Goal: Task Accomplishment & Management: Manage account settings

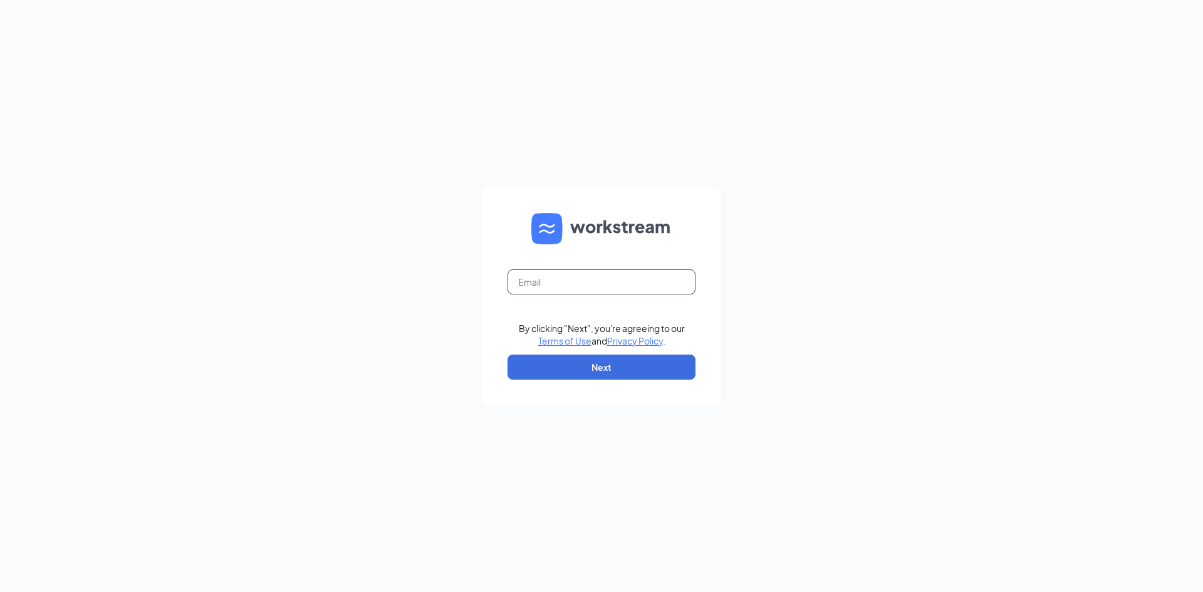
click at [578, 280] on input "text" at bounding box center [601, 281] width 188 height 25
type input "[EMAIL_ADDRESS][DOMAIN_NAME]"
click at [591, 371] on button "Next" at bounding box center [601, 367] width 188 height 25
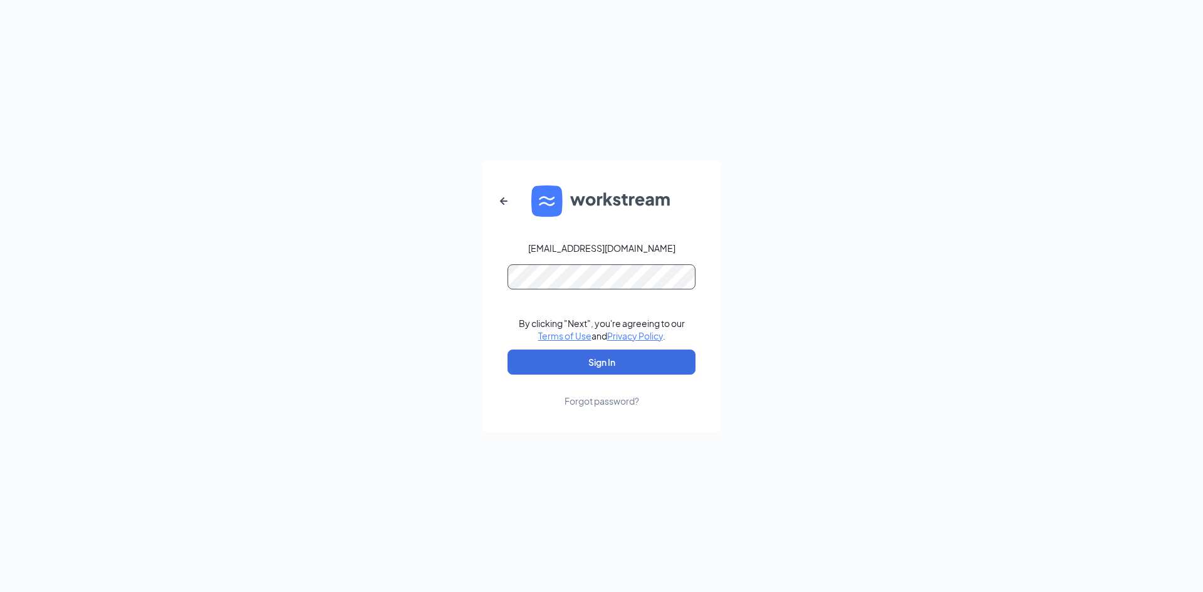
click at [507, 350] on button "Sign In" at bounding box center [601, 362] width 188 height 25
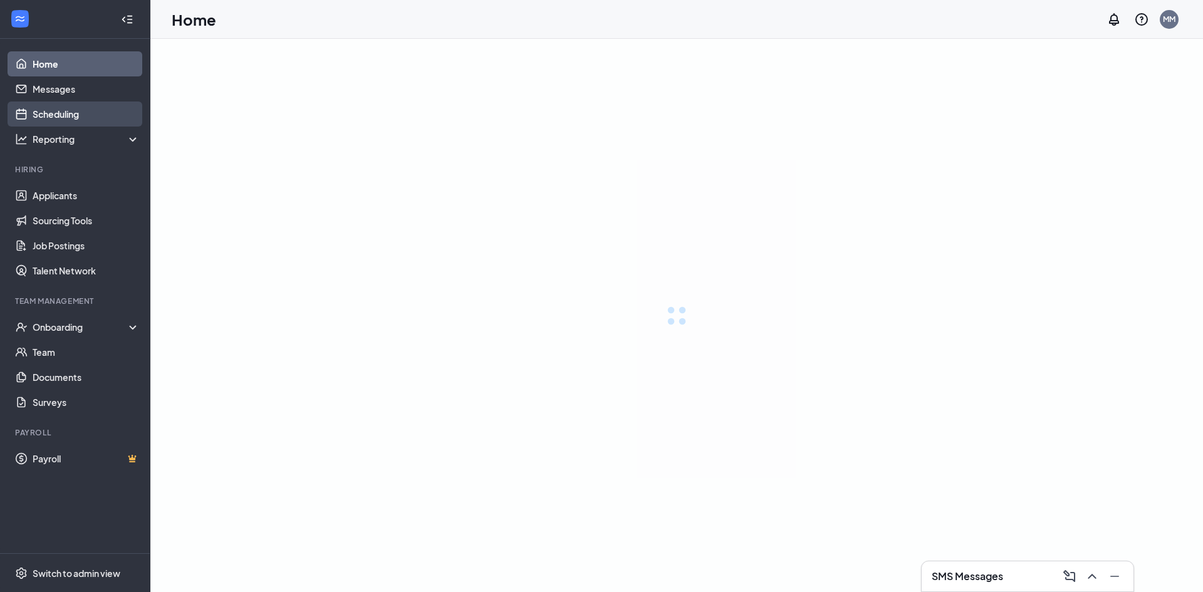
click at [81, 118] on link "Scheduling" at bounding box center [86, 113] width 107 height 25
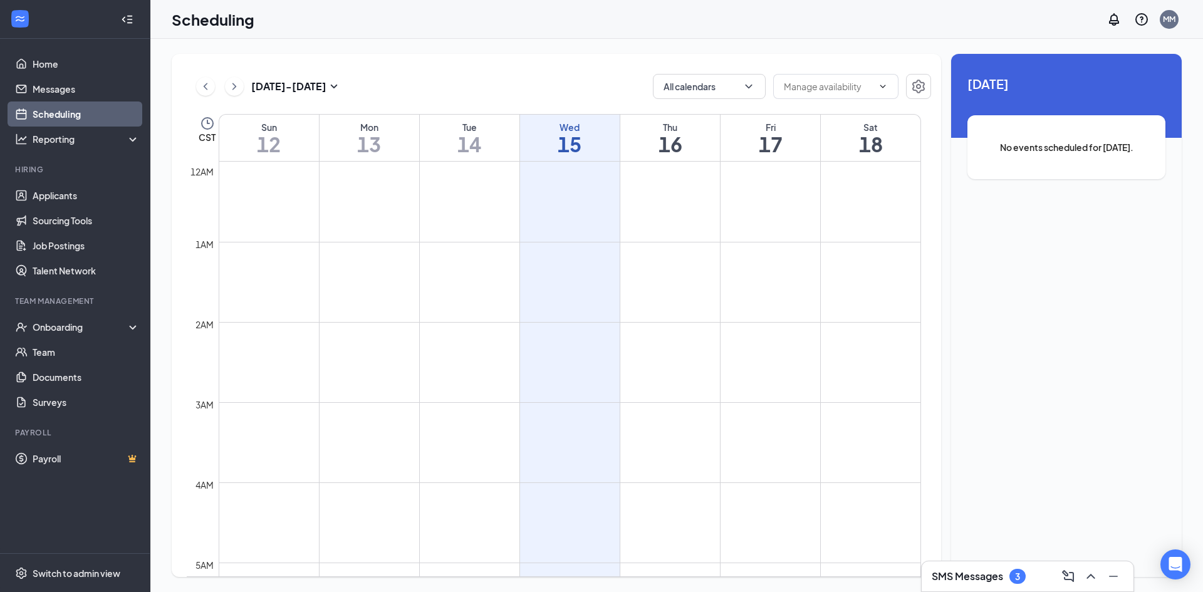
scroll to position [616, 0]
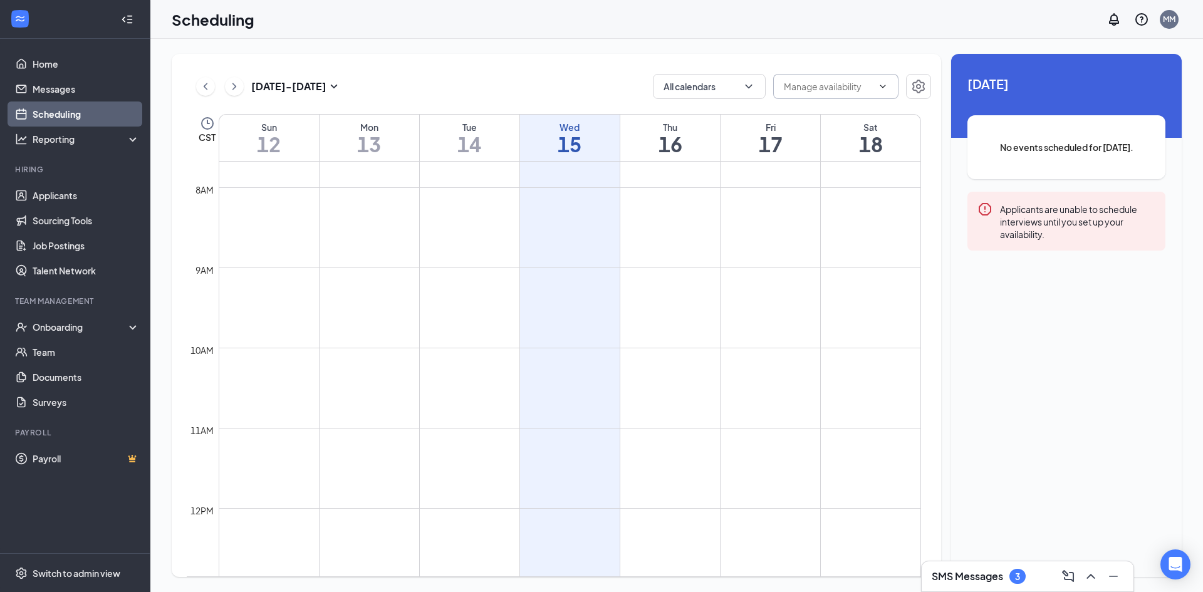
click at [842, 89] on input "text" at bounding box center [828, 87] width 89 height 14
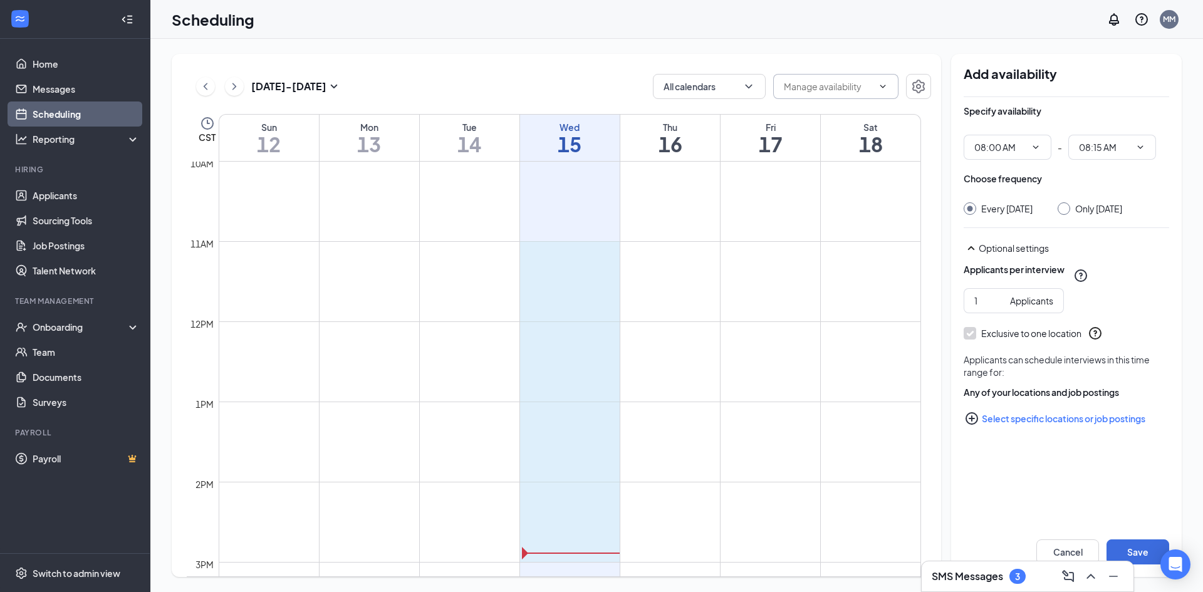
scroll to position [803, 0]
drag, startPoint x: 551, startPoint y: 429, endPoint x: 579, endPoint y: 543, distance: 117.3
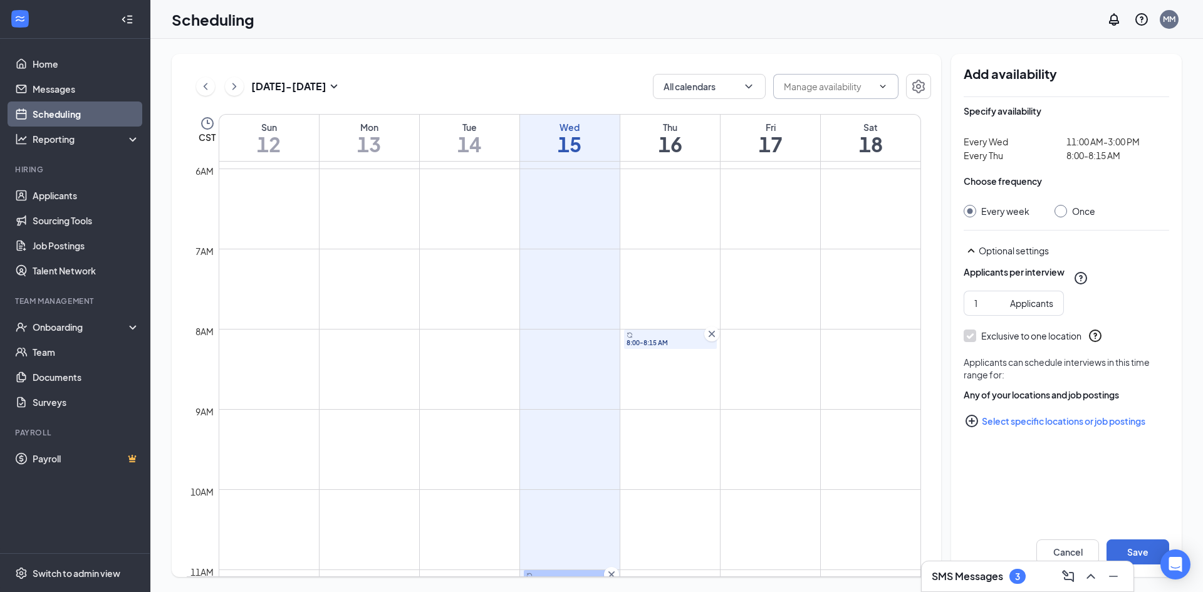
scroll to position [490, 0]
drag, startPoint x: 713, startPoint y: 316, endPoint x: 707, endPoint y: 321, distance: 7.5
click at [713, 316] on icon "Cross" at bounding box center [711, 318] width 13 height 13
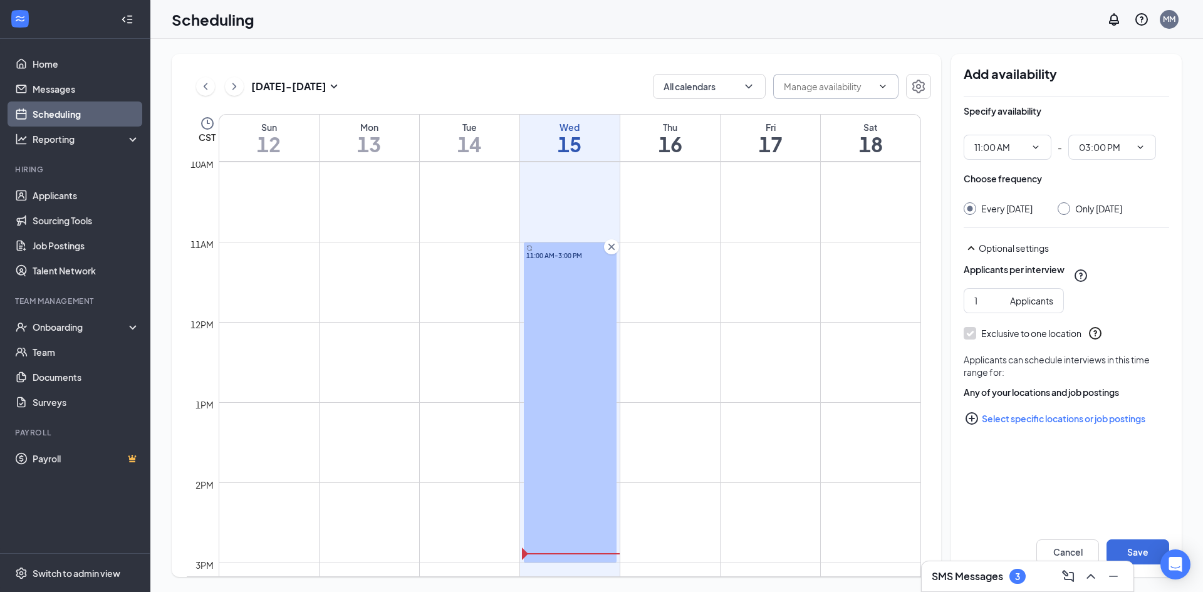
scroll to position [803, 0]
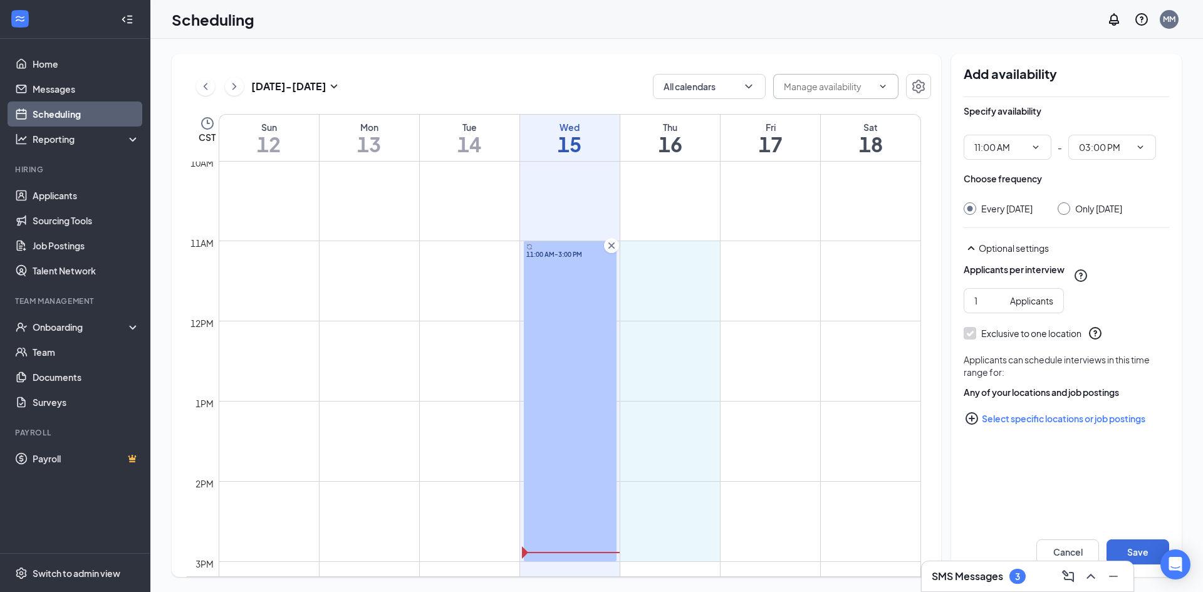
drag, startPoint x: 666, startPoint y: 242, endPoint x: 693, endPoint y: 546, distance: 305.0
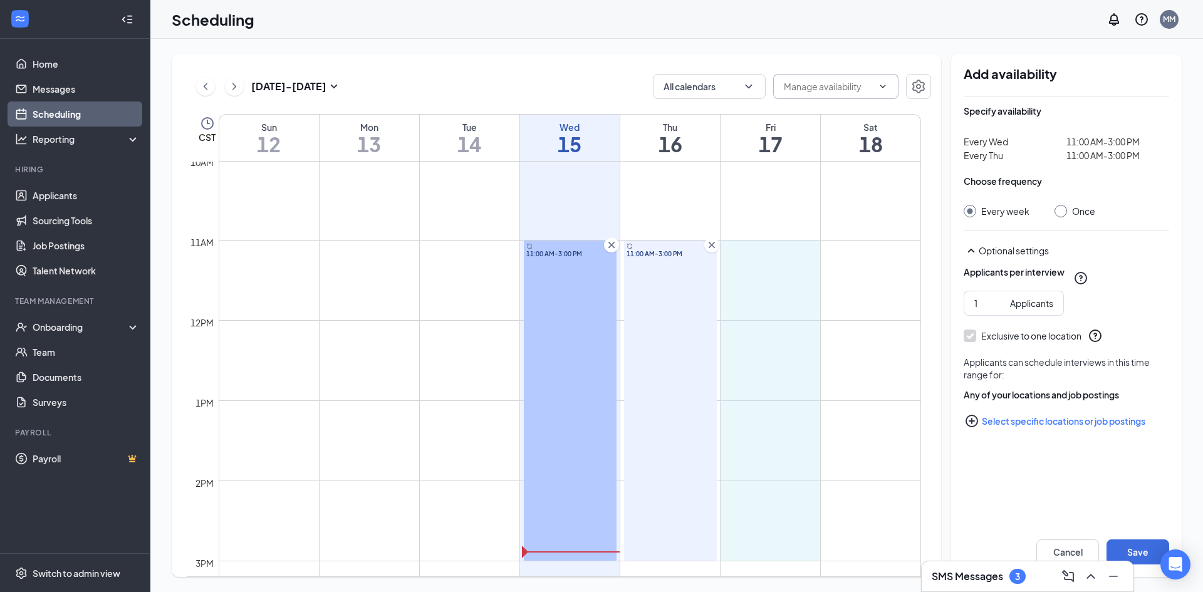
scroll to position [804, 0]
drag, startPoint x: 756, startPoint y: 243, endPoint x: 775, endPoint y: 548, distance: 305.6
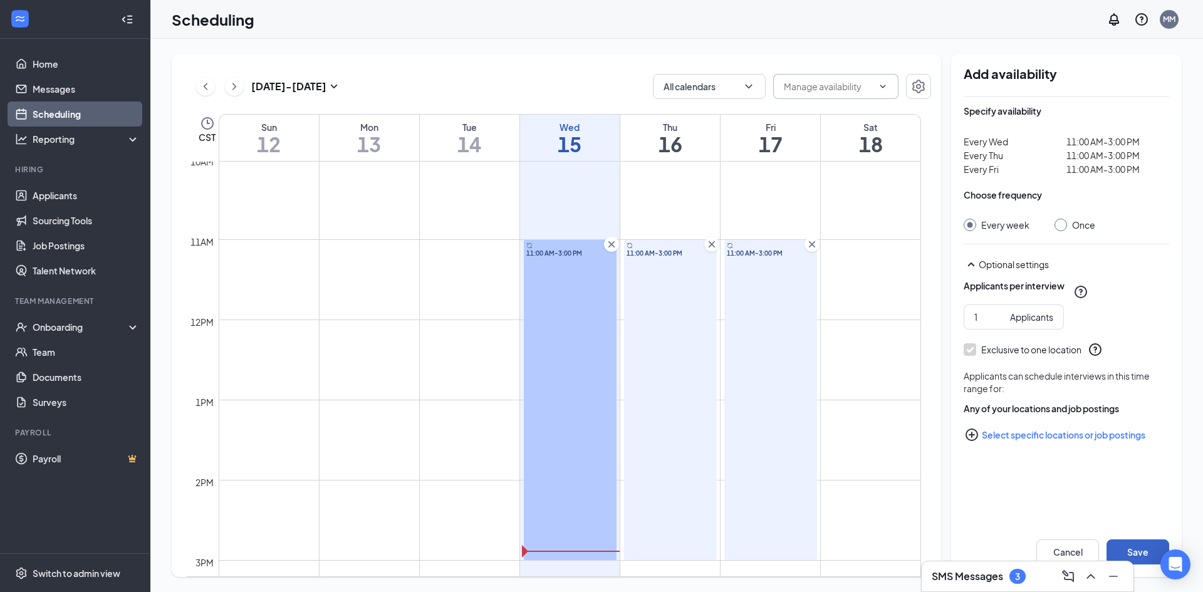
click at [1134, 549] on button "Save" at bounding box center [1137, 551] width 63 height 25
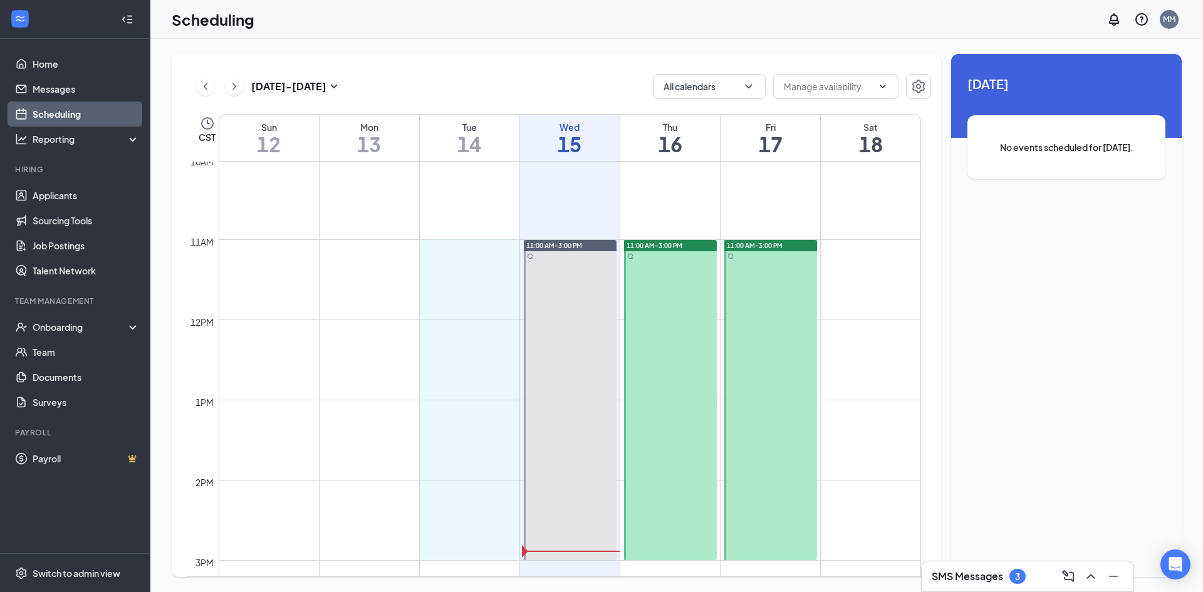
drag, startPoint x: 465, startPoint y: 242, endPoint x: 488, endPoint y: 541, distance: 299.6
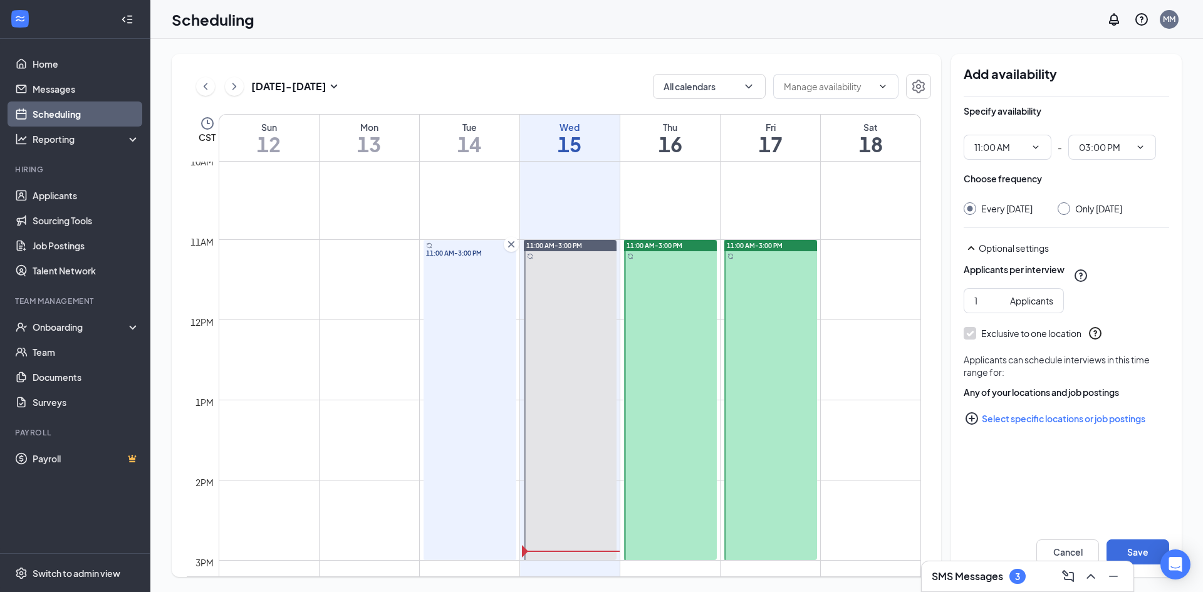
scroll to position [805, 0]
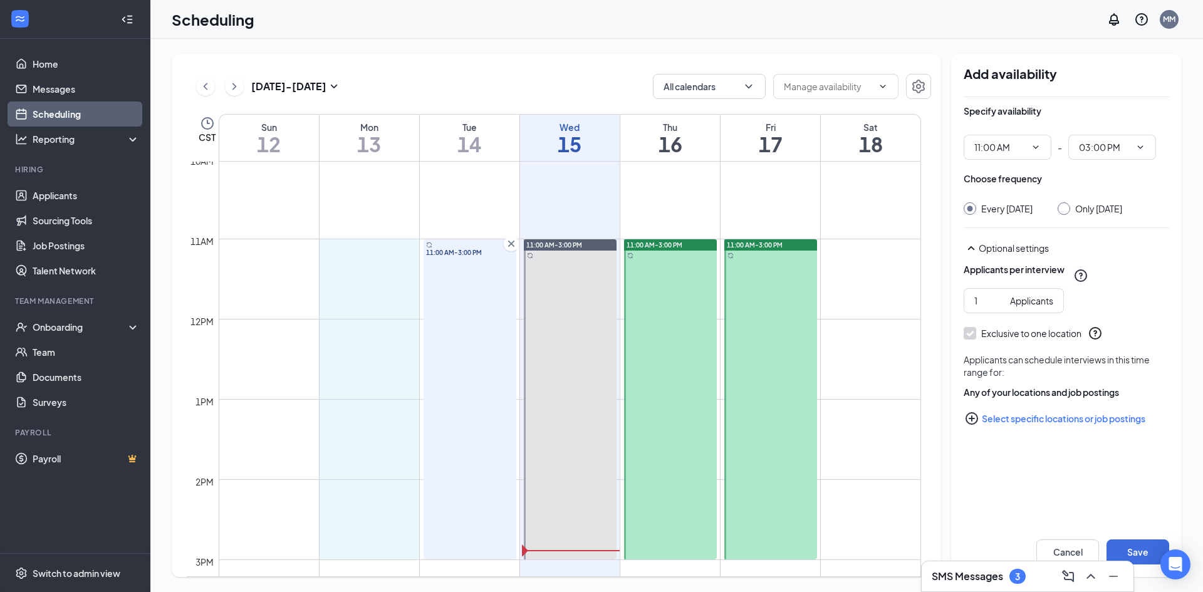
drag, startPoint x: 366, startPoint y: 241, endPoint x: 396, endPoint y: 540, distance: 300.9
click at [1139, 547] on button "Save" at bounding box center [1137, 551] width 63 height 25
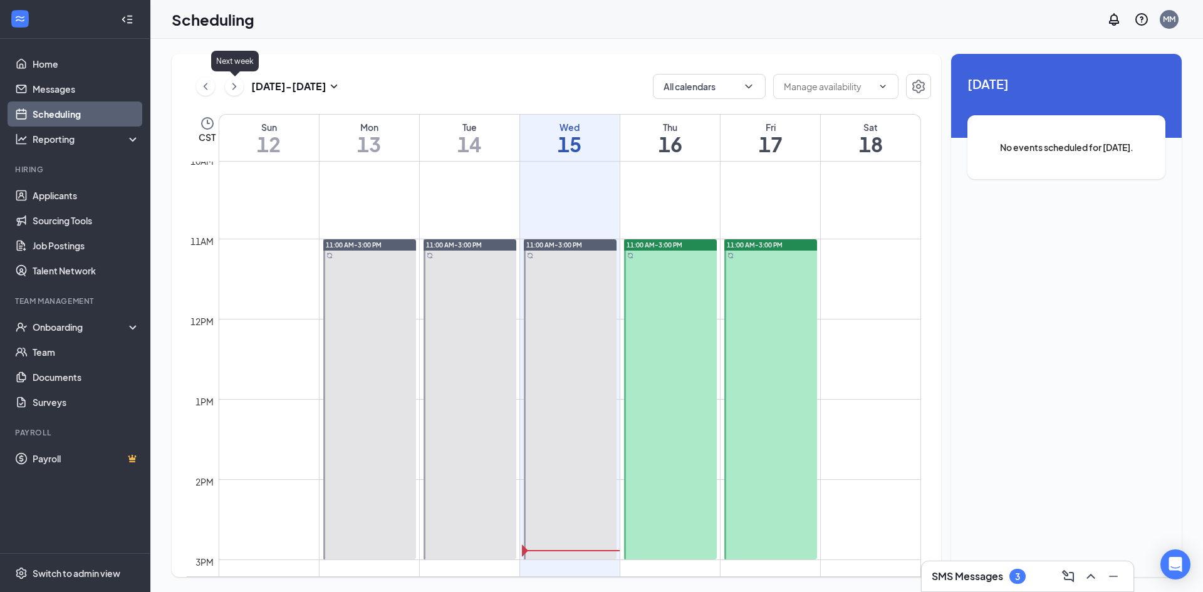
click at [234, 84] on icon "ChevronRight" at bounding box center [234, 86] width 13 height 15
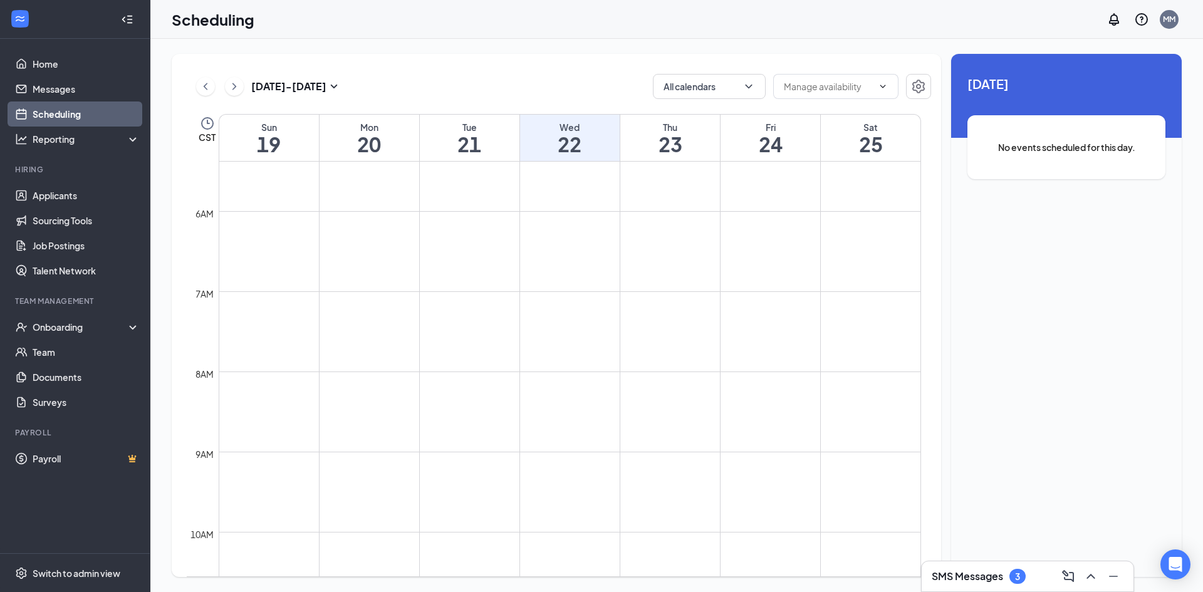
scroll to position [428, 0]
click at [202, 87] on icon "ChevronLeft" at bounding box center [205, 86] width 13 height 15
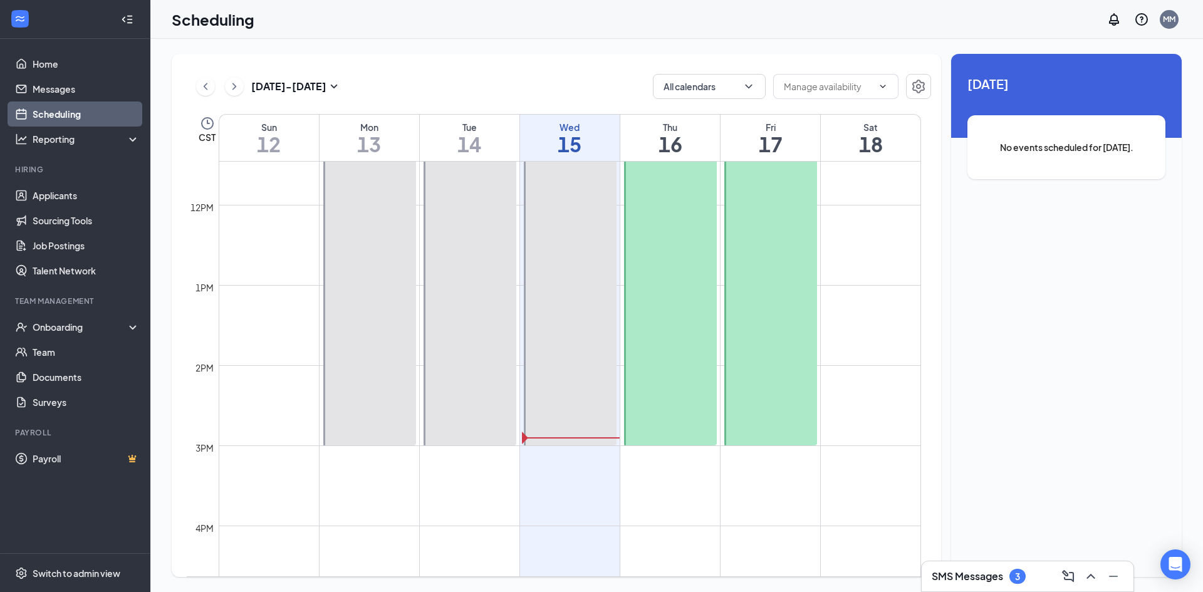
scroll to position [929, 0]
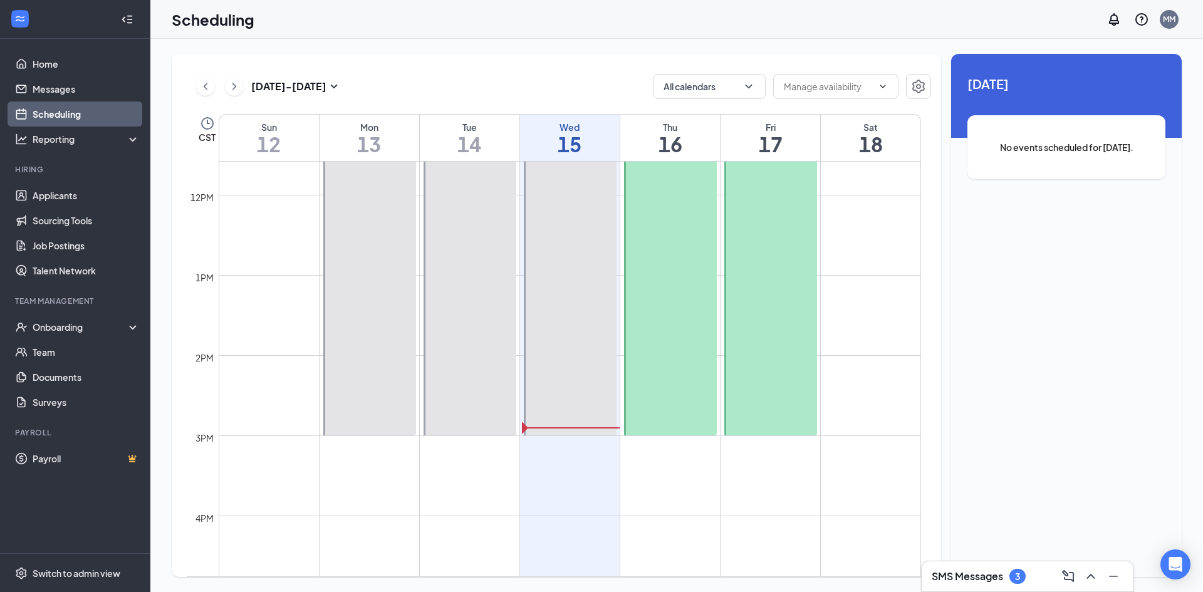
click at [1020, 573] on div "3" at bounding box center [1017, 576] width 5 height 11
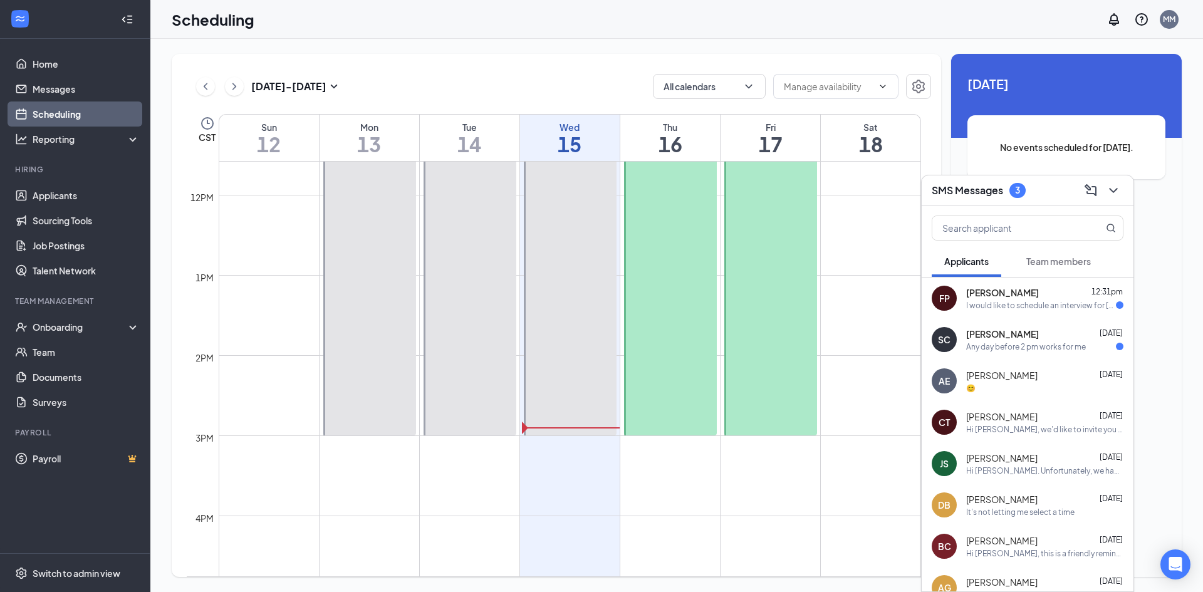
click at [1022, 300] on div "I would like to schedule an interview for [DATE] afternoon or any time firday" at bounding box center [1041, 305] width 150 height 11
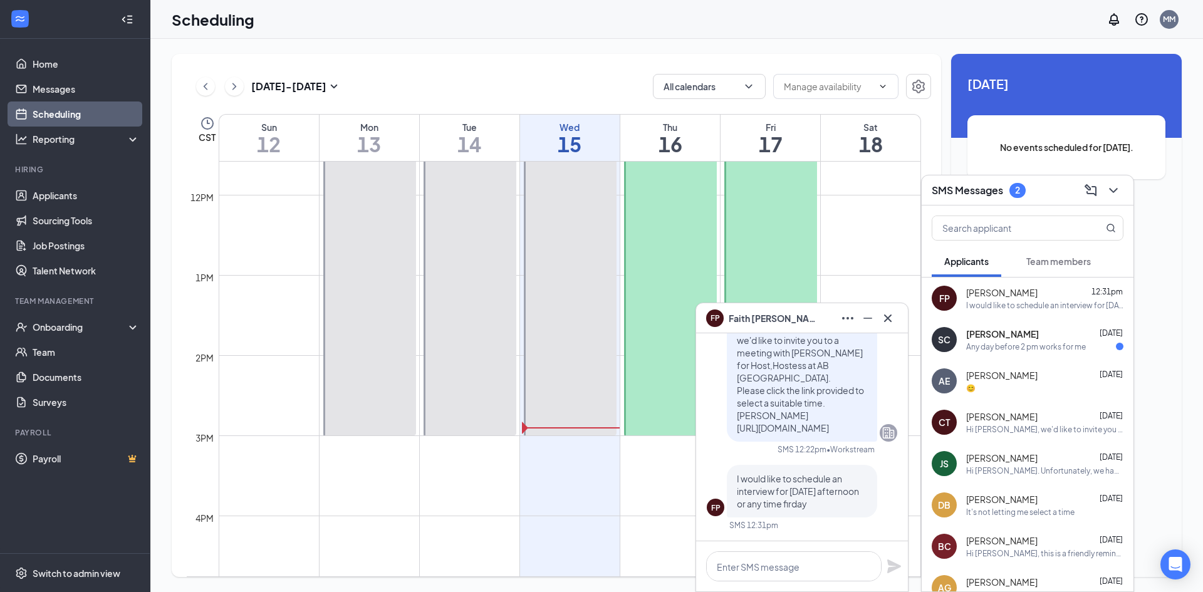
click at [997, 344] on div "Any day before 2 pm works for me" at bounding box center [1026, 346] width 120 height 11
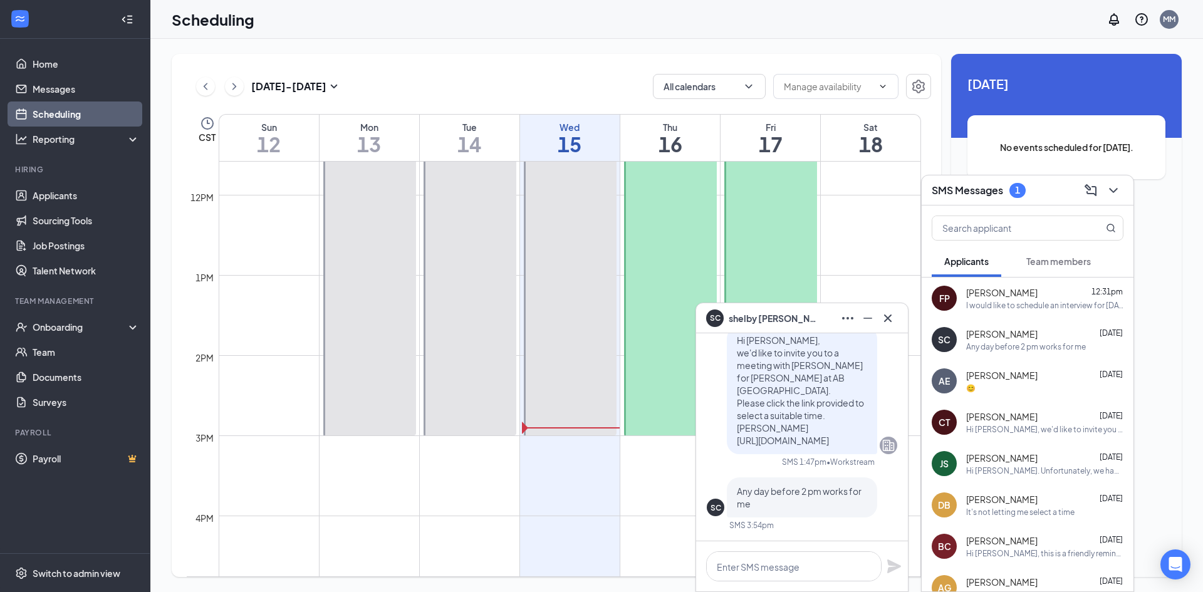
click at [1008, 380] on span "[PERSON_NAME]" at bounding box center [1001, 375] width 71 height 13
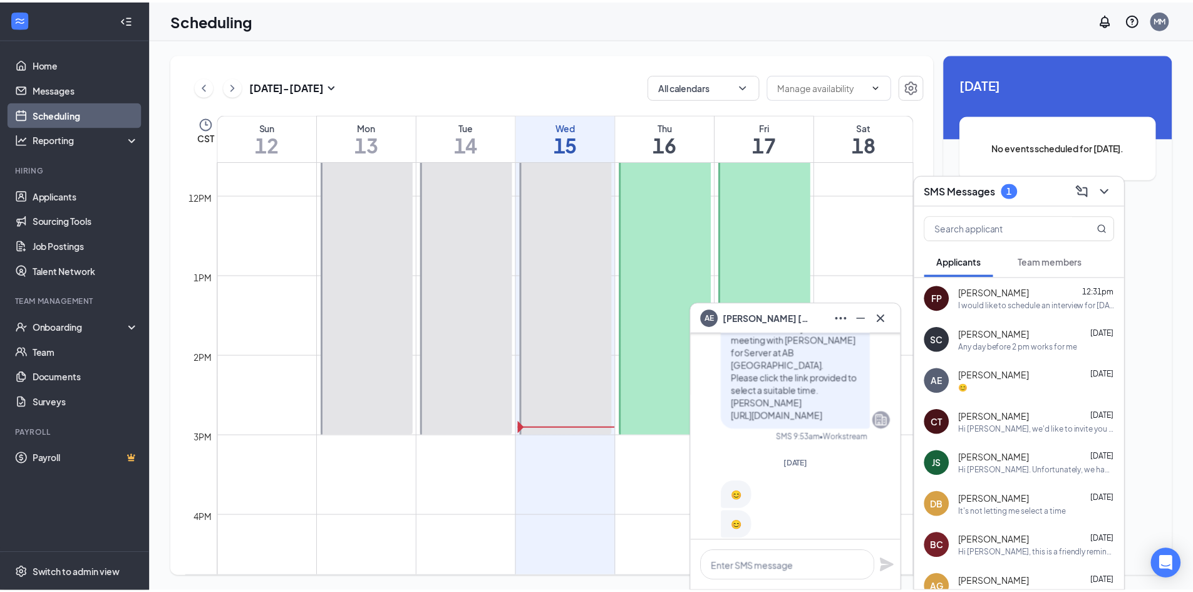
scroll to position [0, 0]
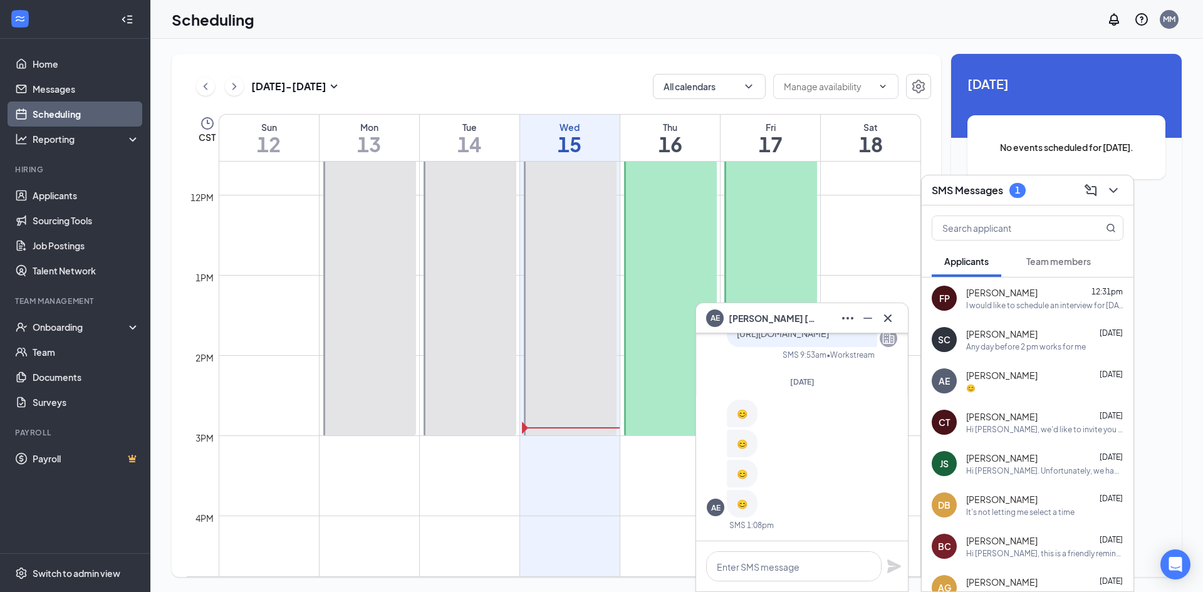
click at [1019, 428] on div "Hi [PERSON_NAME], we'd like to invite you to a meeting with [PERSON_NAME] for D…" at bounding box center [1044, 429] width 157 height 11
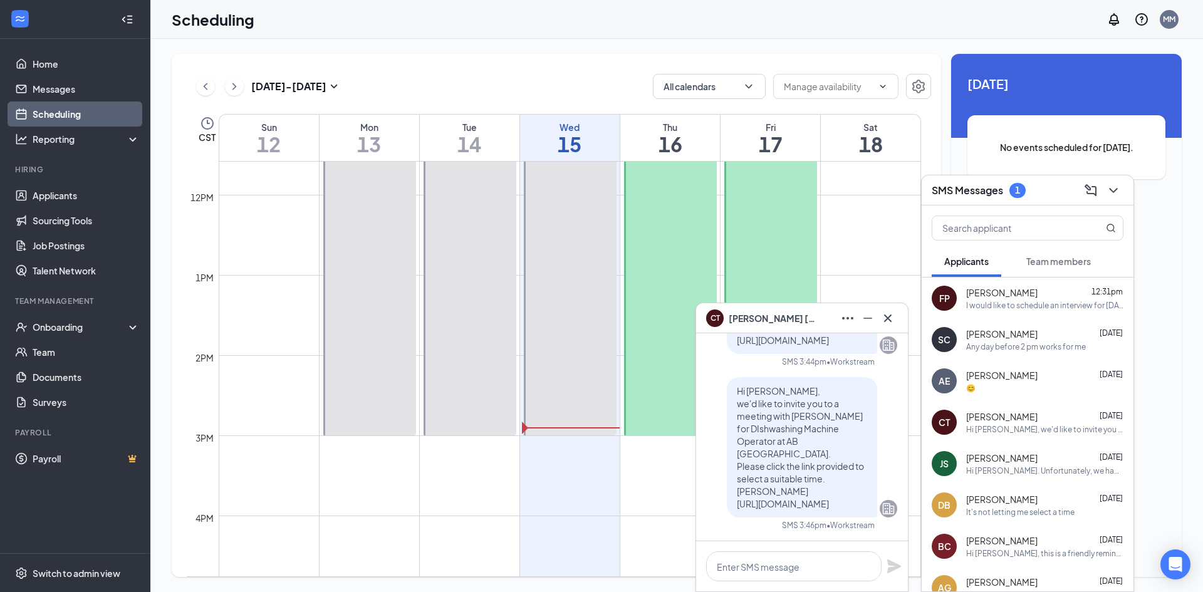
click at [1003, 346] on div "Any day before 2 pm works for me" at bounding box center [1026, 346] width 120 height 11
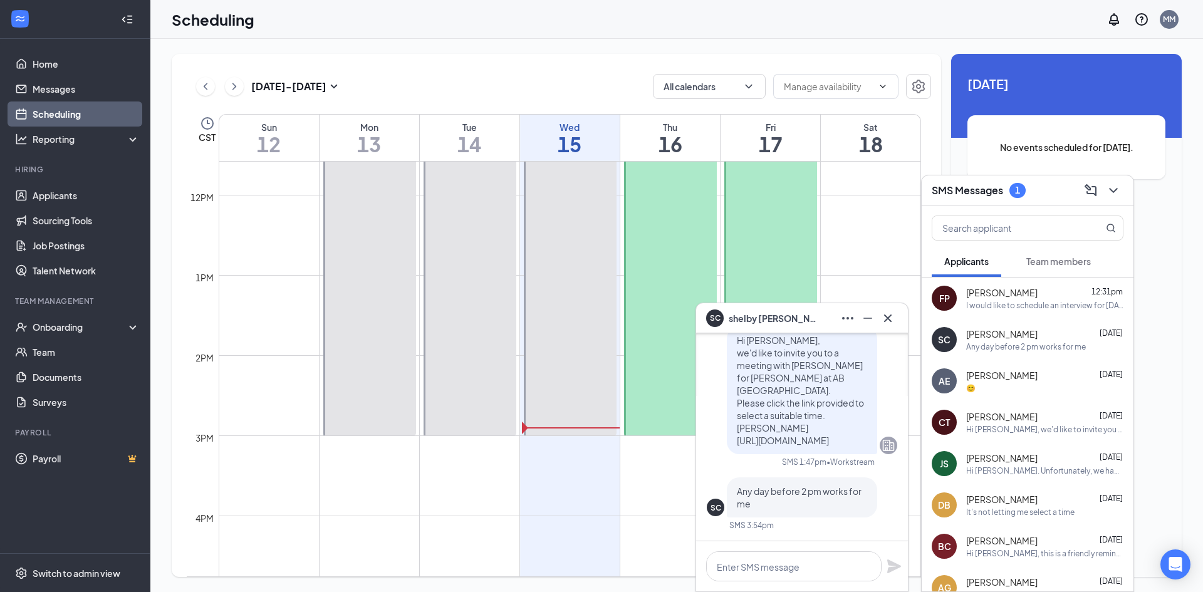
click at [1012, 302] on div "I would like to schedule an interview for [DATE] afternoon or any time firday" at bounding box center [1044, 305] width 157 height 11
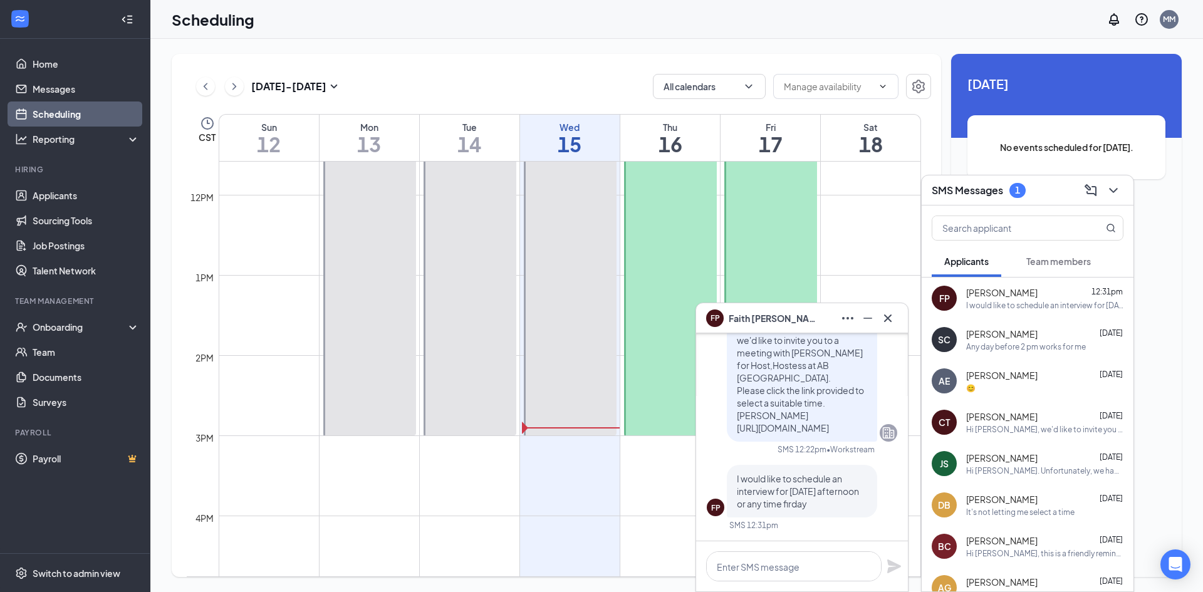
click at [1005, 302] on div "I would like to schedule an interview for [DATE] afternoon or any time firday" at bounding box center [1044, 305] width 157 height 11
click at [996, 290] on span "[PERSON_NAME]" at bounding box center [1001, 292] width 71 height 13
click at [1017, 339] on span "[PERSON_NAME]" at bounding box center [1001, 334] width 71 height 13
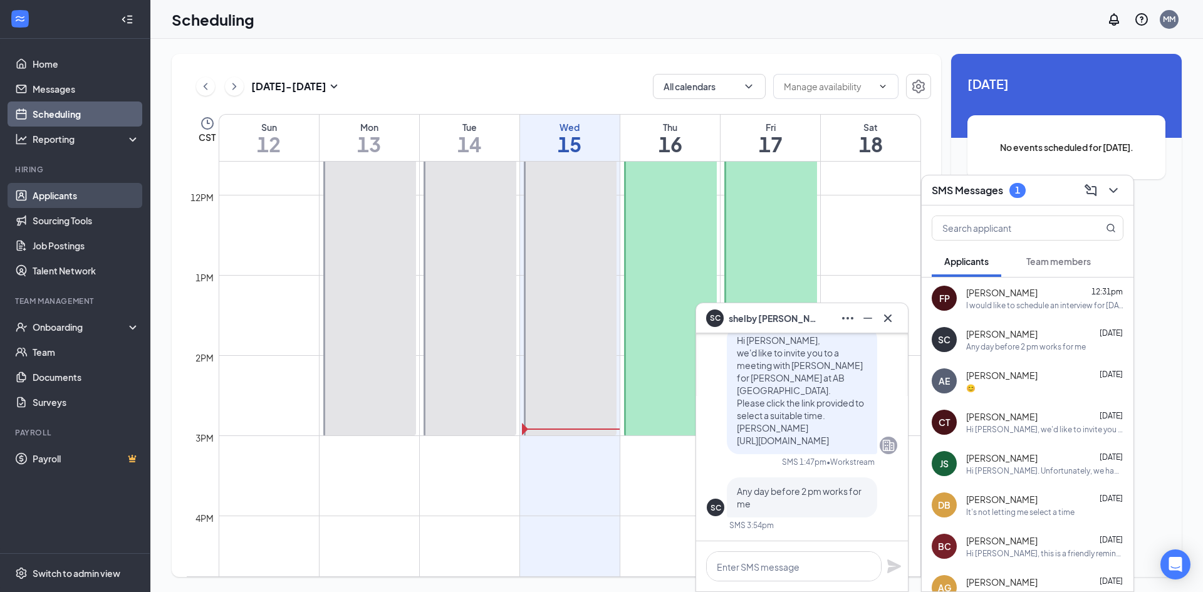
click at [46, 199] on link "Applicants" at bounding box center [86, 195] width 107 height 25
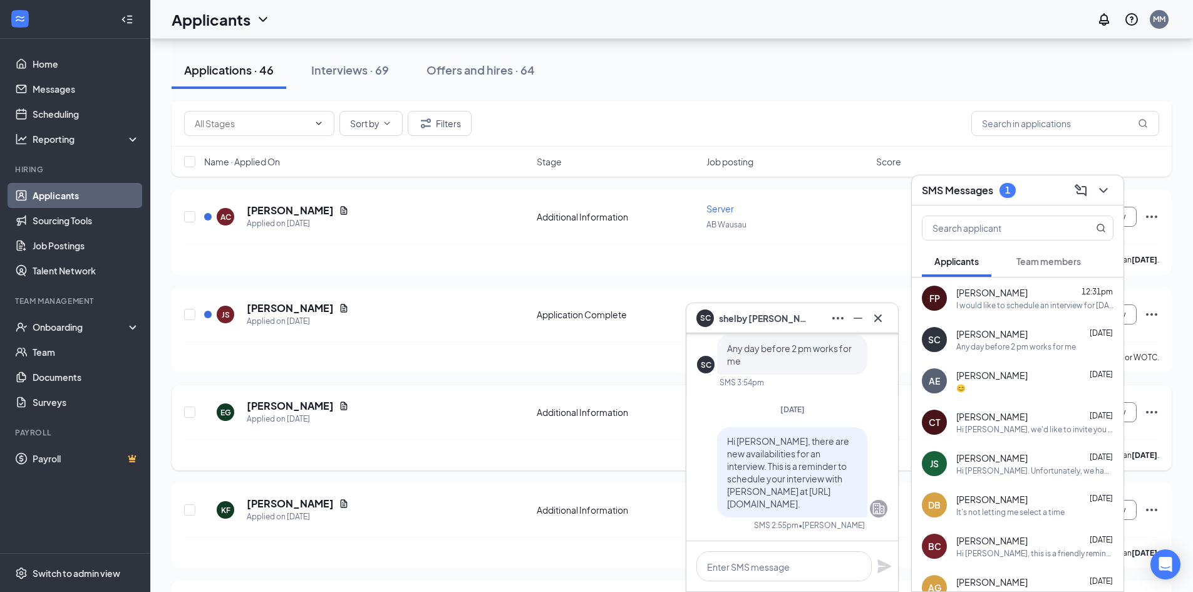
scroll to position [1190, 0]
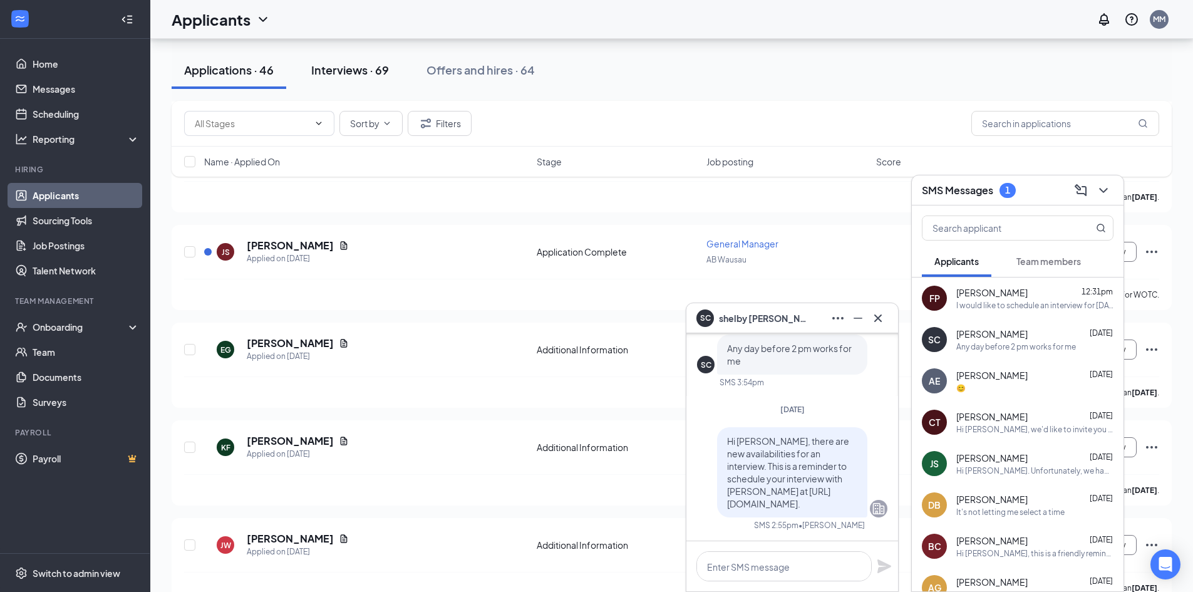
click at [350, 65] on div "Interviews · 69" at bounding box center [350, 70] width 78 height 16
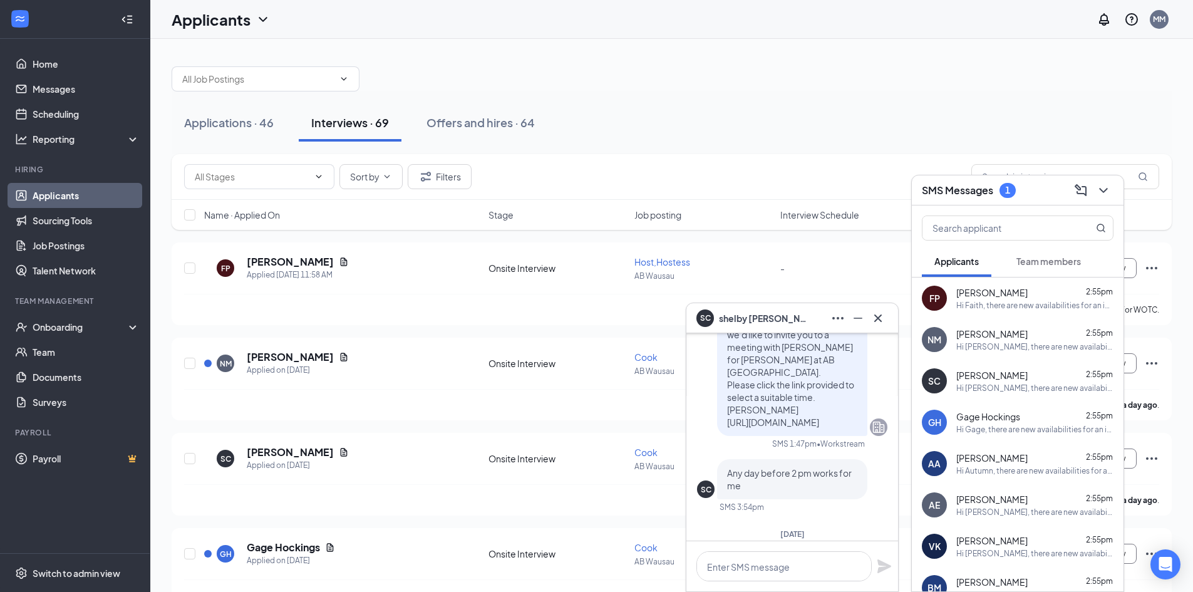
scroll to position [-125, 0]
click at [879, 322] on icon "Cross" at bounding box center [878, 318] width 15 height 15
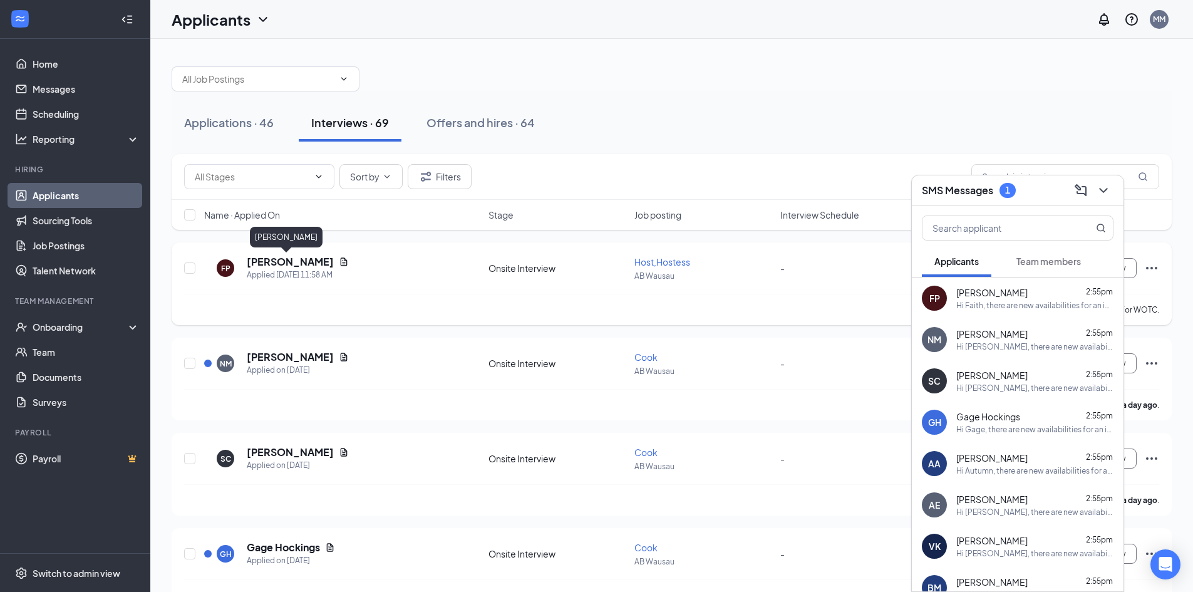
click at [286, 262] on h5 "[PERSON_NAME]" at bounding box center [290, 262] width 87 height 14
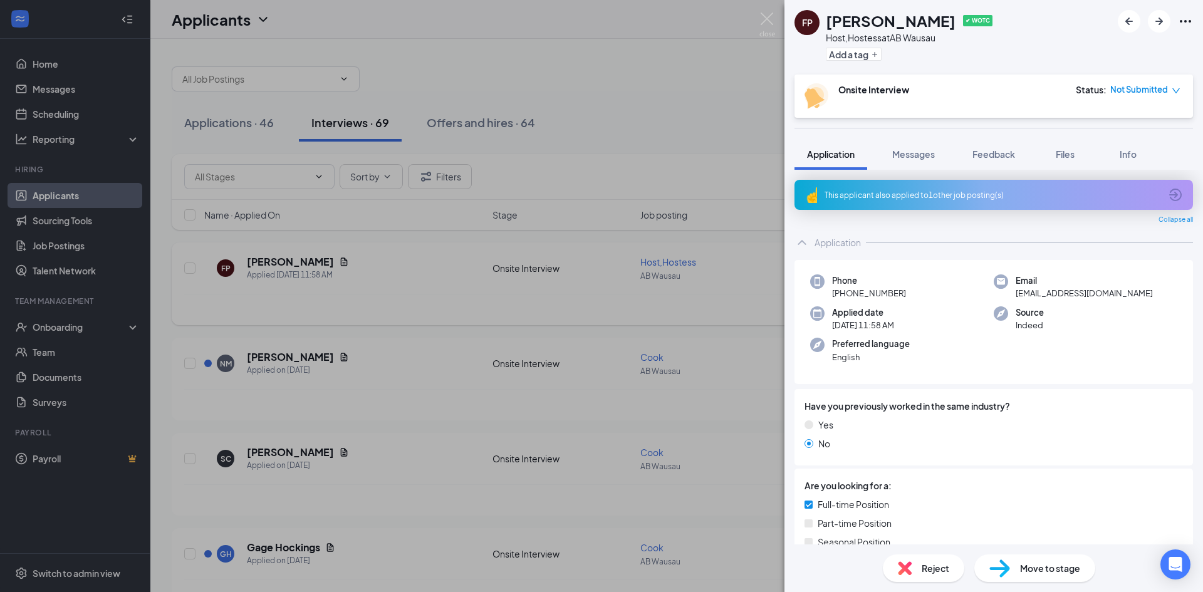
click at [442, 292] on div "FP [PERSON_NAME] ✔ WOTC Host,Hostess at AB Wausau Add a tag Onsite Interview St…" at bounding box center [601, 296] width 1203 height 592
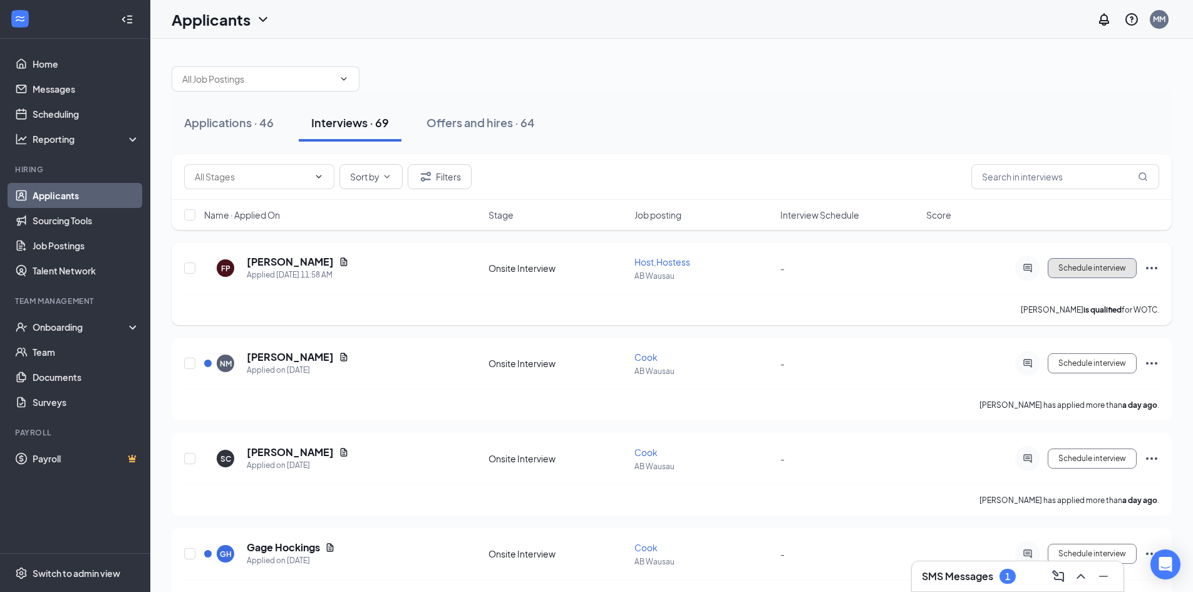
click at [1099, 272] on span "Schedule interview" at bounding box center [1093, 268] width 68 height 9
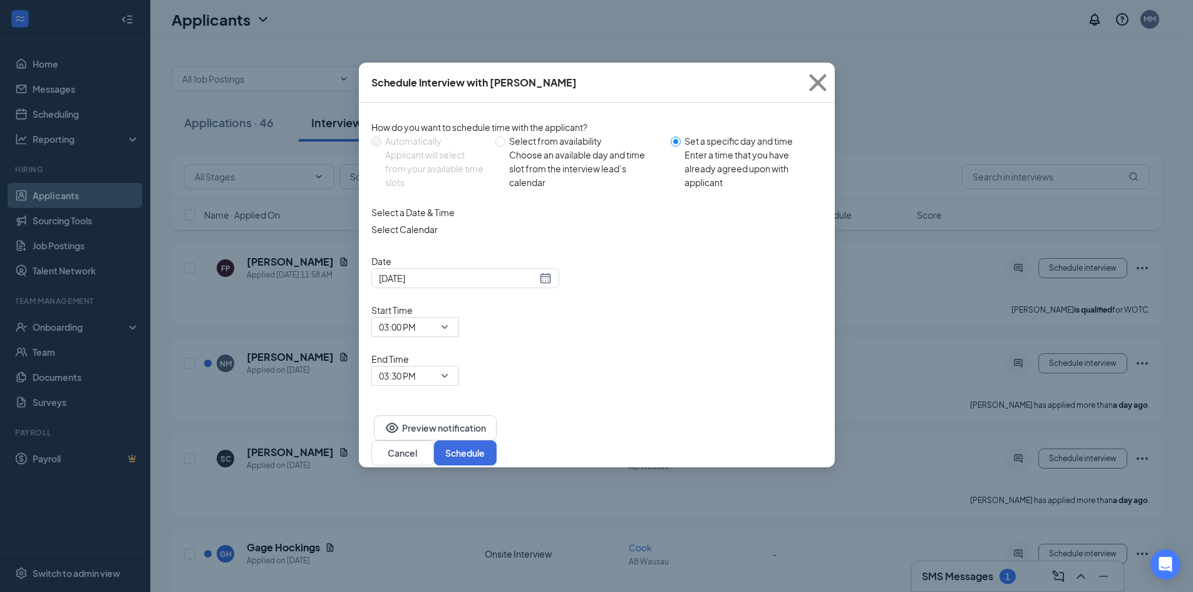
click at [509, 143] on span "Select from availability Choose an available day and time slot from the intervi…" at bounding box center [585, 161] width 160 height 55
click at [505, 143] on input "Select from availability Choose an available day and time slot from the intervi…" at bounding box center [500, 142] width 10 height 10
radio input "true"
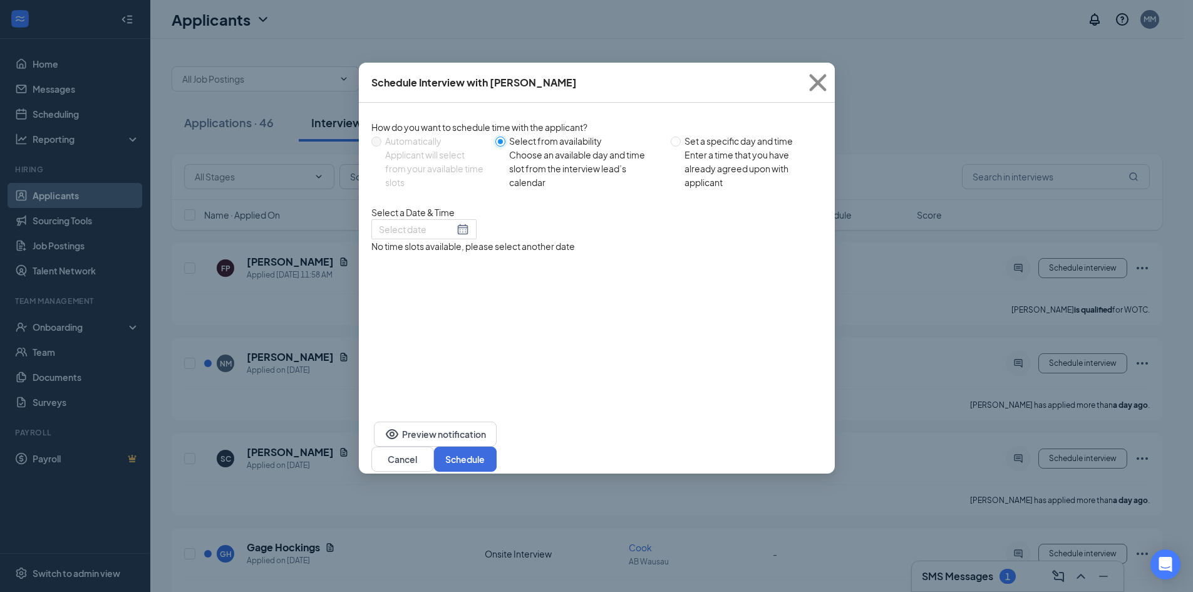
radio input "false"
type input "[DATE]"
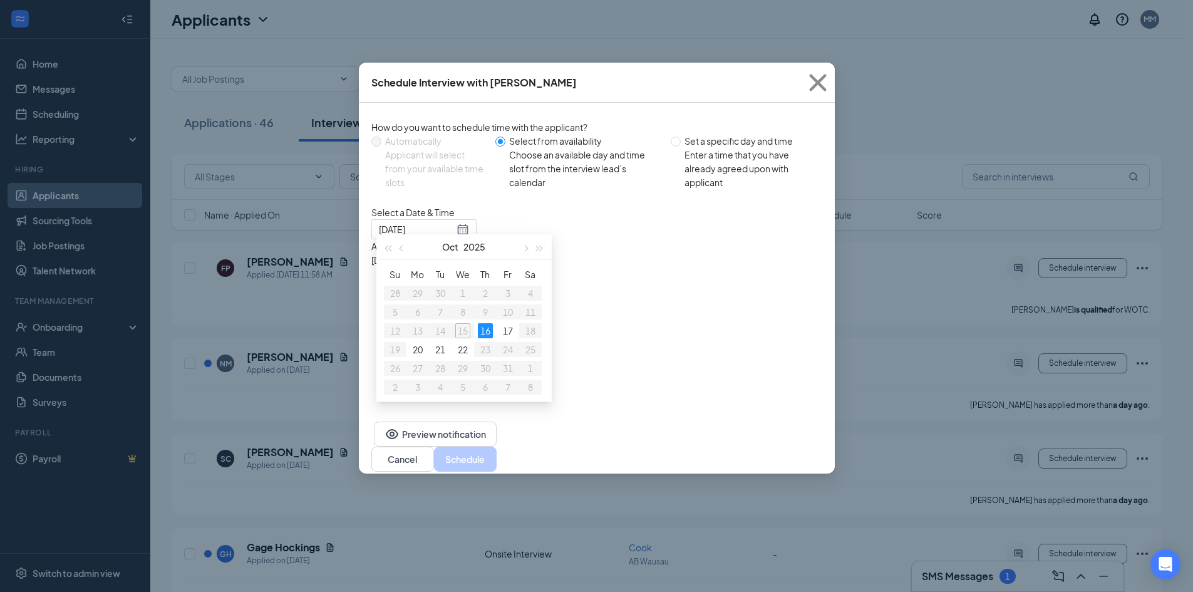
click at [611, 329] on div "1:00PM - 1:30PM" at bounding box center [491, 329] width 240 height 14
click at [497, 457] on button "Schedule" at bounding box center [465, 459] width 63 height 25
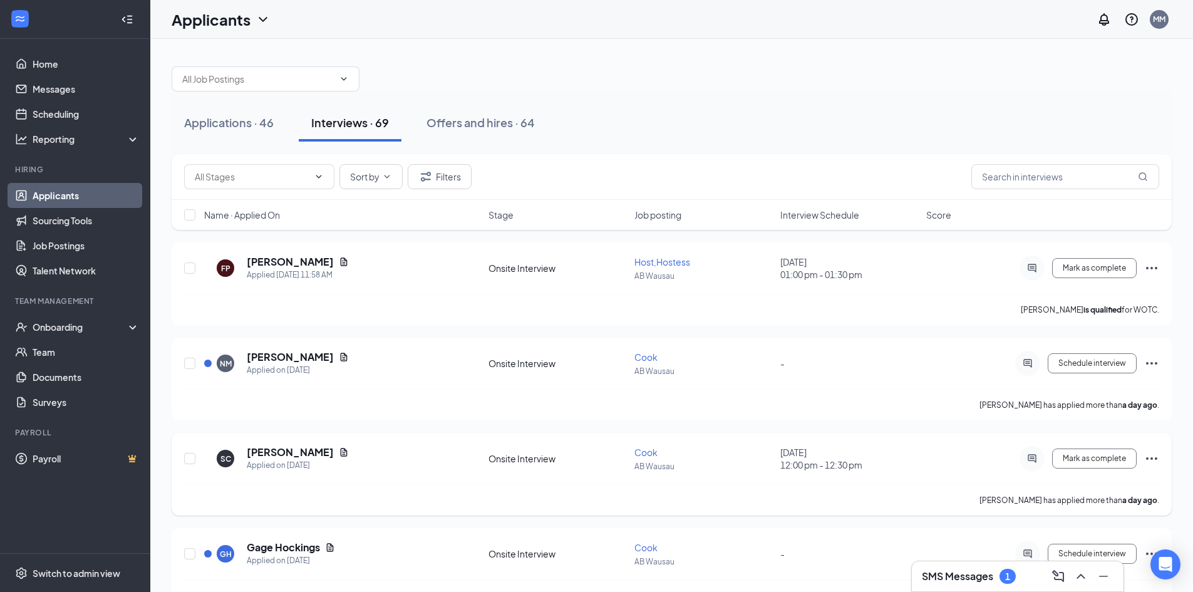
click at [1148, 457] on icon "Ellipses" at bounding box center [1151, 458] width 11 height 3
click at [859, 495] on div "[PERSON_NAME] has applied more than a day ago ." at bounding box center [671, 499] width 975 height 31
click at [1152, 459] on icon "Ellipses" at bounding box center [1151, 458] width 11 height 3
click at [928, 479] on div "SC [PERSON_NAME] Applied on [DATE] Onsite Interview [PERSON_NAME] Wausau [DATE]…" at bounding box center [671, 464] width 975 height 39
click at [68, 107] on link "Scheduling" at bounding box center [86, 113] width 107 height 25
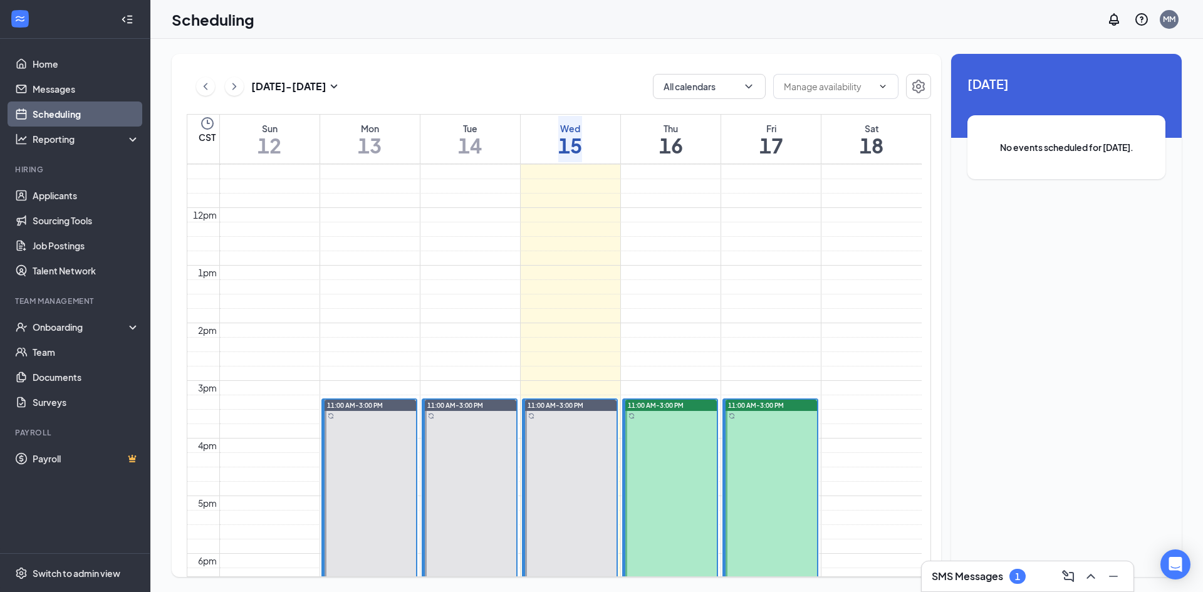
scroll to position [616, 0]
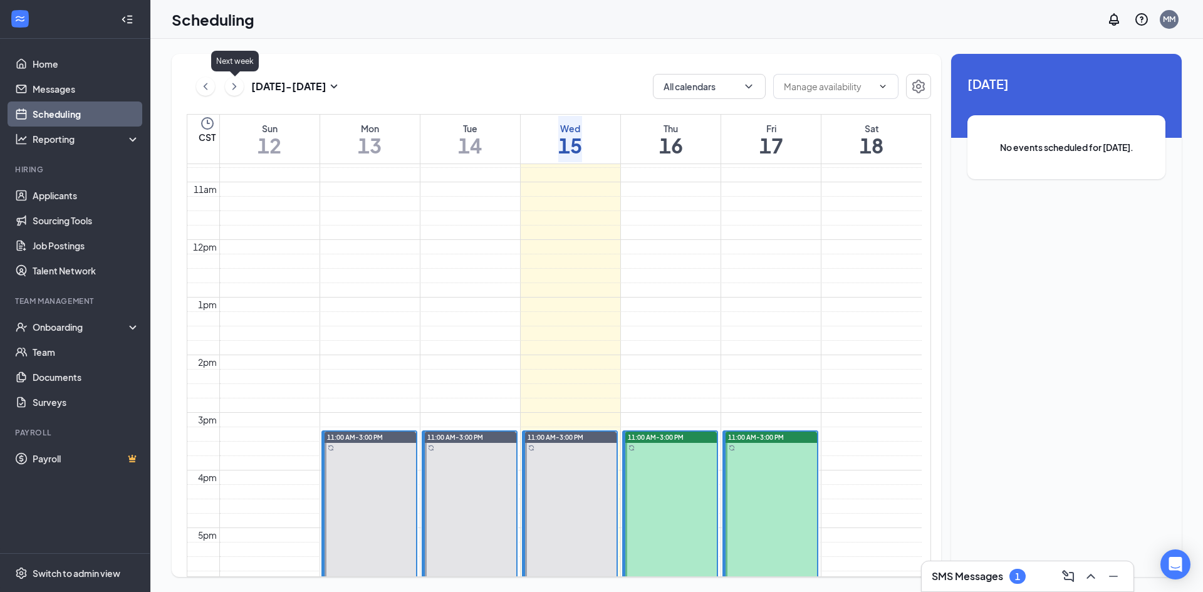
click at [234, 87] on icon "ChevronRight" at bounding box center [234, 86] width 13 height 15
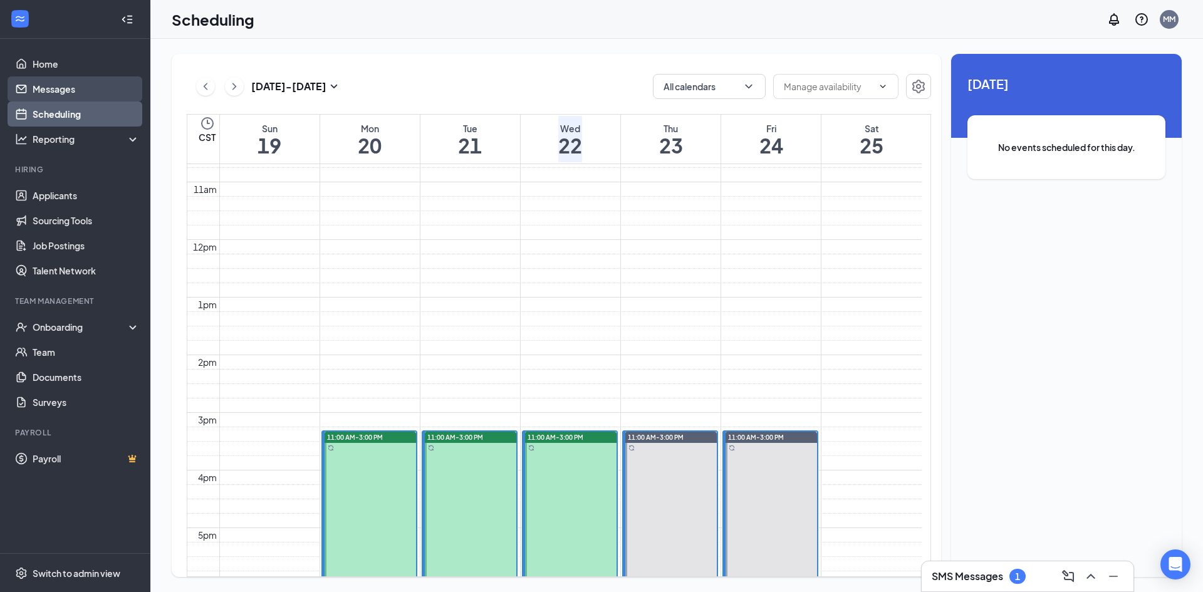
click at [58, 94] on link "Messages" at bounding box center [86, 88] width 107 height 25
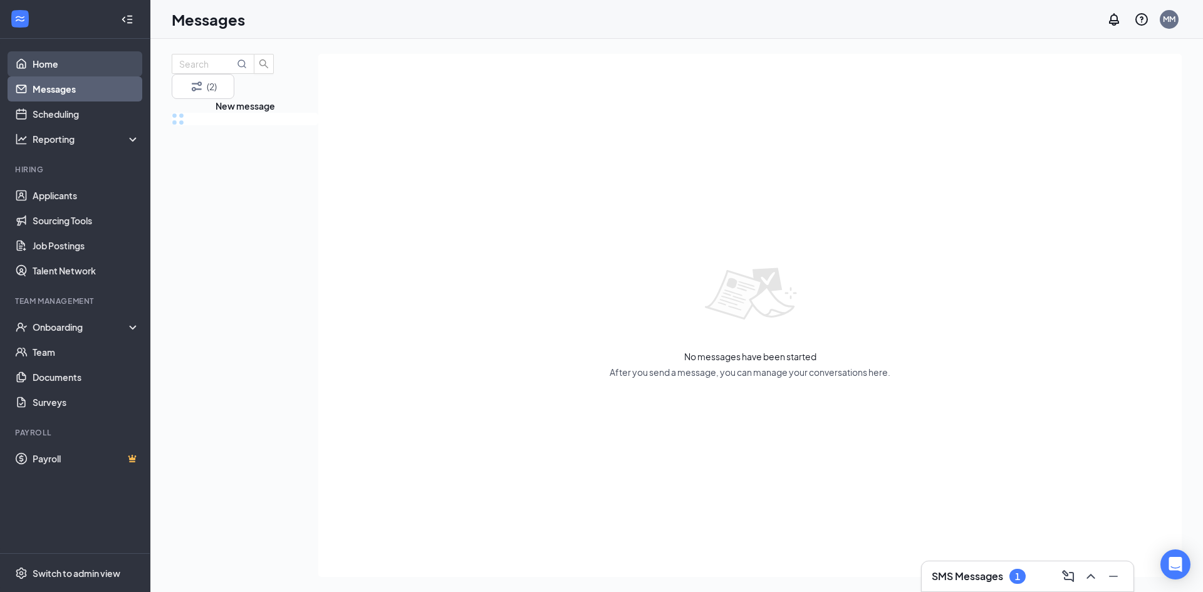
click at [53, 72] on link "Home" at bounding box center [86, 63] width 107 height 25
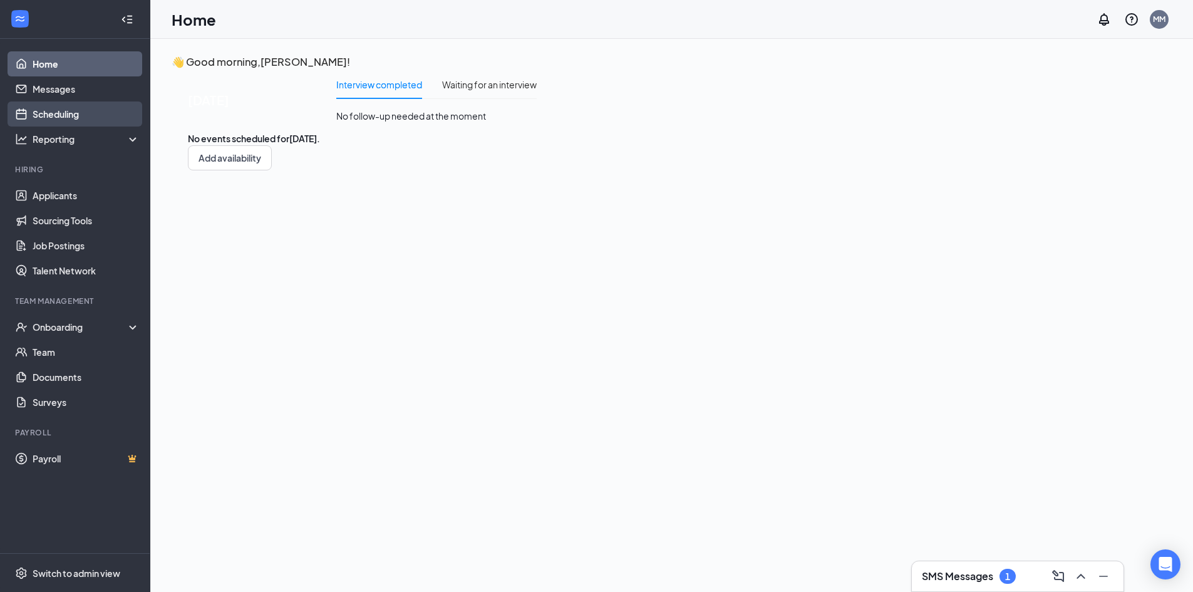
click at [65, 118] on link "Scheduling" at bounding box center [86, 113] width 107 height 25
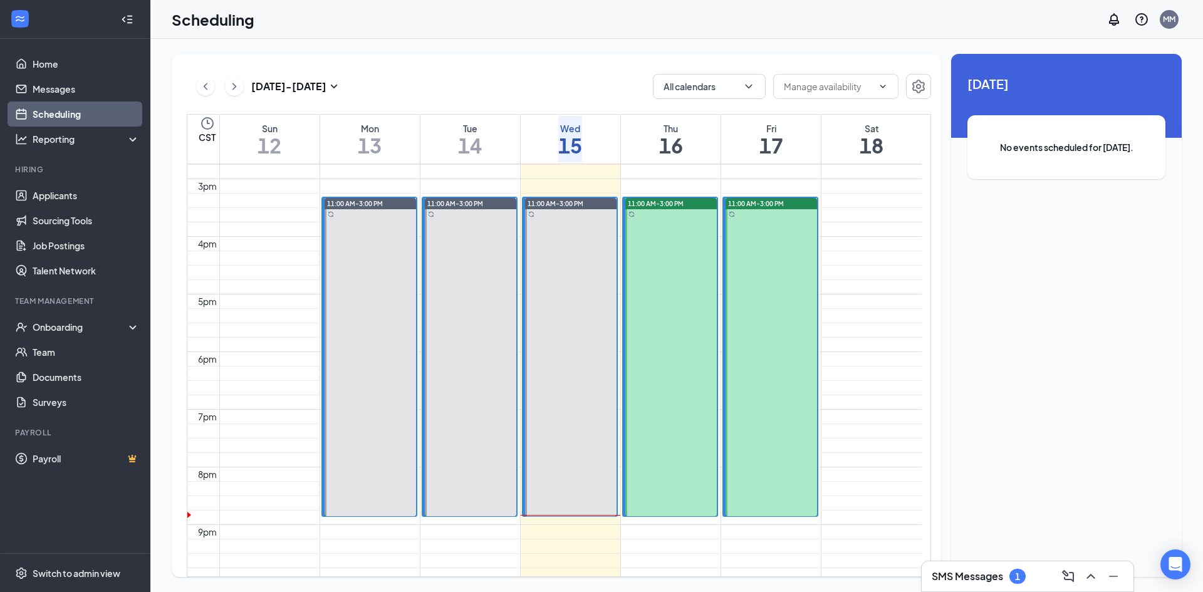
scroll to position [929, 0]
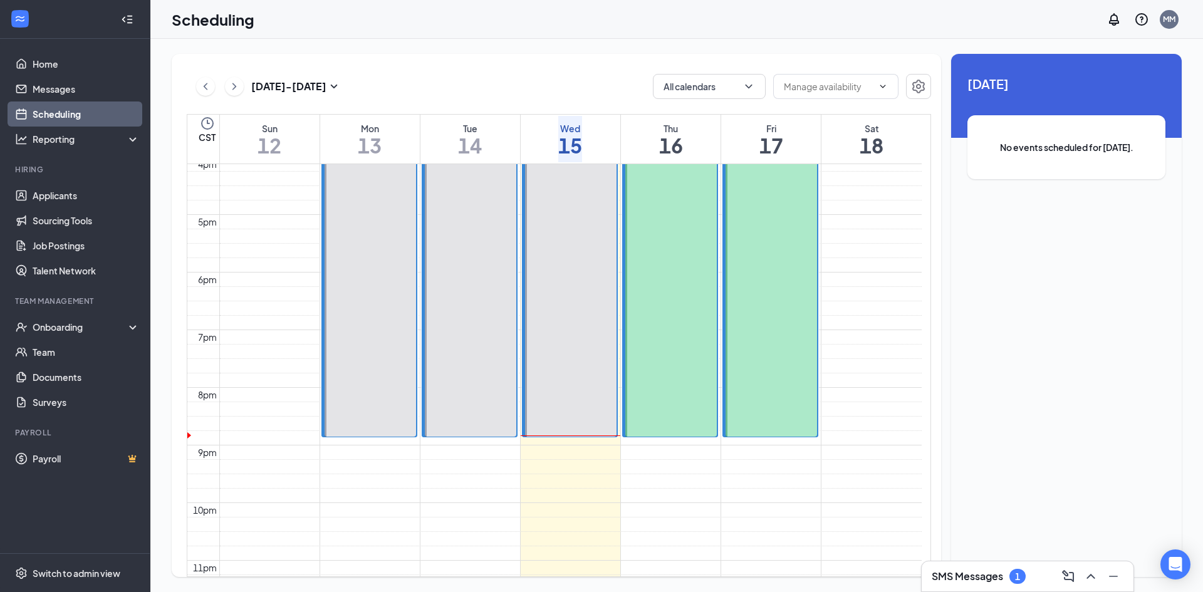
click at [750, 140] on span "12:00-12:30 PM" at bounding box center [750, 134] width 51 height 11
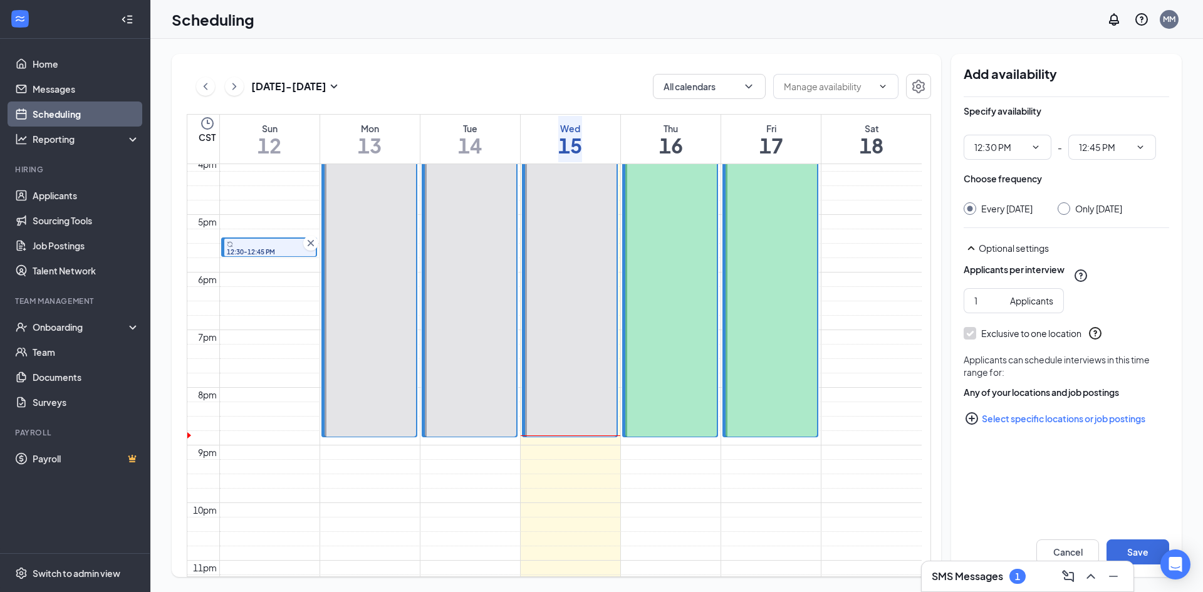
click at [306, 240] on icon "Cross" at bounding box center [310, 243] width 13 height 13
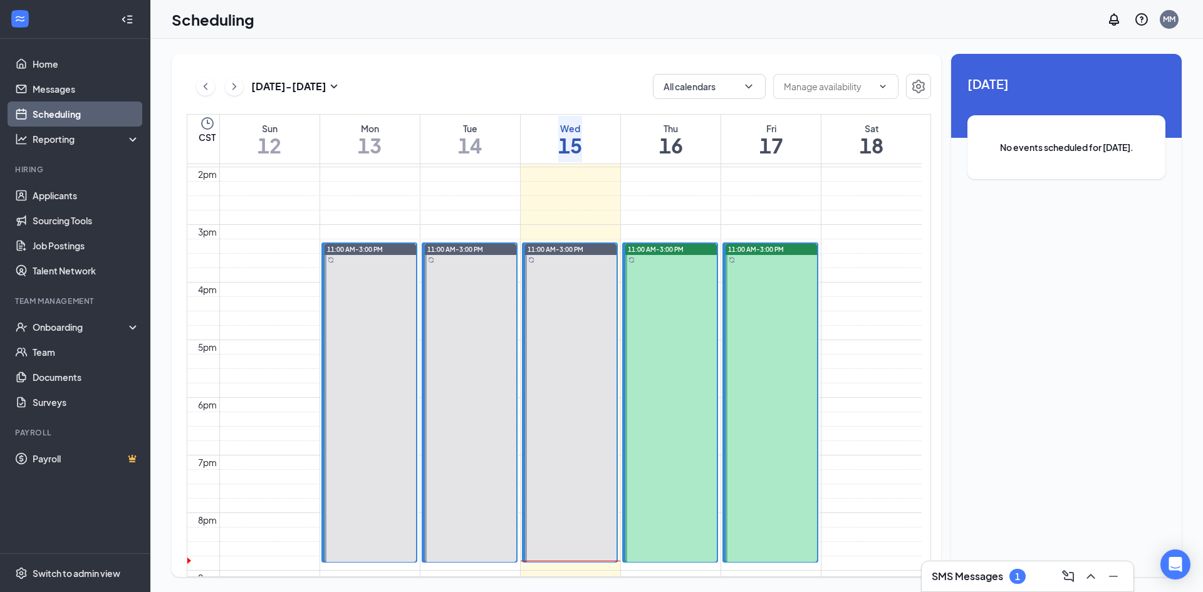
scroll to position [866, 0]
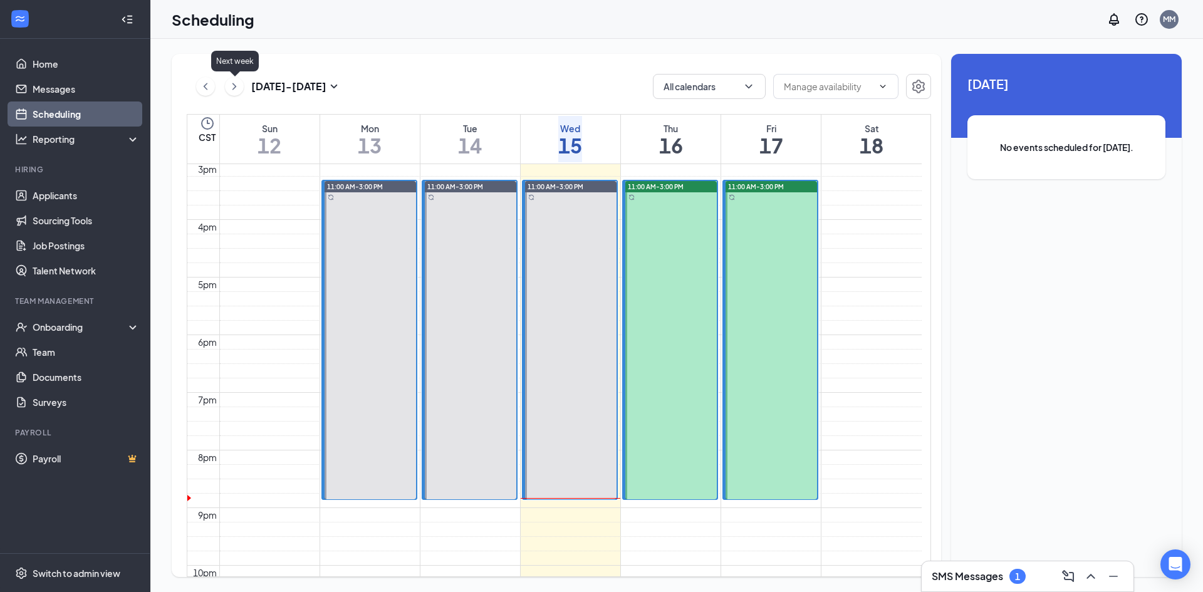
click at [233, 81] on icon "ChevronRight" at bounding box center [234, 86] width 13 height 15
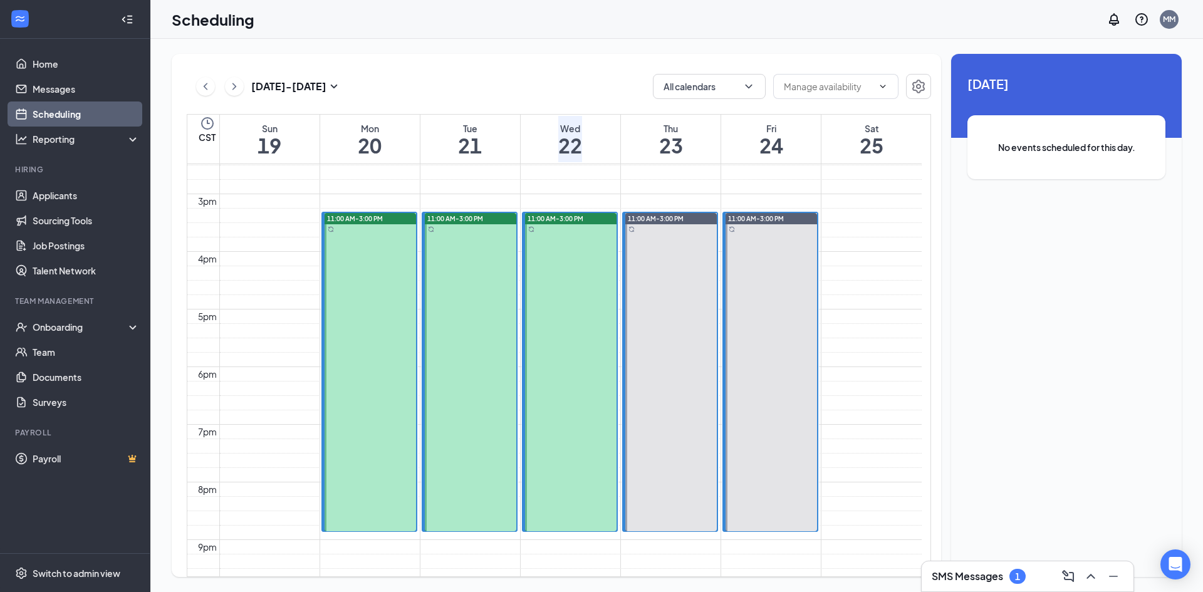
scroll to position [804, 0]
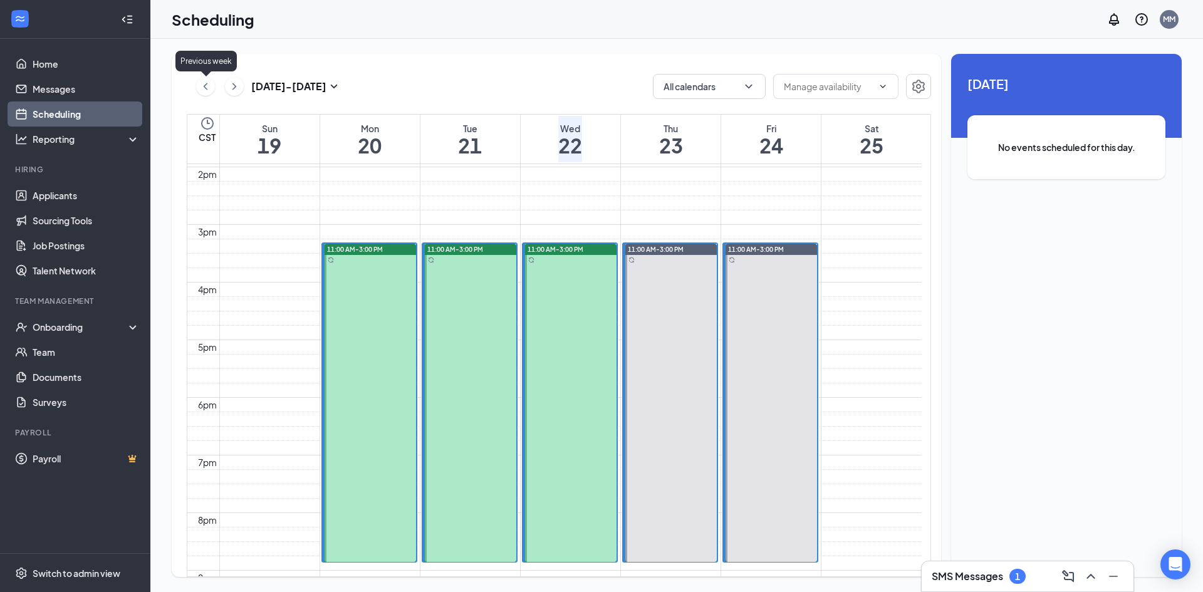
click at [208, 89] on icon "ChevronLeft" at bounding box center [205, 86] width 13 height 15
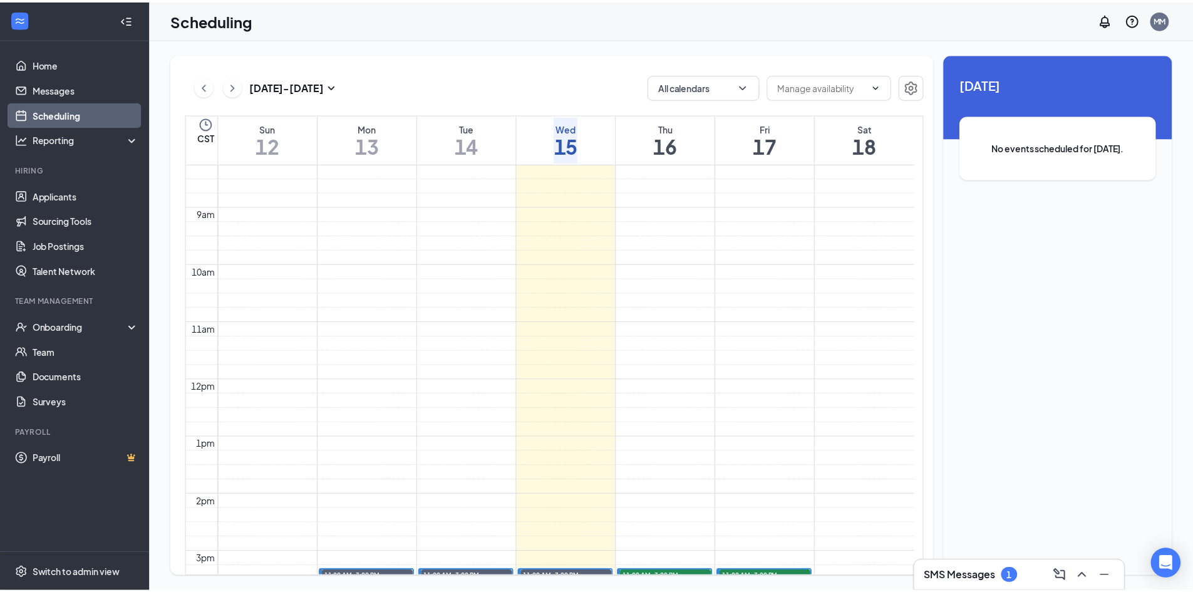
scroll to position [490, 0]
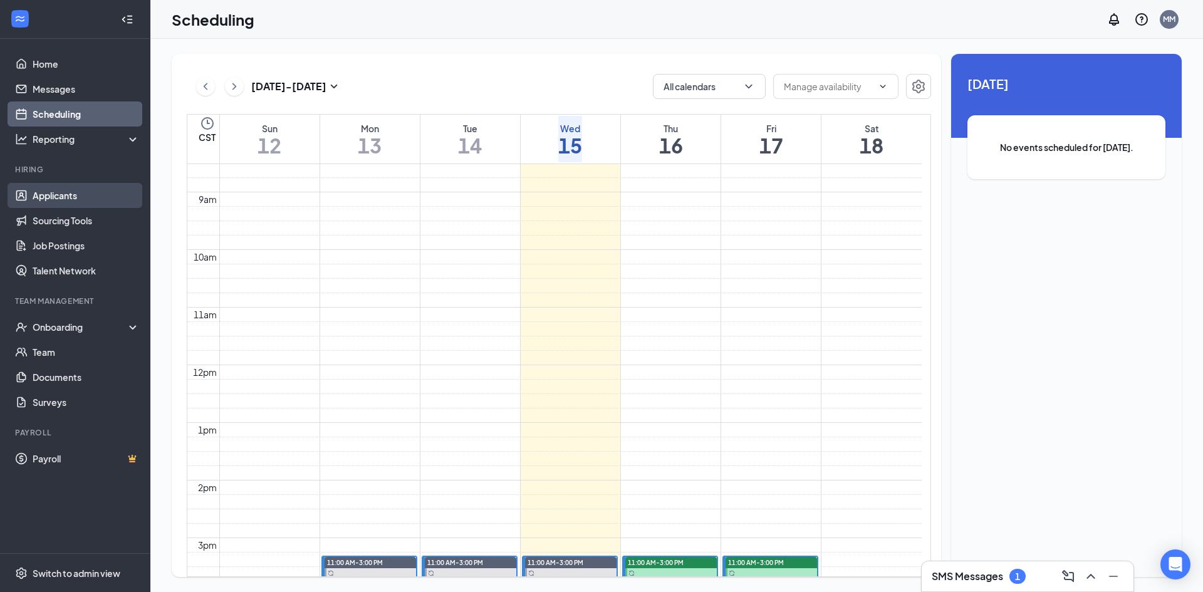
click at [45, 199] on link "Applicants" at bounding box center [86, 195] width 107 height 25
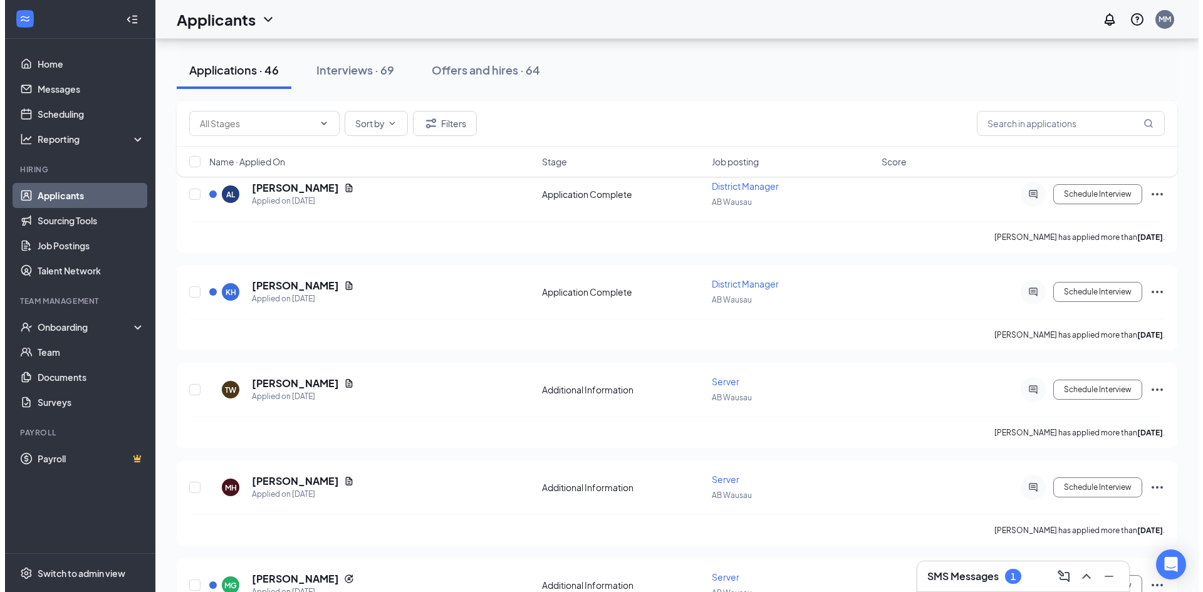
scroll to position [626, 0]
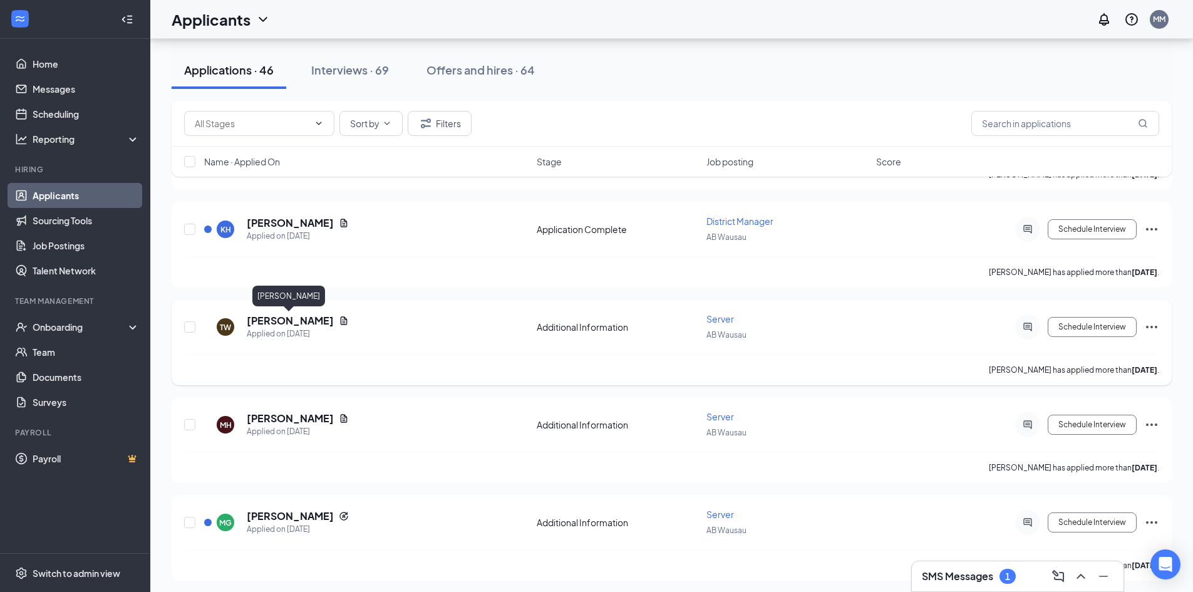
click at [283, 319] on h5 "[PERSON_NAME]" at bounding box center [290, 321] width 87 height 14
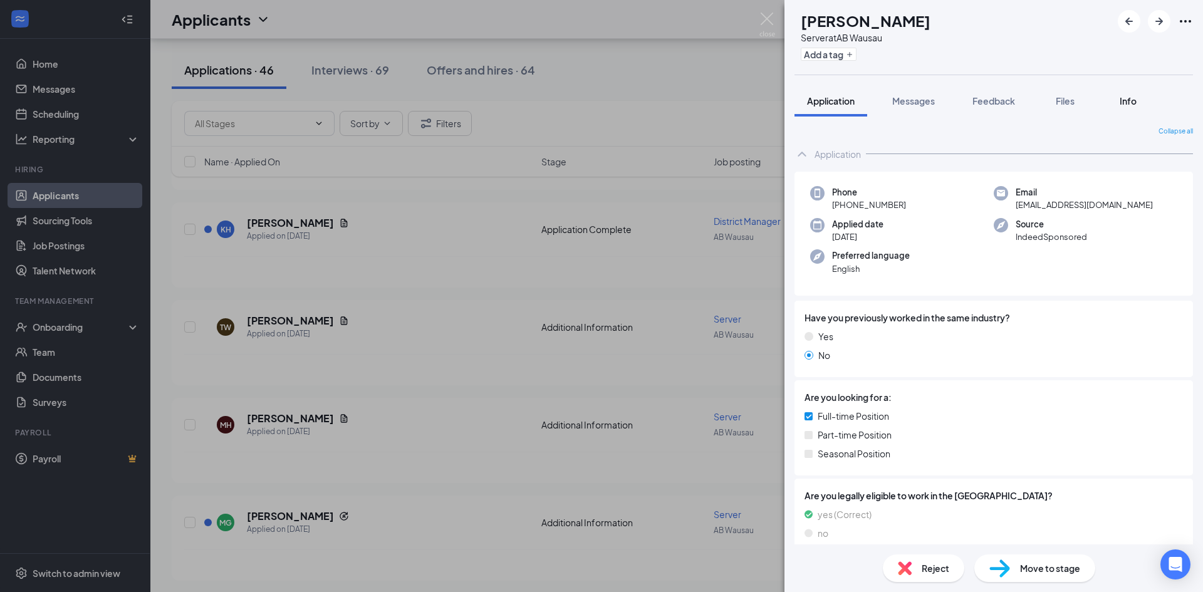
click at [1123, 104] on span "Info" at bounding box center [1127, 100] width 17 height 11
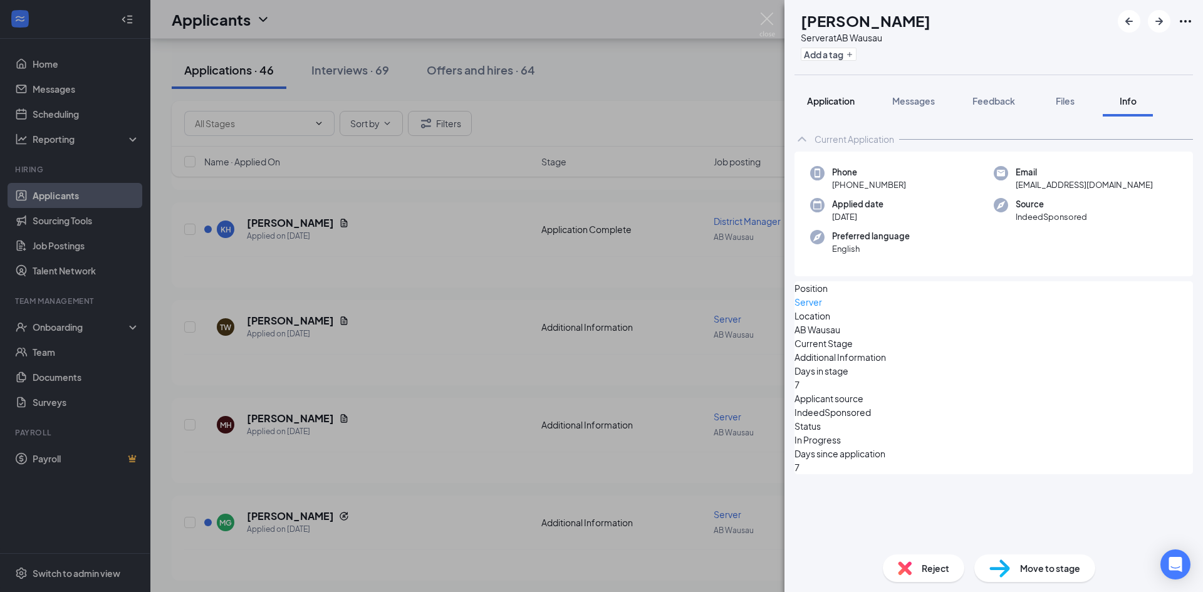
click at [822, 100] on span "Application" at bounding box center [831, 100] width 48 height 11
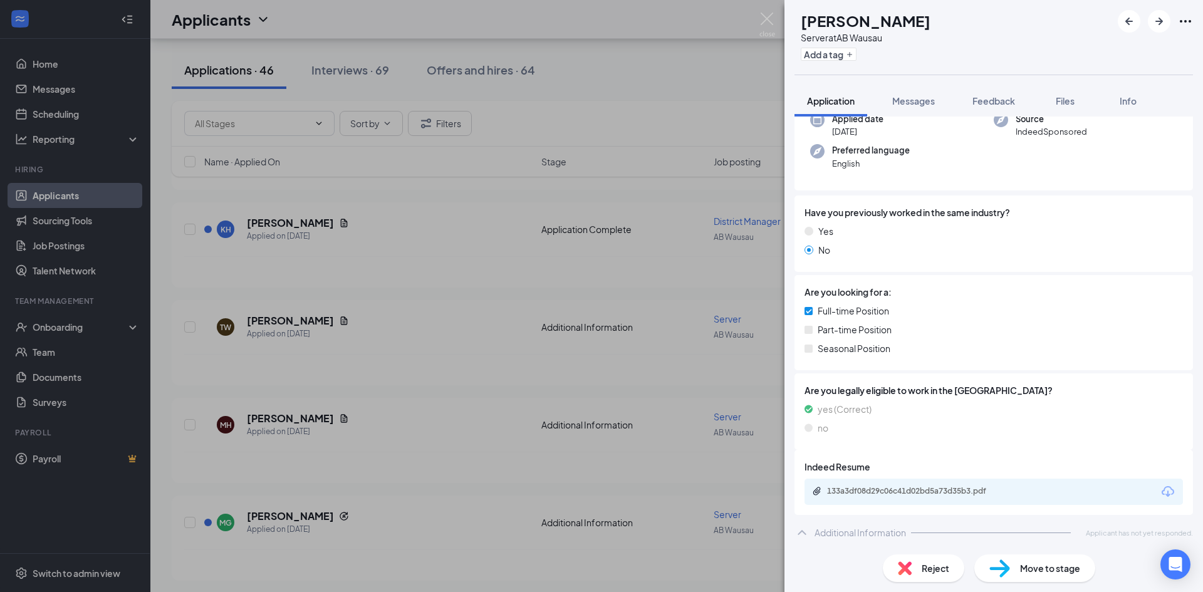
scroll to position [106, 0]
click at [930, 493] on div "133a3df08d29c06c41d02bd5a73d35b3.pdf" at bounding box center [914, 490] width 175 height 10
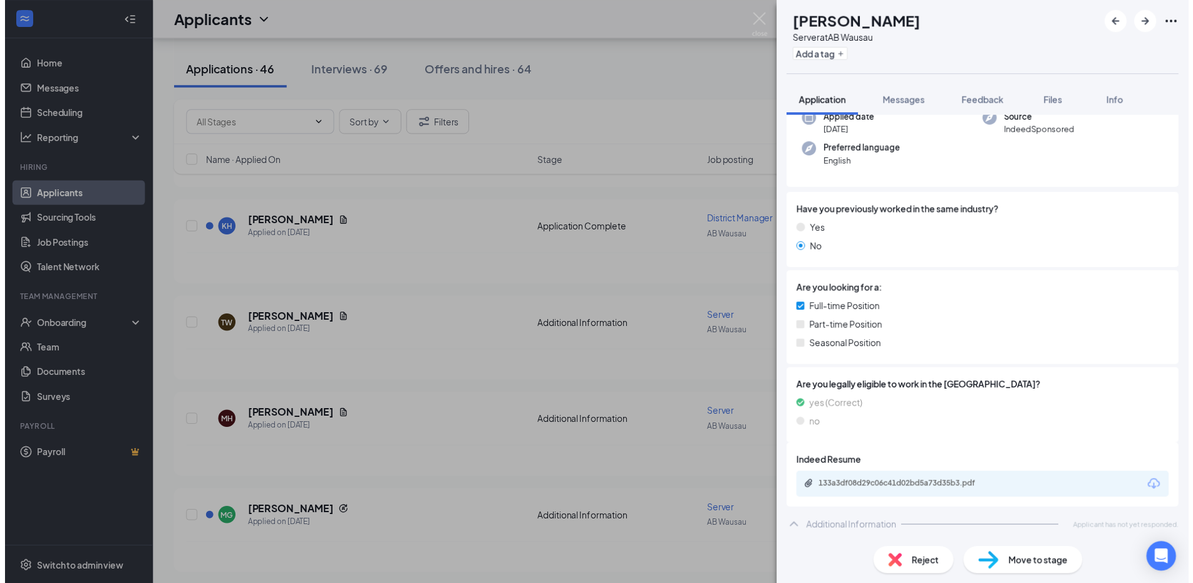
scroll to position [101, 0]
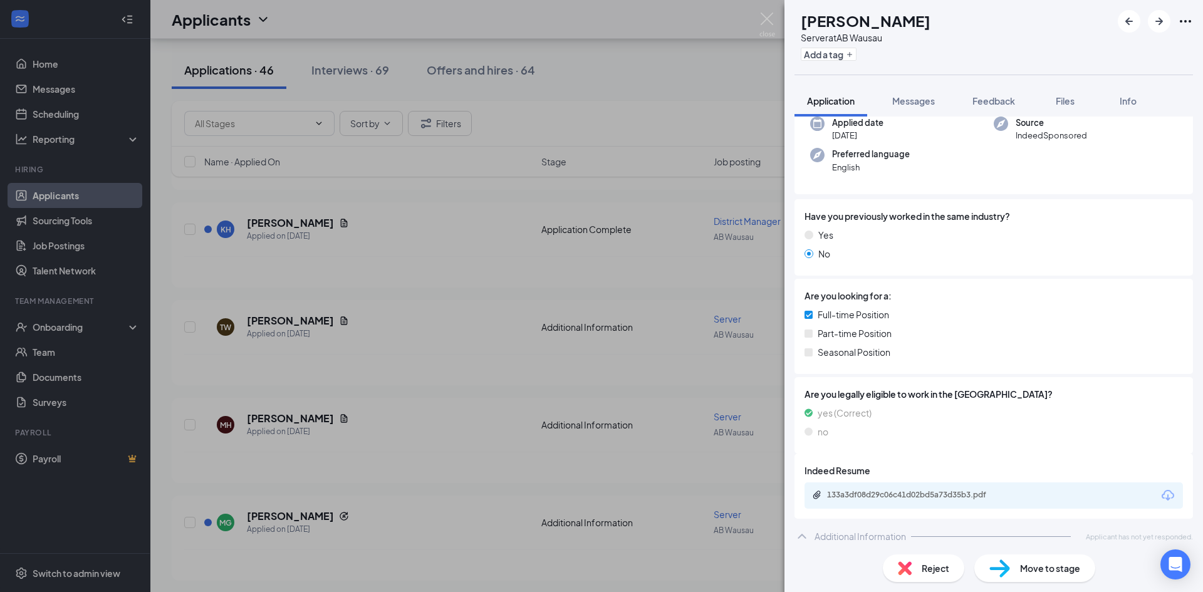
click at [492, 158] on div "TW [PERSON_NAME] Server at AB Wausau Add a tag Application Messages Feedback Fi…" at bounding box center [601, 296] width 1203 height 592
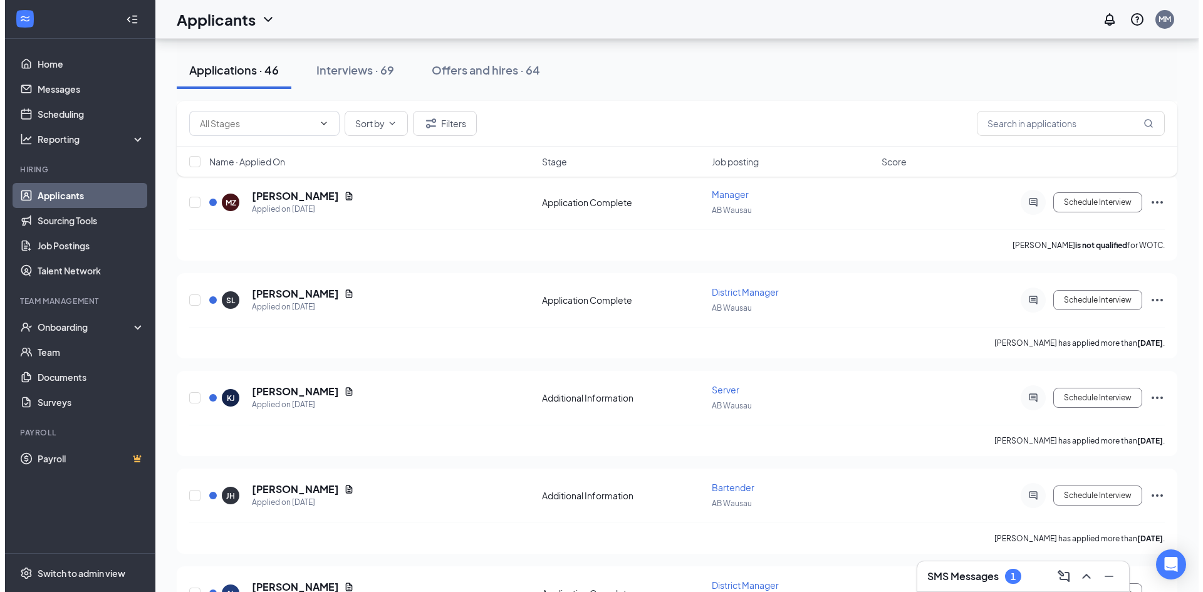
scroll to position [188, 0]
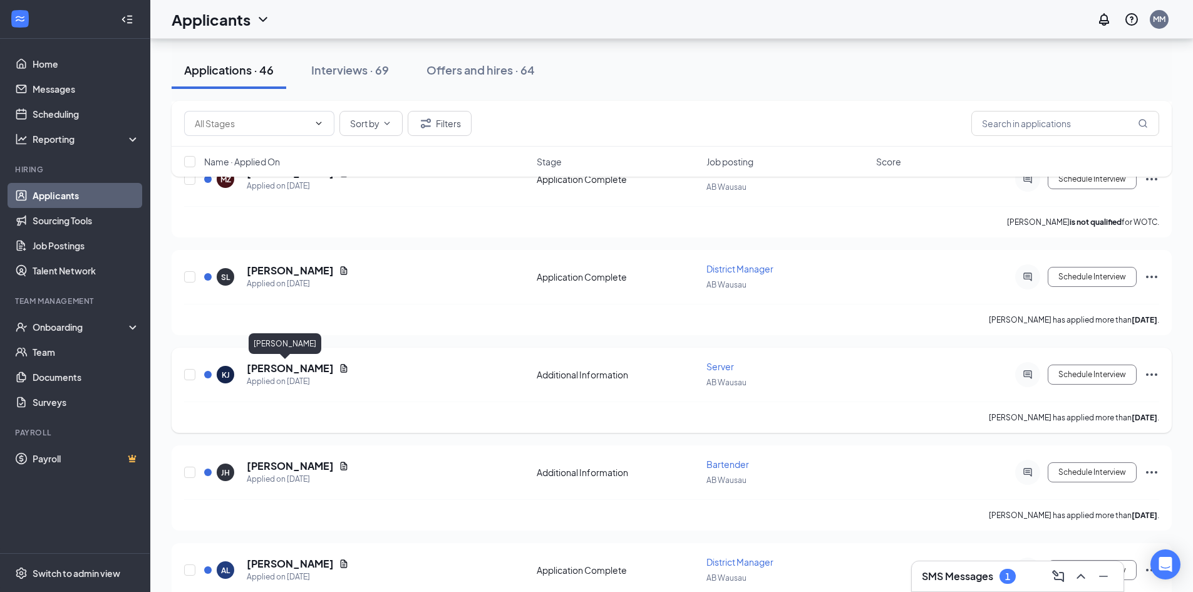
click at [272, 369] on h5 "[PERSON_NAME]" at bounding box center [290, 368] width 87 height 14
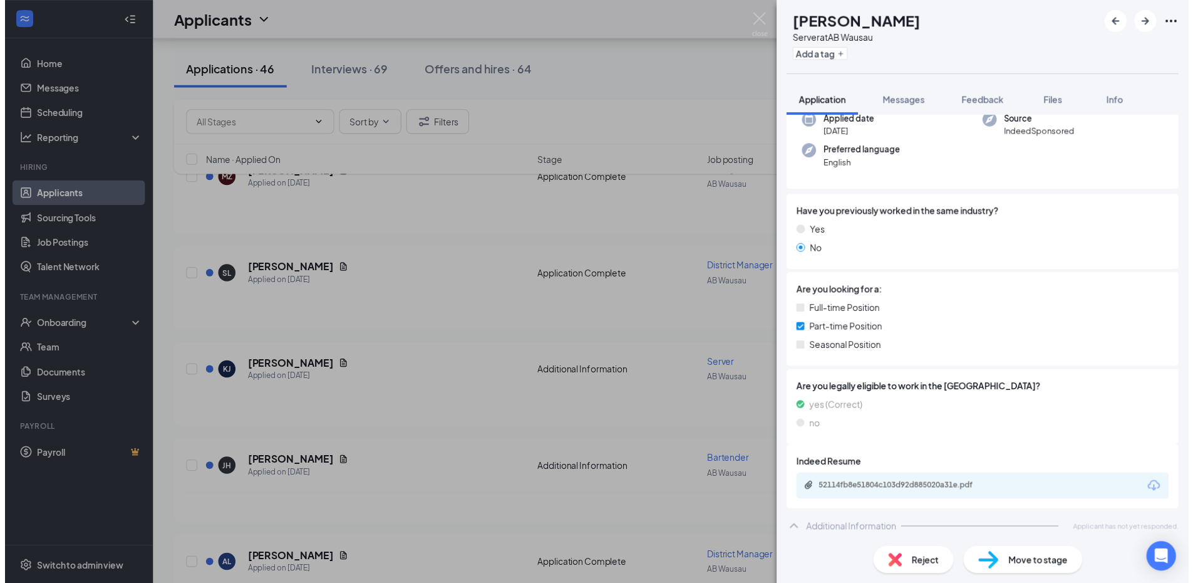
scroll to position [106, 0]
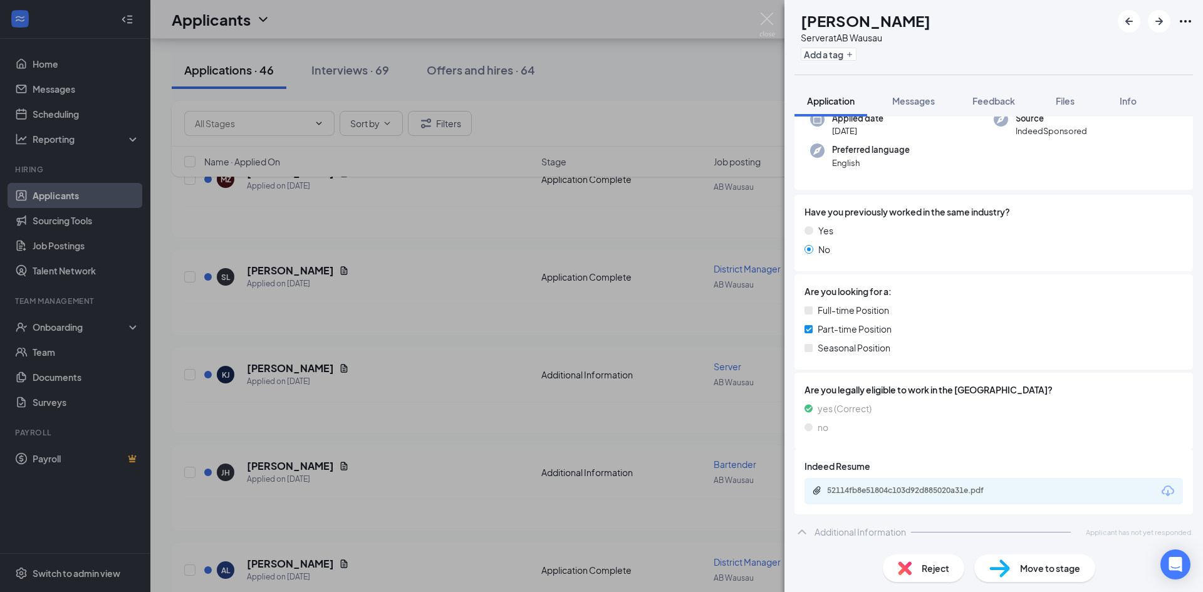
click at [370, 215] on div "[PERSON_NAME] Server at AB Wausau Add a tag Application Messages Feedback Files…" at bounding box center [601, 296] width 1203 height 592
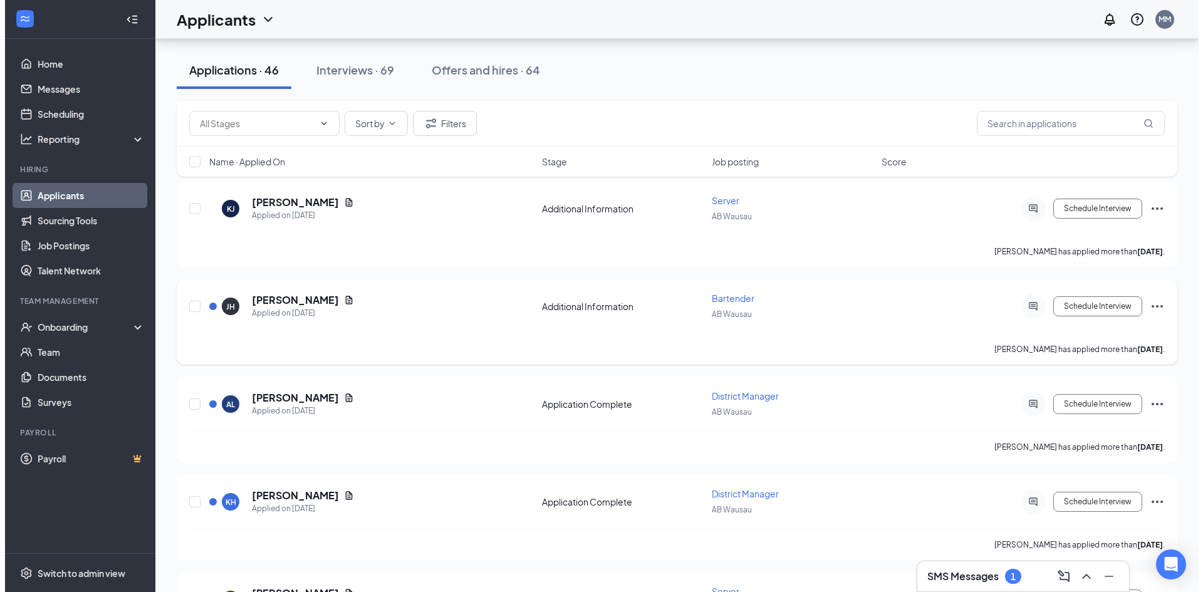
scroll to position [376, 0]
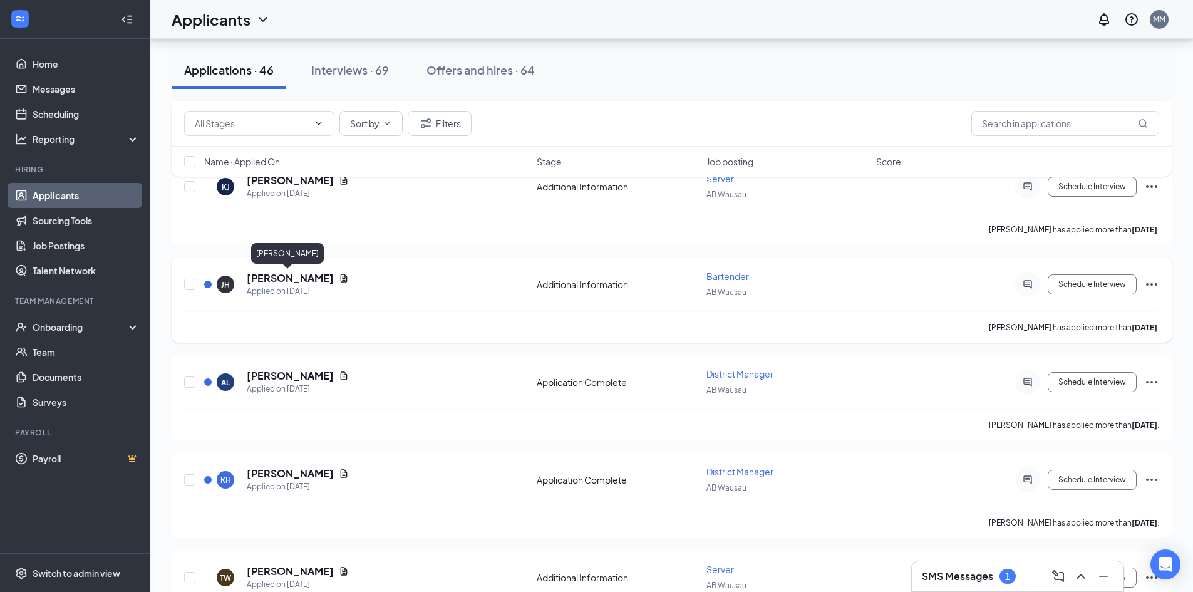
click at [282, 277] on h5 "[PERSON_NAME]" at bounding box center [290, 278] width 87 height 14
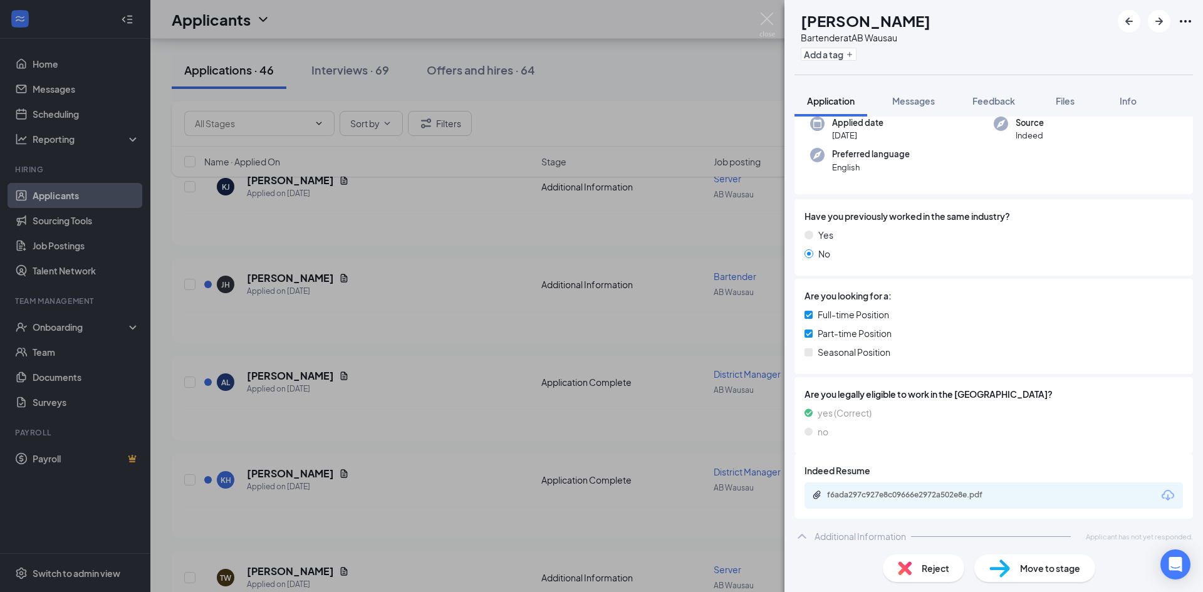
scroll to position [106, 0]
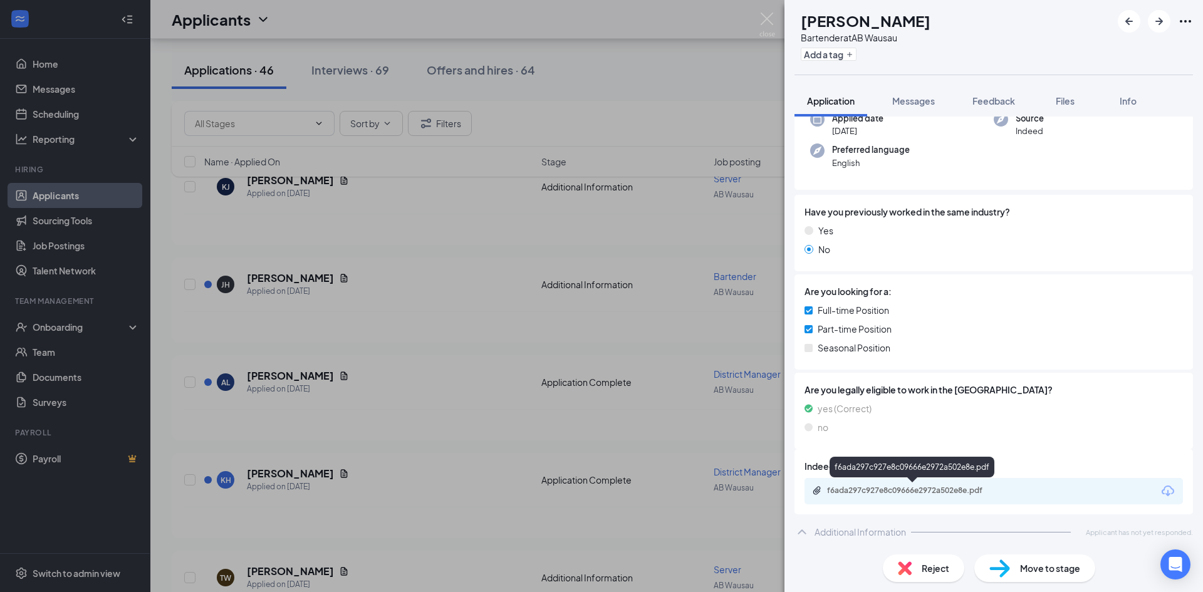
click at [895, 492] on div "f6ada297c927e8c09666e2972a502e8e.pdf" at bounding box center [914, 490] width 175 height 10
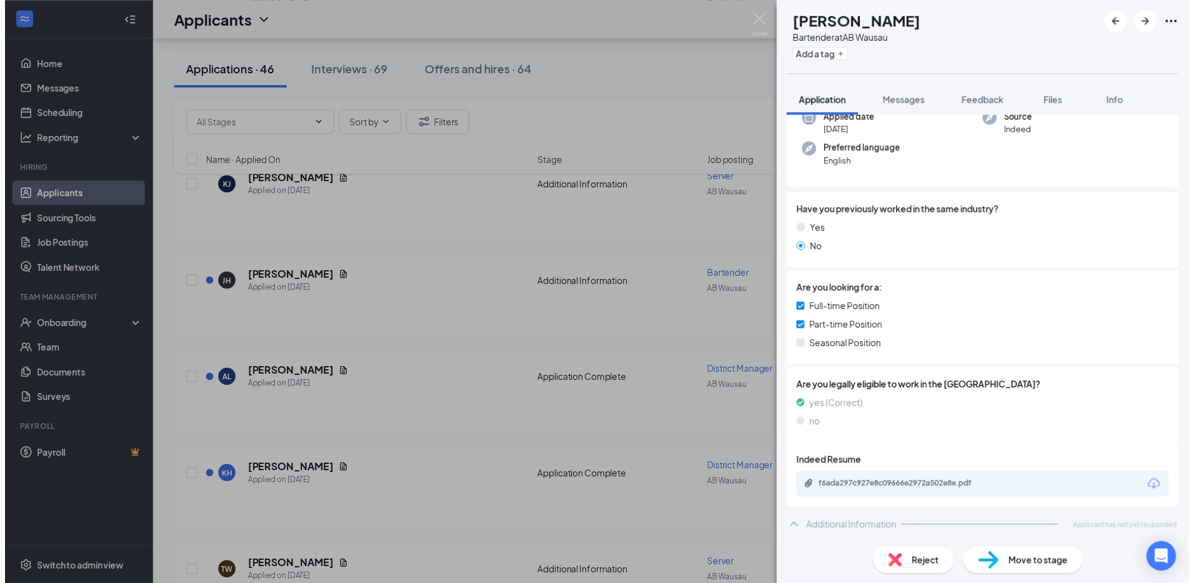
scroll to position [101, 0]
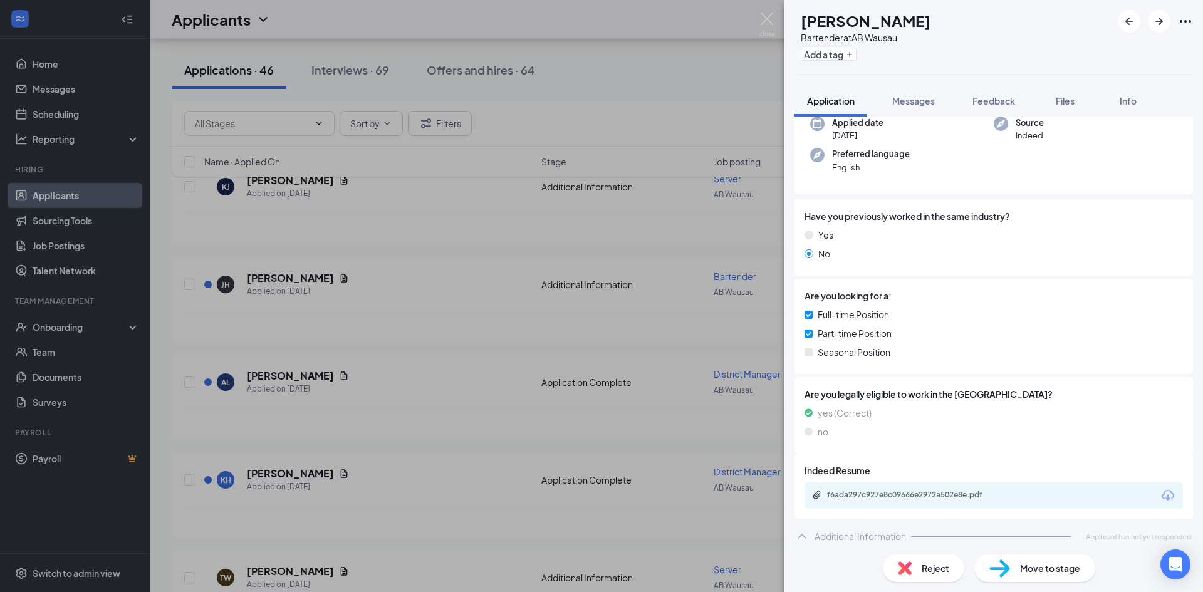
click at [473, 236] on div "[PERSON_NAME] Bartender at AB Wausau Add a tag Application Messages Feedback Fi…" at bounding box center [601, 296] width 1203 height 592
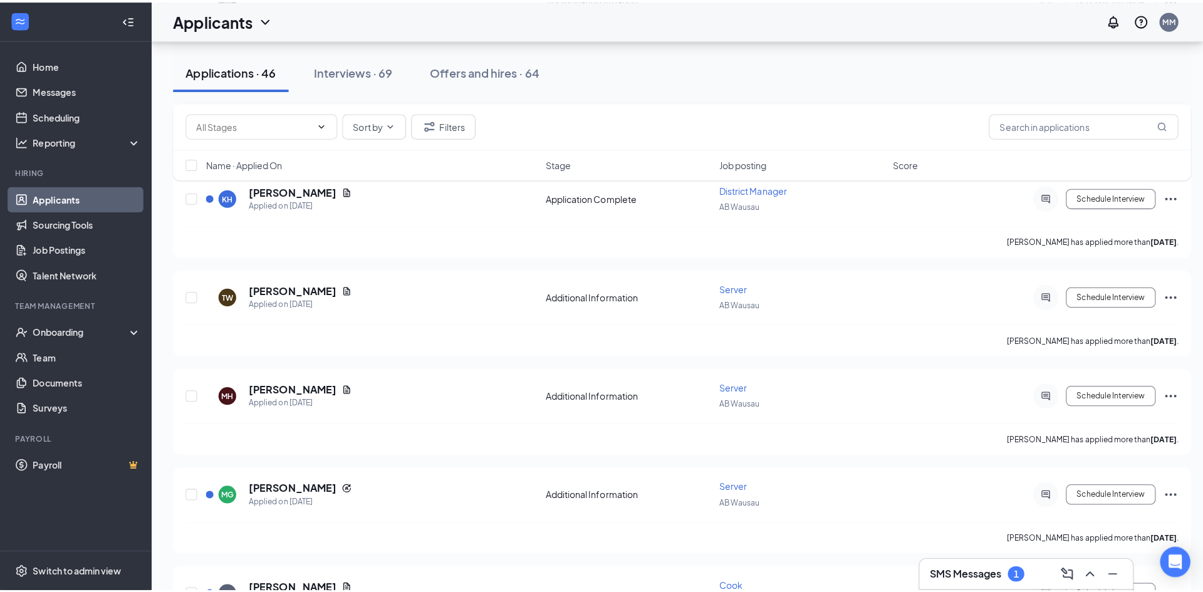
scroll to position [689, 0]
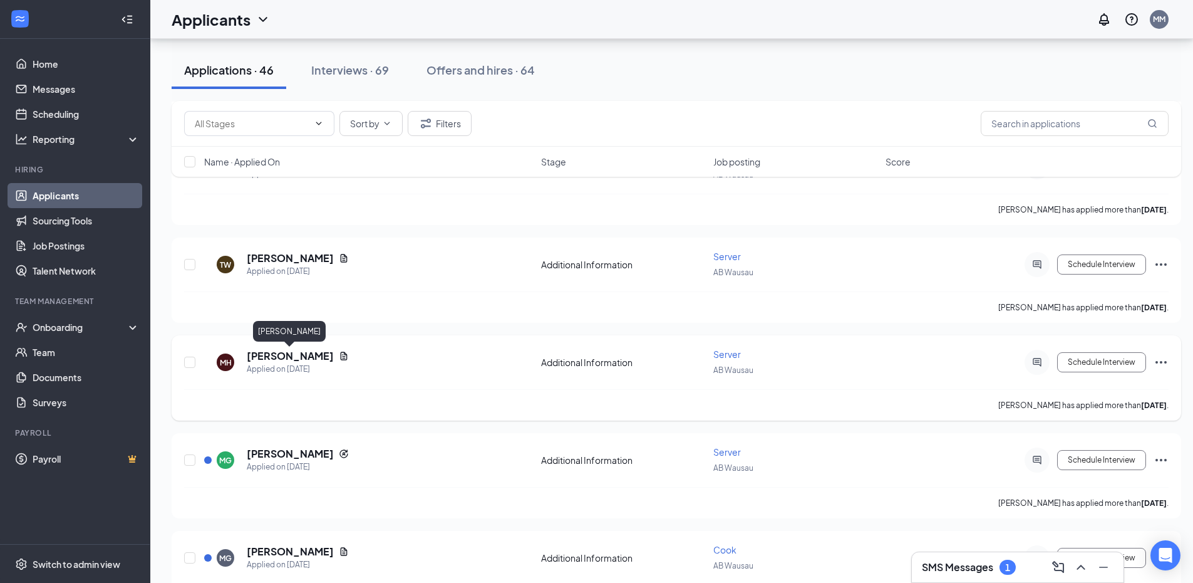
click at [314, 358] on h5 "[PERSON_NAME]" at bounding box center [290, 356] width 87 height 14
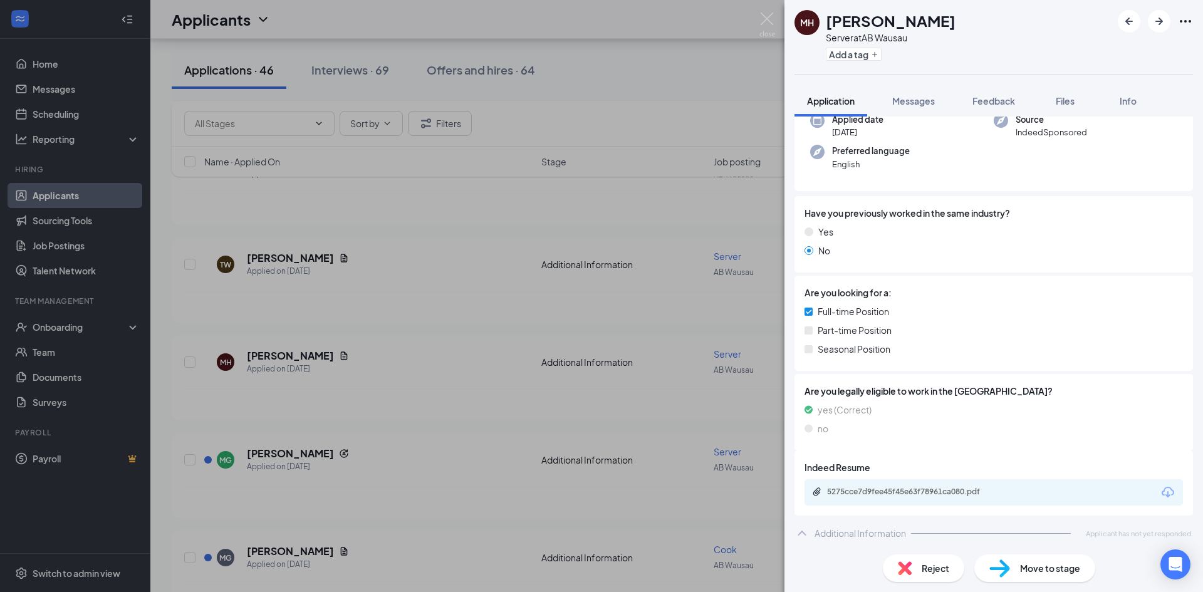
scroll to position [106, 0]
click at [851, 490] on div "5275cce7d9fee45f45e63f78961ca080.pdf" at bounding box center [914, 490] width 175 height 10
click at [455, 207] on div "MH [PERSON_NAME] Server at AB Wausau Add a tag Application Messages Feedback Fi…" at bounding box center [601, 296] width 1203 height 592
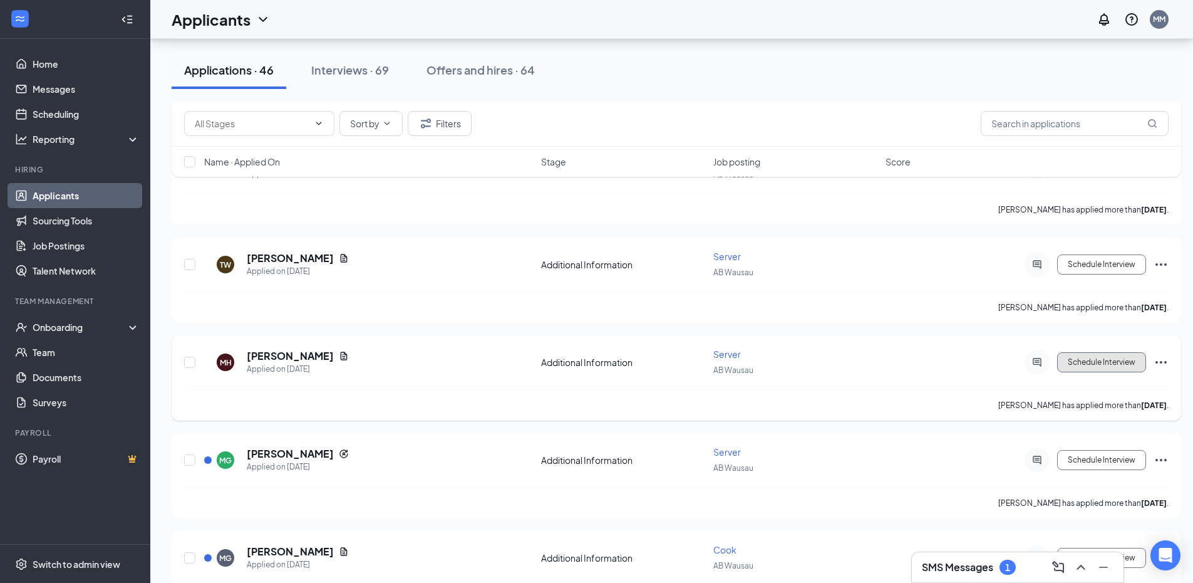
click at [1104, 361] on button "Schedule Interview" at bounding box center [1101, 362] width 89 height 20
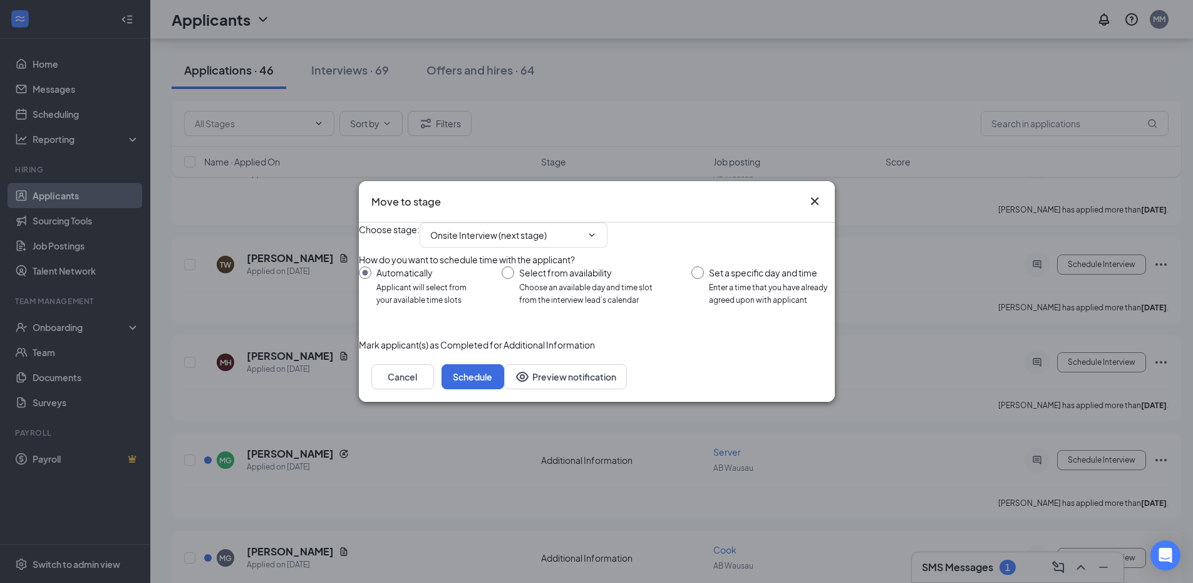
click at [513, 272] on input "Select from availability Choose an available day and time slot from the intervi…" at bounding box center [584, 286] width 165 height 40
radio input "true"
radio input "false"
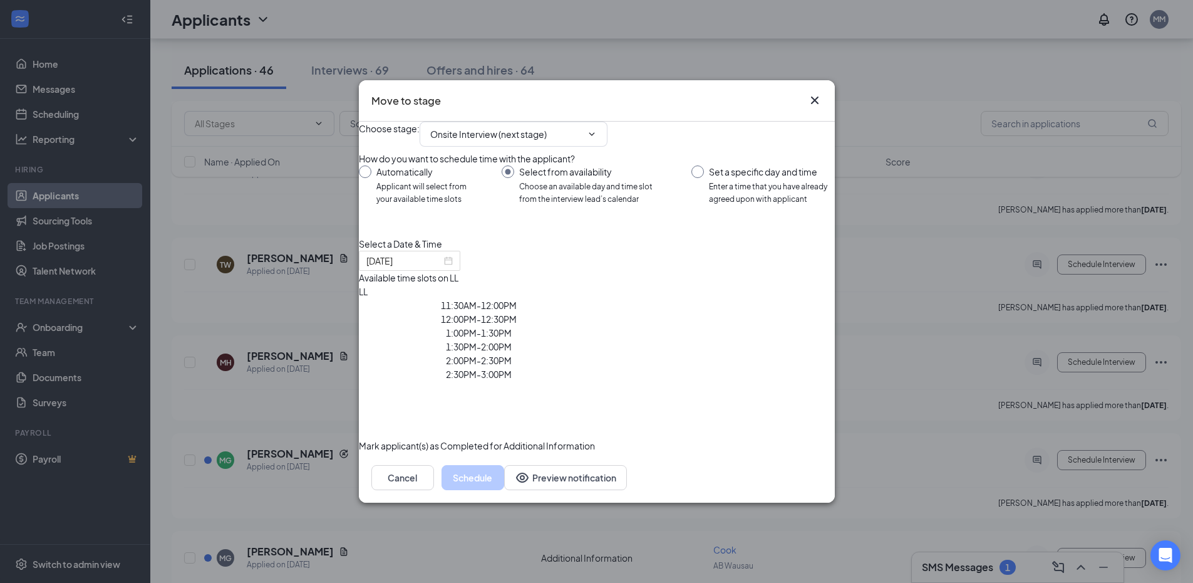
type input "[DATE]"
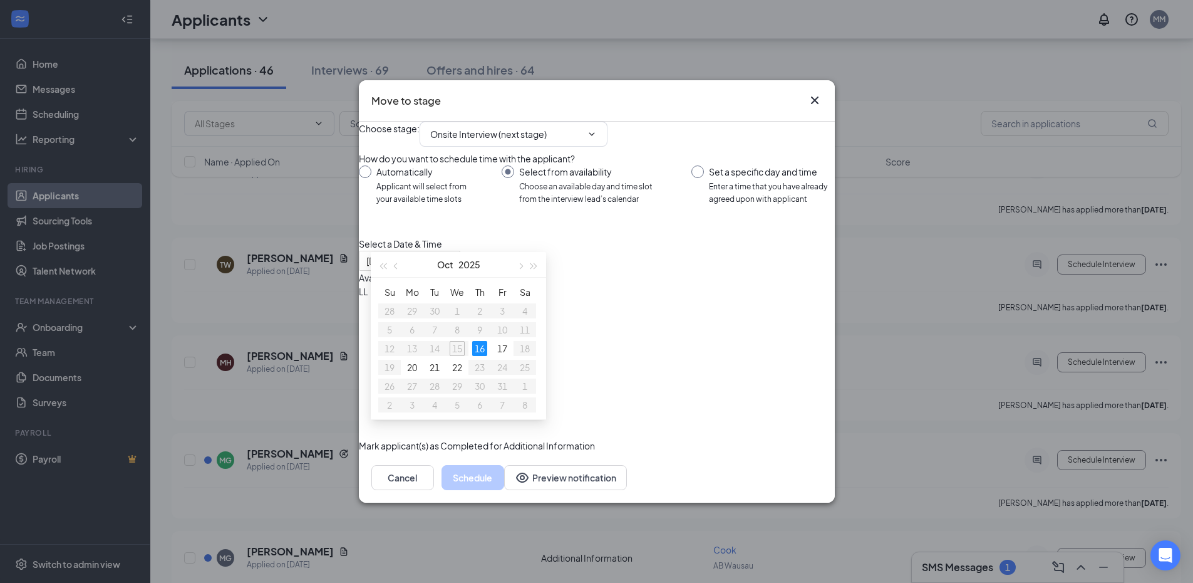
scroll to position [626, 0]
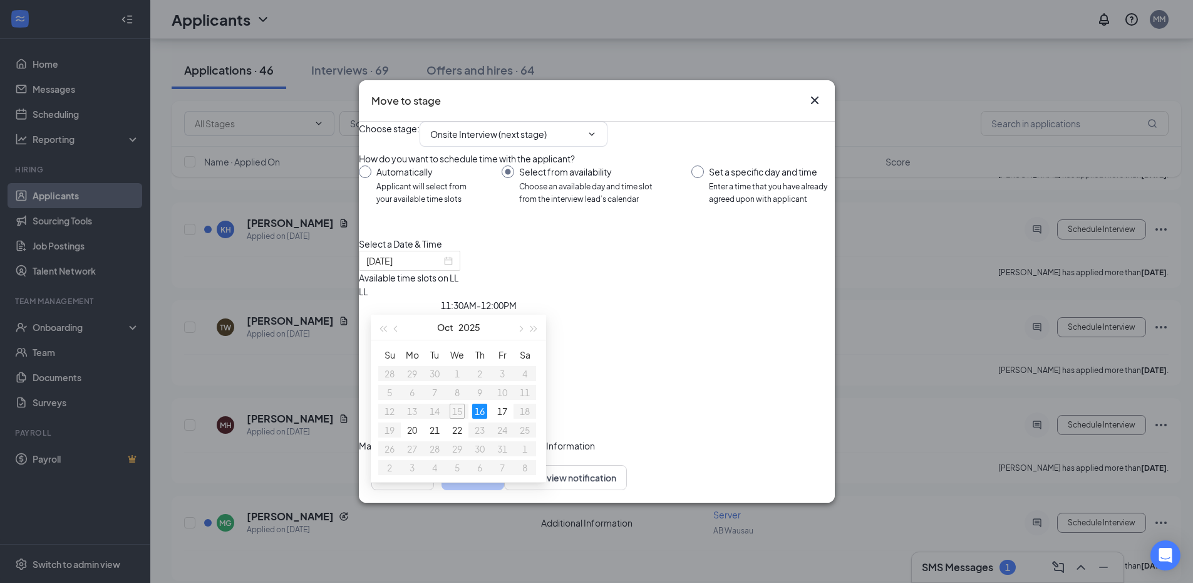
click at [727, 175] on input "Set a specific day and time Enter a time that you have already agreed upon with…" at bounding box center [763, 185] width 143 height 40
radio input "true"
radio input "false"
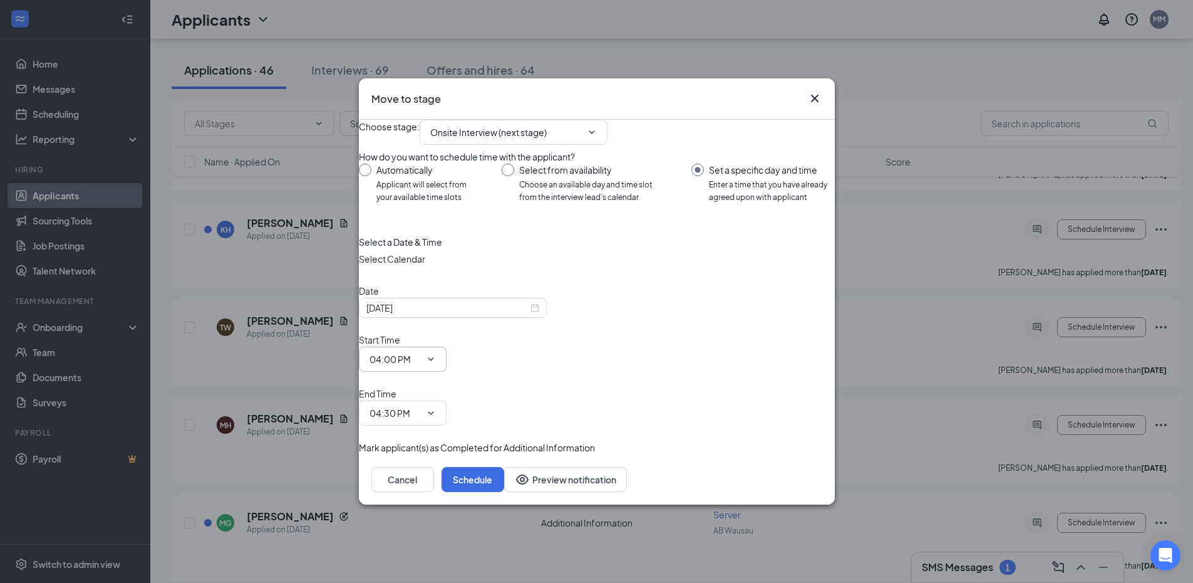
click at [447, 361] on span "04:00 PM" at bounding box center [403, 358] width 88 height 25
click at [436, 361] on icon "ChevronDown" at bounding box center [431, 359] width 10 height 10
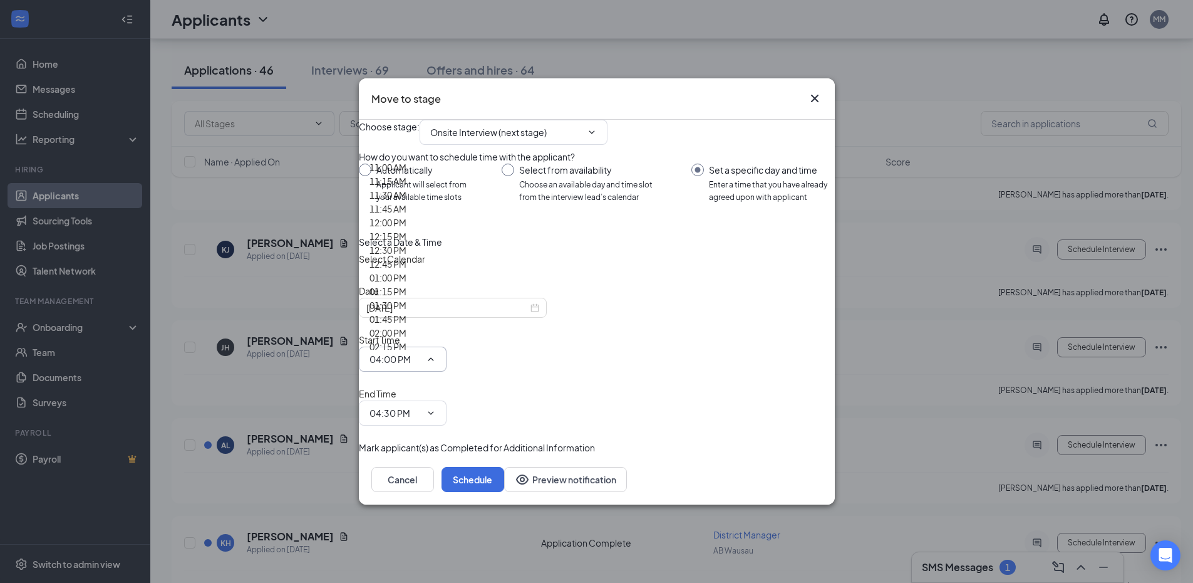
scroll to position [0, 0]
click at [817, 102] on icon "Cross" at bounding box center [815, 99] width 8 height 8
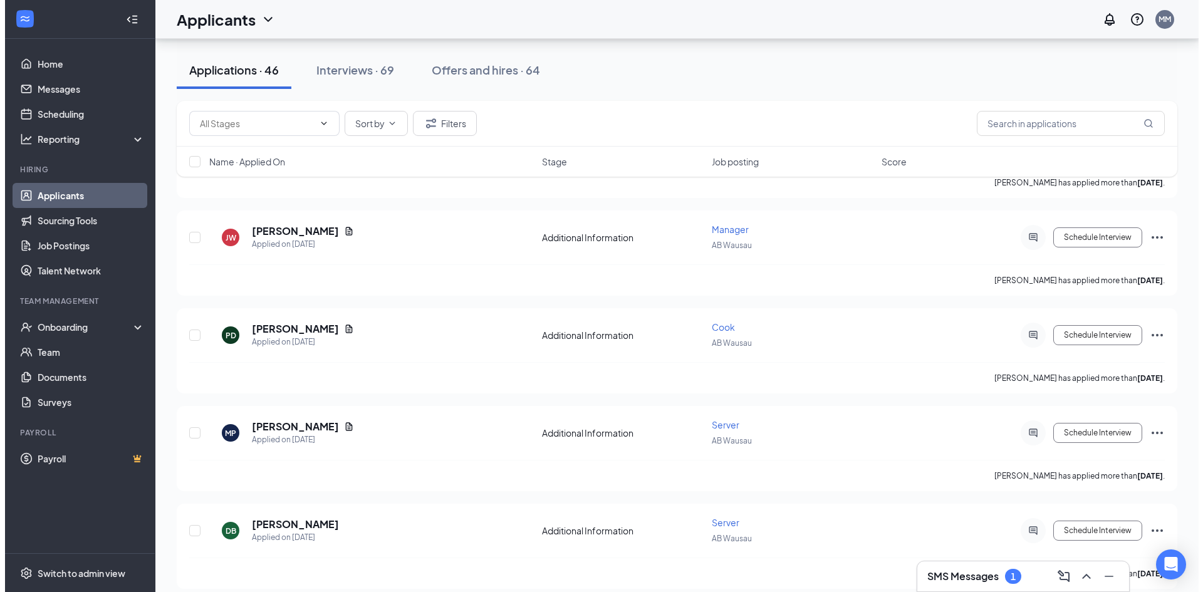
scroll to position [1566, 0]
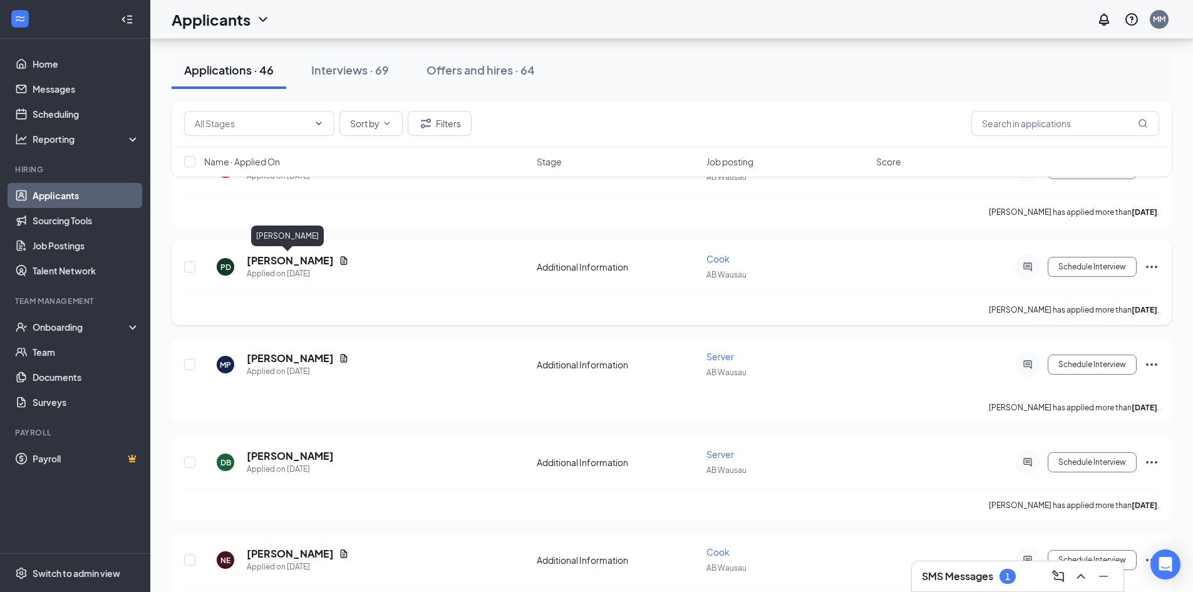
click at [281, 259] on h5 "[PERSON_NAME]" at bounding box center [290, 261] width 87 height 14
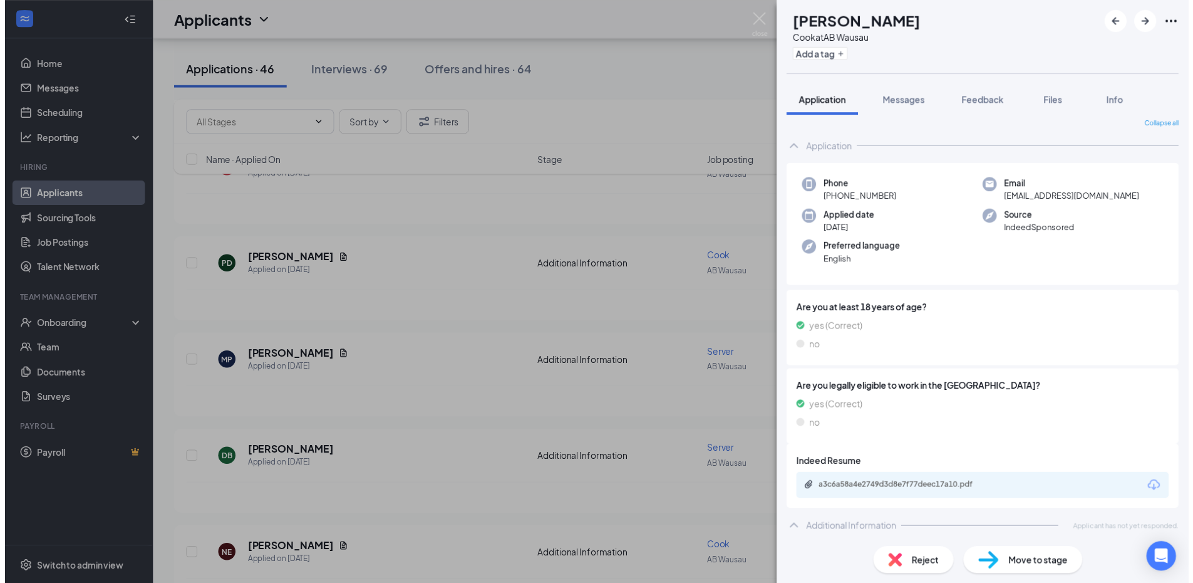
scroll to position [8, 0]
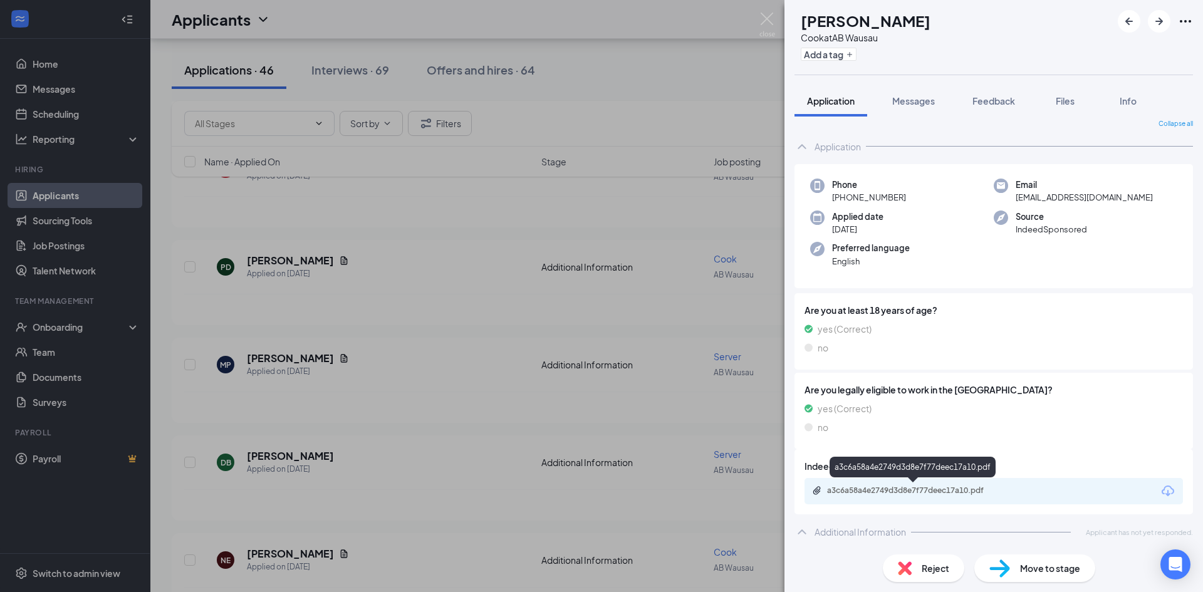
click at [940, 485] on div "a3c6a58a4e2749d3d8e7f77deec17a10.pdf" at bounding box center [914, 490] width 175 height 10
click at [549, 195] on div "[PERSON_NAME] [PERSON_NAME] at AB Wausau Add a tag Application Messages Feedbac…" at bounding box center [601, 296] width 1203 height 592
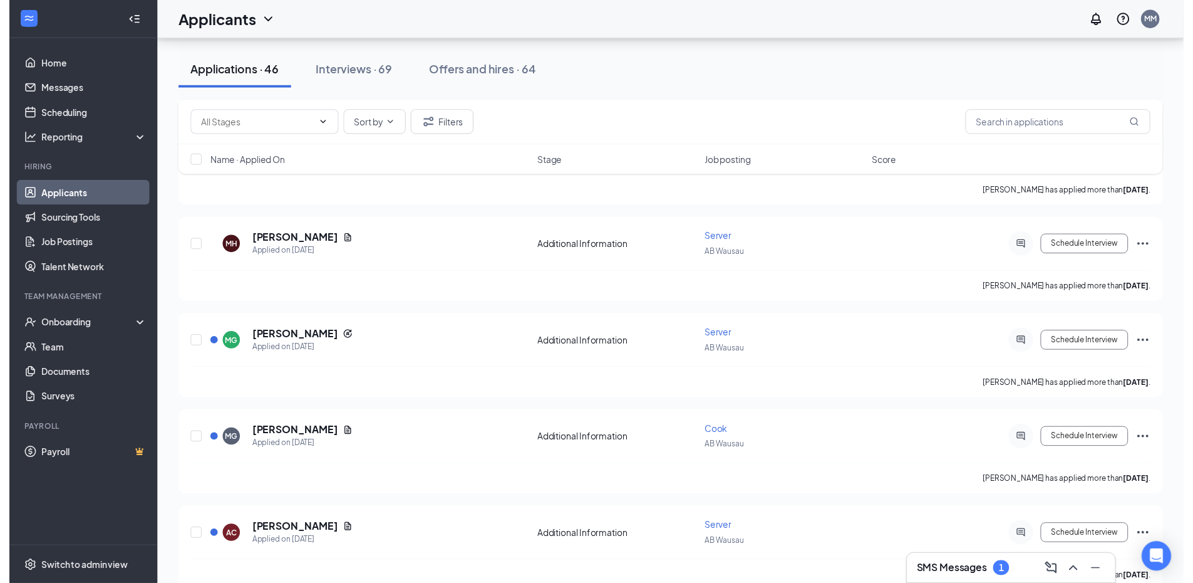
scroll to position [814, 0]
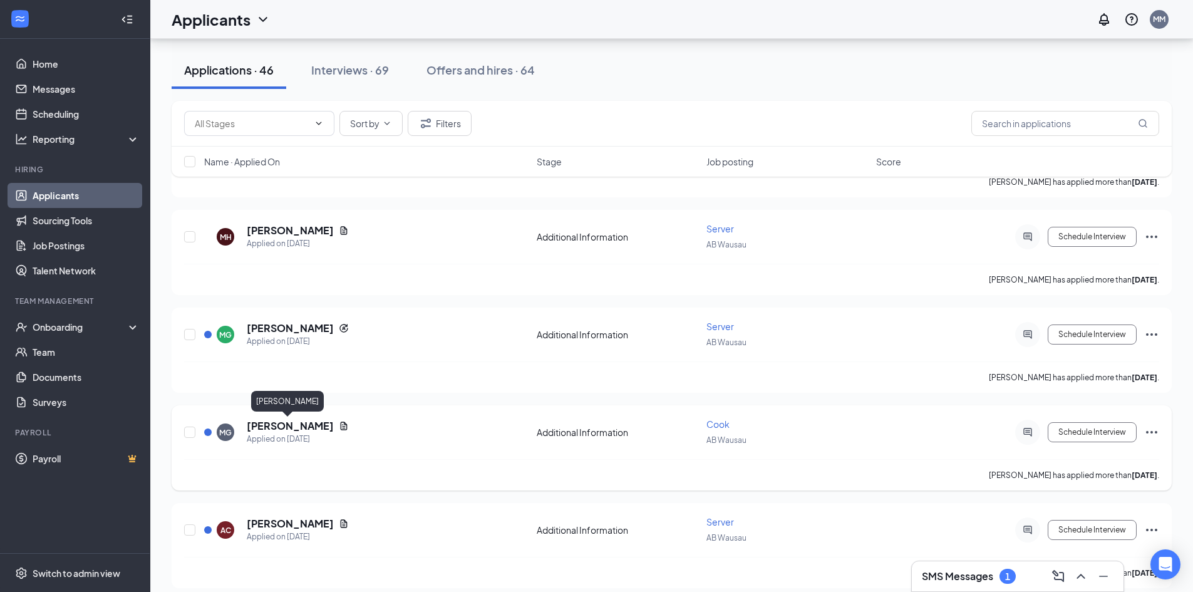
click at [293, 427] on h5 "[PERSON_NAME]" at bounding box center [290, 426] width 87 height 14
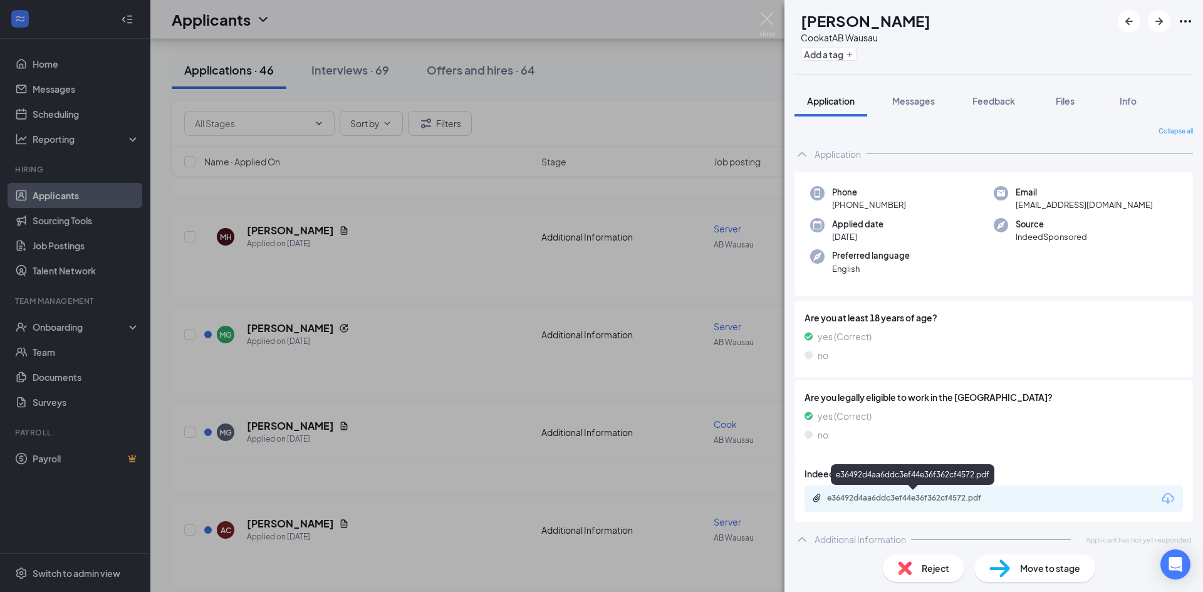
click at [939, 494] on div "e36492d4aa6ddc3ef44e36f362cf4572.pdf" at bounding box center [914, 498] width 175 height 10
click at [509, 376] on div "[PERSON_NAME] Cook at AB Wausau Add a tag Application Messages Feedback Files I…" at bounding box center [601, 296] width 1203 height 592
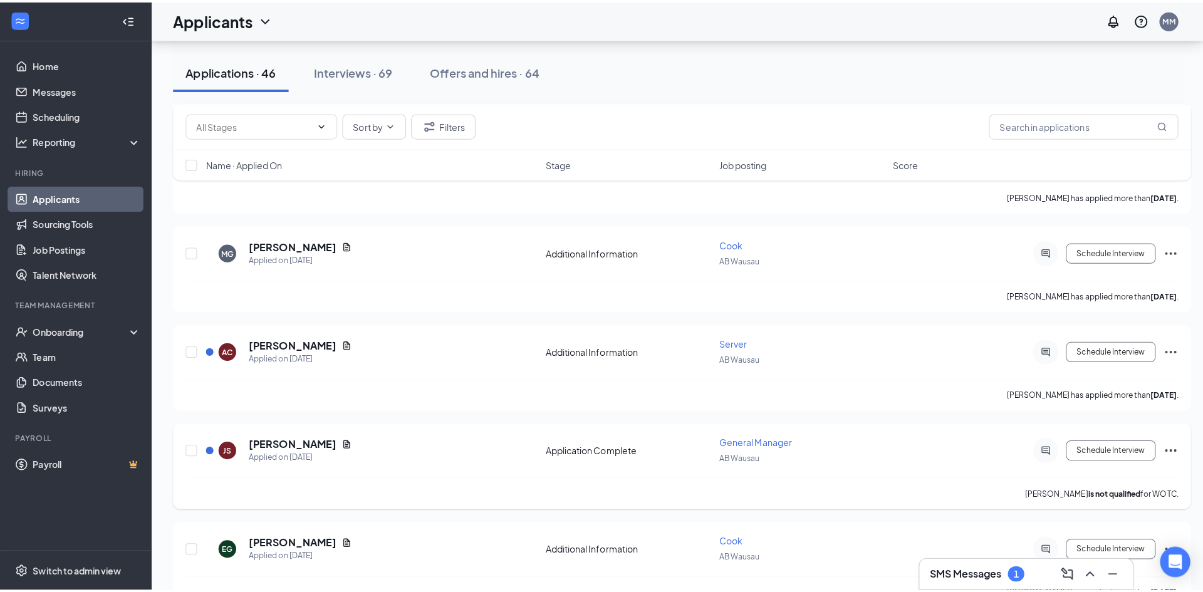
scroll to position [1065, 0]
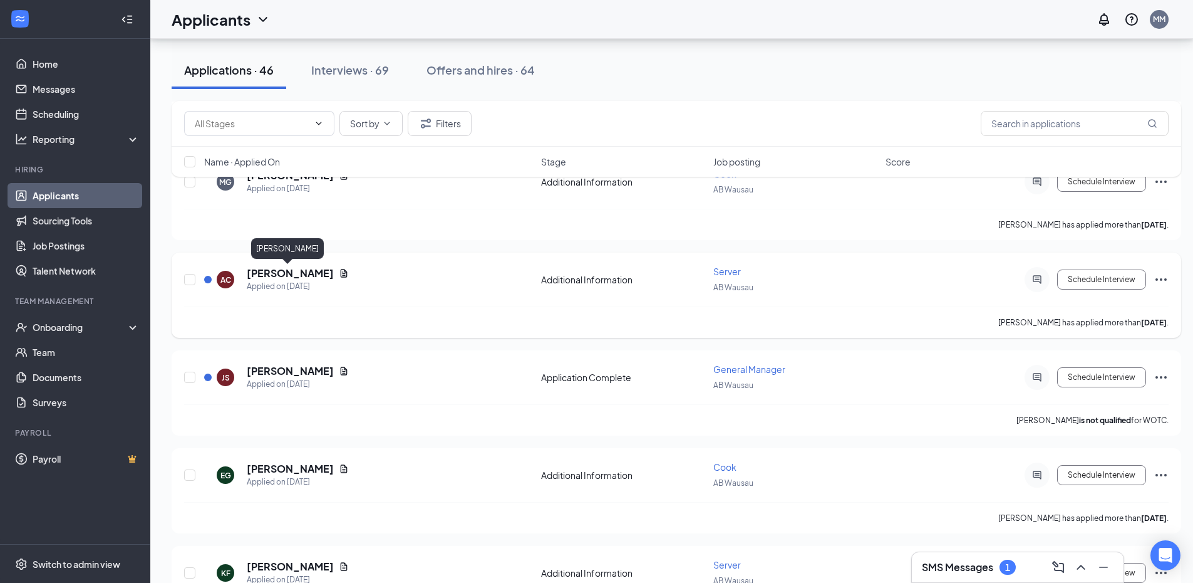
click at [284, 266] on h5 "[PERSON_NAME]" at bounding box center [290, 273] width 87 height 14
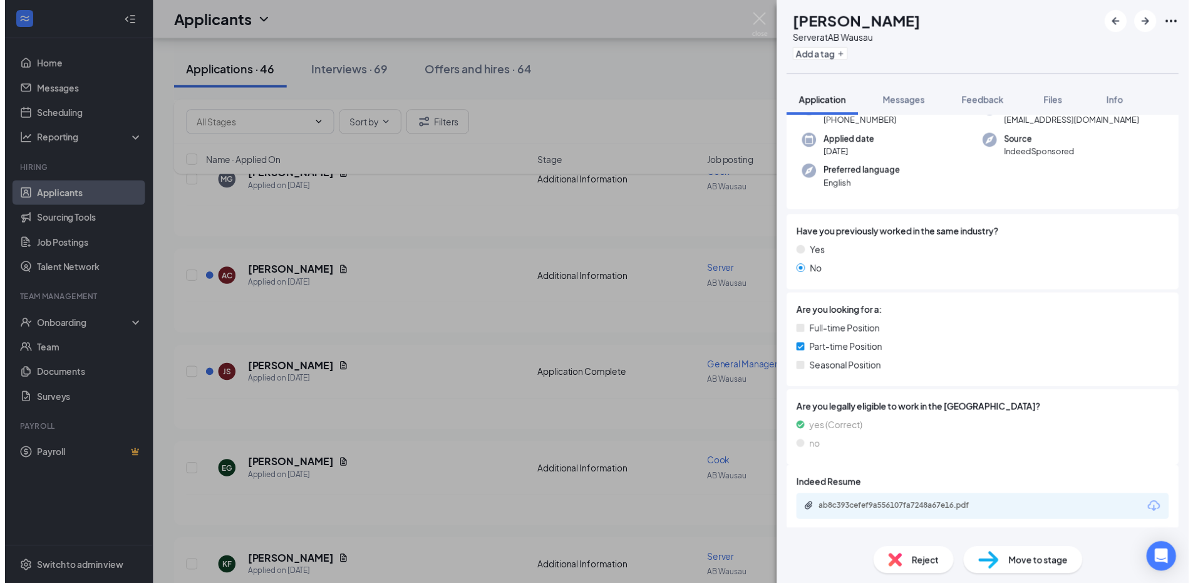
scroll to position [101, 0]
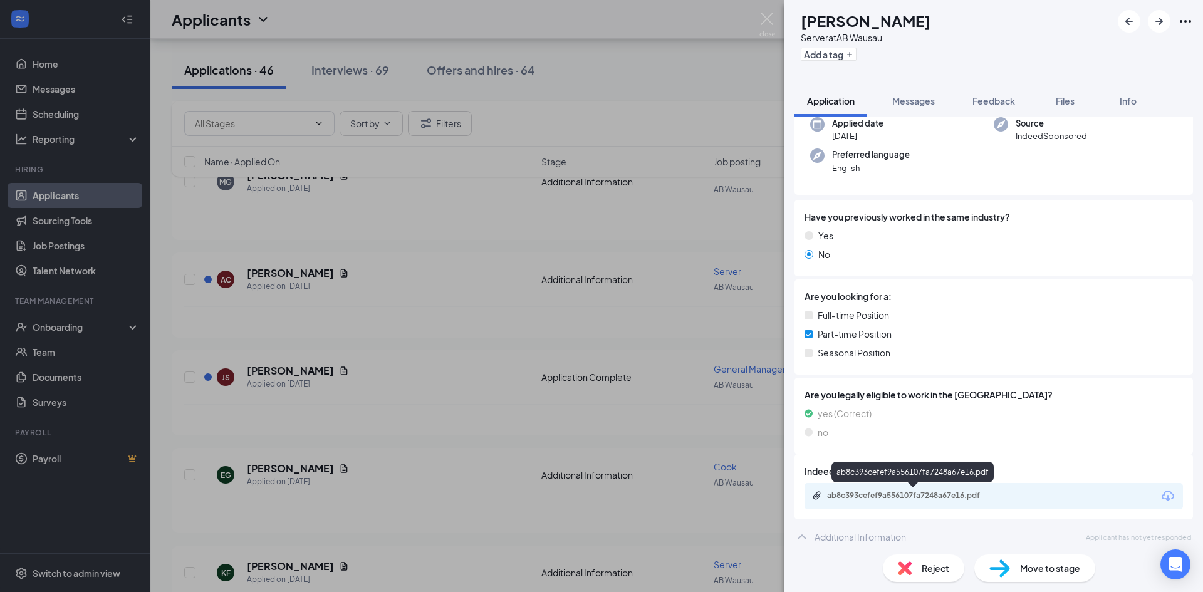
click at [920, 499] on div "ab8c393cefef9a556107fa7248a67e16.pdf" at bounding box center [914, 495] width 175 height 10
click at [405, 267] on div "AC [PERSON_NAME] Server at AB Wausau Add a tag Application Messages Feedback Fi…" at bounding box center [601, 296] width 1203 height 592
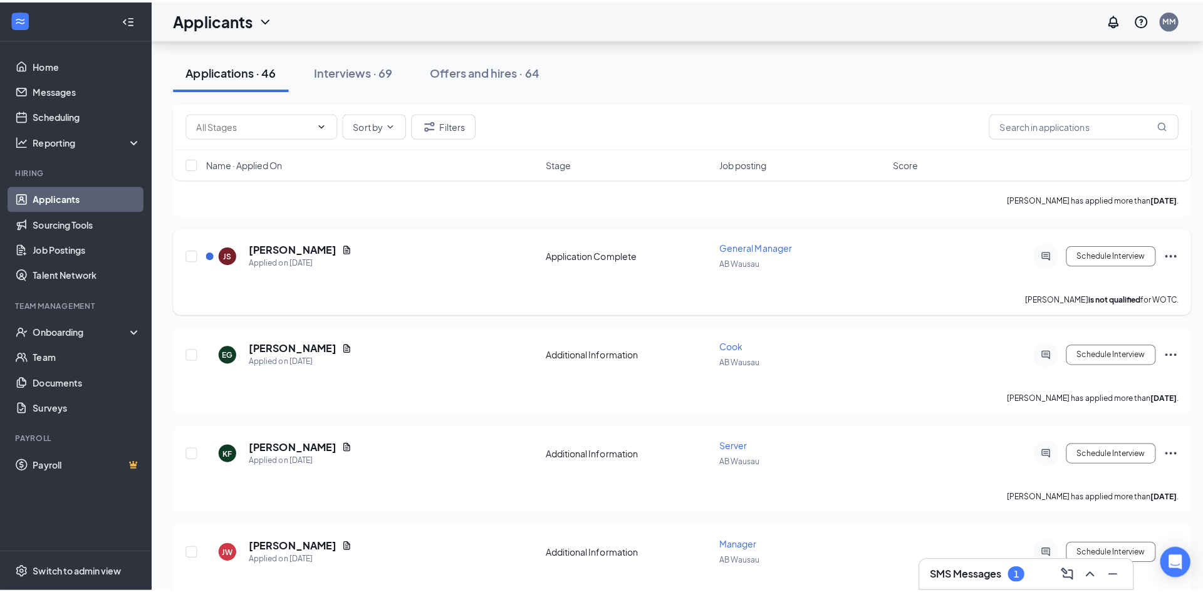
scroll to position [1253, 0]
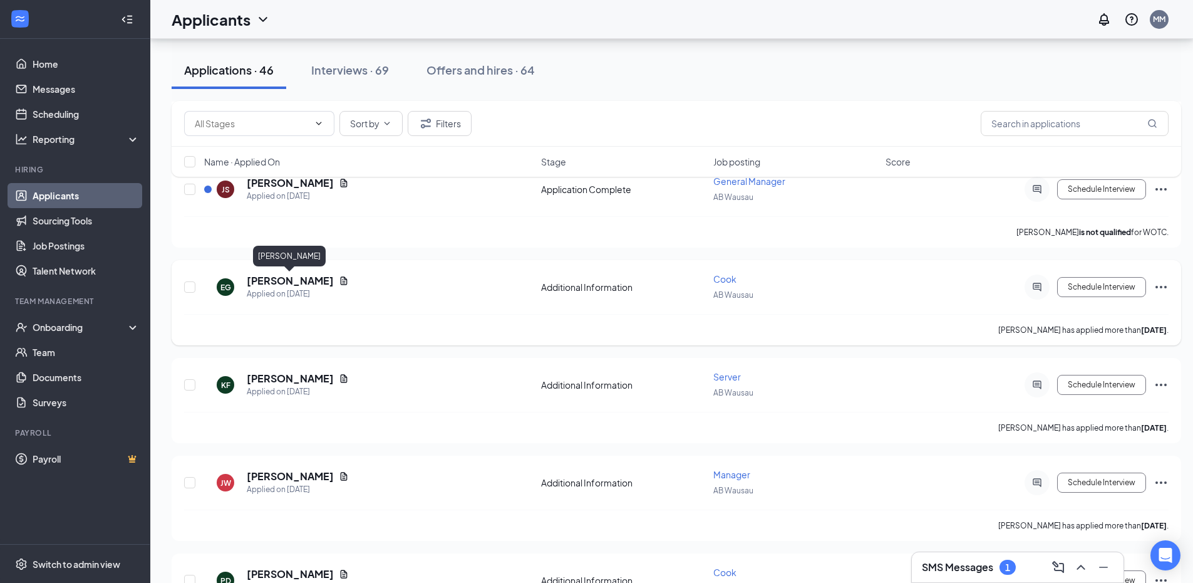
click at [314, 280] on h5 "[PERSON_NAME]" at bounding box center [290, 281] width 87 height 14
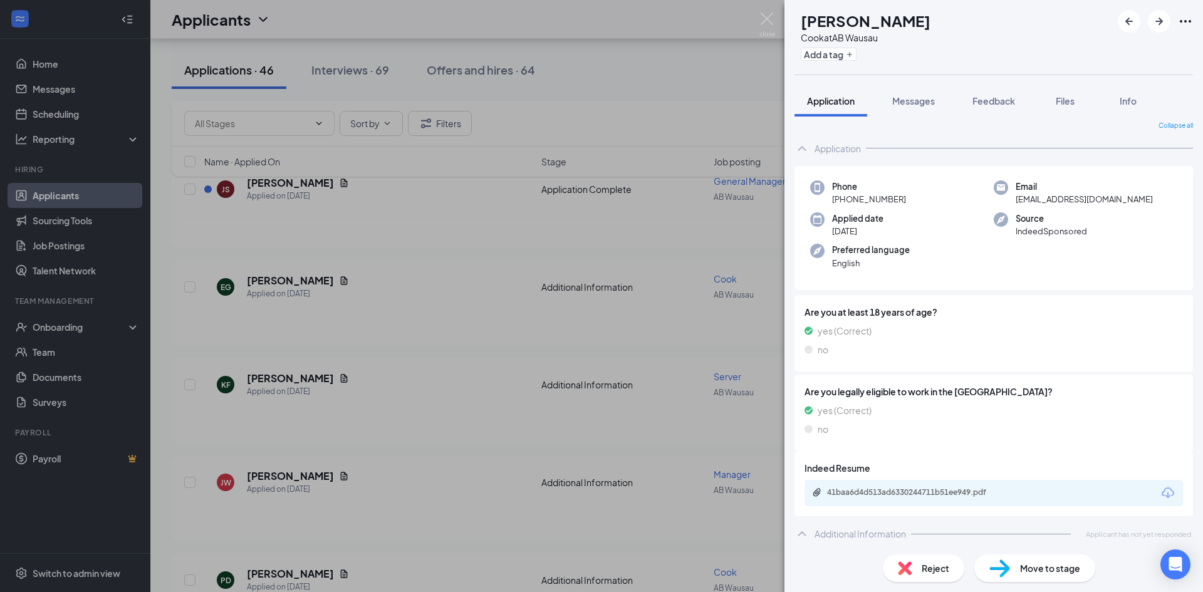
scroll to position [8, 0]
click at [889, 495] on div "41baa6d4d513ad6330244711b51ee949.pdf" at bounding box center [914, 490] width 175 height 10
click at [493, 216] on div "EG [PERSON_NAME] at AB Wausau Add a tag Application Messages Feedback Files Inf…" at bounding box center [601, 296] width 1203 height 592
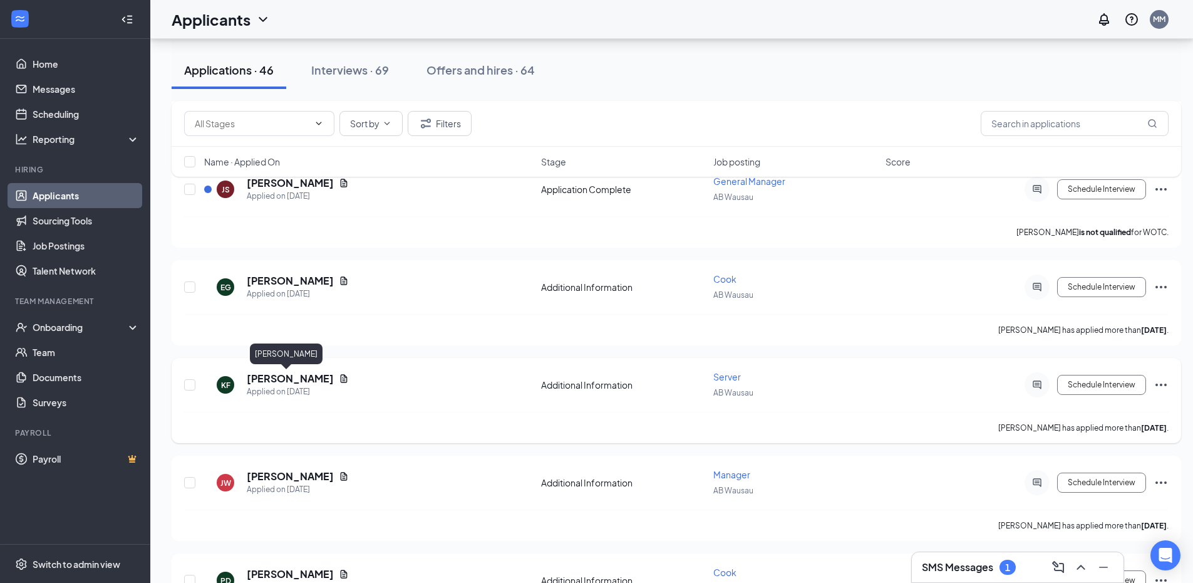
click at [262, 376] on h5 "[PERSON_NAME]" at bounding box center [290, 378] width 87 height 14
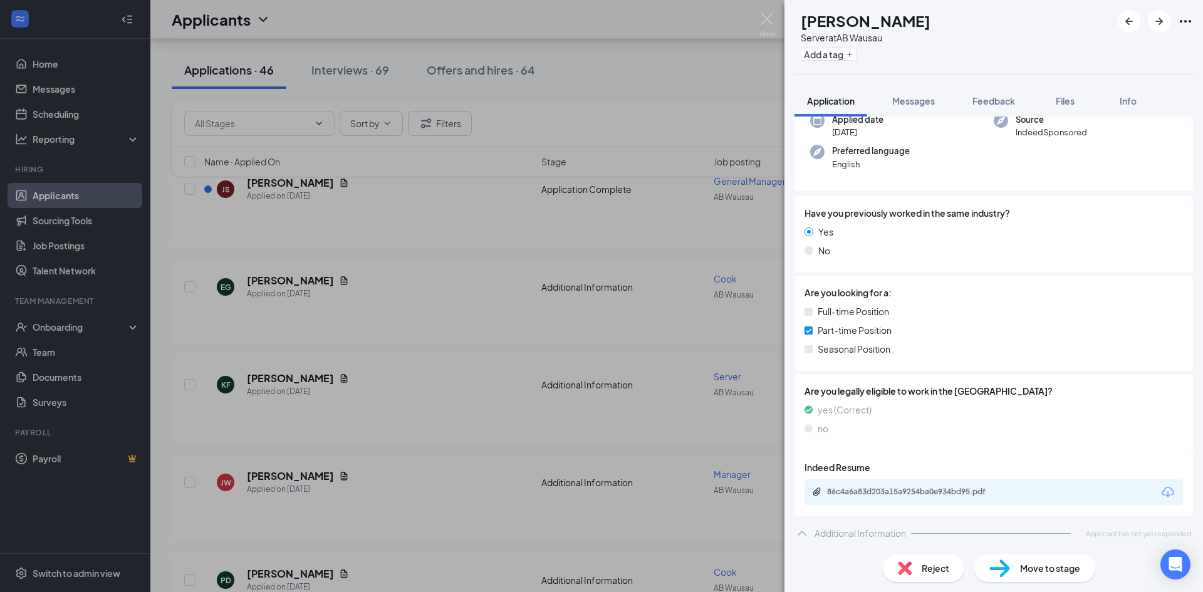
scroll to position [106, 0]
click at [907, 492] on div "86c4a6a83d203a15a9254ba0e934bd95.pdf" at bounding box center [914, 490] width 175 height 10
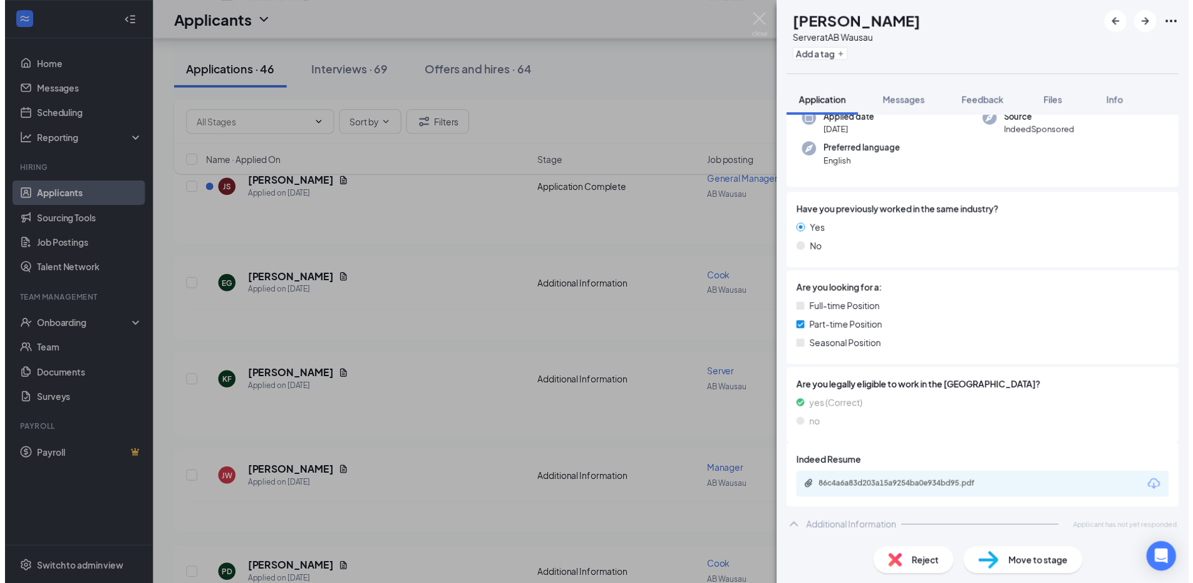
scroll to position [101, 0]
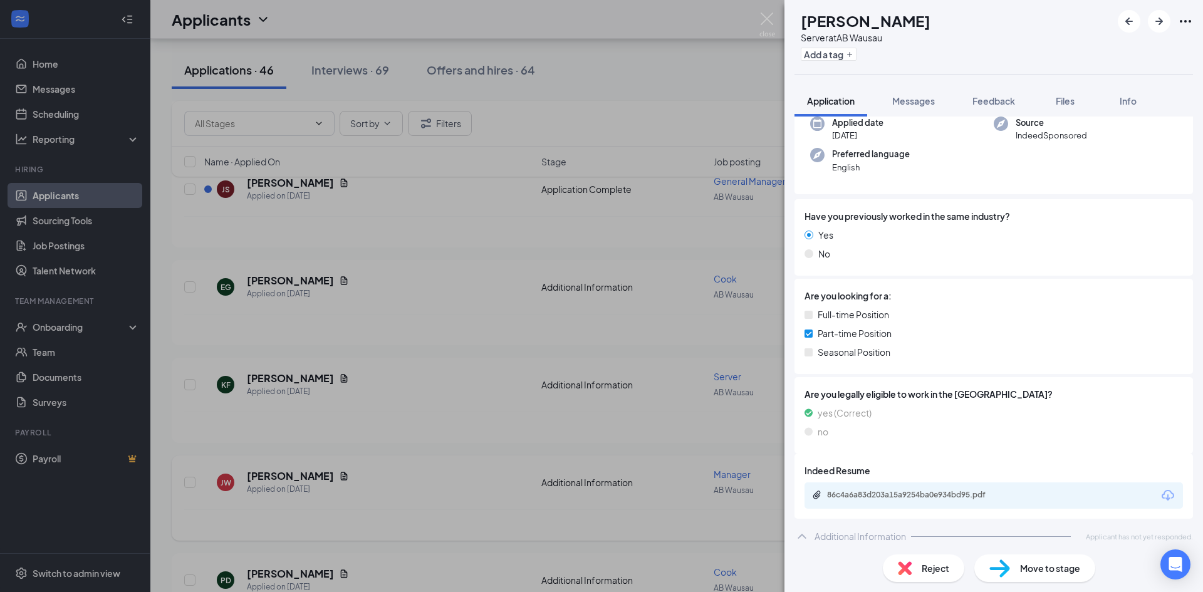
drag, startPoint x: 422, startPoint y: 397, endPoint x: 238, endPoint y: 504, distance: 213.0
click at [422, 396] on div "KF [PERSON_NAME] Server at AB Wausau Add a tag Application Messages Feedback Fi…" at bounding box center [601, 296] width 1203 height 592
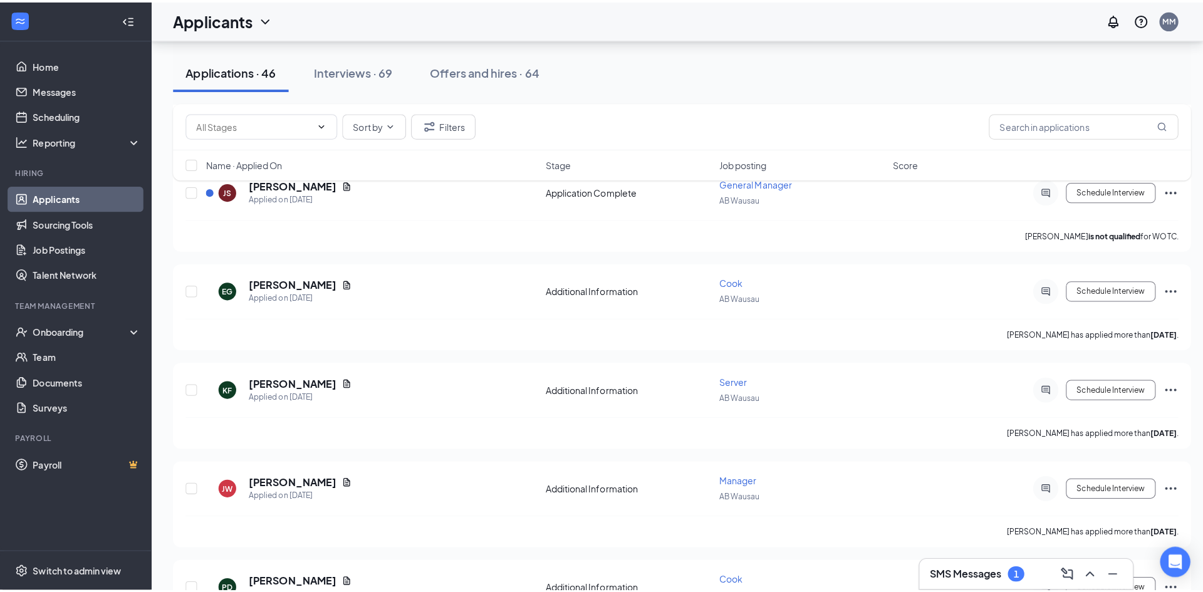
scroll to position [1503, 0]
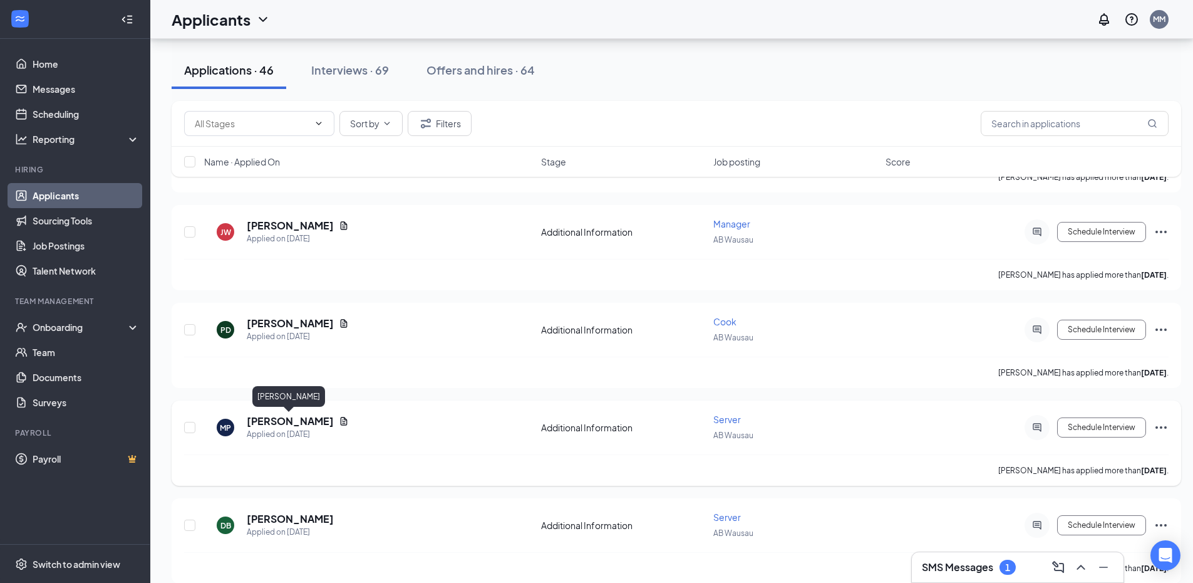
click at [271, 418] on h5 "[PERSON_NAME]" at bounding box center [290, 421] width 87 height 14
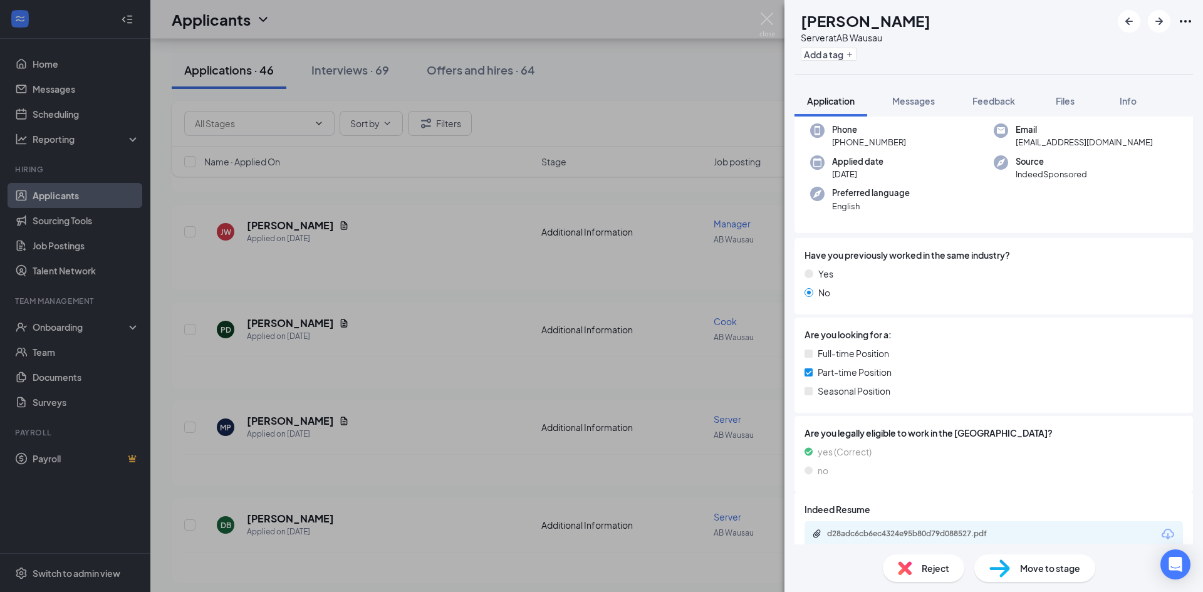
scroll to position [106, 0]
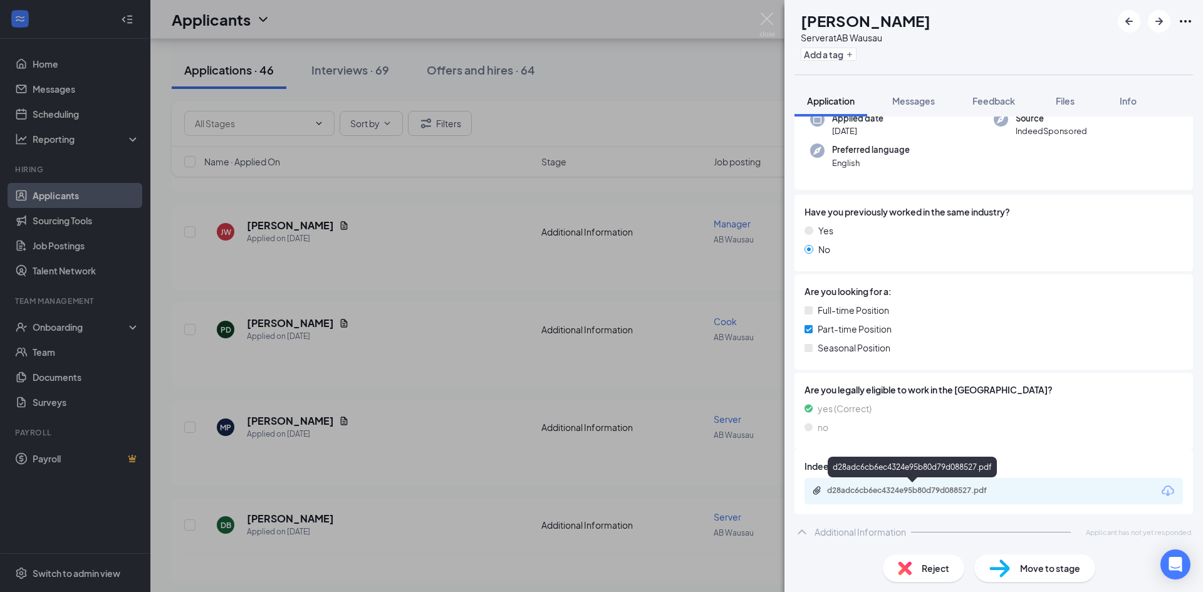
click at [834, 490] on div "d28adc6cb6ec4324e95b80d79d088527.pdf" at bounding box center [914, 490] width 175 height 10
click at [494, 359] on div "[PERSON_NAME] [PERSON_NAME] Server at AB [GEOGRAPHIC_DATA] Add a tag Applicatio…" at bounding box center [601, 296] width 1203 height 592
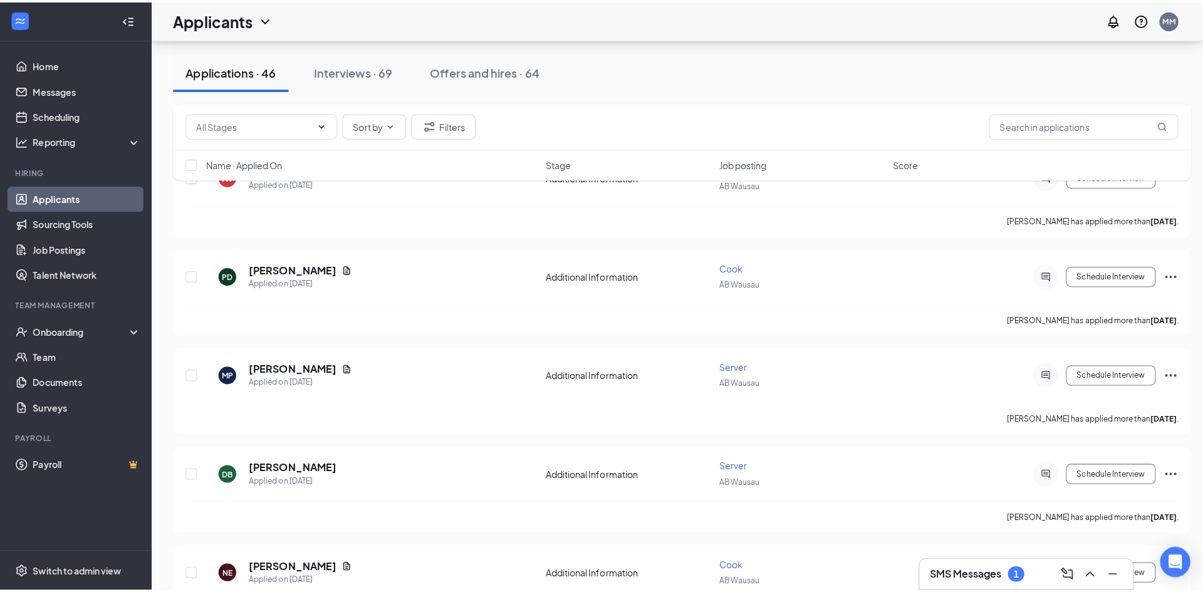
scroll to position [1754, 0]
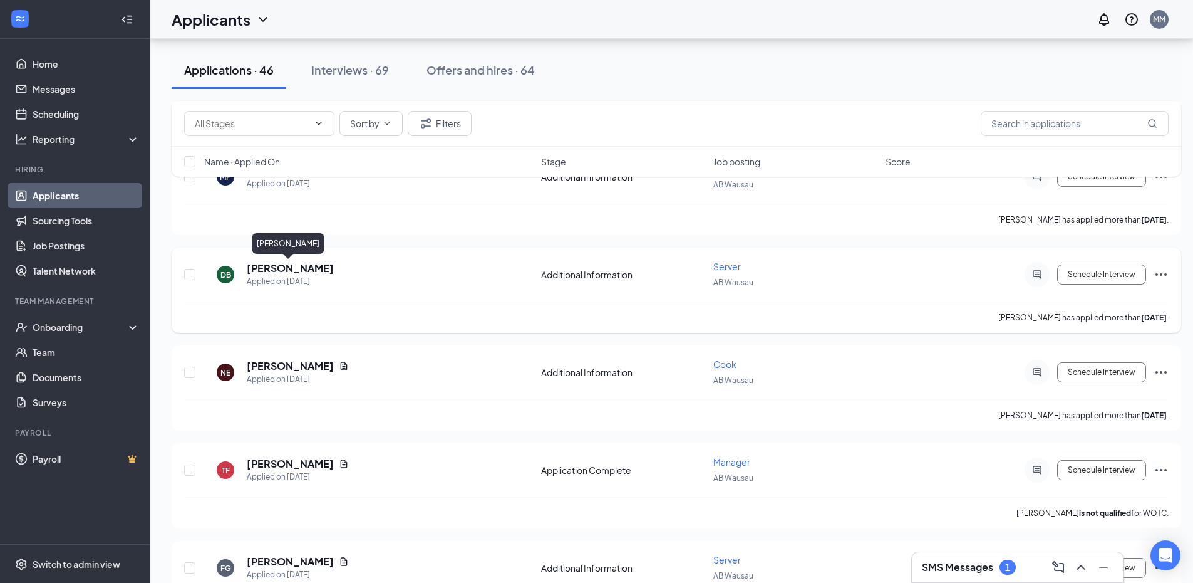
click at [291, 267] on h5 "[PERSON_NAME]" at bounding box center [290, 268] width 87 height 14
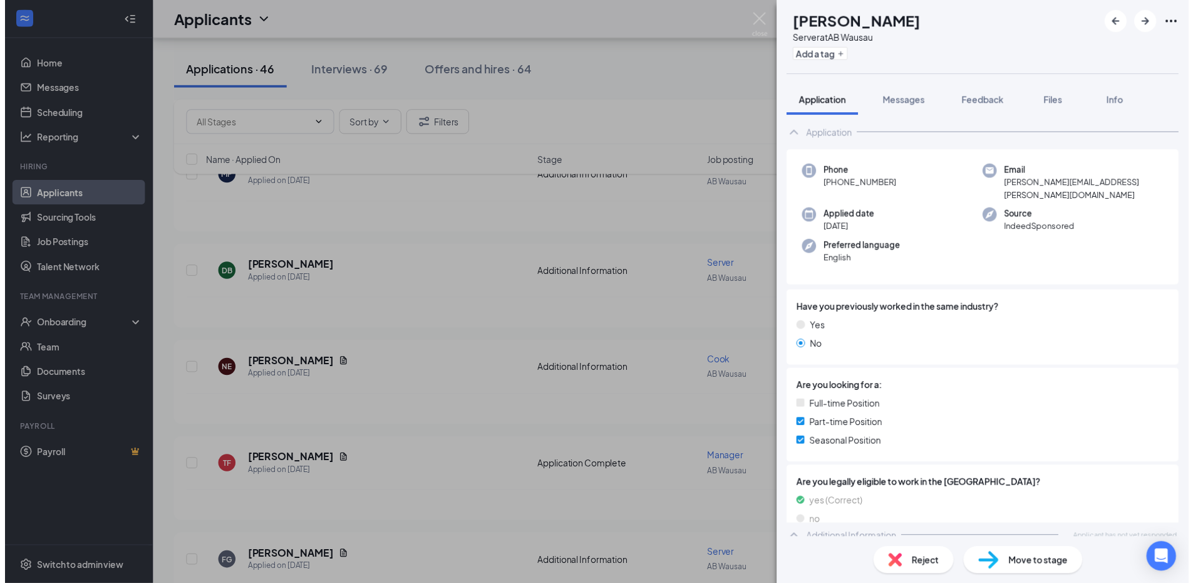
scroll to position [31, 0]
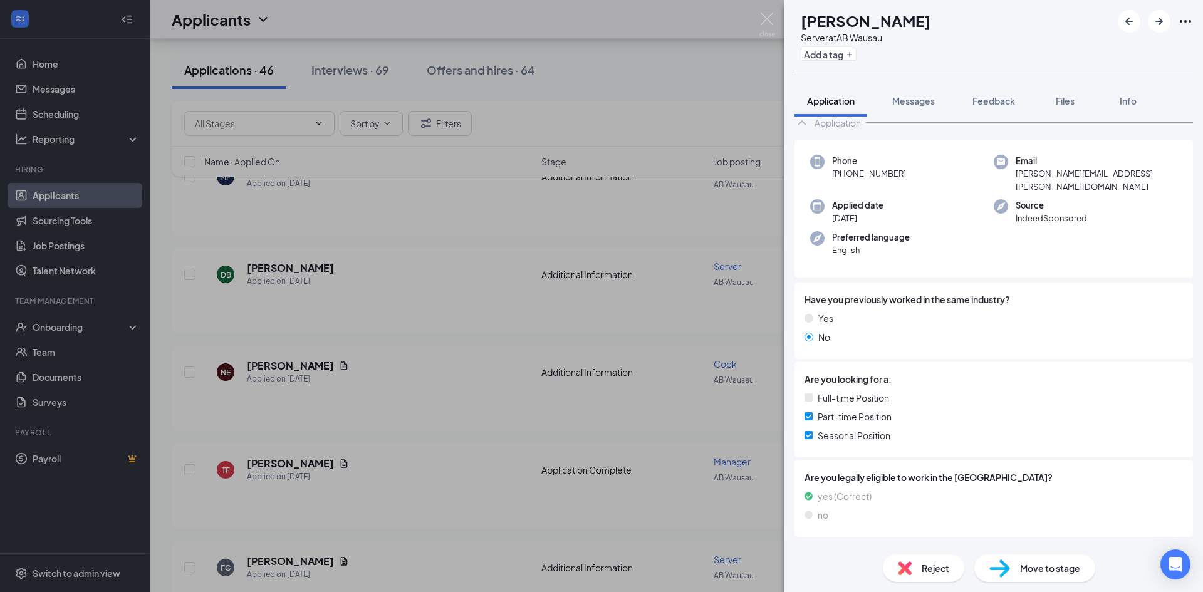
click at [433, 272] on div "DB [PERSON_NAME] Server at AB Wausau Add a tag Application Messages Feedback Fi…" at bounding box center [601, 296] width 1203 height 592
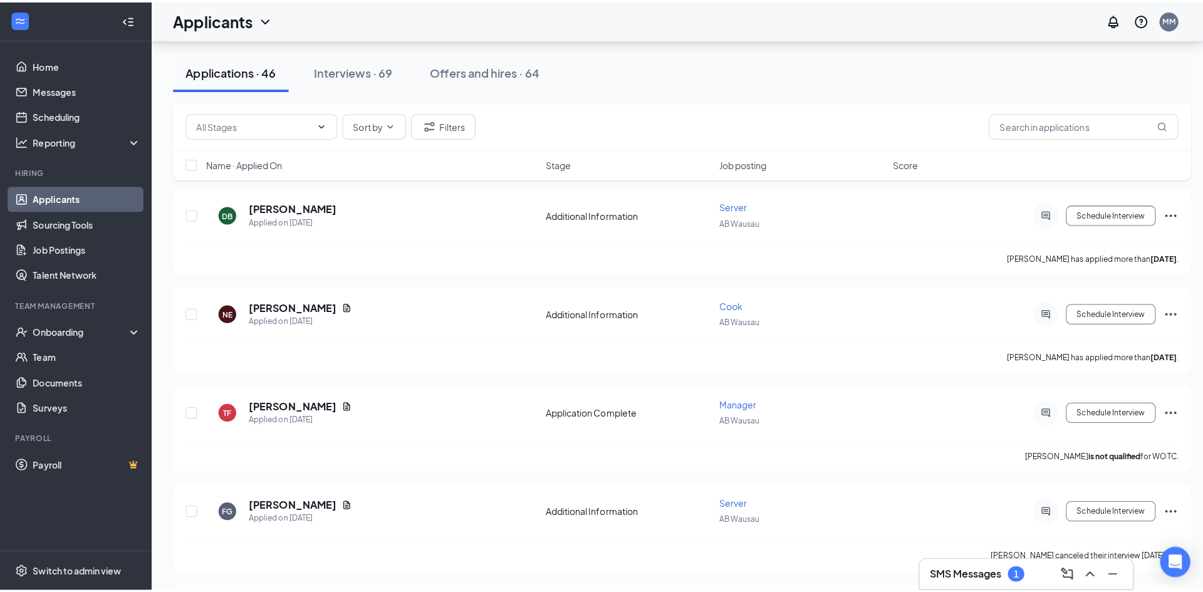
scroll to position [1879, 0]
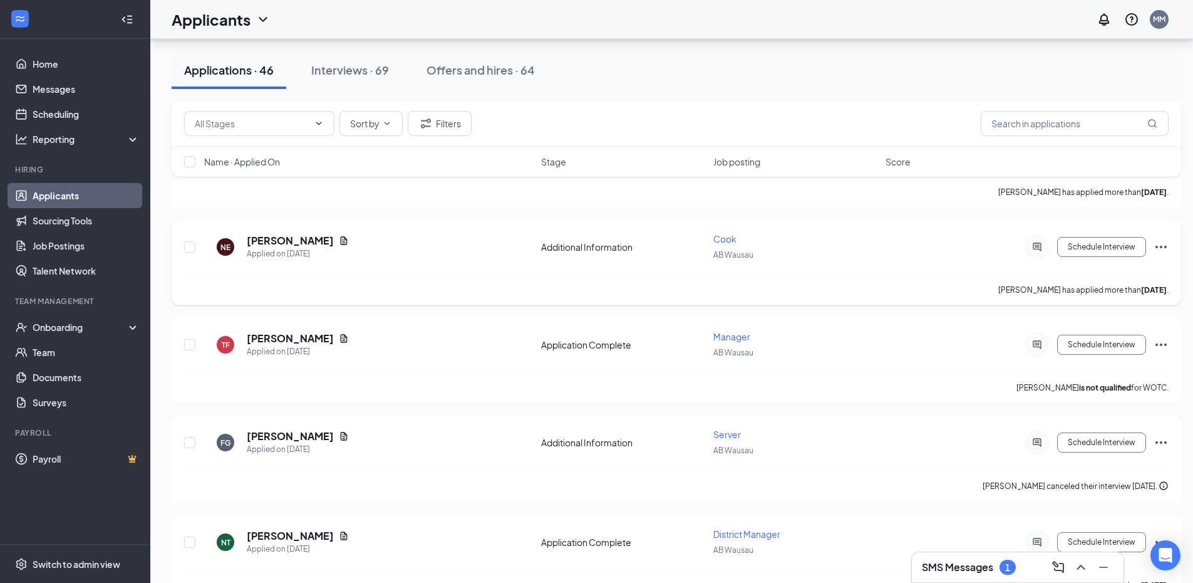
click at [301, 232] on div "NE [PERSON_NAME] Applied on [DATE] Additional Information [PERSON_NAME] Wausau …" at bounding box center [676, 252] width 985 height 41
click at [308, 239] on h5 "[PERSON_NAME]" at bounding box center [290, 241] width 87 height 14
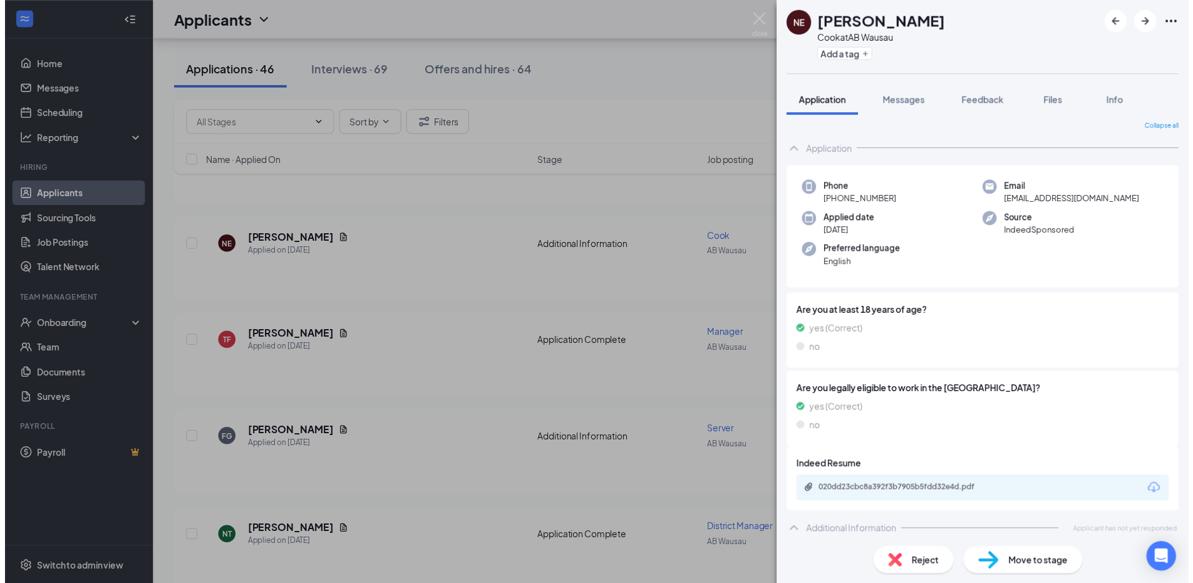
scroll to position [8, 0]
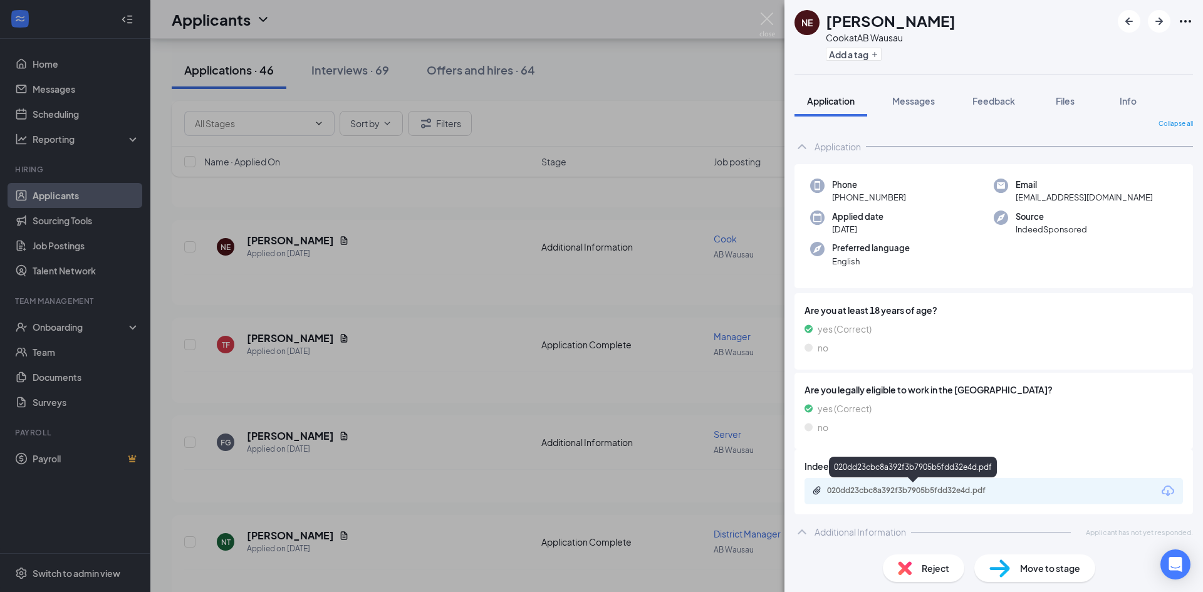
click at [868, 488] on div "020dd23cbc8a392f3b7905b5fdd32e4d.pdf" at bounding box center [914, 490] width 175 height 10
click at [412, 368] on div "NE [PERSON_NAME] at AB Wausau Add a tag Application Messages Feedback Files Inf…" at bounding box center [601, 296] width 1203 height 592
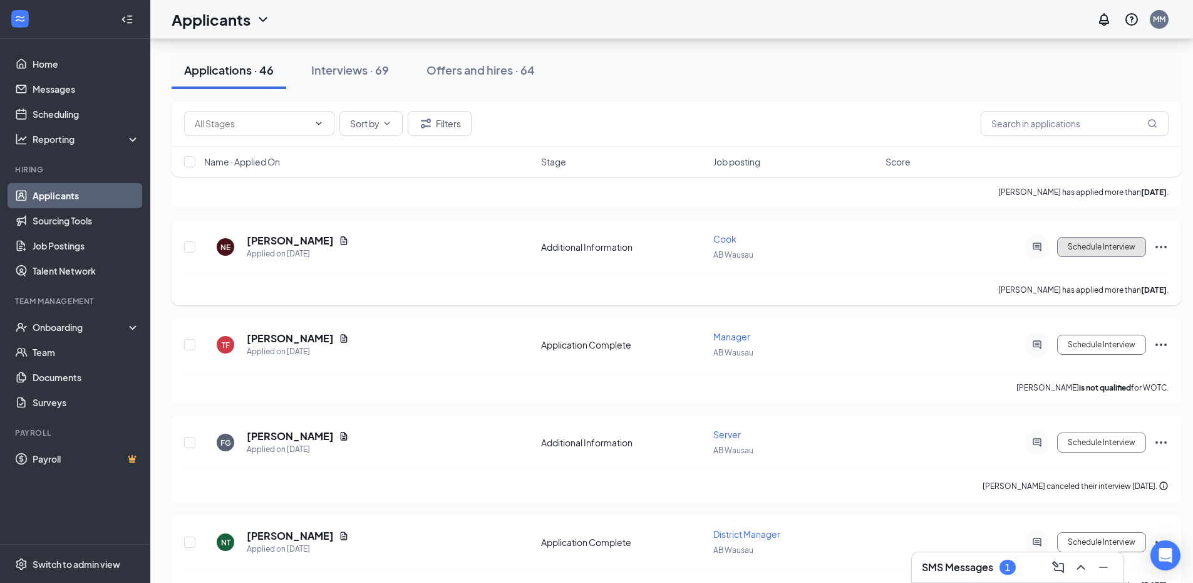
click at [1094, 246] on button "Schedule Interview" at bounding box center [1101, 247] width 89 height 20
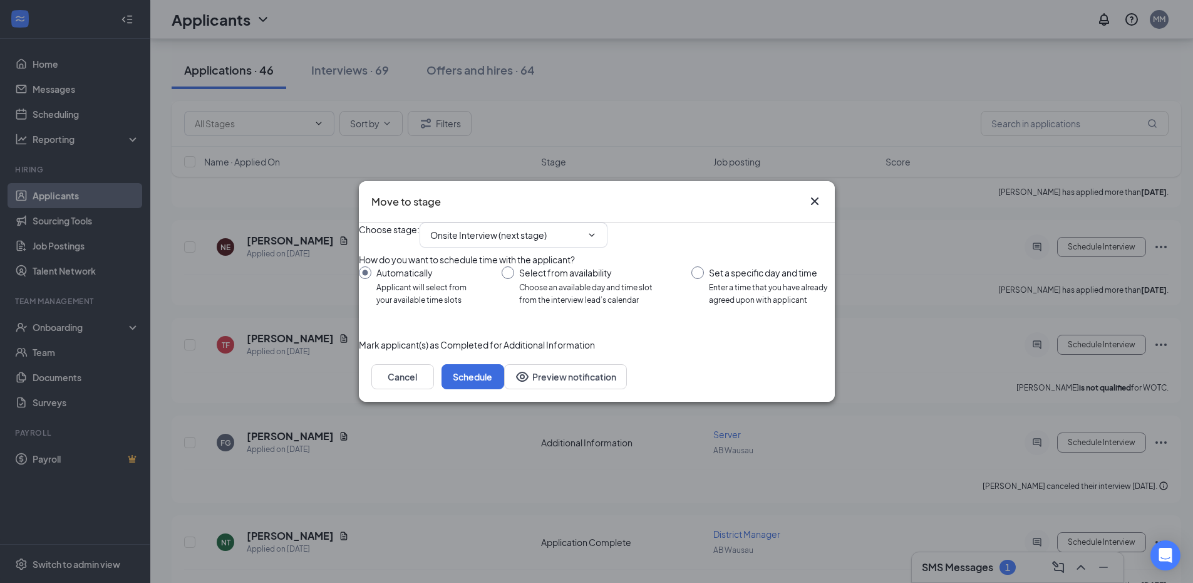
click at [697, 271] on input "Set a specific day and time Enter a time that you have already agreed upon with…" at bounding box center [763, 286] width 143 height 40
radio input "true"
radio input "false"
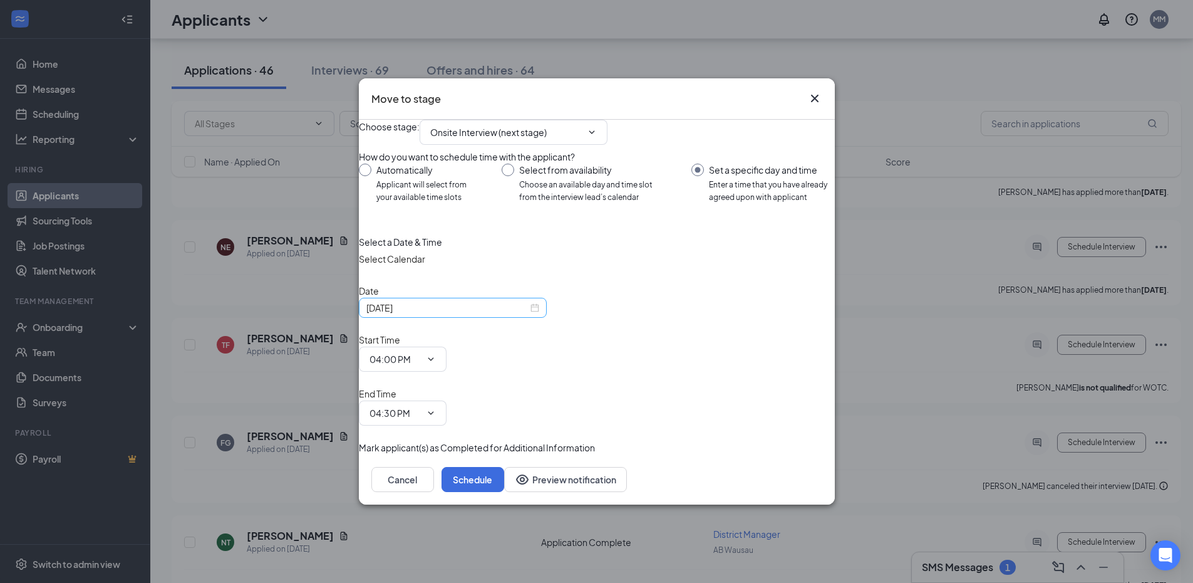
click at [463, 314] on input "[DATE]" at bounding box center [447, 308] width 162 height 14
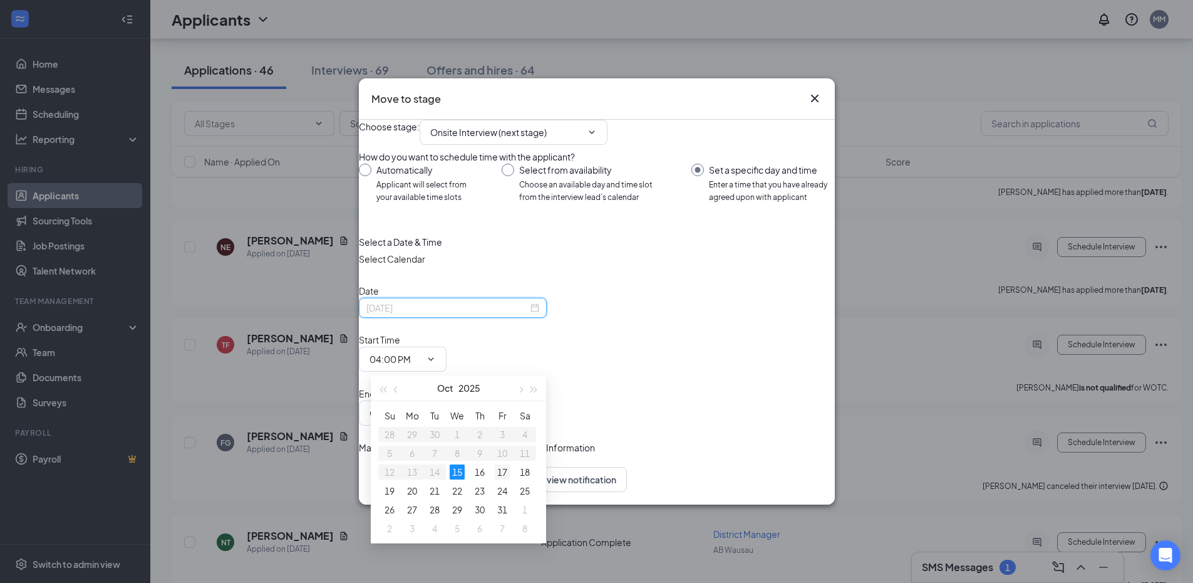
type input "[DATE]"
click at [500, 471] on div "17" at bounding box center [502, 471] width 15 height 15
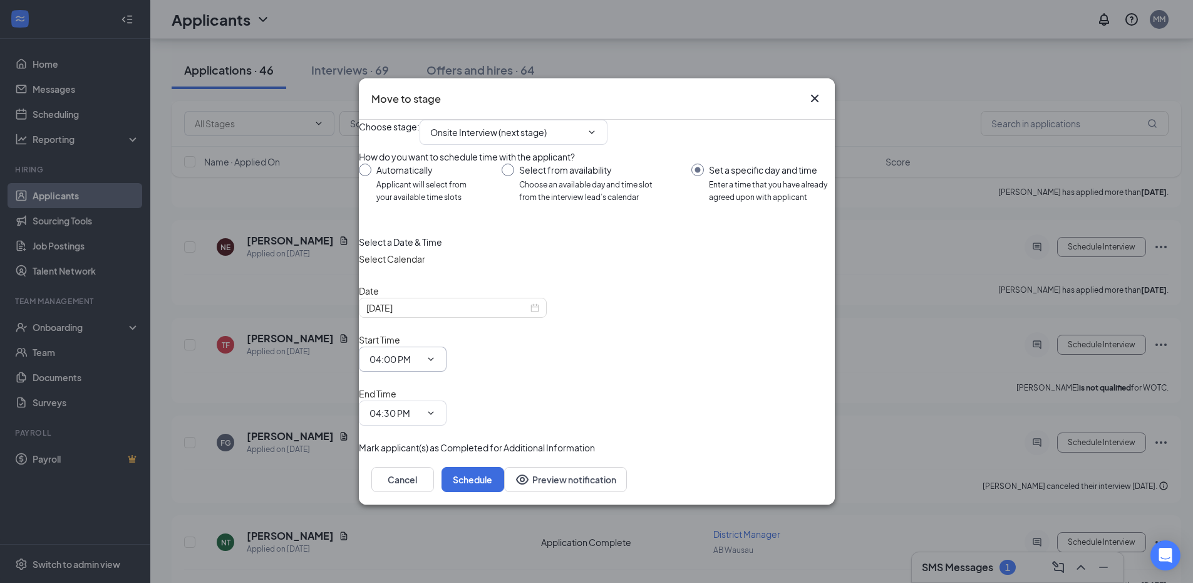
click at [447, 369] on span "04:00 PM" at bounding box center [403, 358] width 88 height 25
click at [436, 357] on icon "ChevronDown" at bounding box center [431, 359] width 10 height 10
click at [421, 168] on div "01:00 AM" at bounding box center [395, 161] width 51 height 14
click at [447, 363] on span "01:00 AM 12:00 AM 12:15 AM 12:30 AM 12:45 AM 01:00 AM 01:15 AM 01:30 AM 01:45 A…" at bounding box center [403, 358] width 88 height 25
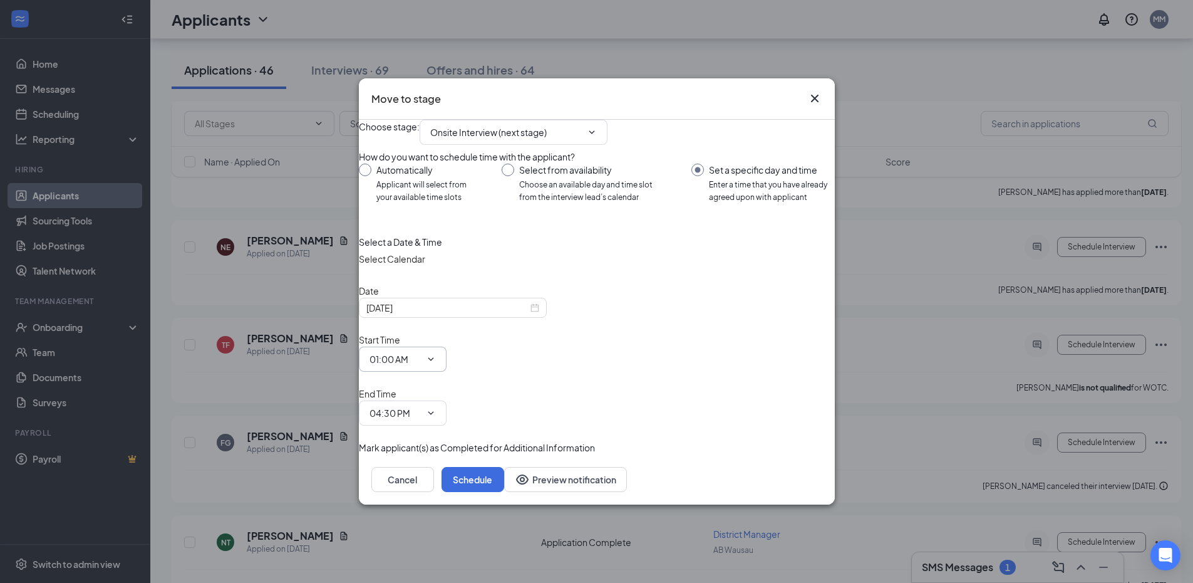
click at [436, 361] on icon "ChevronDown" at bounding box center [431, 359] width 10 height 10
type input "01:00 PM"
click at [447, 400] on span "04:30 PM" at bounding box center [403, 412] width 88 height 25
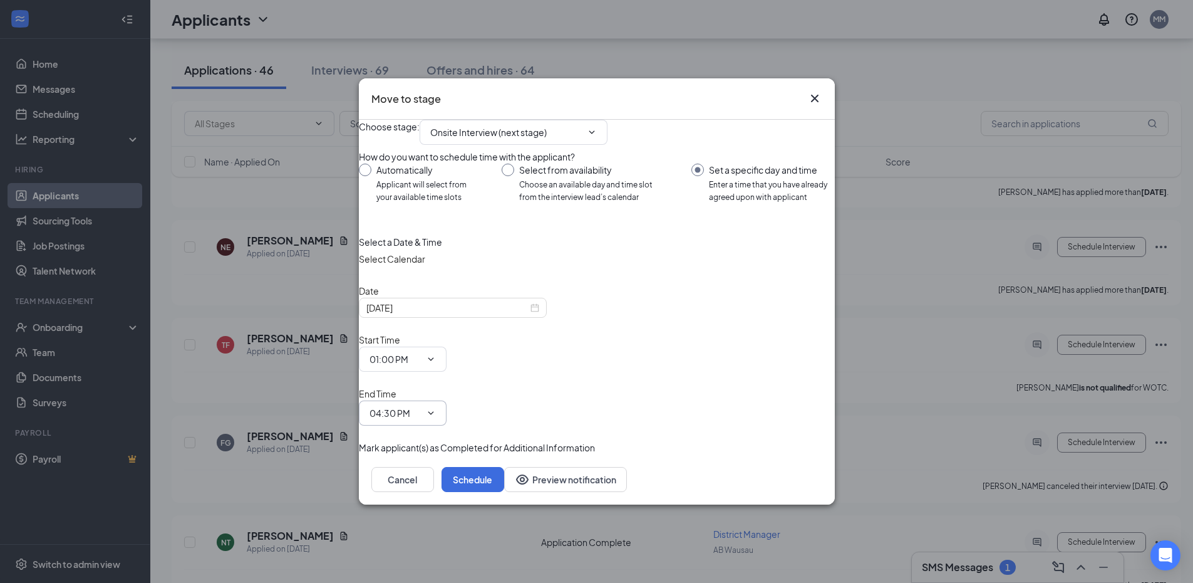
click at [421, 406] on input "04:30 PM" at bounding box center [395, 413] width 51 height 14
type input "01:30 PM"
click at [504, 467] on button "Schedule" at bounding box center [473, 479] width 63 height 25
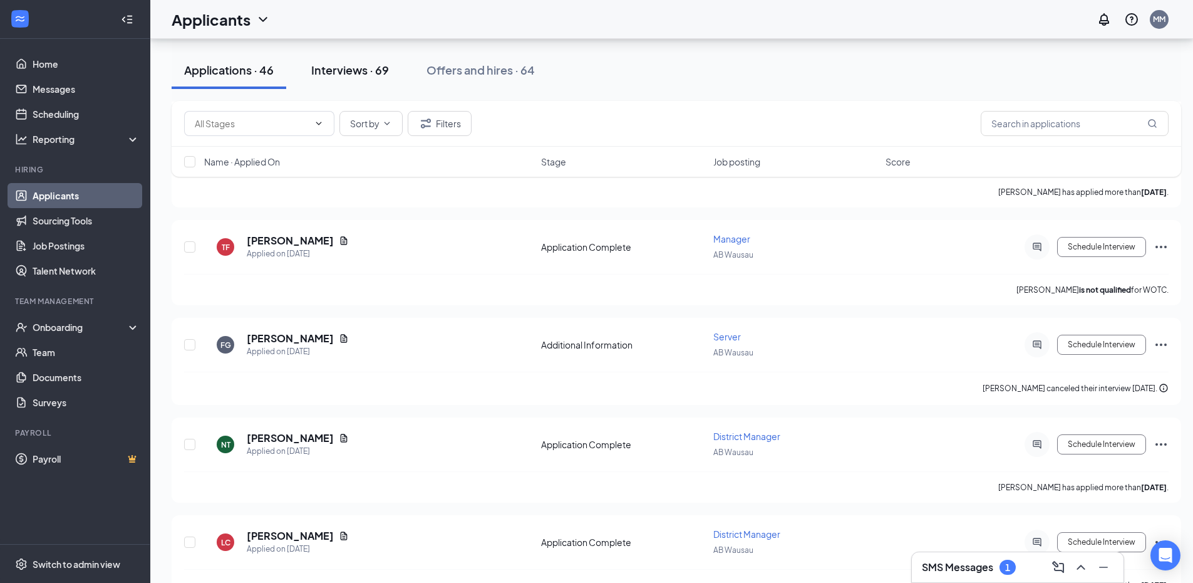
click at [358, 72] on div "Interviews · 69" at bounding box center [350, 70] width 78 height 16
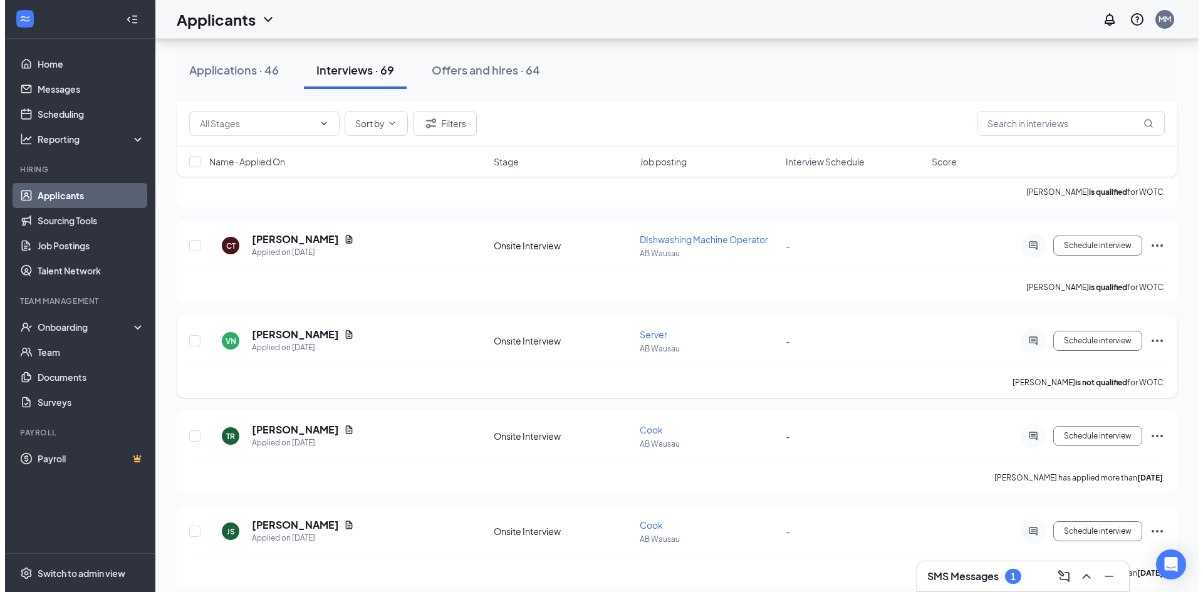
scroll to position [3007, 0]
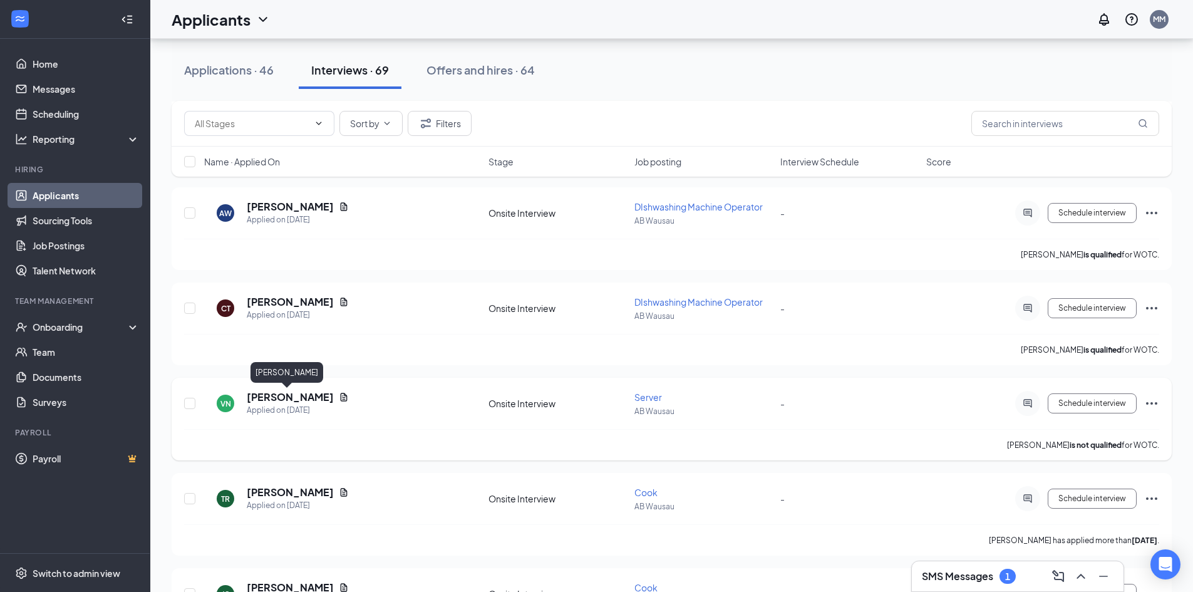
click at [267, 393] on h5 "[PERSON_NAME]" at bounding box center [290, 397] width 87 height 14
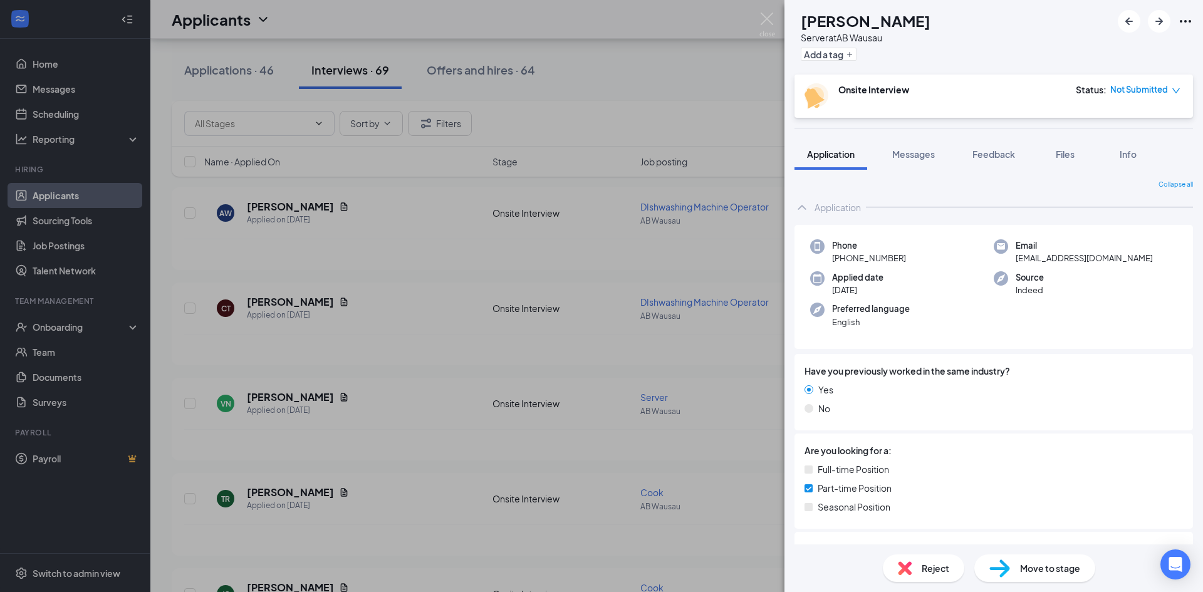
click at [1152, 88] on span "Not Submitted" at bounding box center [1139, 89] width 58 height 13
click at [762, 383] on div "VN [PERSON_NAME] Server at AB Wausau Add a tag Onsite Interview Status : Not Su…" at bounding box center [601, 296] width 1203 height 592
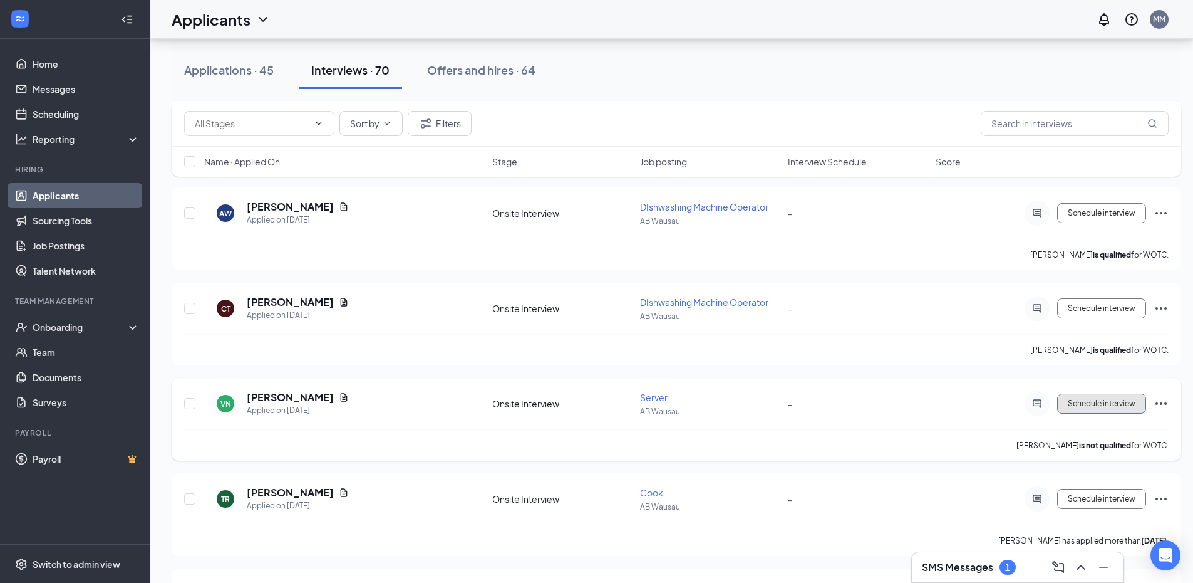
click at [1092, 406] on span "Schedule interview" at bounding box center [1102, 403] width 68 height 9
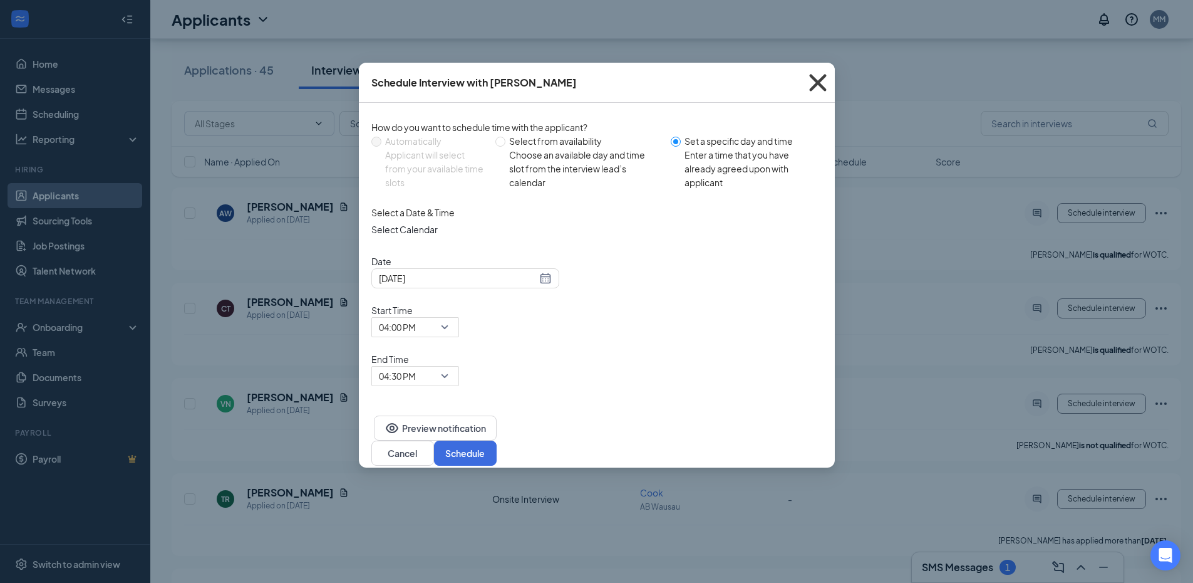
click at [816, 80] on icon "Cross" at bounding box center [818, 83] width 34 height 34
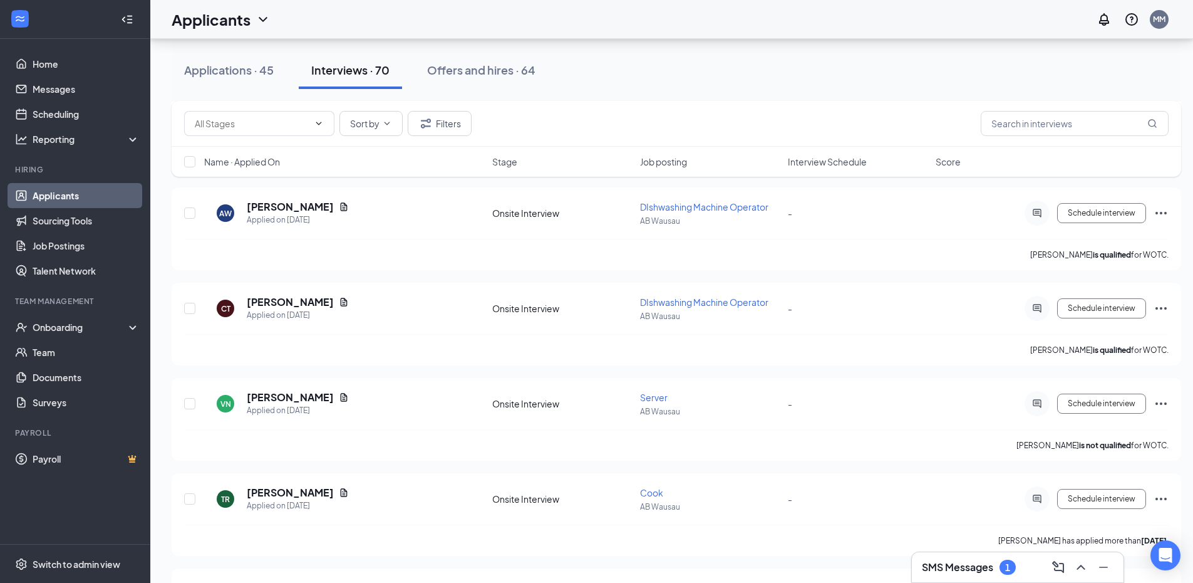
drag, startPoint x: 211, startPoint y: 68, endPoint x: 775, endPoint y: 579, distance: 761.4
click at [212, 68] on div "Applications · 45" at bounding box center [229, 70] width 90 height 16
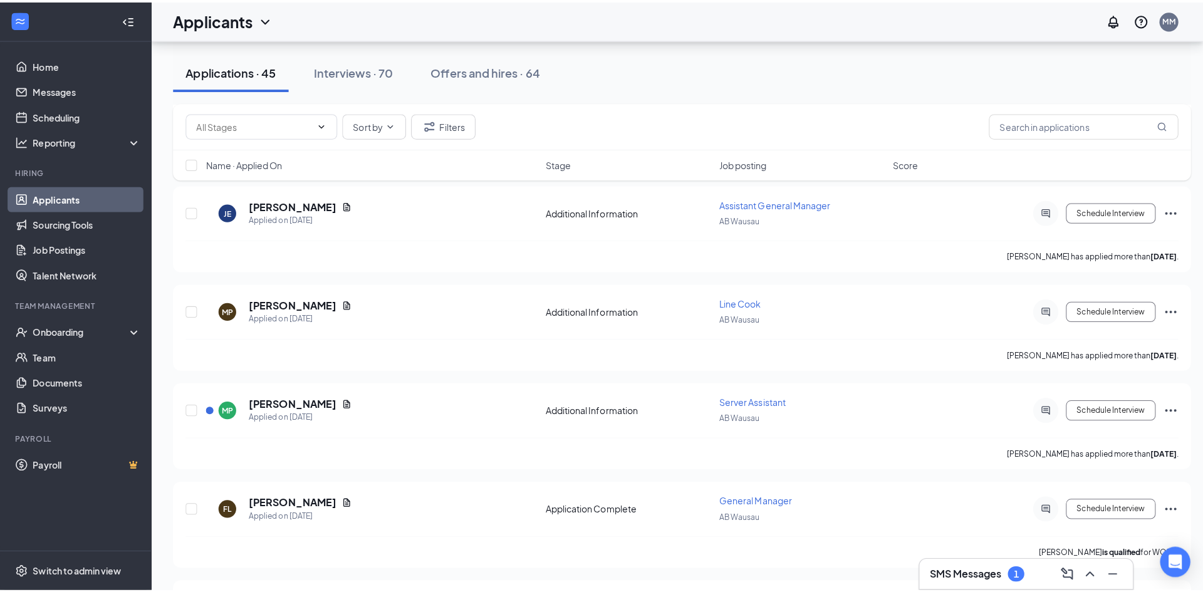
scroll to position [3145, 0]
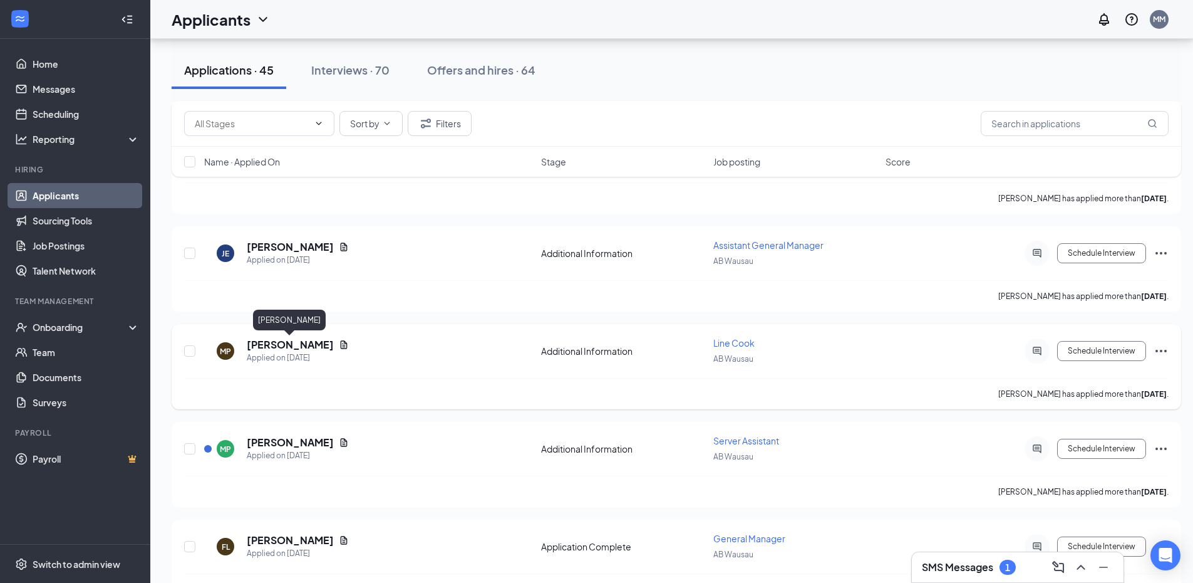
click at [272, 346] on h5 "[PERSON_NAME]" at bounding box center [290, 345] width 87 height 14
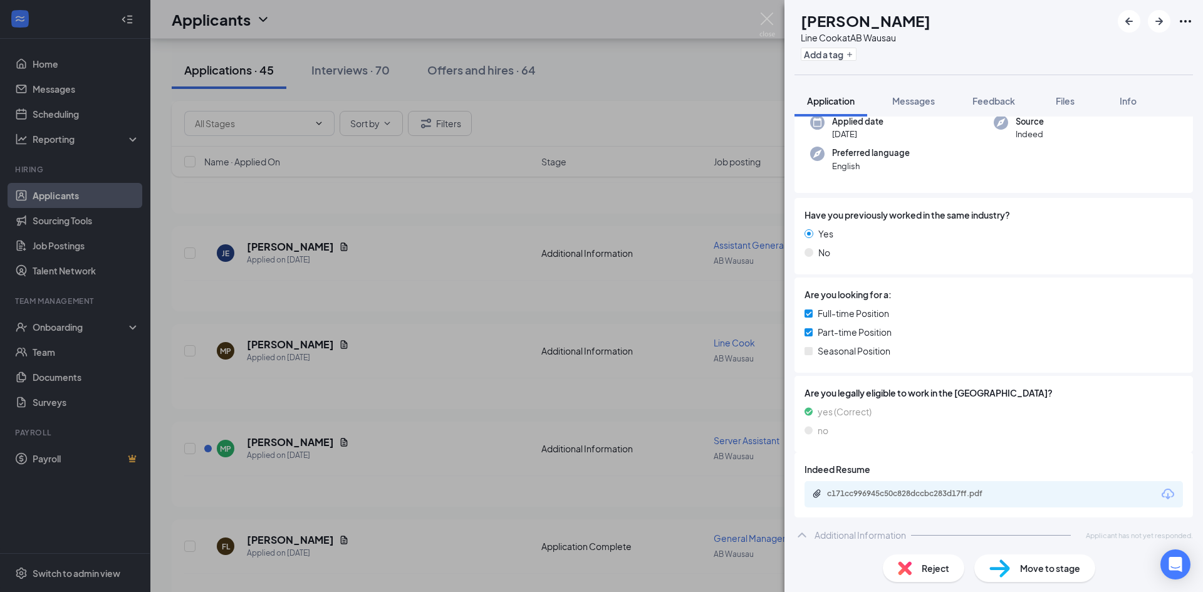
scroll to position [141, 0]
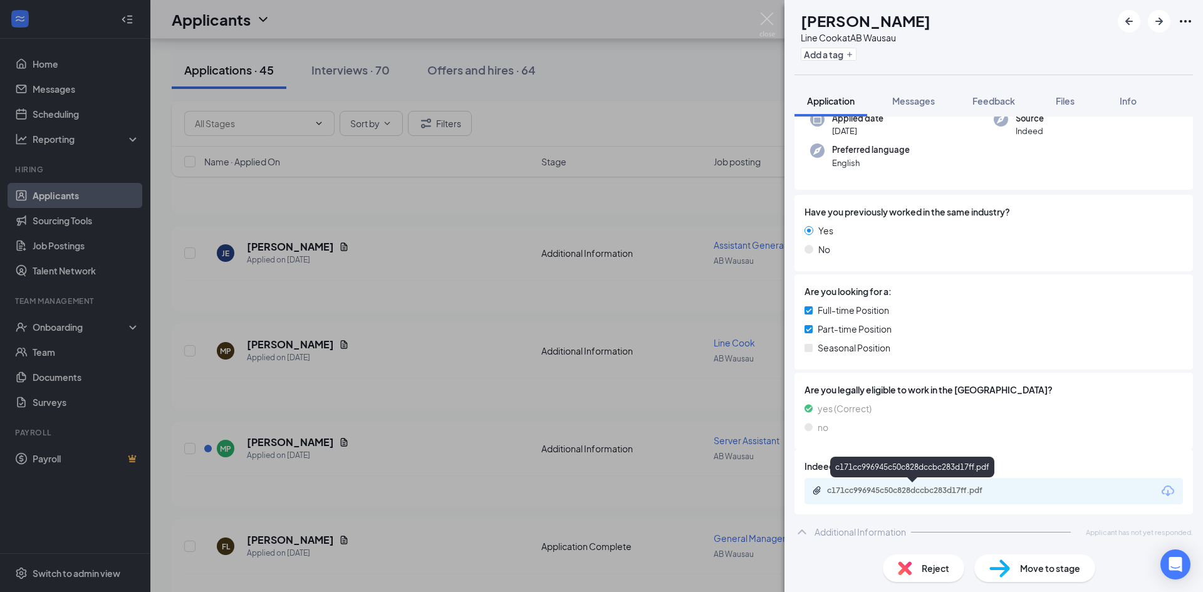
click at [870, 487] on div "c171cc996945c50c828dccbc283d17ff.pdf" at bounding box center [914, 490] width 175 height 10
click at [385, 265] on div "MP [PERSON_NAME] Line Cook at AB Wausau Add a tag Application Messages Feedback…" at bounding box center [601, 296] width 1203 height 592
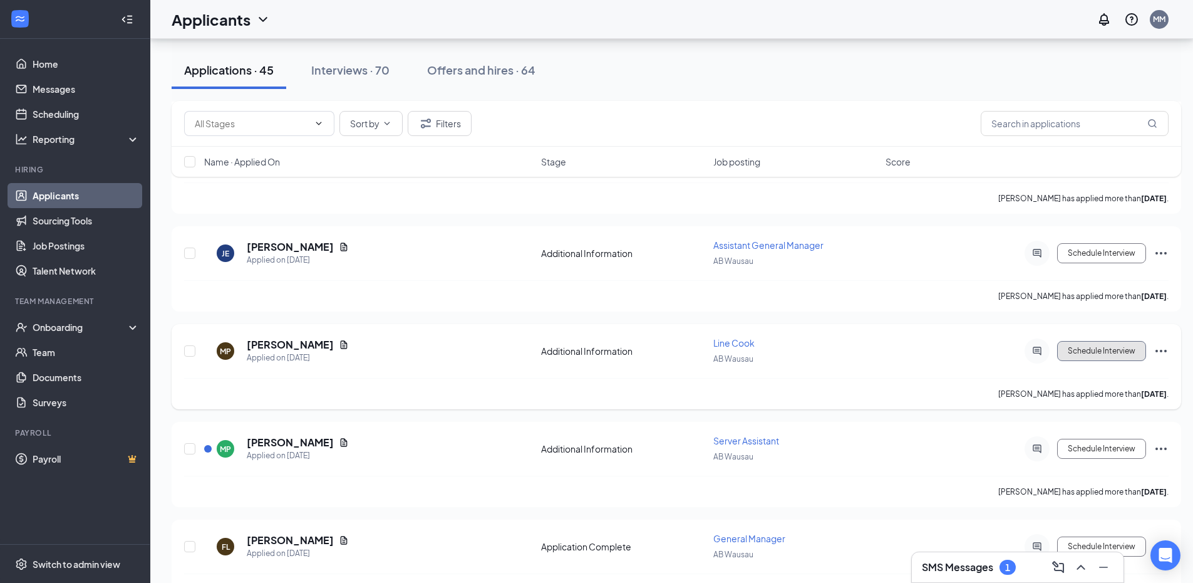
click at [1080, 349] on button "Schedule Interview" at bounding box center [1101, 351] width 89 height 20
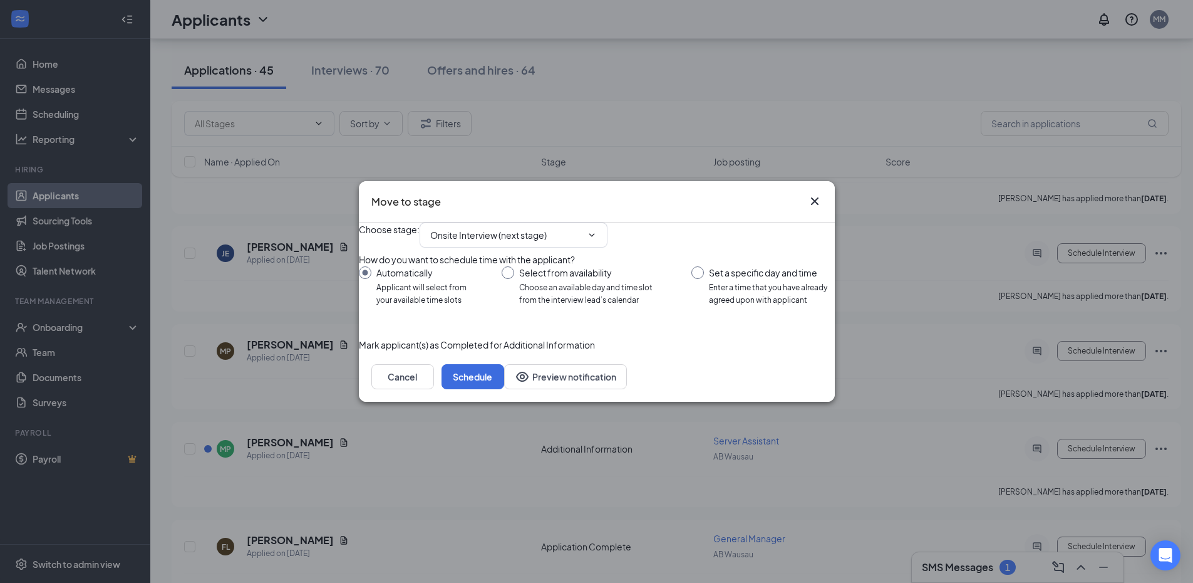
click at [695, 272] on input "Set a specific day and time Enter a time that you have already agreed upon with…" at bounding box center [763, 286] width 143 height 40
radio input "true"
radio input "false"
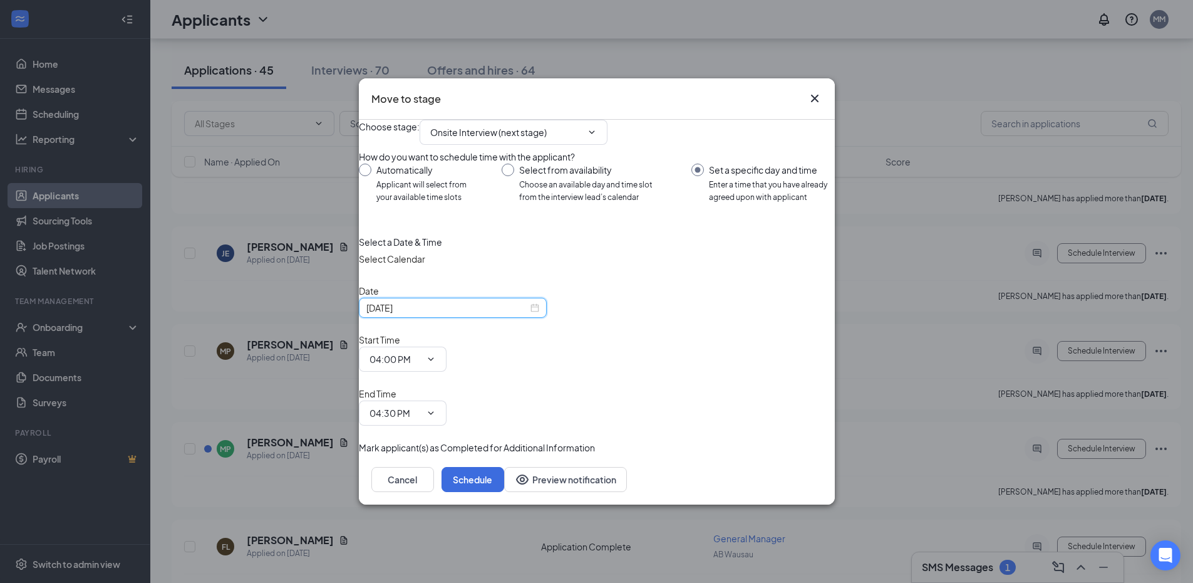
click at [517, 314] on input "[DATE]" at bounding box center [447, 308] width 162 height 14
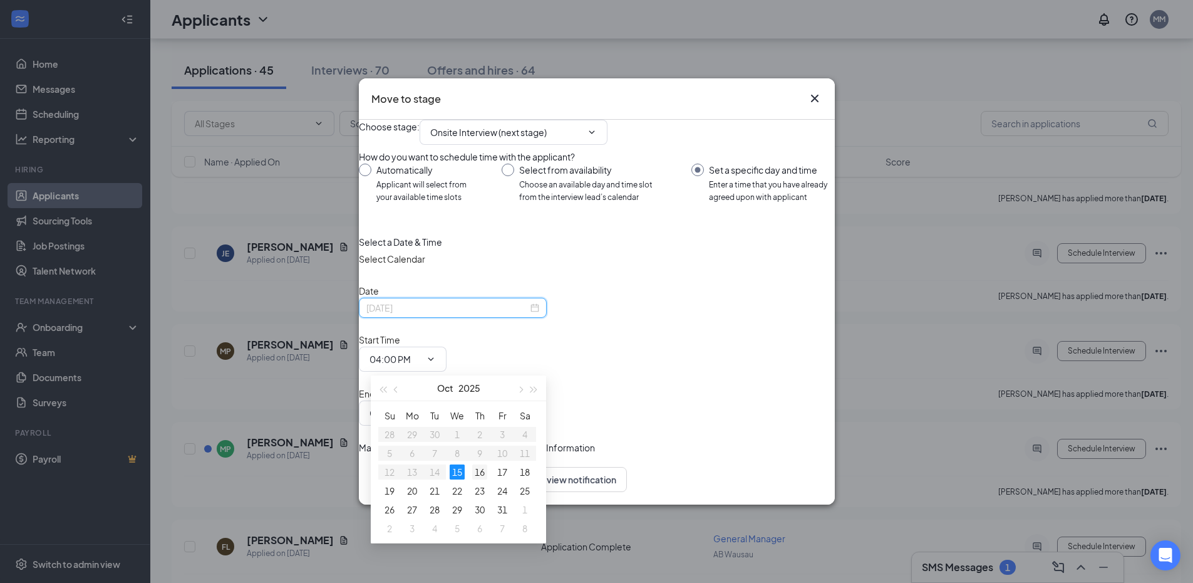
type input "[DATE]"
click at [479, 470] on div "16" at bounding box center [479, 471] width 15 height 15
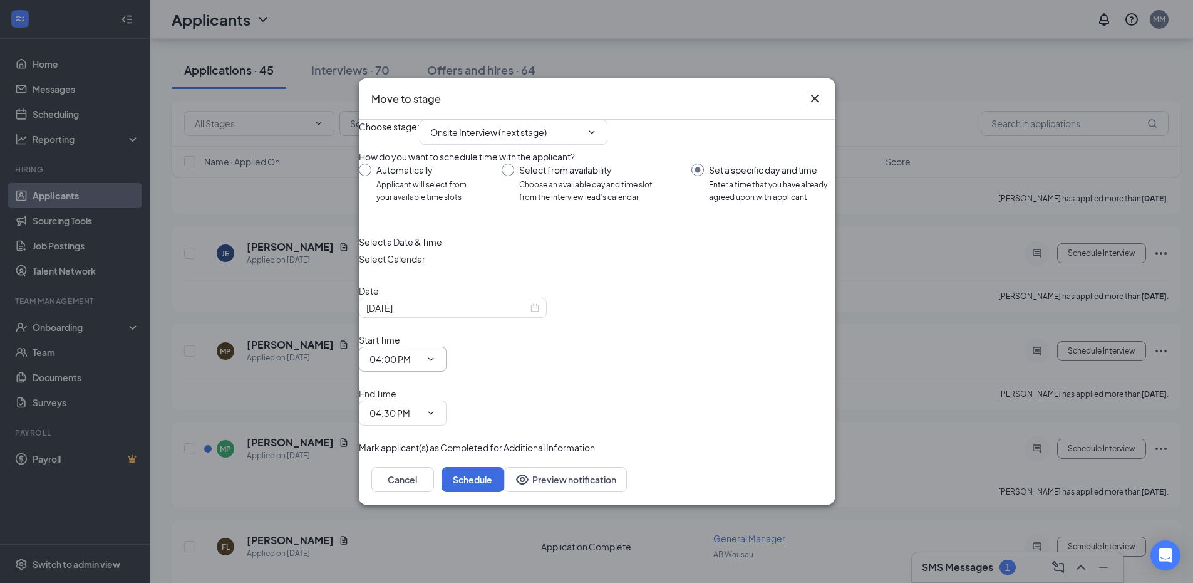
click at [421, 365] on input "04:00 PM" at bounding box center [395, 359] width 51 height 14
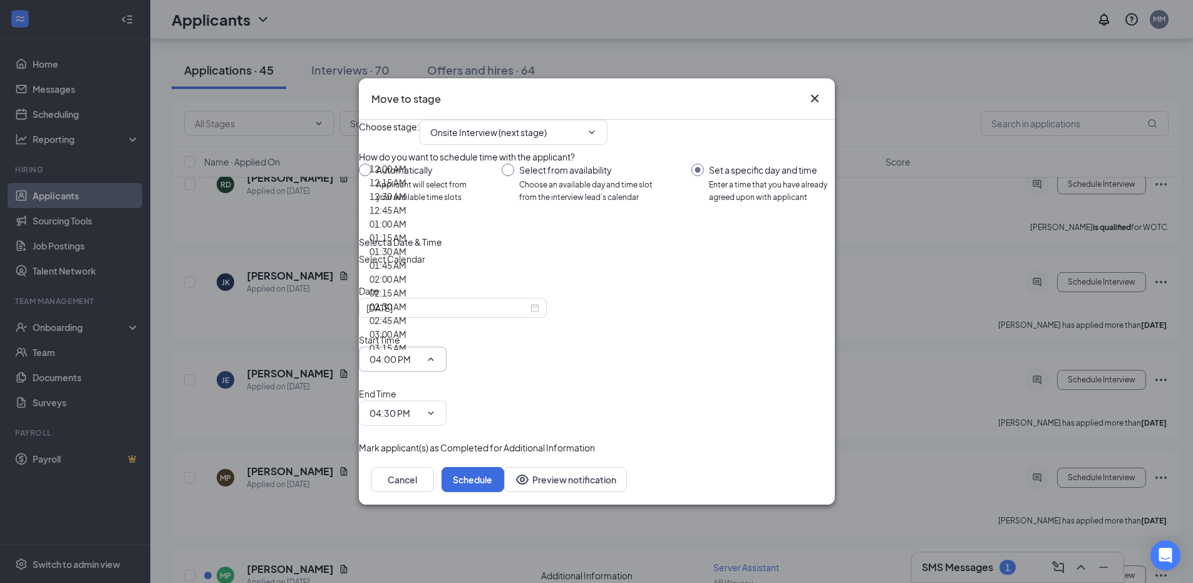
scroll to position [3020, 0]
click at [432, 314] on input "[DATE]" at bounding box center [447, 308] width 162 height 14
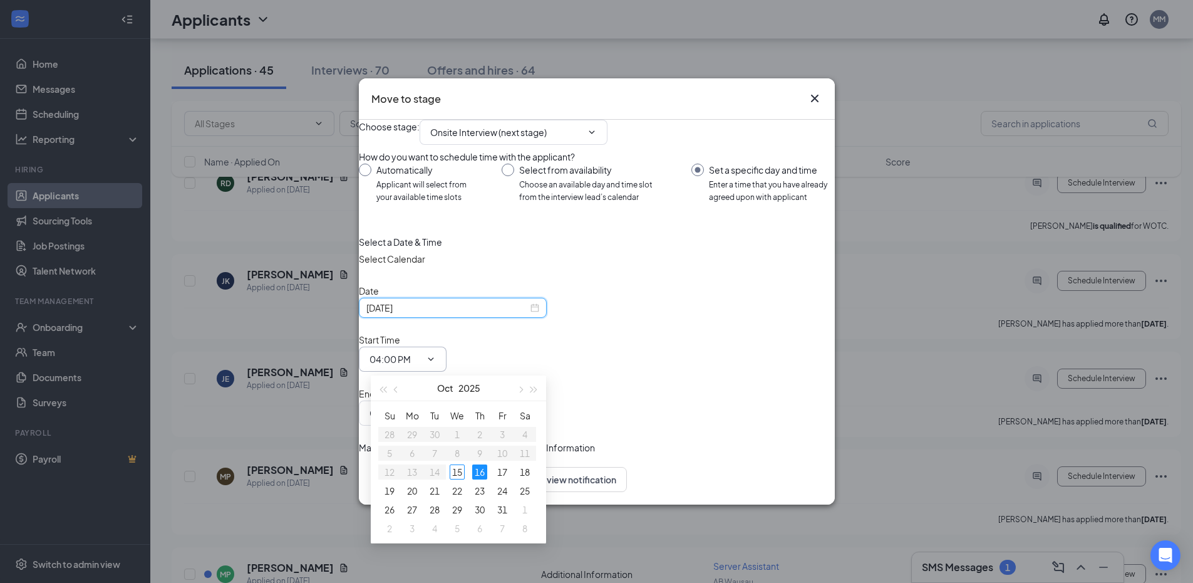
click at [421, 364] on input "04:00 PM" at bounding box center [395, 359] width 51 height 14
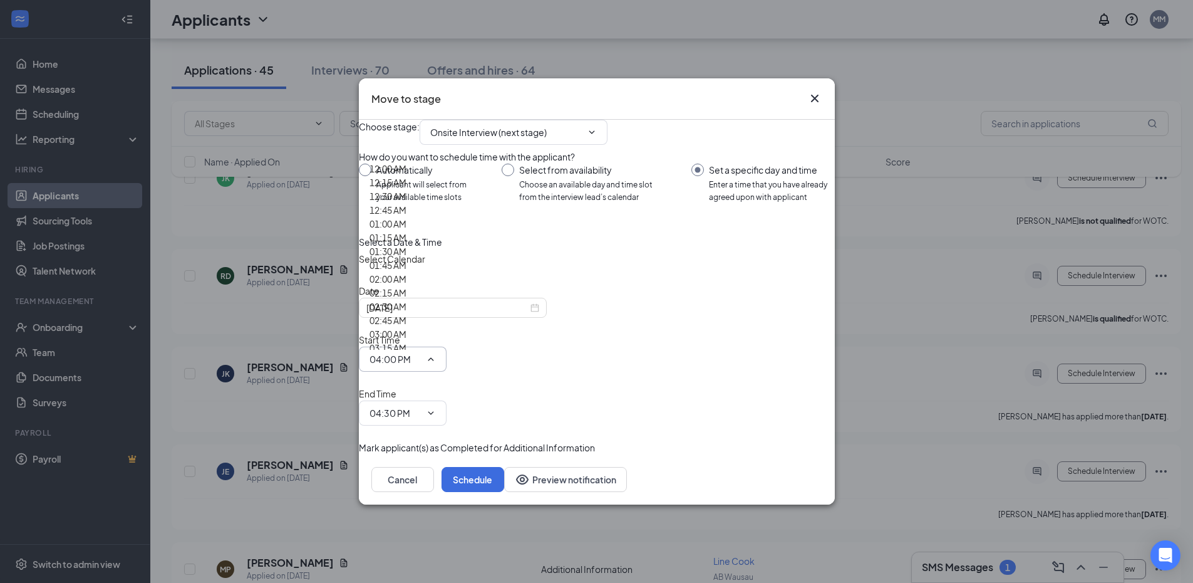
scroll to position [2957, 0]
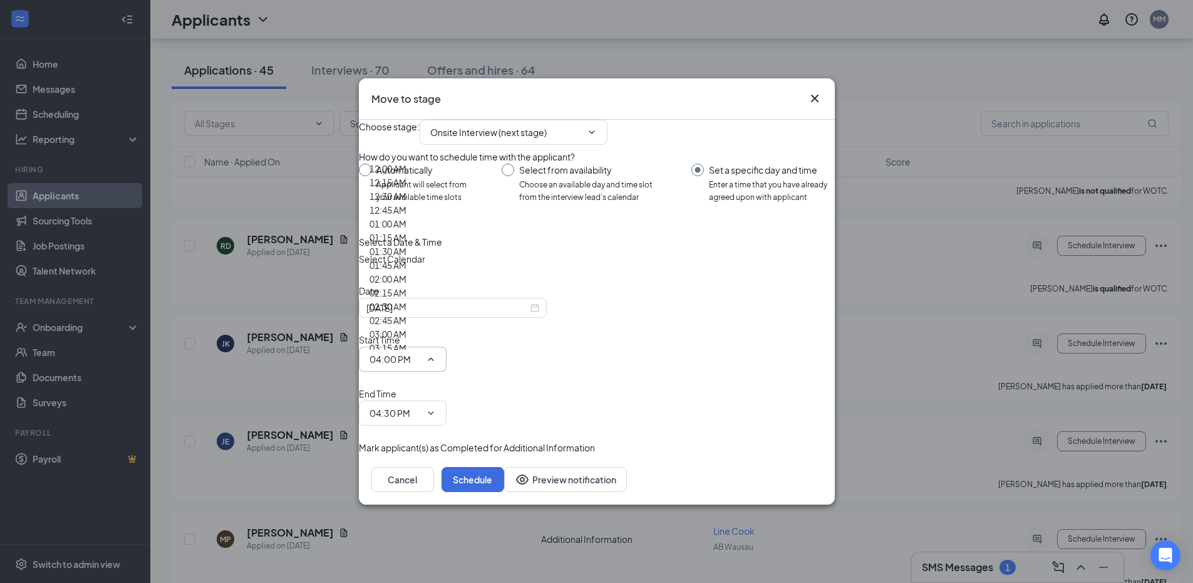
click at [421, 189] on div "12:15 AM" at bounding box center [395, 182] width 51 height 14
click at [421, 364] on input "12:15 AM" at bounding box center [395, 359] width 51 height 14
type input "12:00 PM"
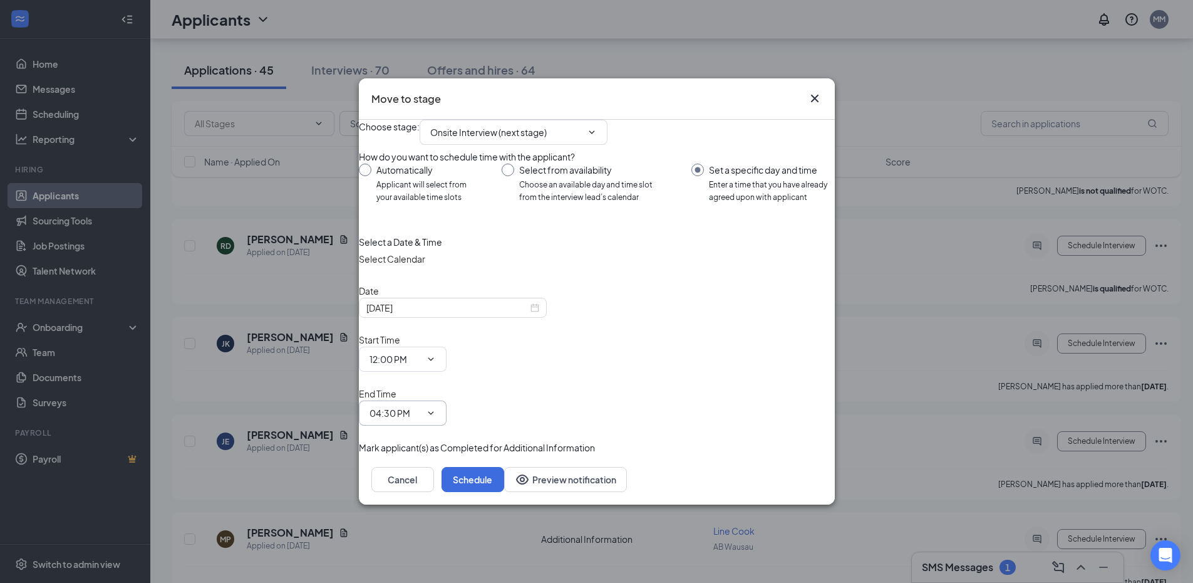
click at [421, 406] on input "04:30 PM" at bounding box center [395, 413] width 51 height 14
type input "12:30 PM"
click at [504, 467] on button "Schedule" at bounding box center [473, 479] width 63 height 25
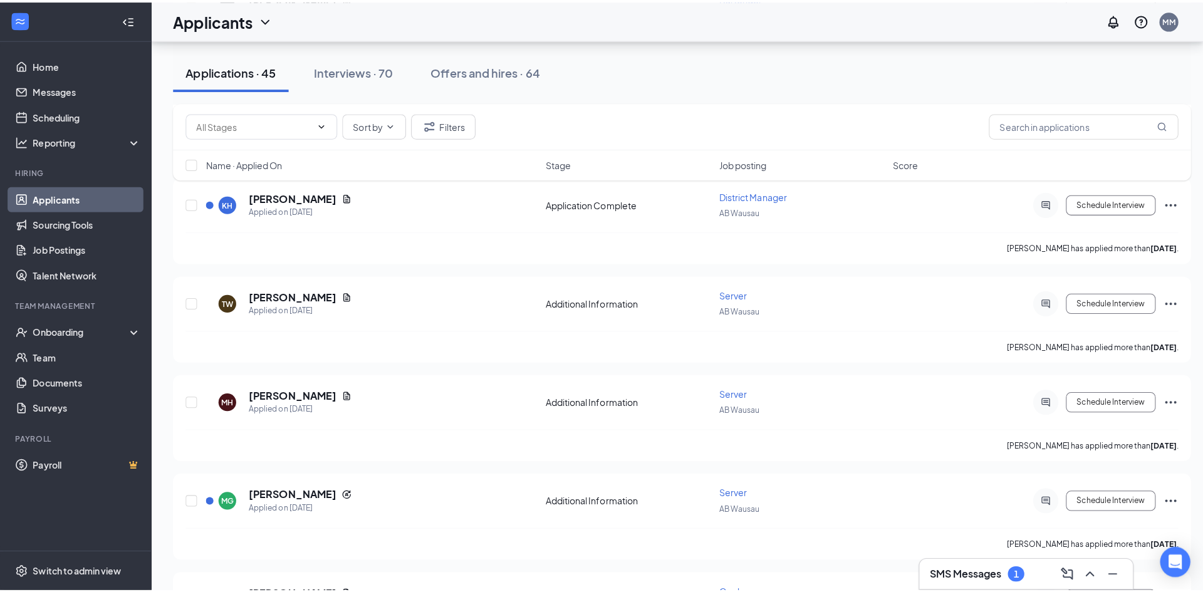
scroll to position [640, 0]
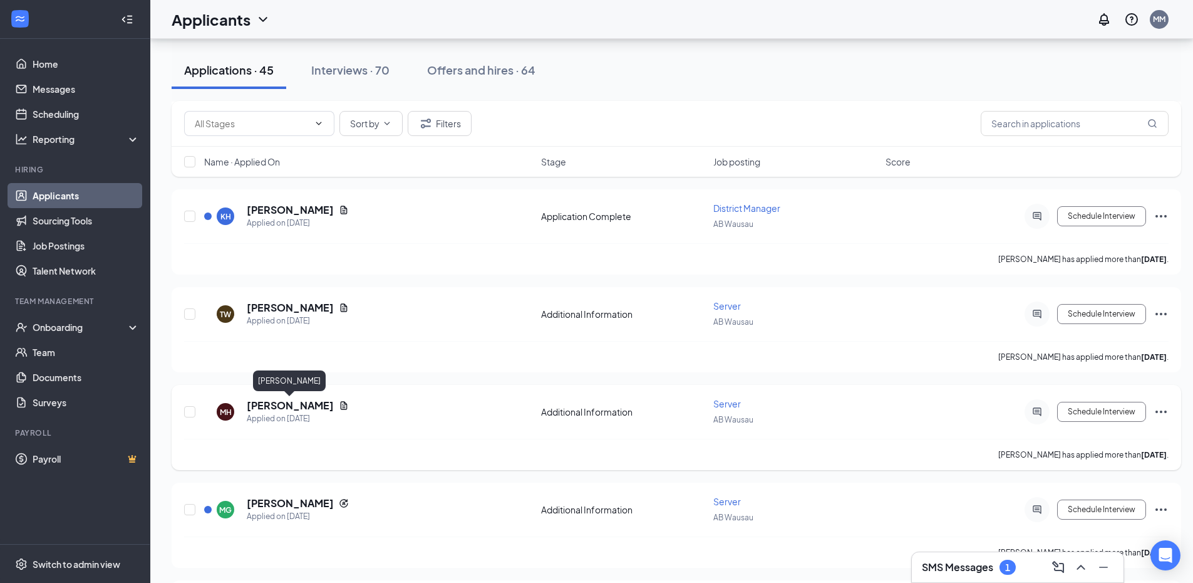
click at [309, 402] on h5 "[PERSON_NAME]" at bounding box center [290, 405] width 87 height 14
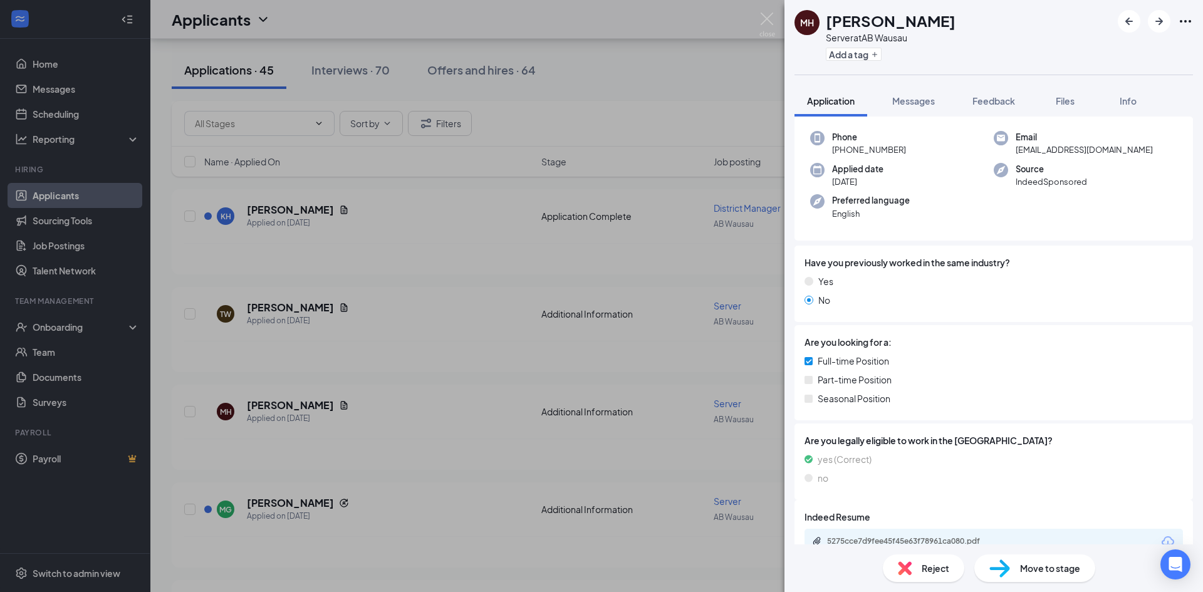
scroll to position [106, 0]
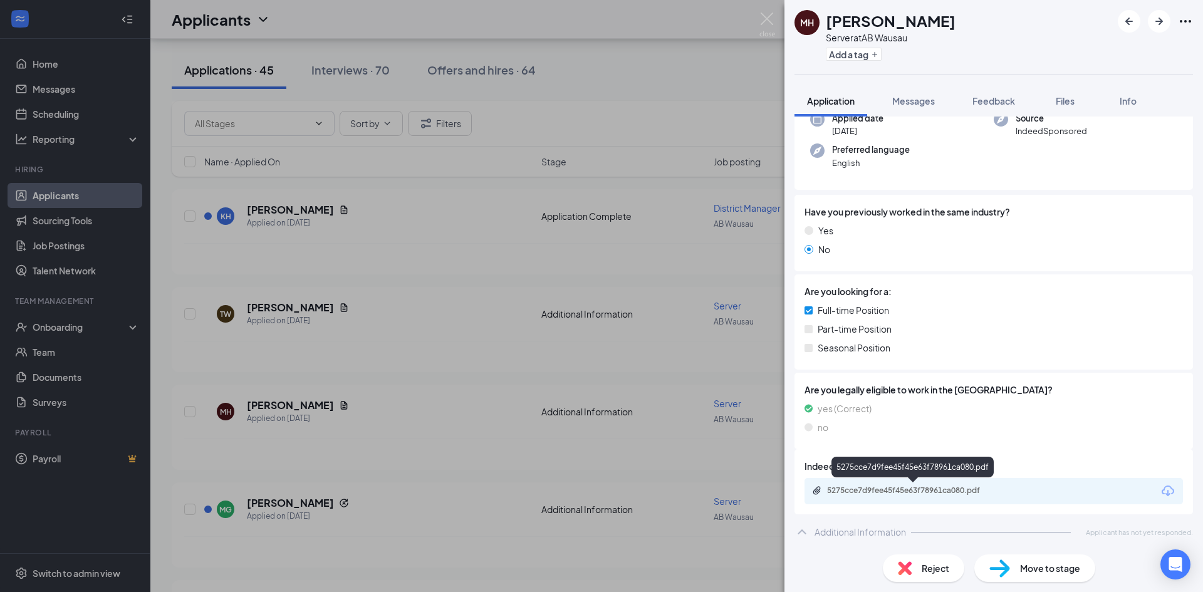
click at [866, 485] on div "5275cce7d9fee45f45e63f78961ca080.pdf" at bounding box center [914, 490] width 175 height 10
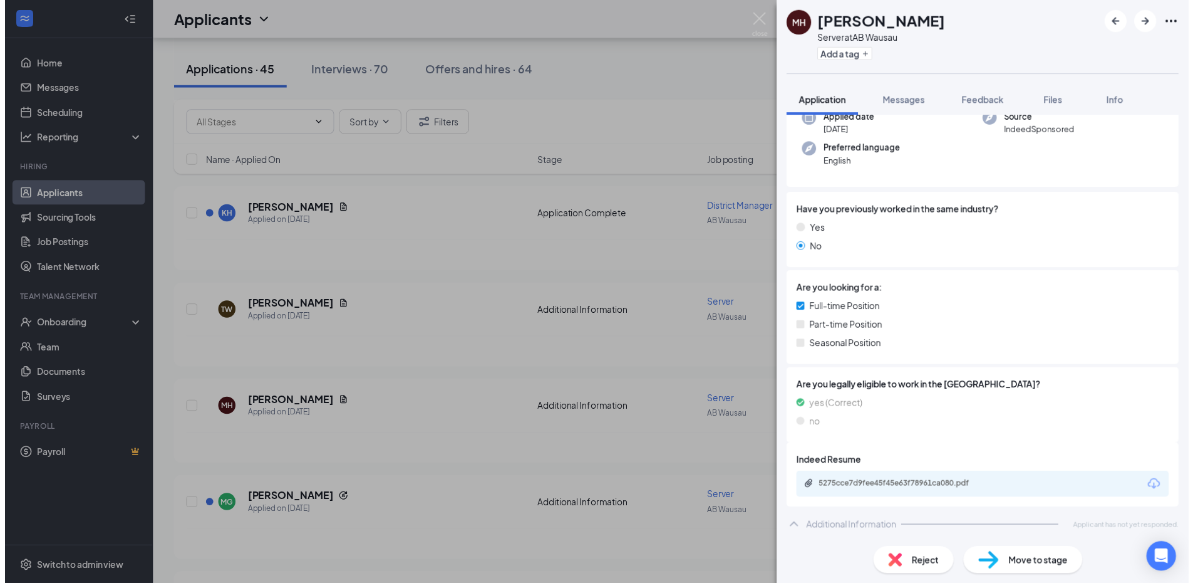
scroll to position [101, 0]
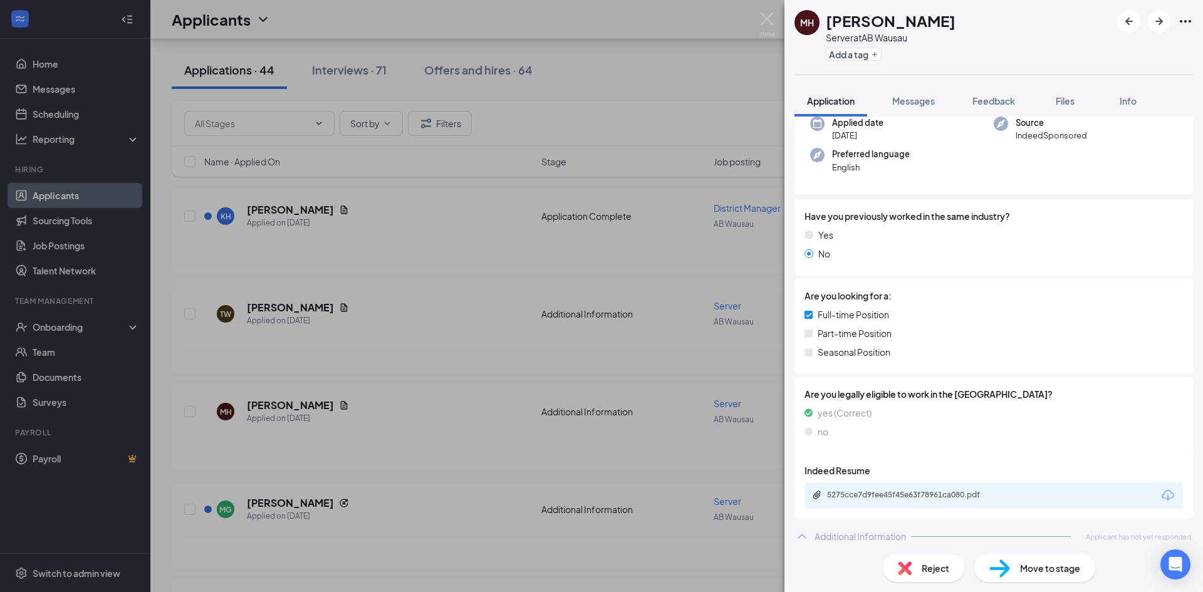
click at [603, 54] on div "MH [PERSON_NAME] Server at AB Wausau Add a tag Application Messages Feedback Fi…" at bounding box center [601, 296] width 1203 height 592
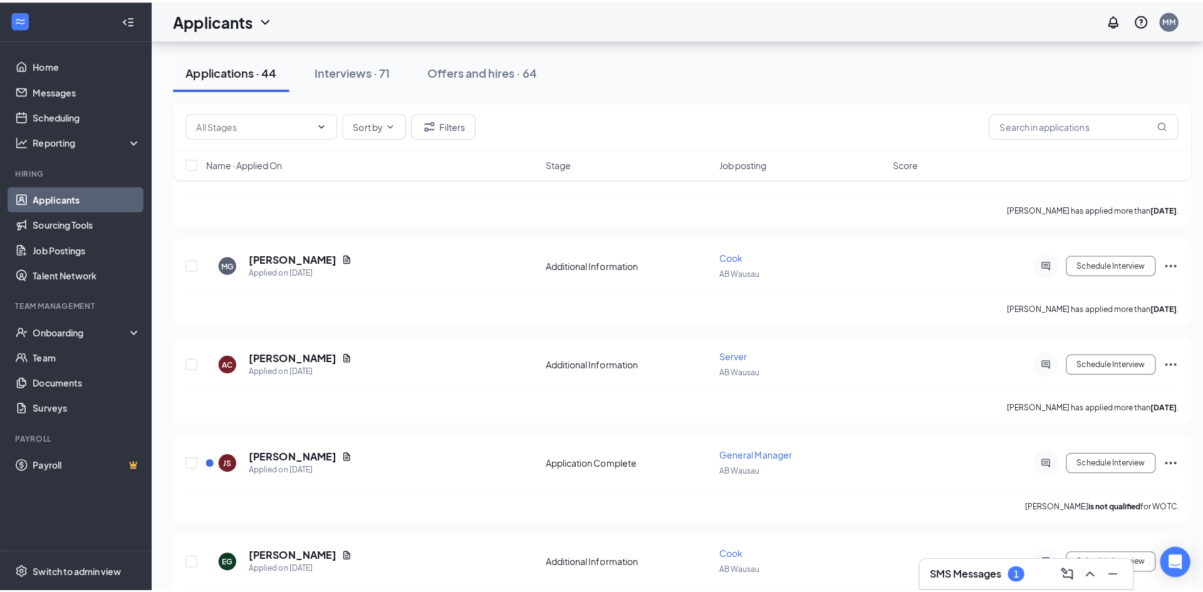
scroll to position [1015, 0]
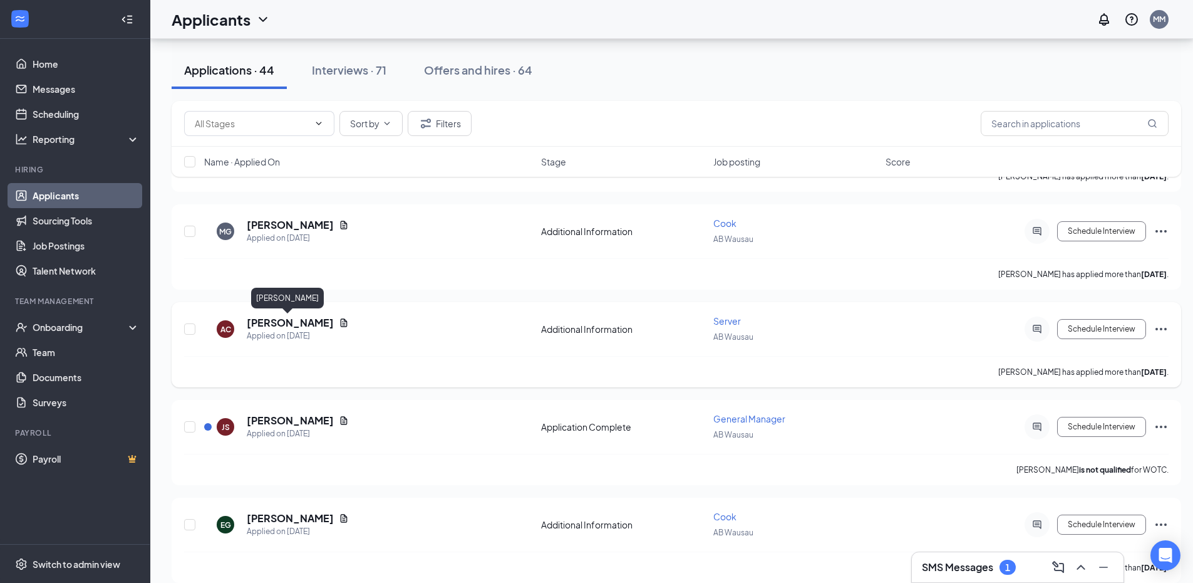
click at [296, 322] on h5 "[PERSON_NAME]" at bounding box center [290, 323] width 87 height 14
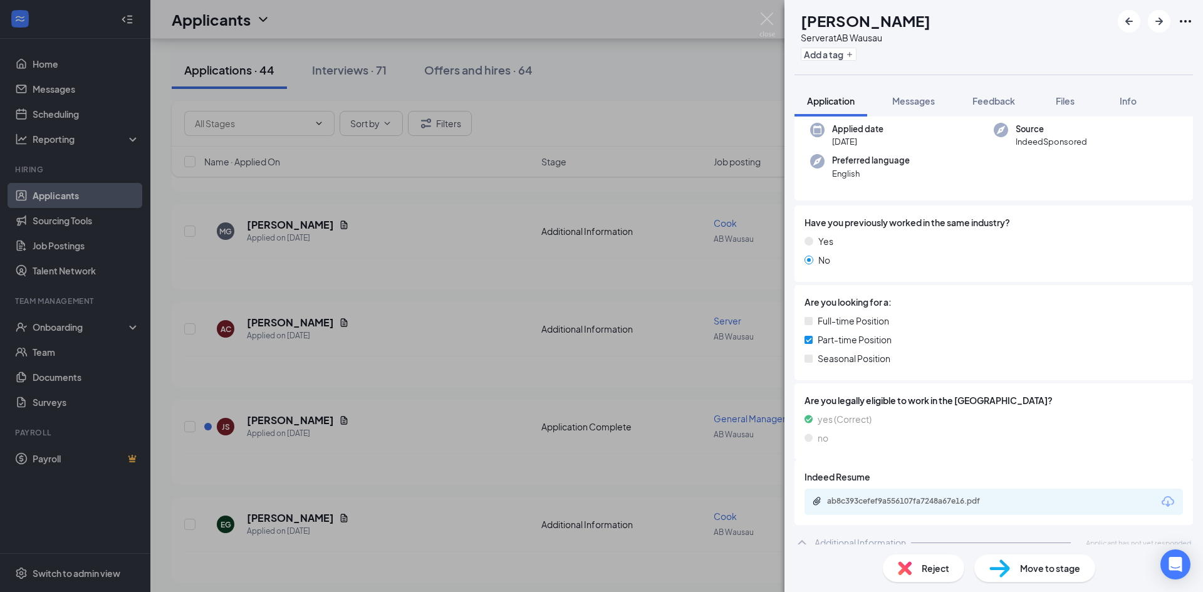
scroll to position [106, 0]
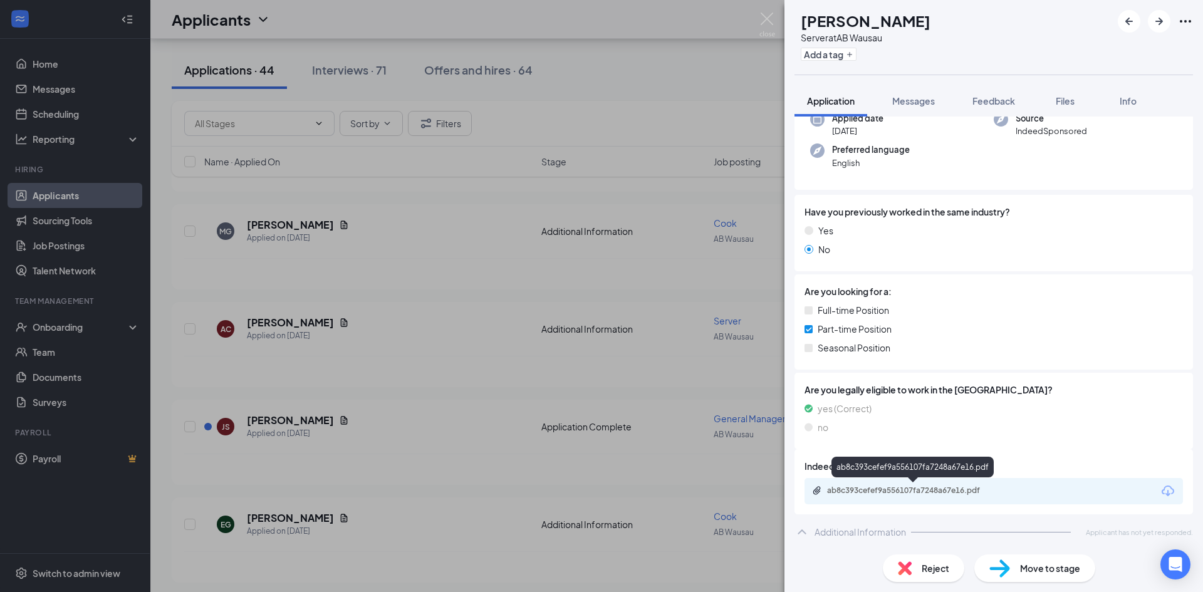
click at [859, 487] on div "ab8c393cefef9a556107fa7248a67e16.pdf" at bounding box center [914, 490] width 175 height 10
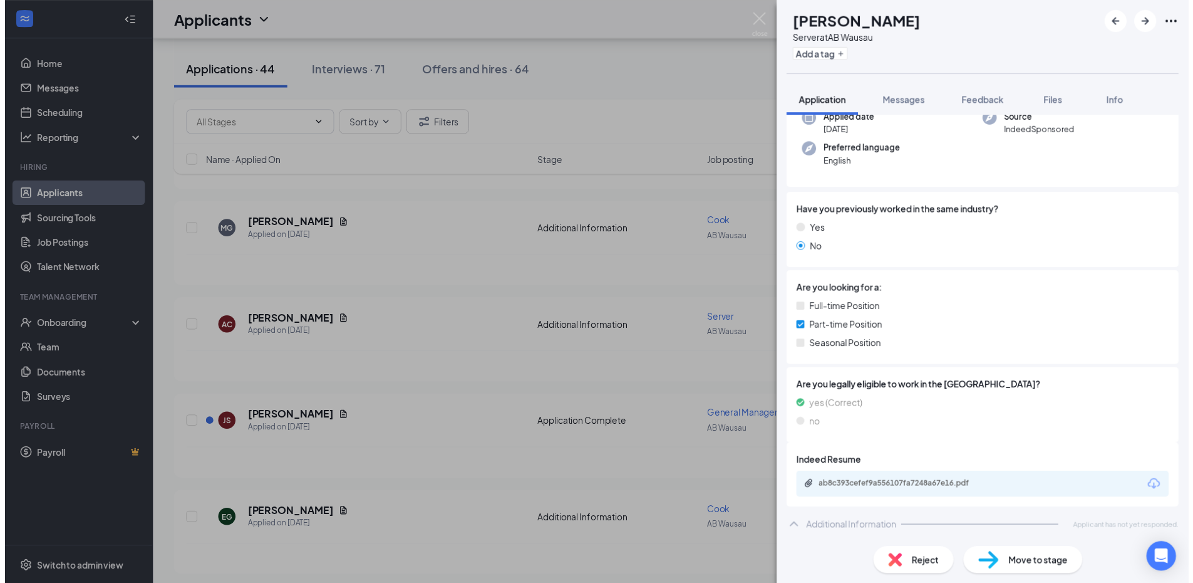
scroll to position [101, 0]
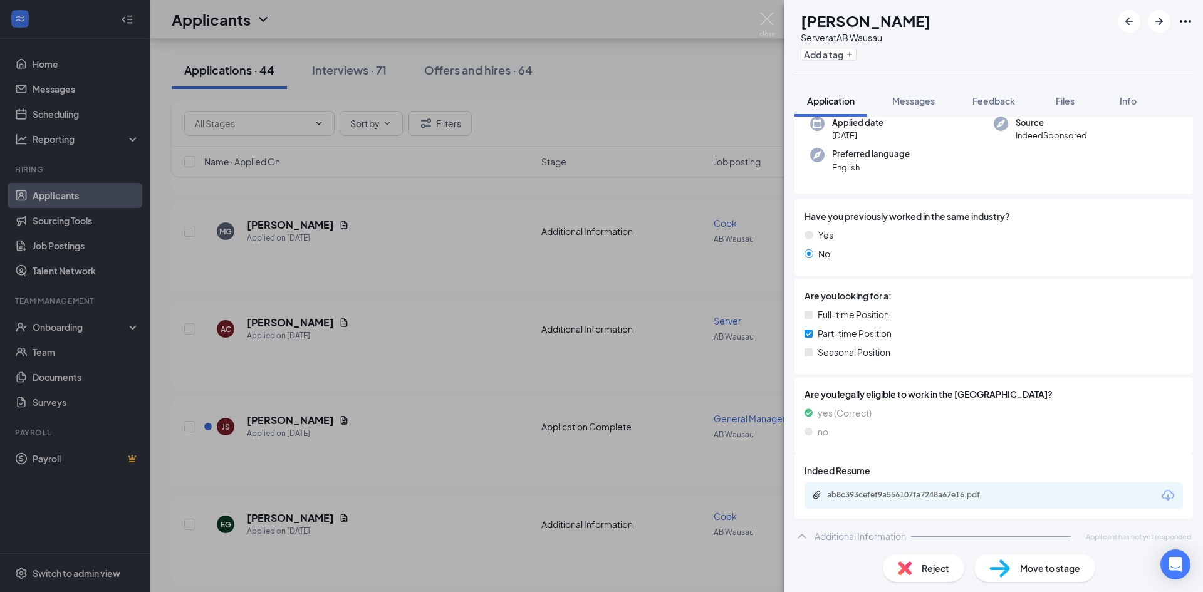
click at [403, 307] on div "AC [PERSON_NAME] Server at AB Wausau Add a tag Application Messages Feedback Fi…" at bounding box center [601, 296] width 1203 height 592
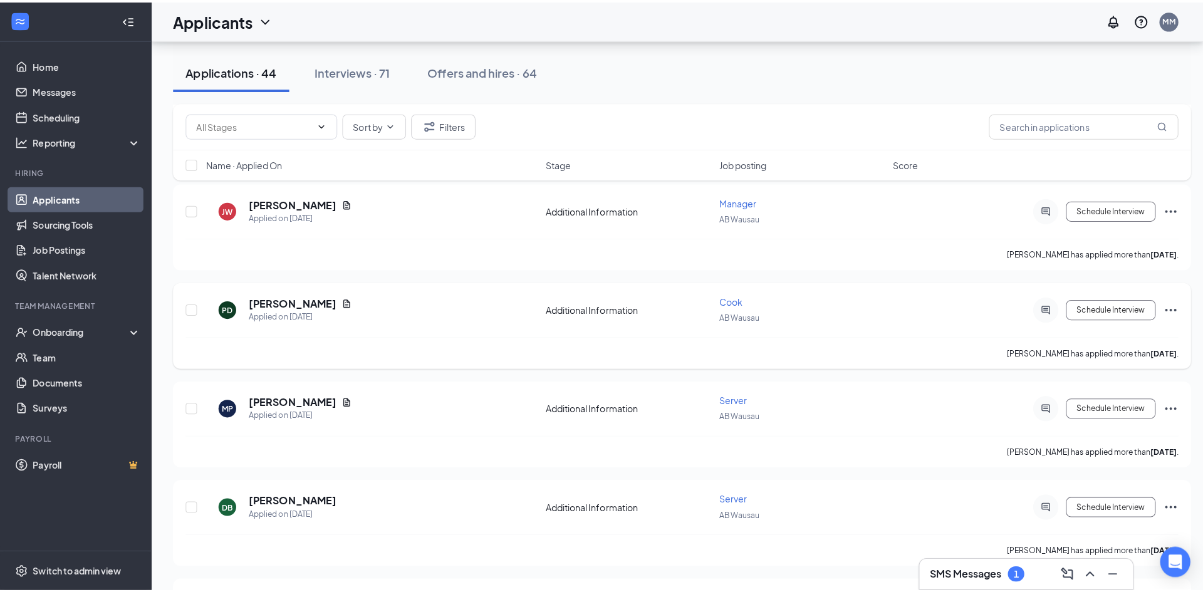
scroll to position [1642, 0]
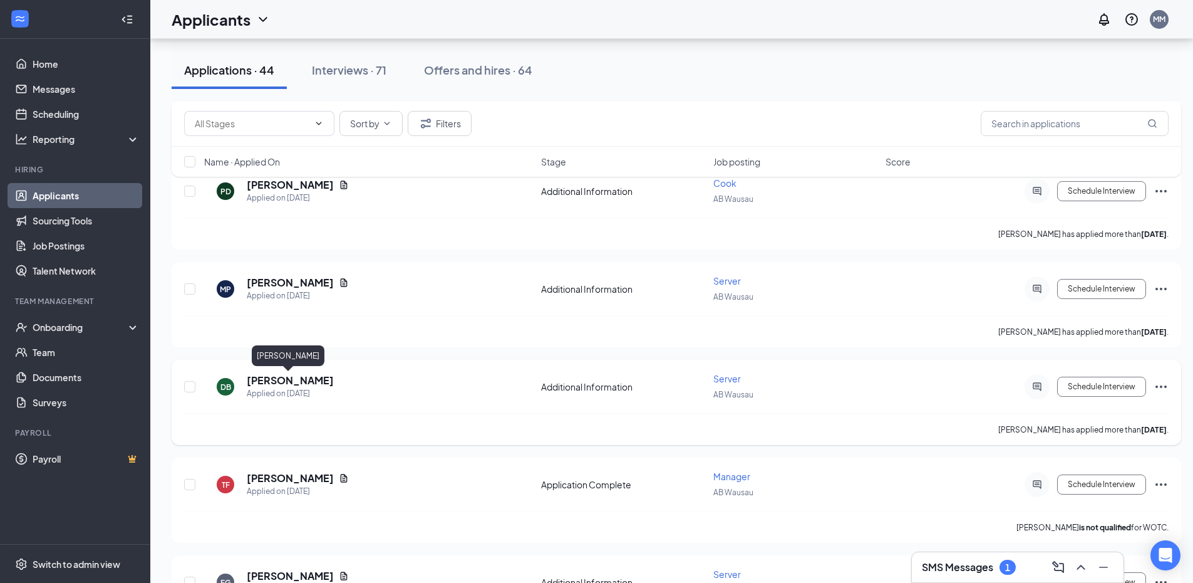
click at [285, 381] on h5 "[PERSON_NAME]" at bounding box center [290, 380] width 87 height 14
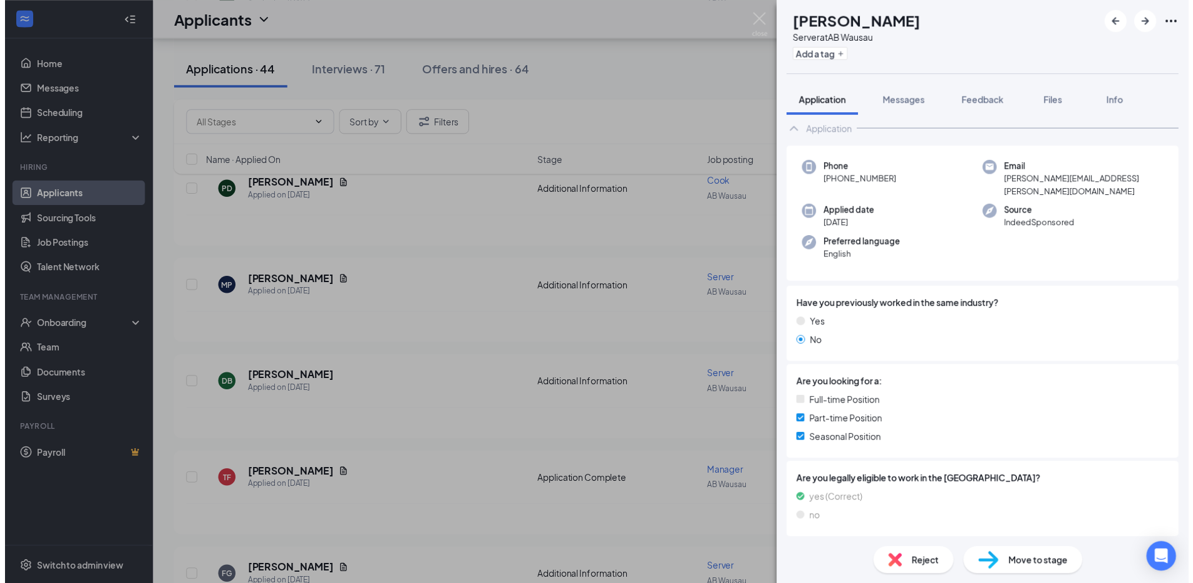
scroll to position [36, 0]
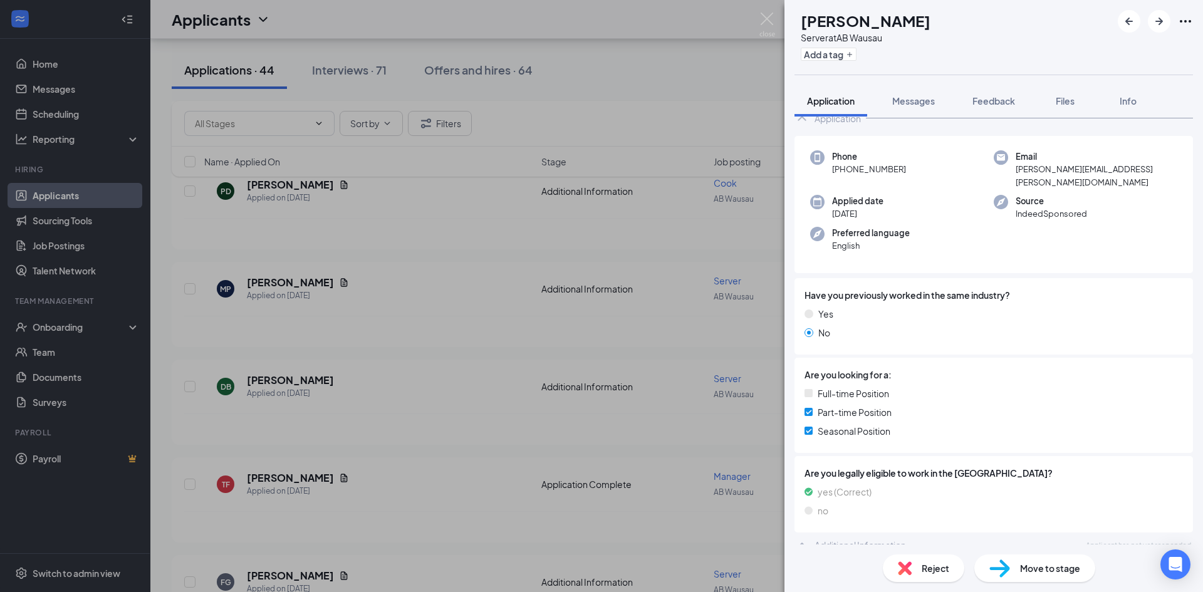
click at [688, 110] on div "DB [PERSON_NAME] Server at AB Wausau Add a tag Application Messages Feedback Fi…" at bounding box center [601, 296] width 1203 height 592
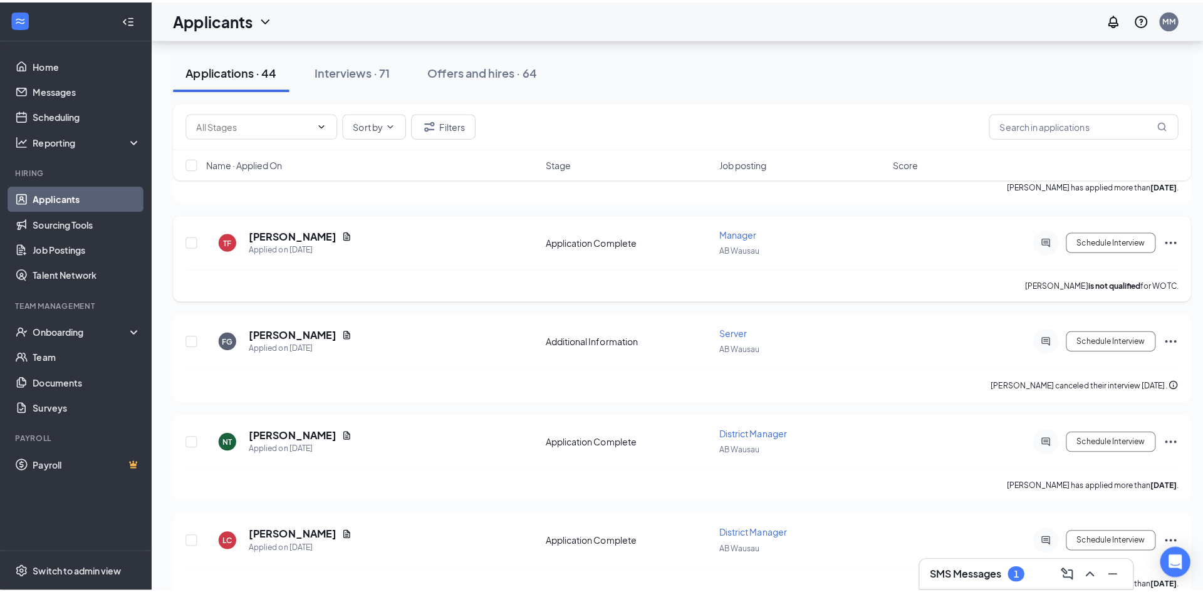
scroll to position [1892, 0]
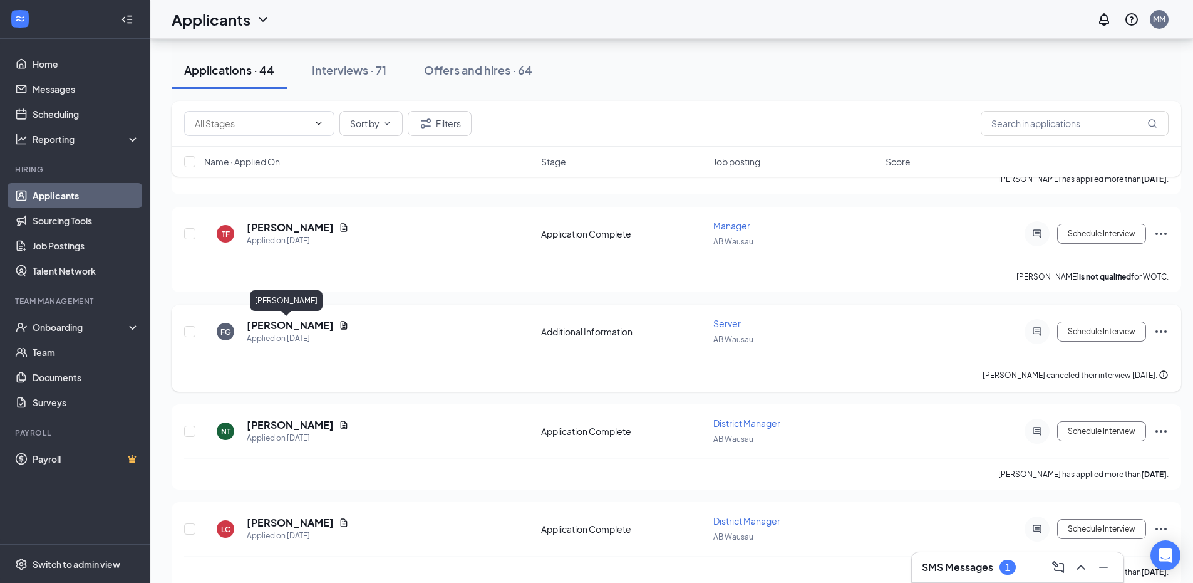
click at [268, 321] on h5 "[PERSON_NAME]" at bounding box center [290, 325] width 87 height 14
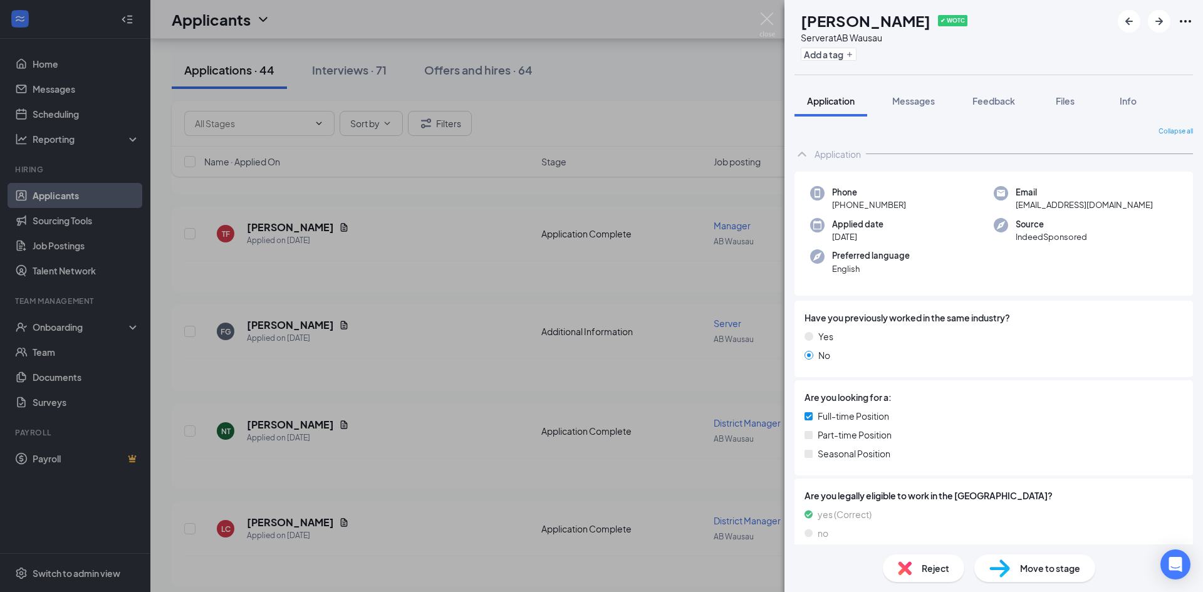
click at [414, 233] on div "[PERSON_NAME] [PERSON_NAME] ✔ WOTC Server at AB Wausau Add a tag Application Me…" at bounding box center [601, 296] width 1203 height 592
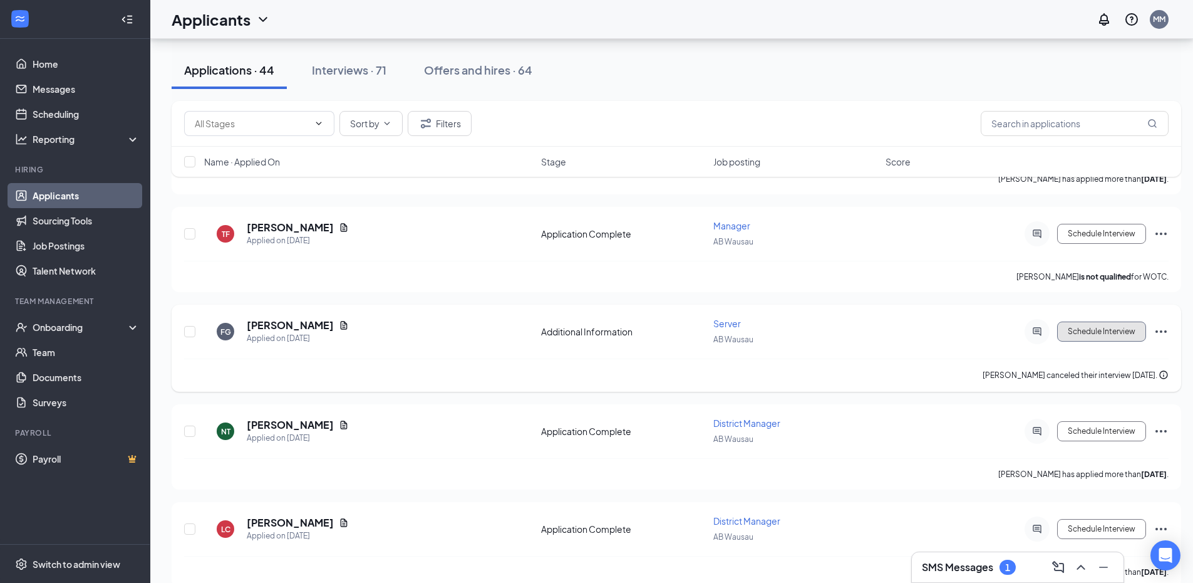
click at [1107, 331] on button "Schedule Interview" at bounding box center [1101, 331] width 89 height 20
type input "Onsite Interview (next stage)"
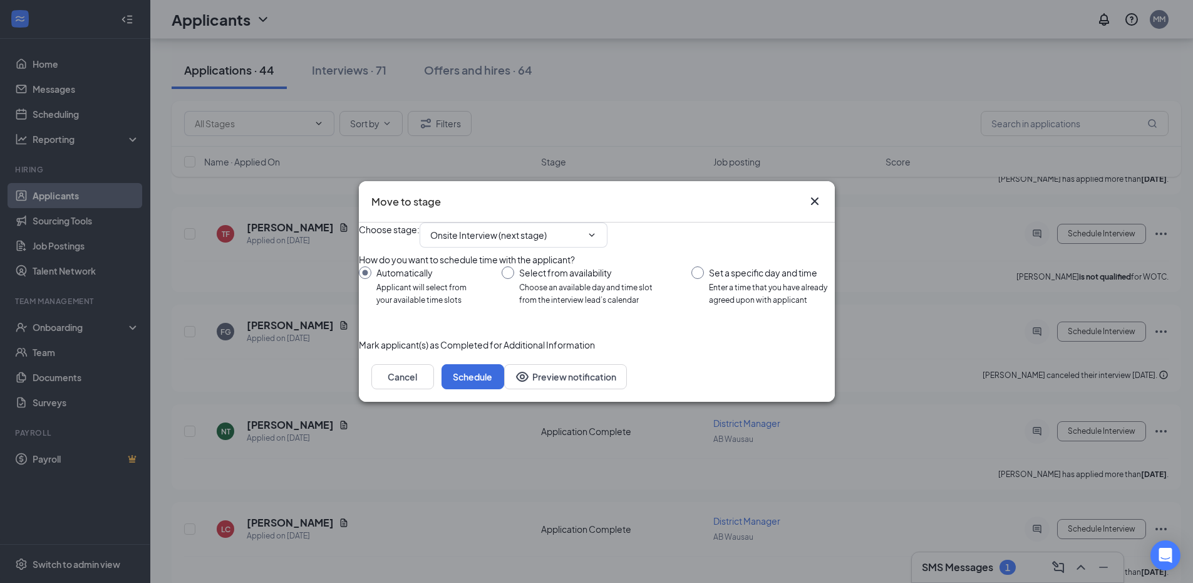
click at [693, 271] on input "Set a specific day and time Enter a time that you have already agreed upon with…" at bounding box center [763, 286] width 143 height 40
radio input "true"
radio input "false"
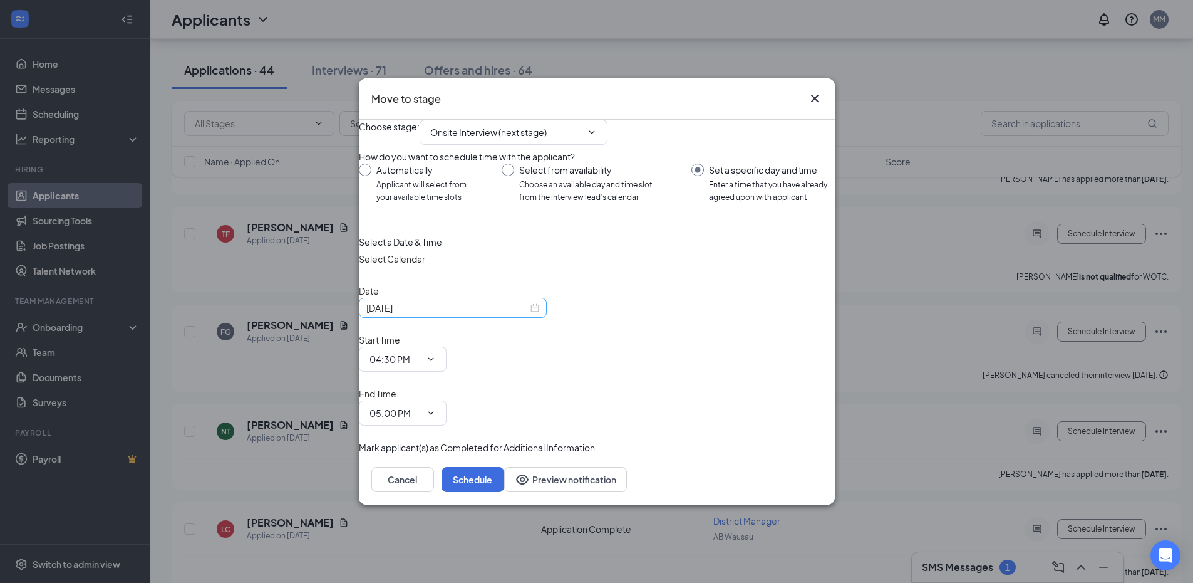
click at [470, 314] on input "[DATE]" at bounding box center [447, 308] width 162 height 14
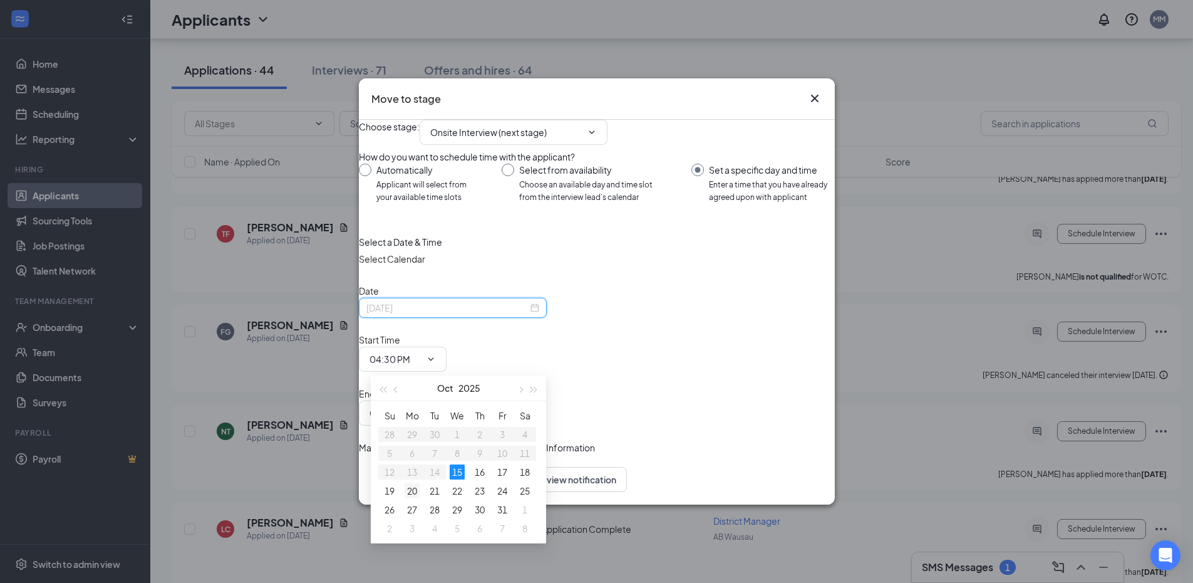
type input "[DATE]"
click at [411, 482] on td "20" at bounding box center [412, 490] width 23 height 19
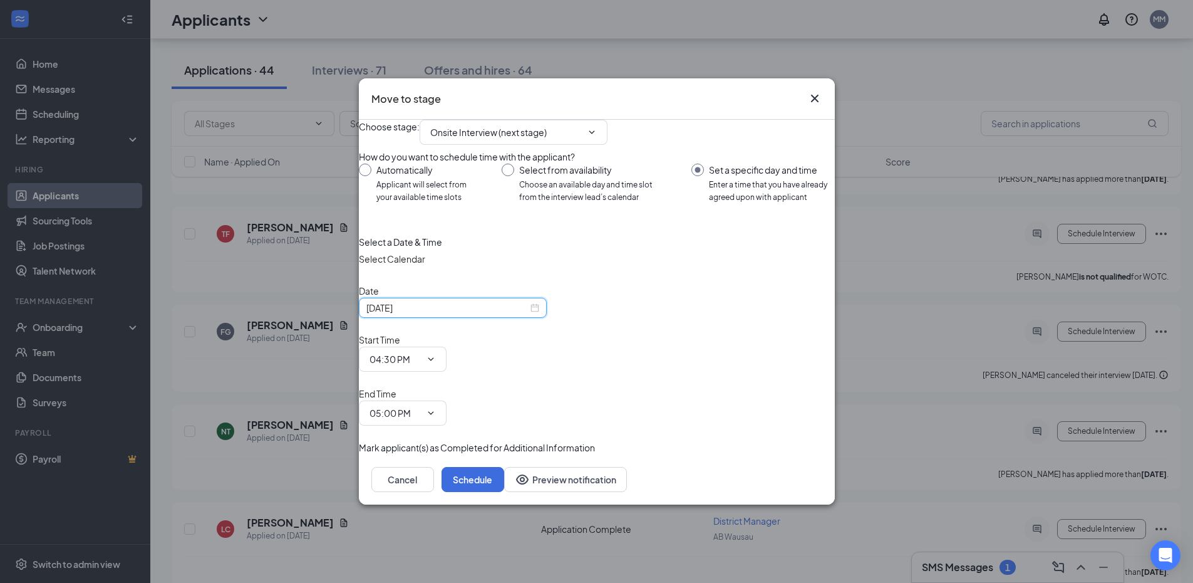
click at [447, 348] on div "Start Time 04:30 PM" at bounding box center [403, 352] width 88 height 39
click at [421, 361] on input "04:30 PM" at bounding box center [395, 359] width 51 height 14
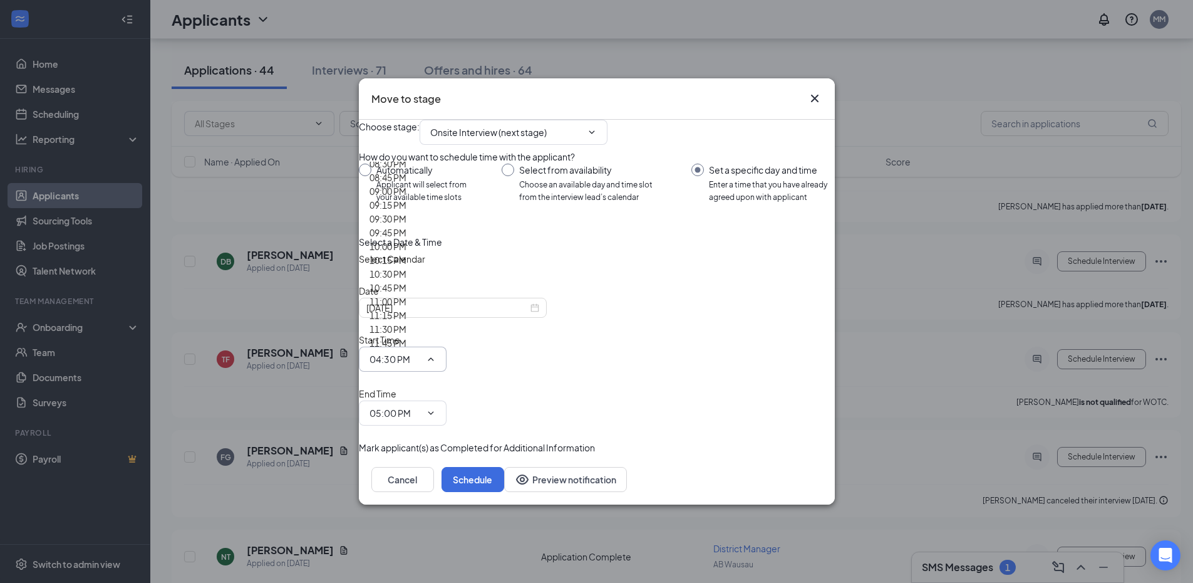
scroll to position [1315, 0]
type input "12:00 PM"
click at [421, 406] on input "05:00 PM" at bounding box center [395, 413] width 51 height 14
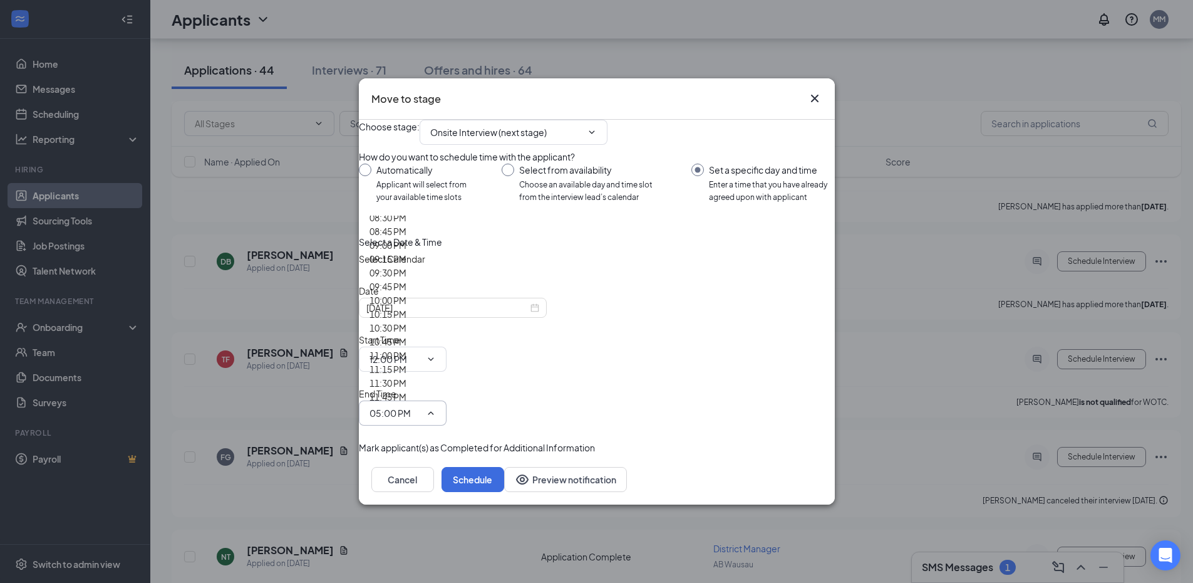
type input "12:30 PM"
click at [504, 467] on button "Schedule" at bounding box center [473, 479] width 63 height 25
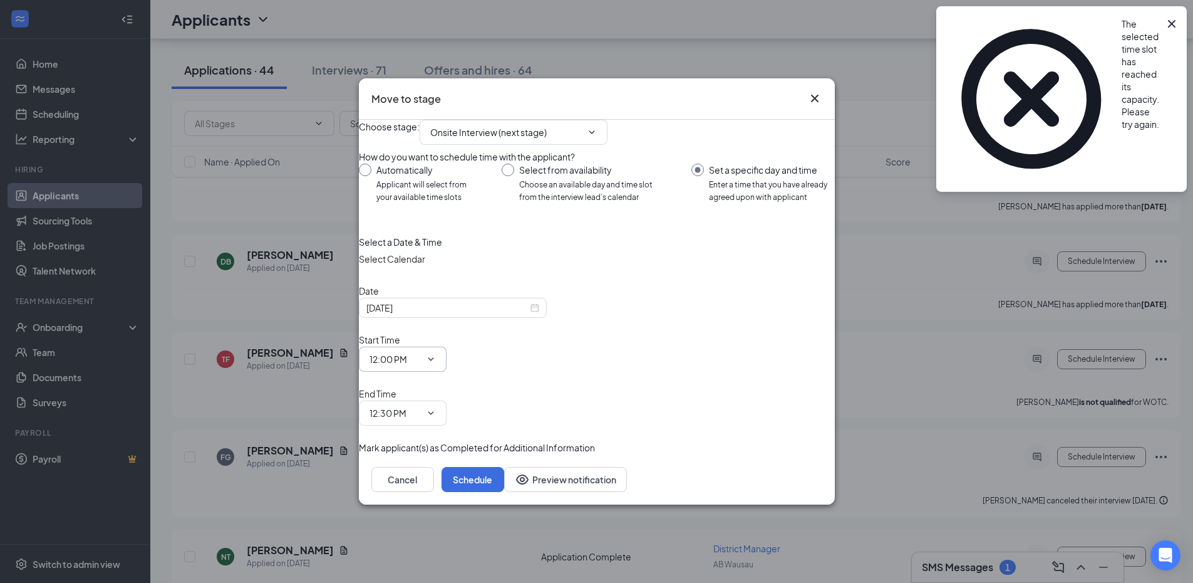
click at [421, 363] on input "12:00 PM" at bounding box center [395, 359] width 51 height 14
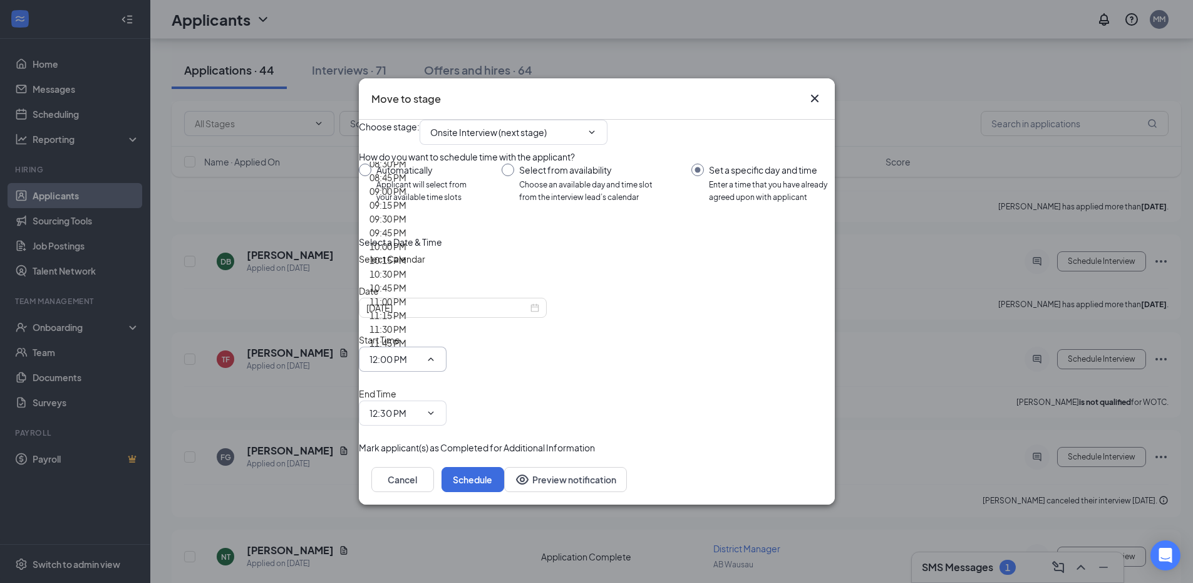
scroll to position [1441, 0]
type input "01:00 PM"
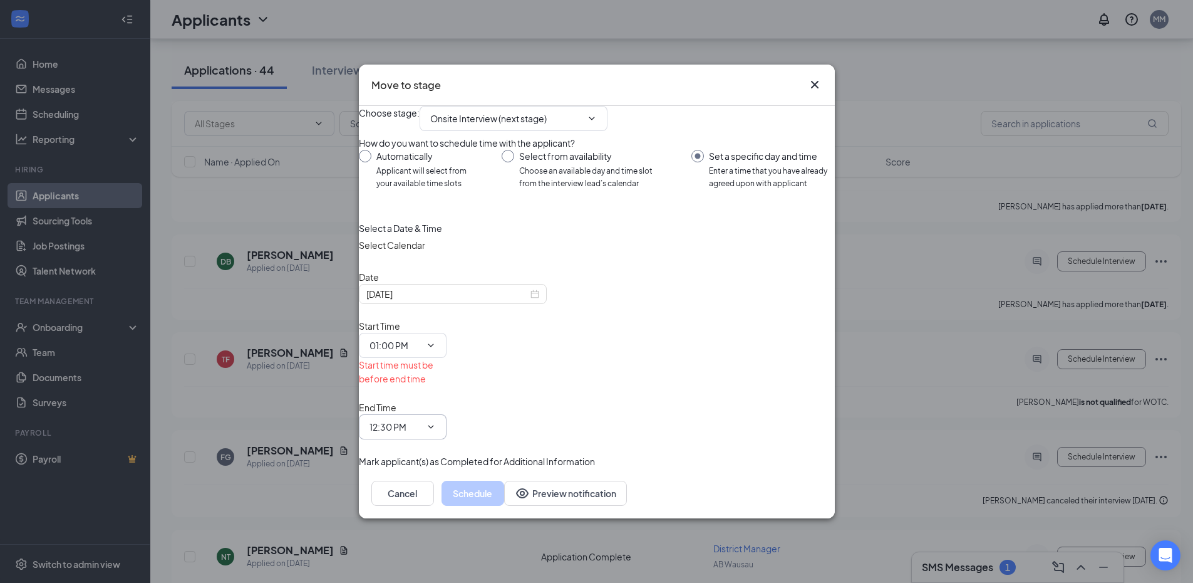
click at [421, 420] on input "12:30 PM" at bounding box center [395, 427] width 51 height 14
type input "01:30 PM"
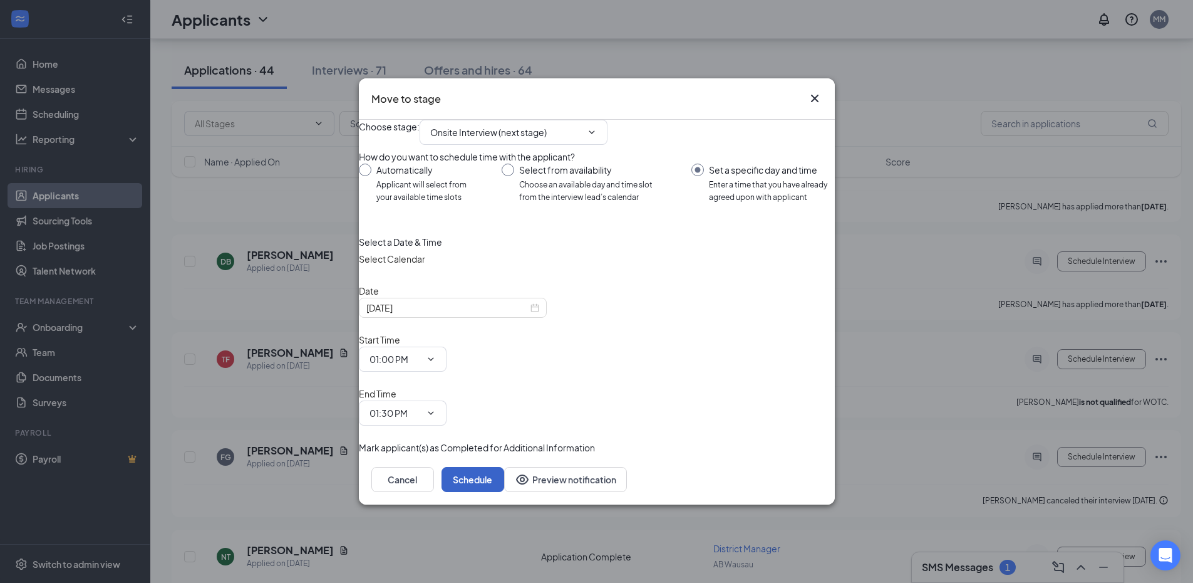
click at [504, 467] on button "Schedule" at bounding box center [473, 479] width 63 height 25
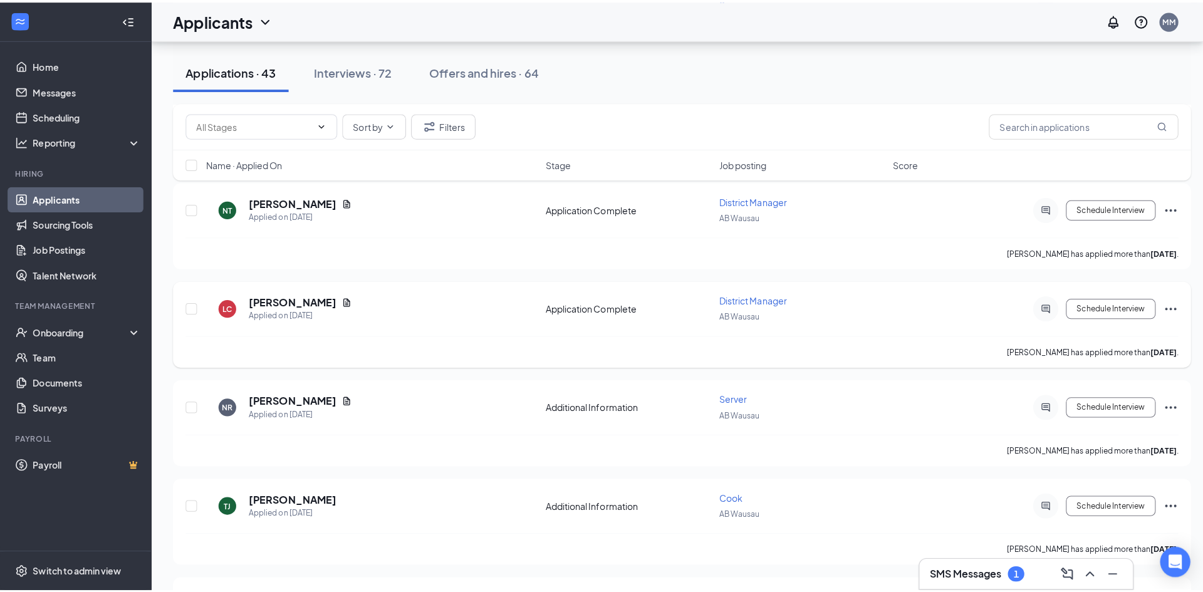
scroll to position [2080, 0]
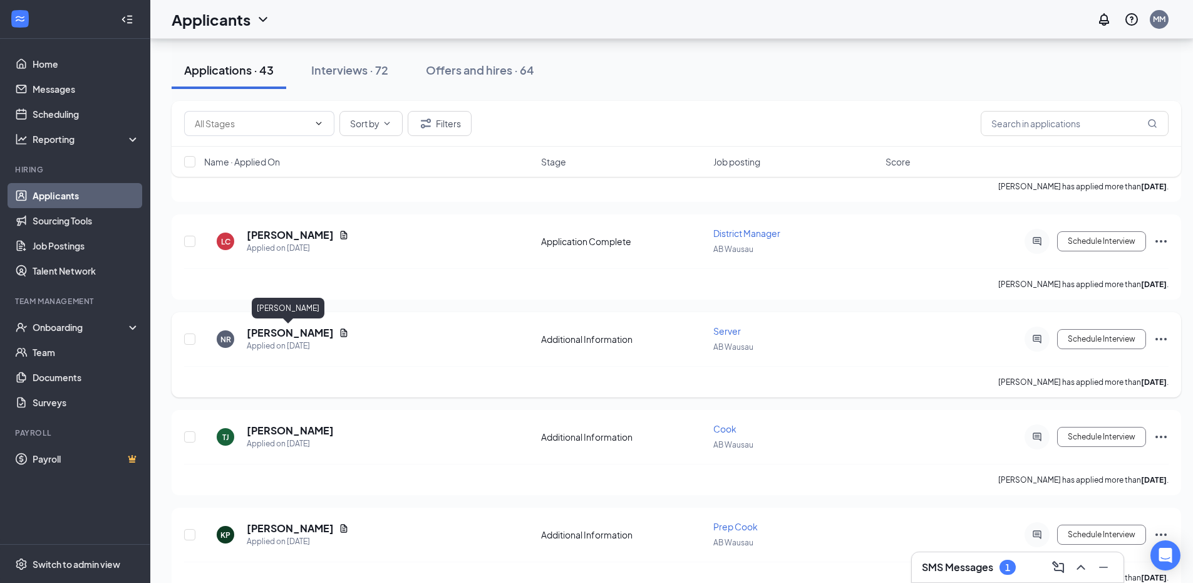
click at [310, 328] on h5 "[PERSON_NAME]" at bounding box center [290, 333] width 87 height 14
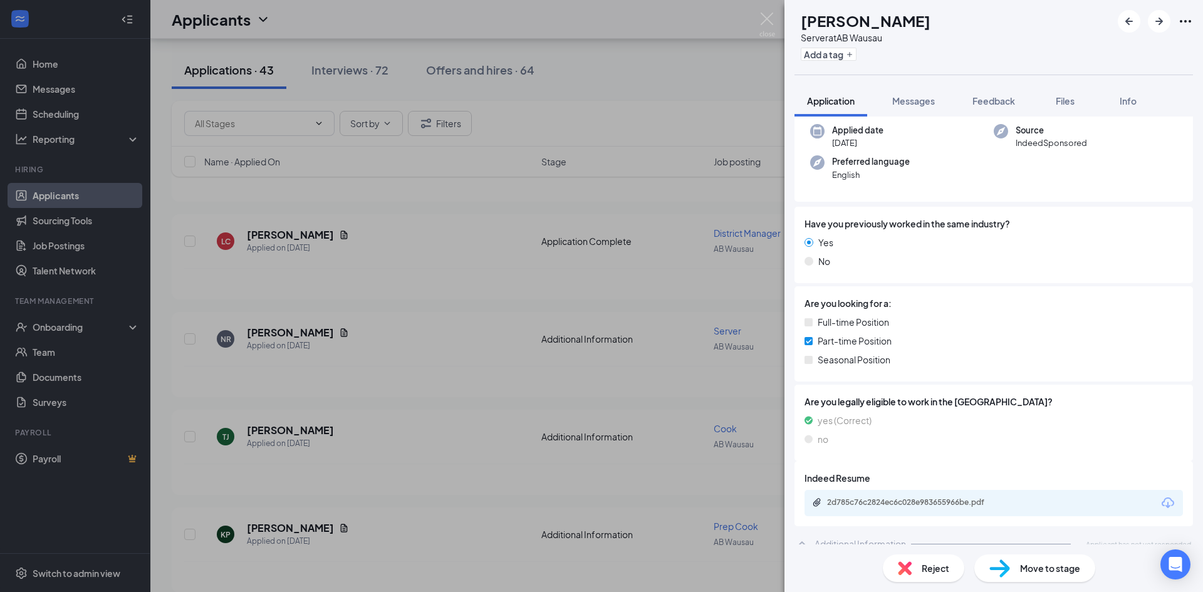
scroll to position [106, 0]
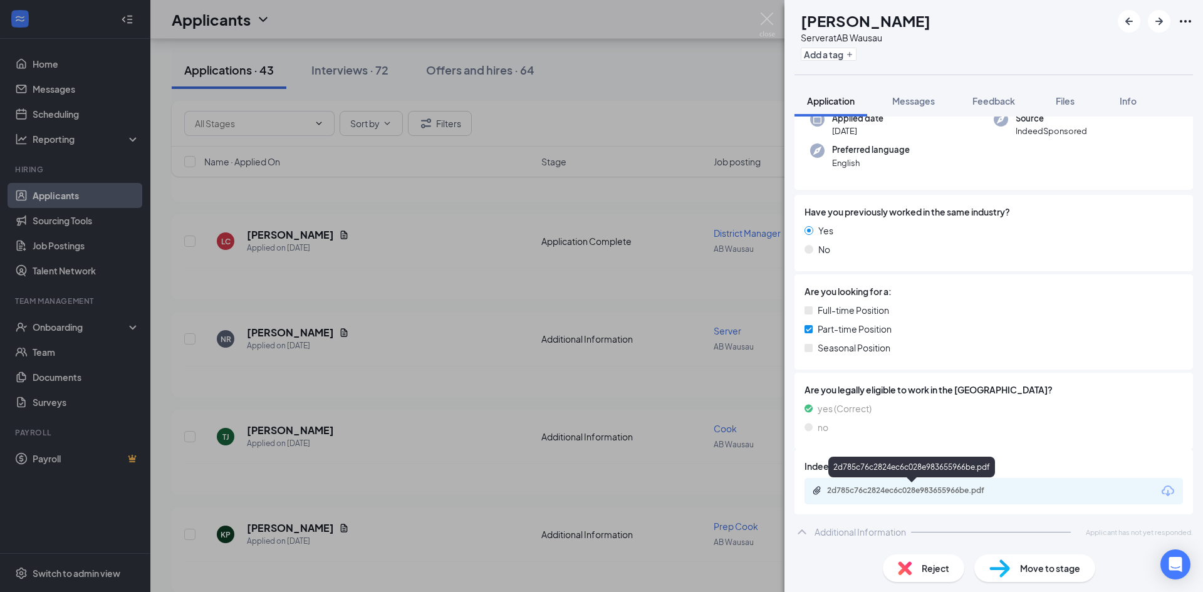
click at [923, 494] on div "2d785c76c2824ec6c028e983655966be.pdf" at bounding box center [914, 490] width 175 height 10
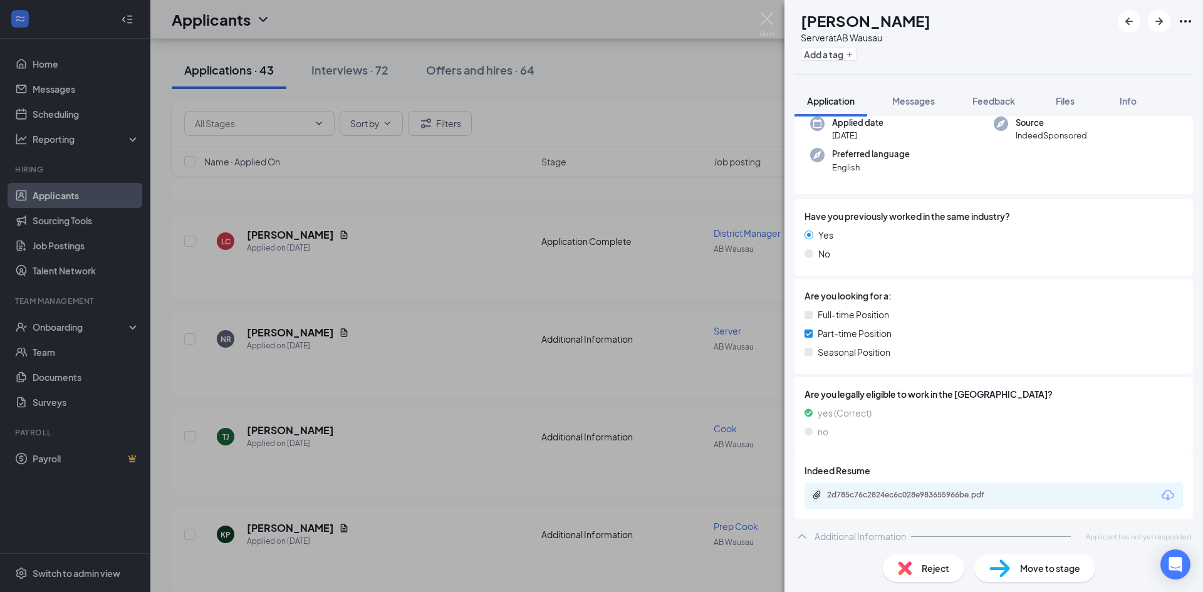
click at [412, 304] on div "NR [PERSON_NAME] Server at AB Wausau Add a tag Application Messages Feedback Fi…" at bounding box center [601, 296] width 1203 height 592
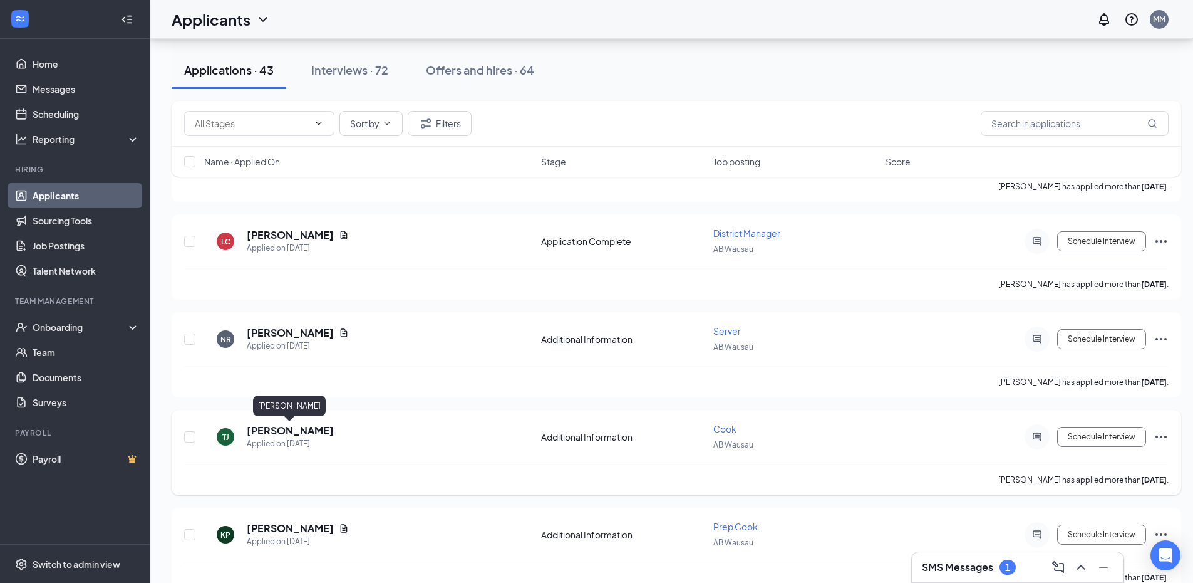
click at [277, 430] on h5 "[PERSON_NAME]" at bounding box center [290, 430] width 87 height 14
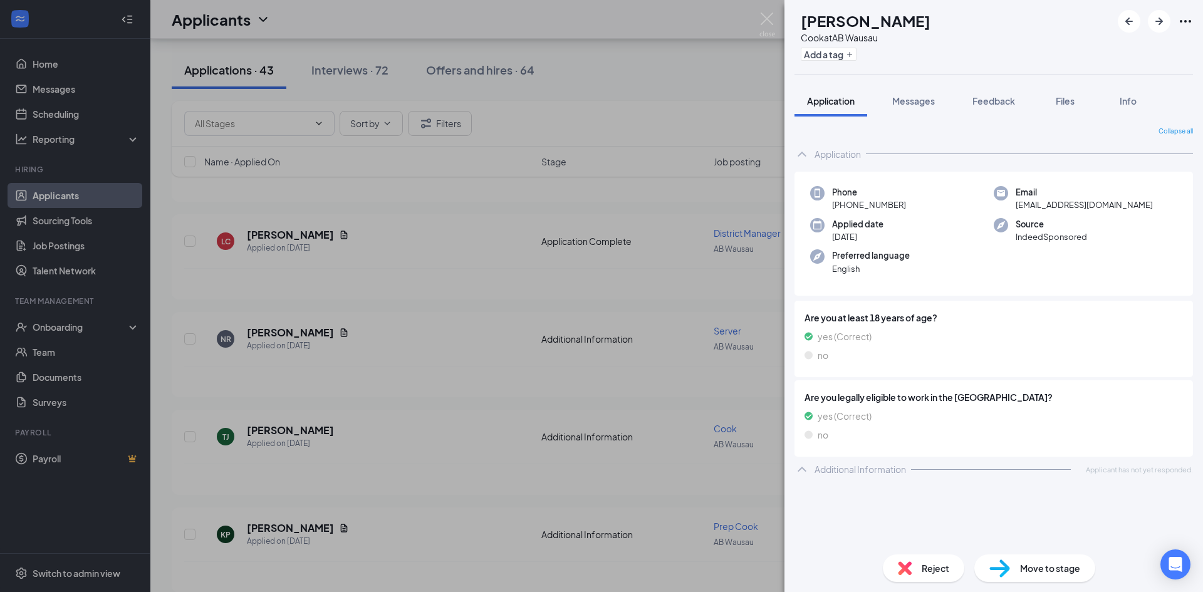
click at [425, 365] on div "[PERSON_NAME] [PERSON_NAME] at AB Wausau Add a tag Application Messages Feedbac…" at bounding box center [601, 296] width 1203 height 592
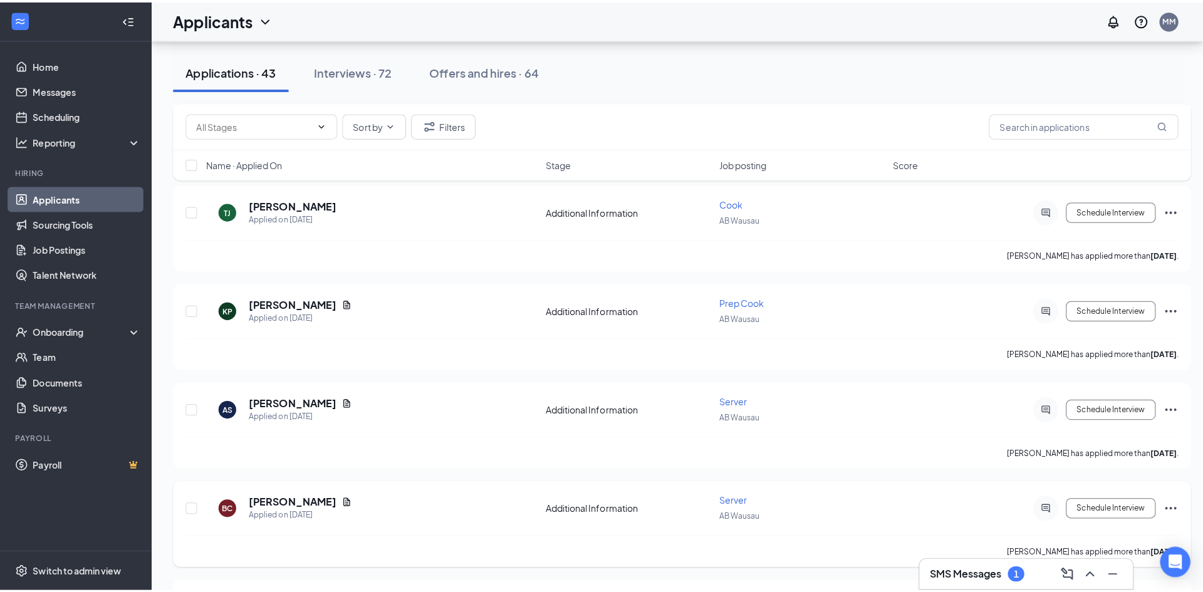
scroll to position [2331, 0]
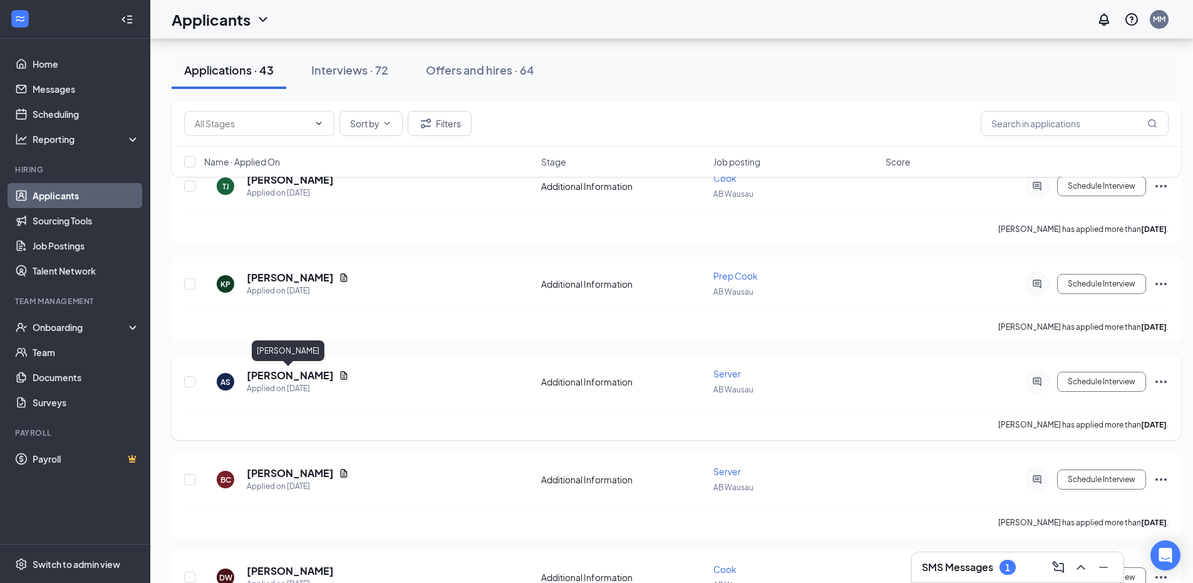
click at [267, 373] on h5 "[PERSON_NAME]" at bounding box center [290, 375] width 87 height 14
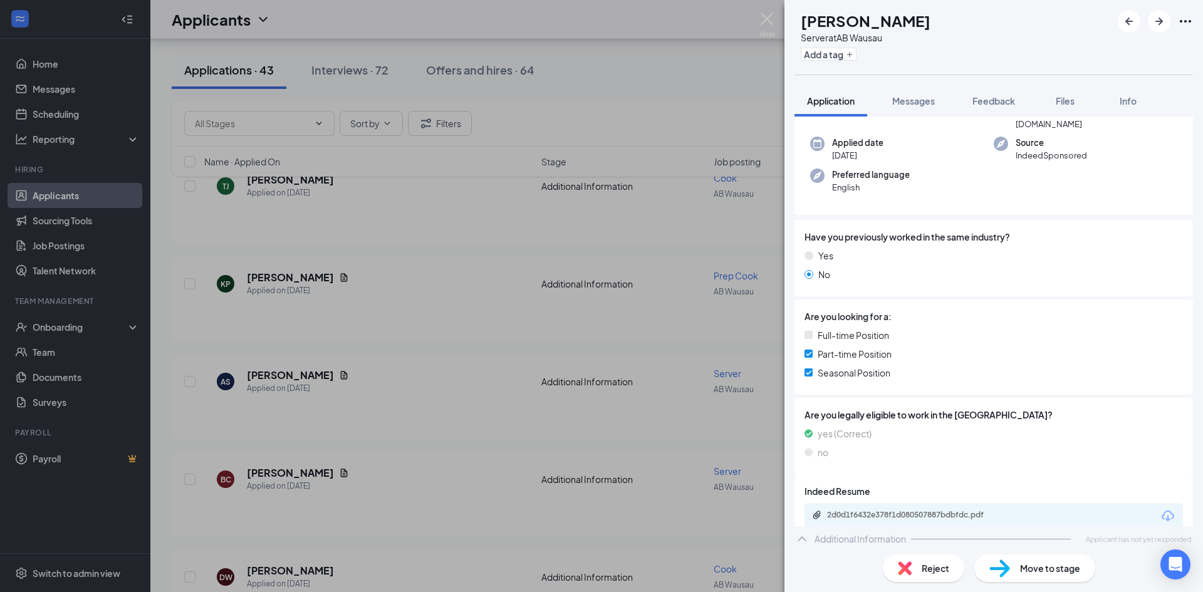
scroll to position [101, 0]
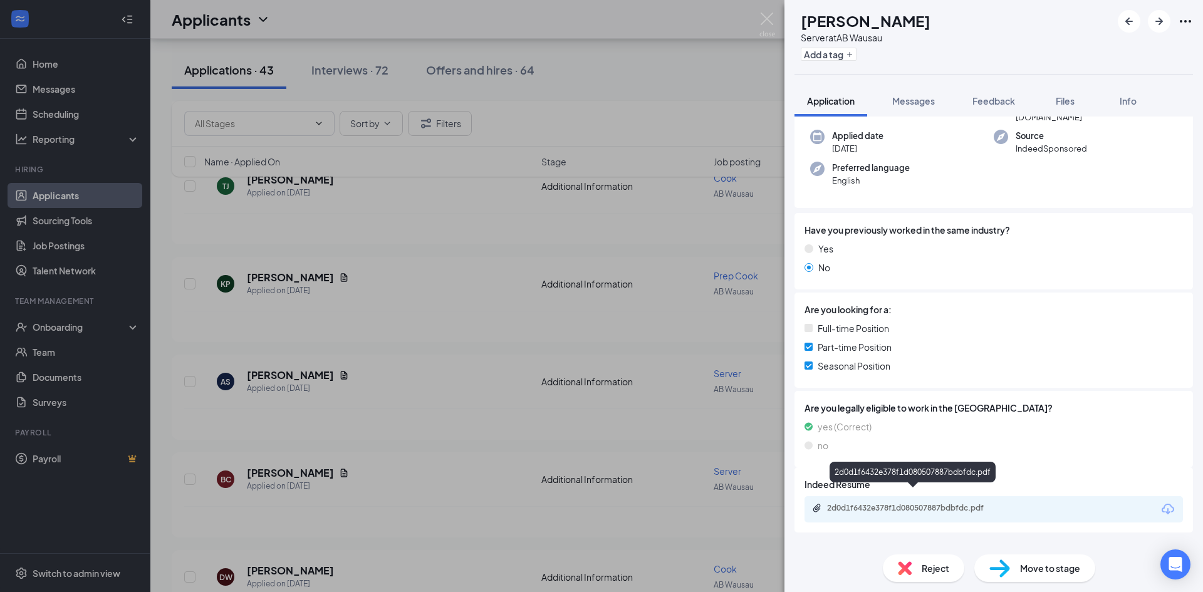
click at [942, 503] on div "2d0d1f6432e378f1d080507887bdbfdc.pdf" at bounding box center [914, 508] width 175 height 10
click at [430, 213] on div "AS [PERSON_NAME] Server at AB Wausau Add a tag Application Messages Feedback Fi…" at bounding box center [601, 296] width 1203 height 592
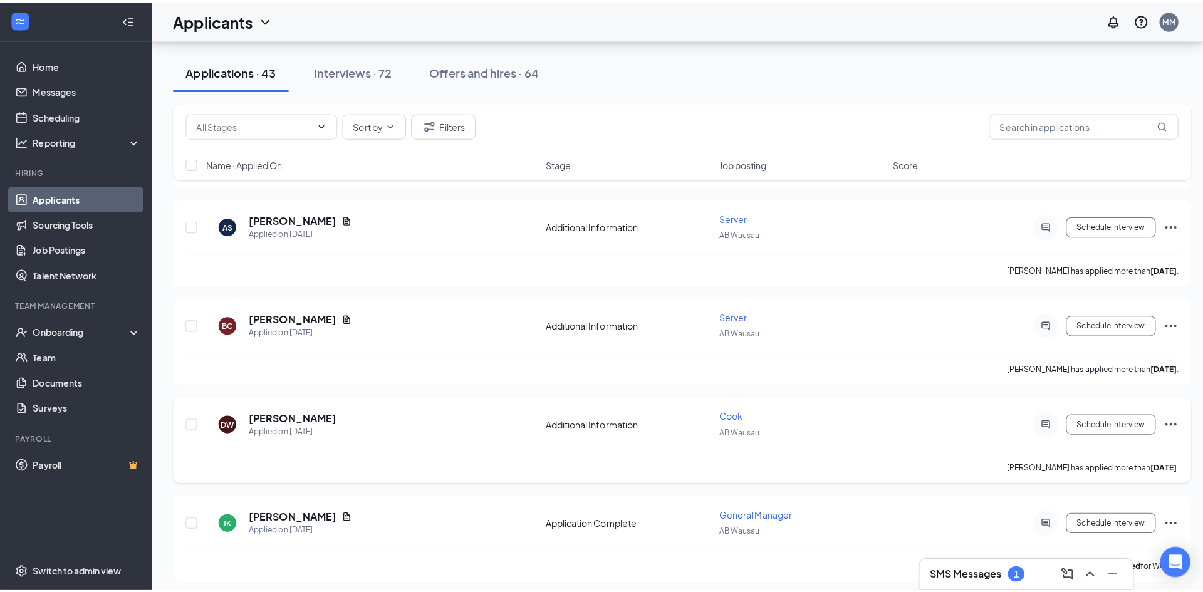
scroll to position [2581, 0]
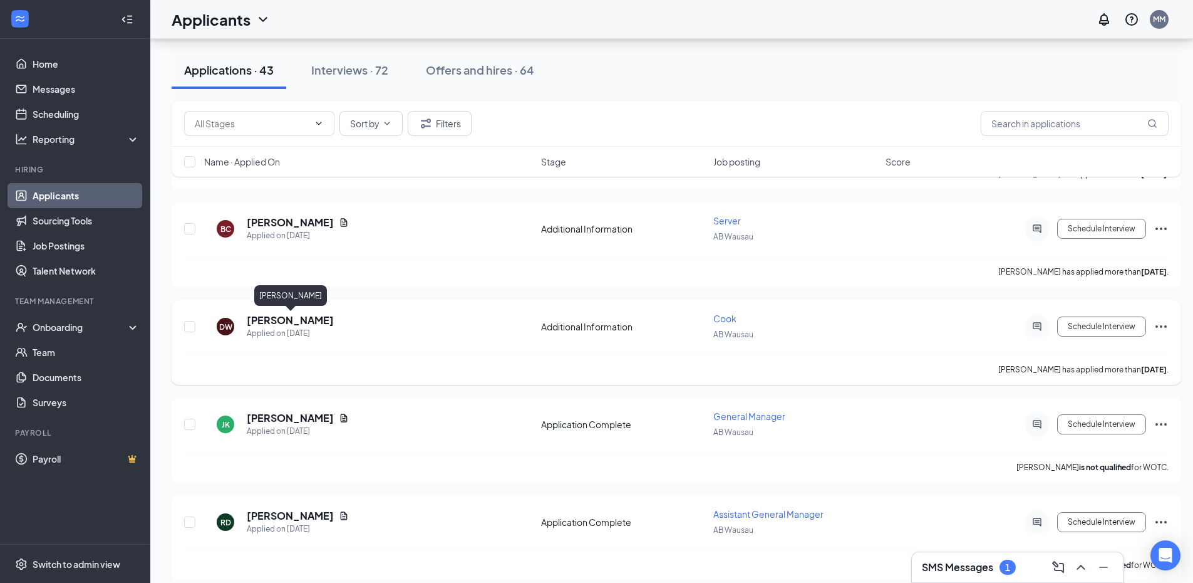
click at [298, 319] on h5 "[PERSON_NAME]" at bounding box center [290, 320] width 87 height 14
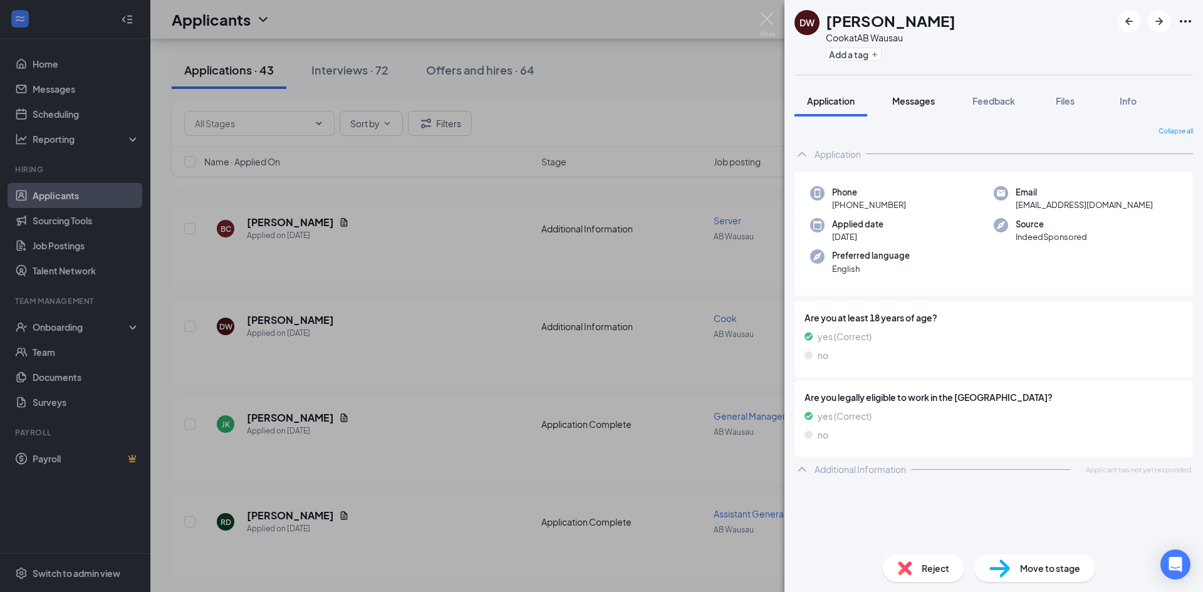
click at [920, 94] on button "Messages" at bounding box center [913, 100] width 68 height 31
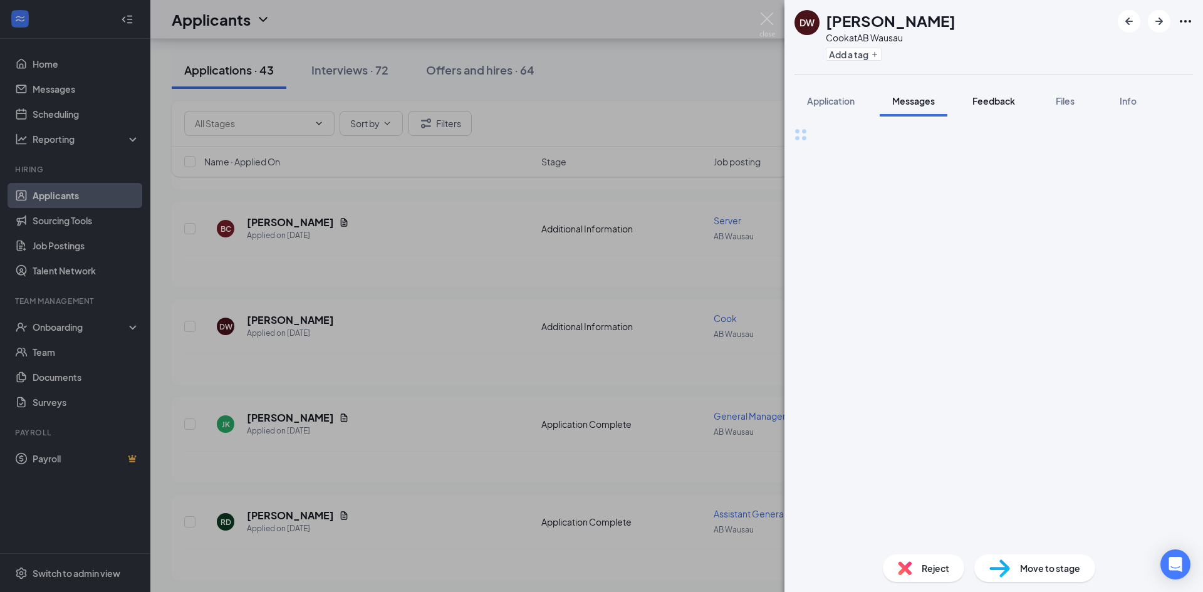
click at [1003, 96] on span "Feedback" at bounding box center [993, 100] width 43 height 11
click at [918, 100] on span "Messages" at bounding box center [913, 100] width 43 height 11
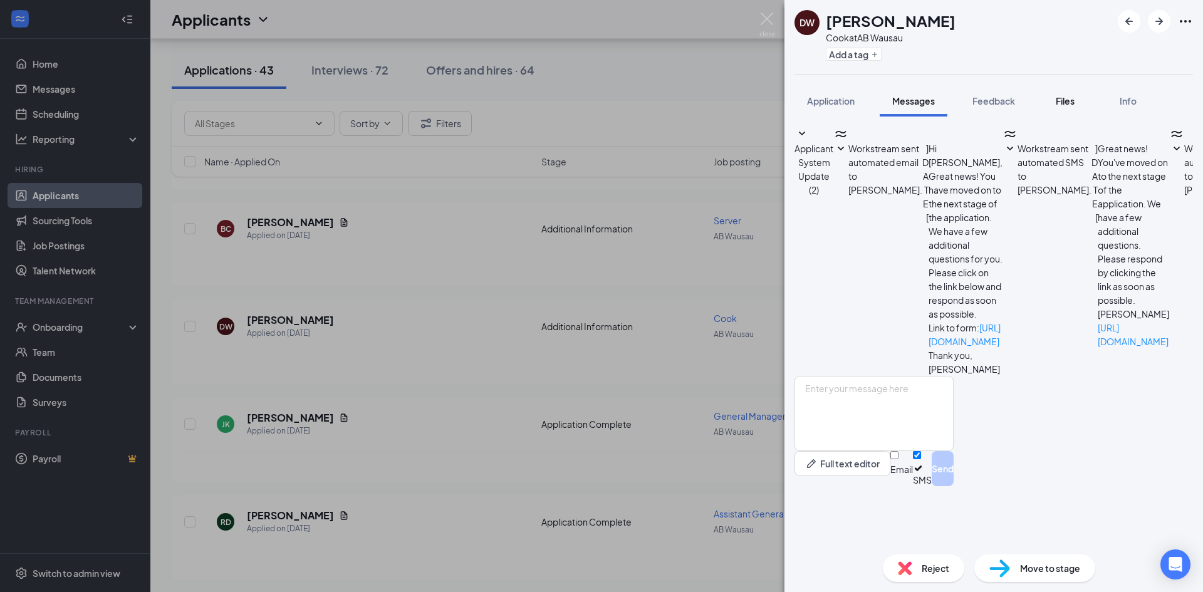
click at [1060, 97] on span "Files" at bounding box center [1064, 100] width 19 height 11
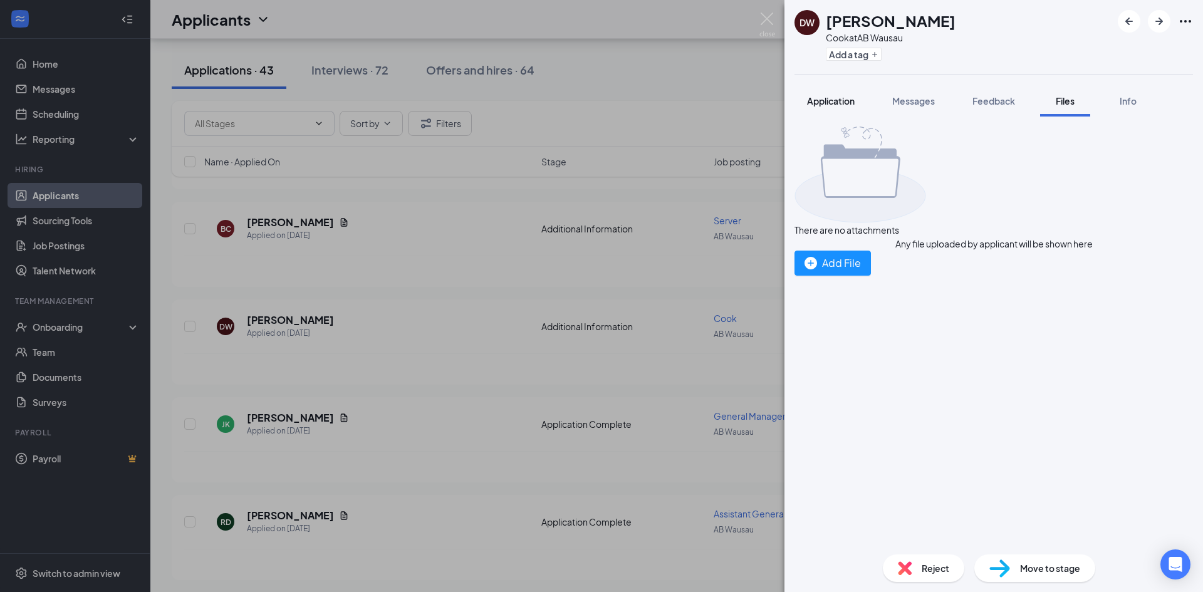
click at [847, 101] on span "Application" at bounding box center [831, 100] width 48 height 11
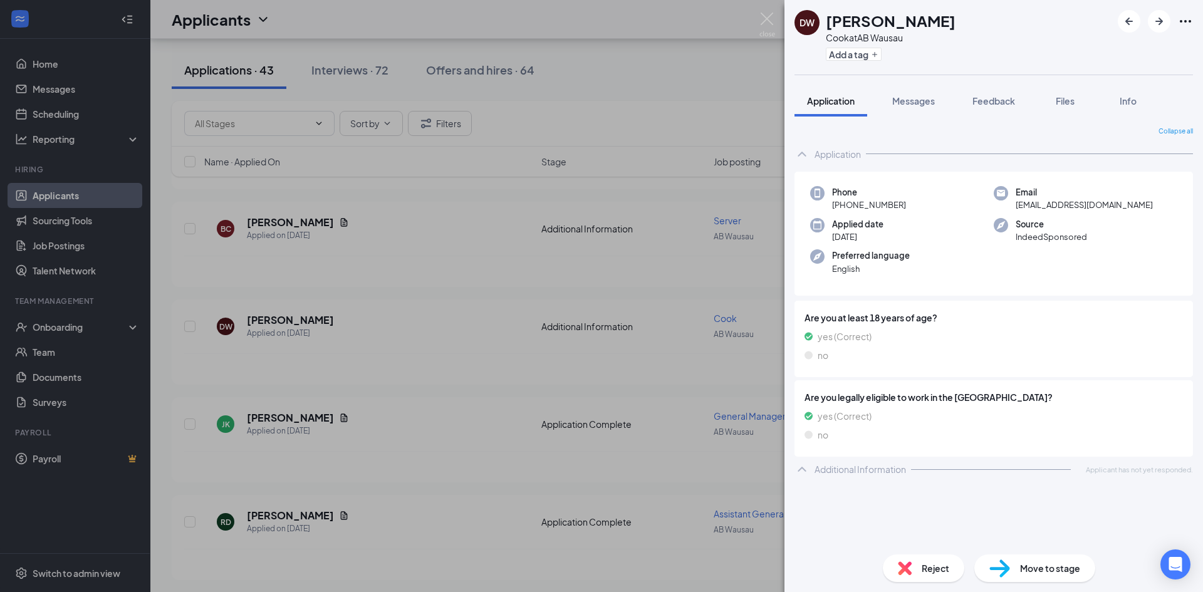
click at [466, 267] on div "DW [PERSON_NAME] at AB Wausau Add a tag Application Messages Feedback Files Inf…" at bounding box center [601, 296] width 1203 height 592
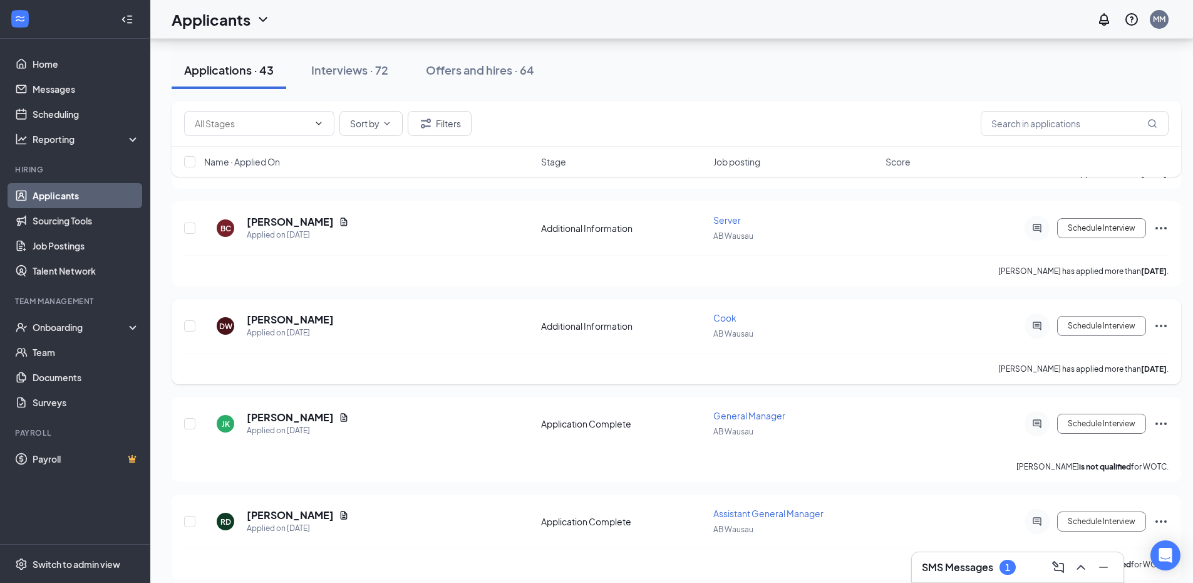
scroll to position [2581, 0]
click at [313, 316] on h5 "[PERSON_NAME]" at bounding box center [290, 320] width 87 height 14
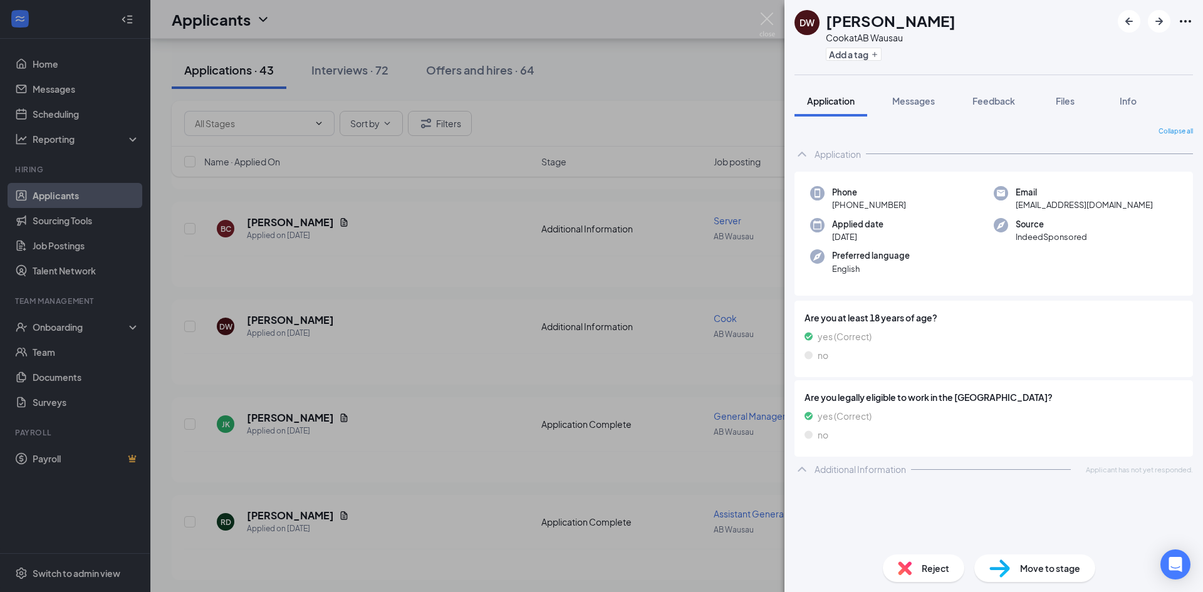
click at [871, 467] on div "Additional Information" at bounding box center [859, 469] width 91 height 13
drag, startPoint x: 874, startPoint y: 462, endPoint x: 874, endPoint y: 470, distance: 8.8
click at [874, 461] on div "Additional Information Applicant has not yet responded." at bounding box center [993, 469] width 398 height 25
click at [875, 464] on div "Additional Information" at bounding box center [859, 469] width 91 height 13
click at [472, 237] on div "DW [PERSON_NAME] at AB Wausau Add a tag Application Messages Feedback Files Inf…" at bounding box center [601, 296] width 1203 height 592
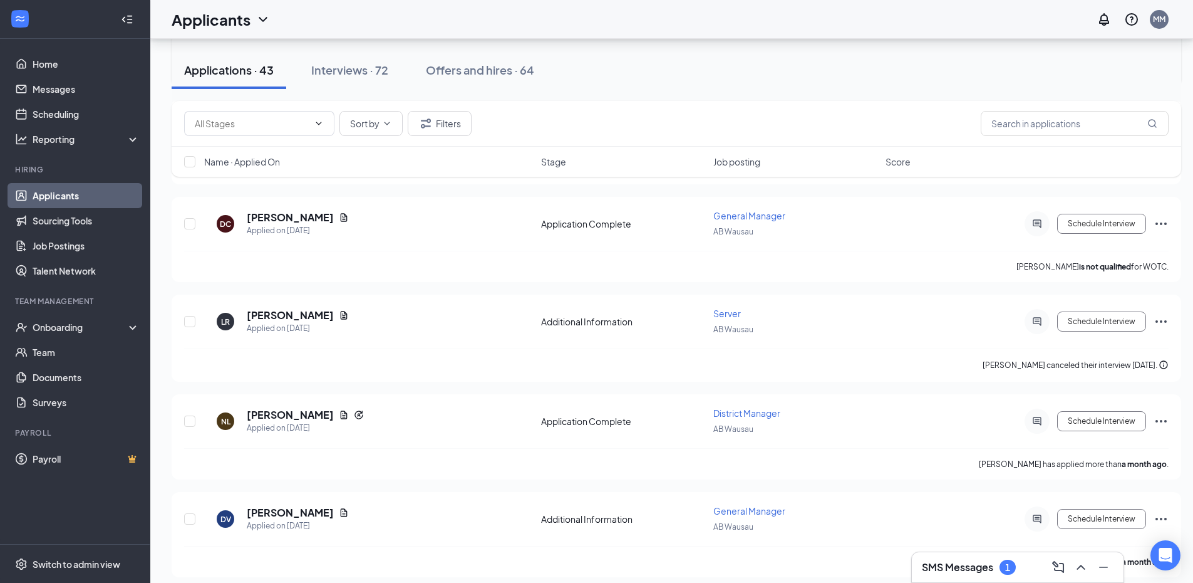
scroll to position [3868, 0]
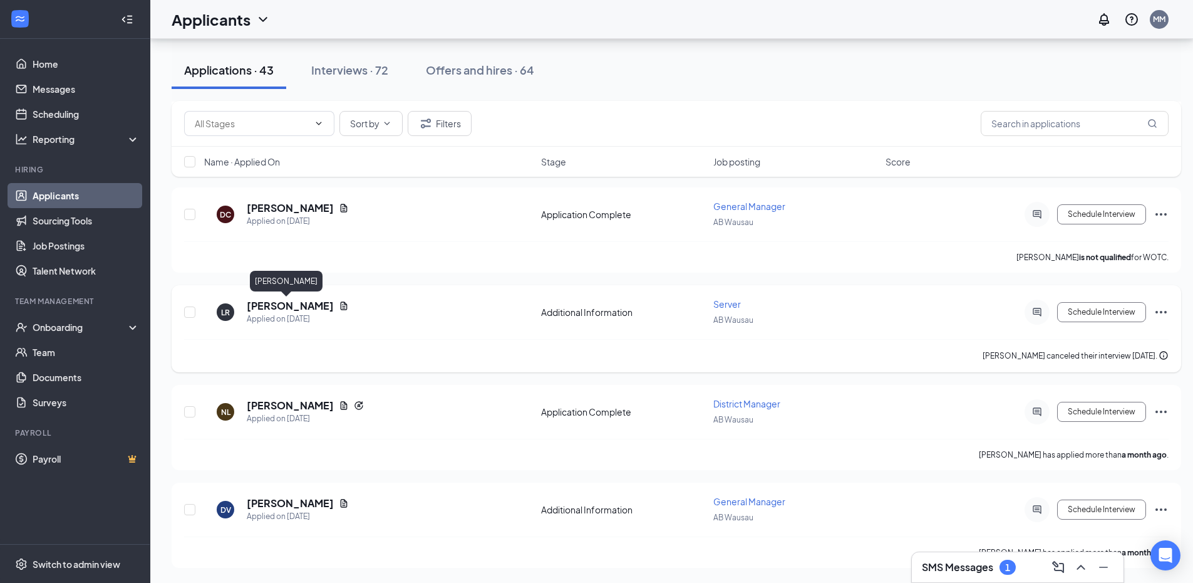
click at [262, 306] on h5 "[PERSON_NAME]" at bounding box center [290, 306] width 87 height 14
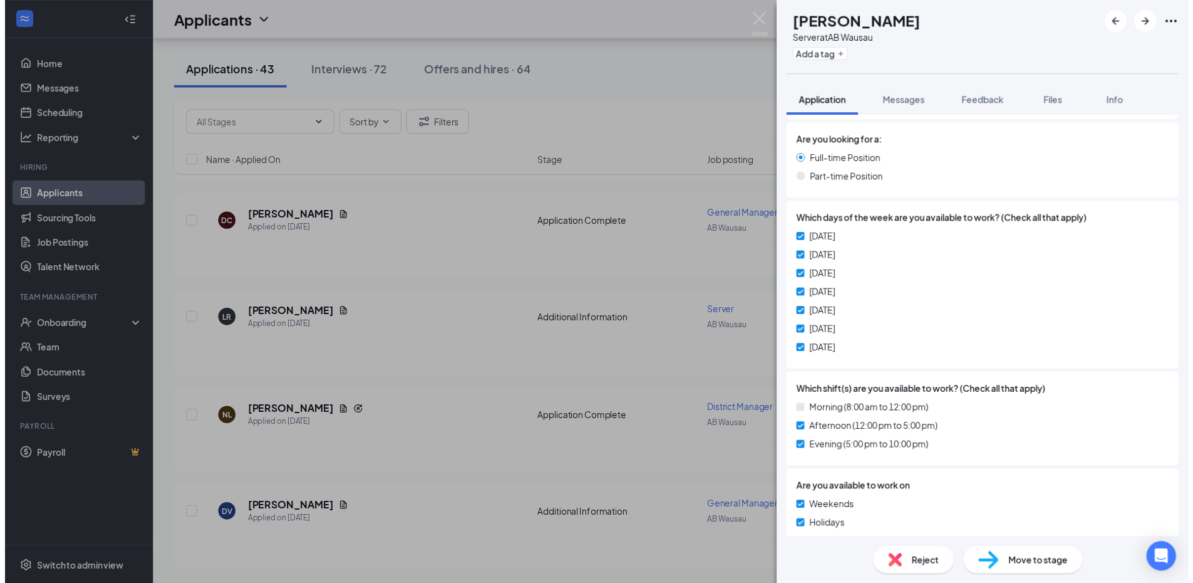
scroll to position [578, 0]
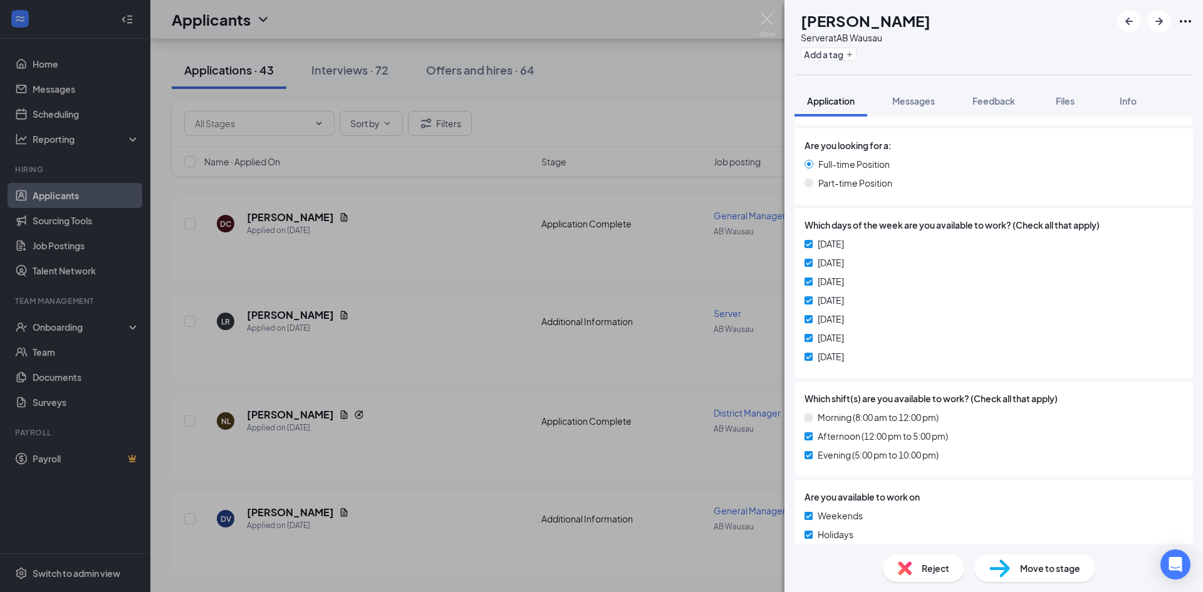
click at [420, 347] on div "LR [PERSON_NAME] Server at AB Wausau Add a tag Application Messages Feedback Fi…" at bounding box center [601, 296] width 1203 height 592
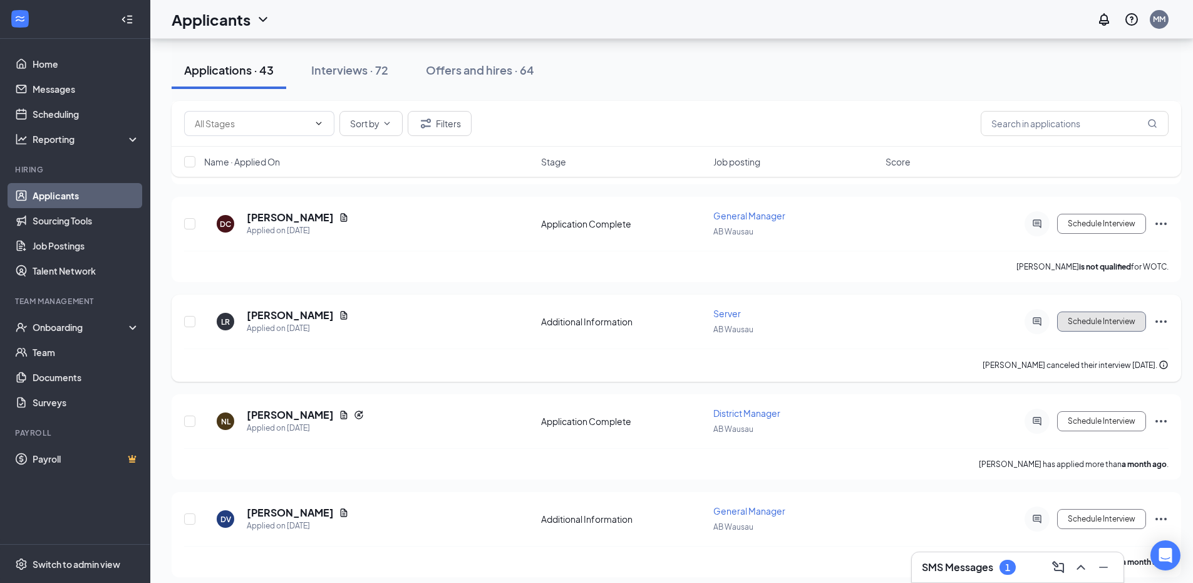
click at [1102, 316] on button "Schedule Interview" at bounding box center [1101, 321] width 89 height 20
type input "Onsite Interview (next stage)"
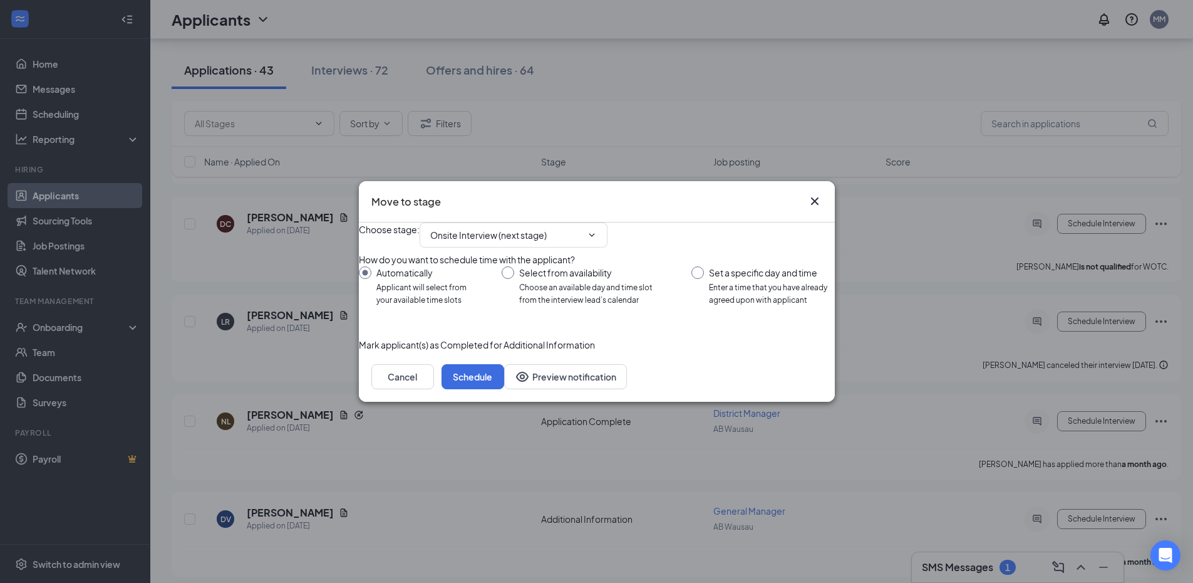
click at [692, 272] on input "Set a specific day and time Enter a time that you have already agreed upon with…" at bounding box center [763, 286] width 143 height 40
radio input "true"
radio input "false"
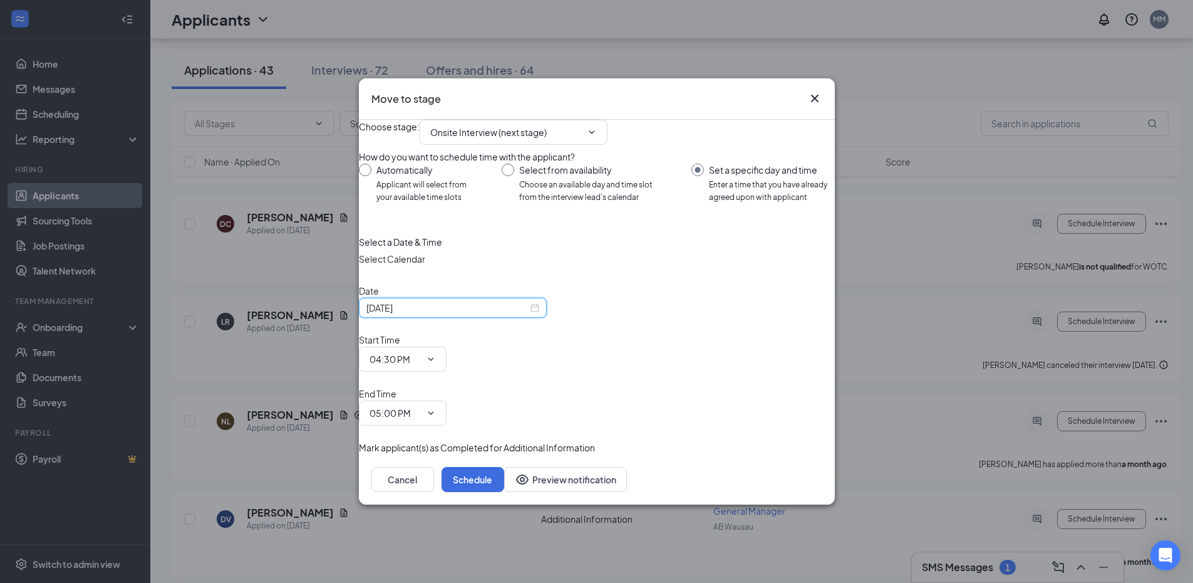
click at [450, 314] on input "[DATE]" at bounding box center [447, 308] width 162 height 14
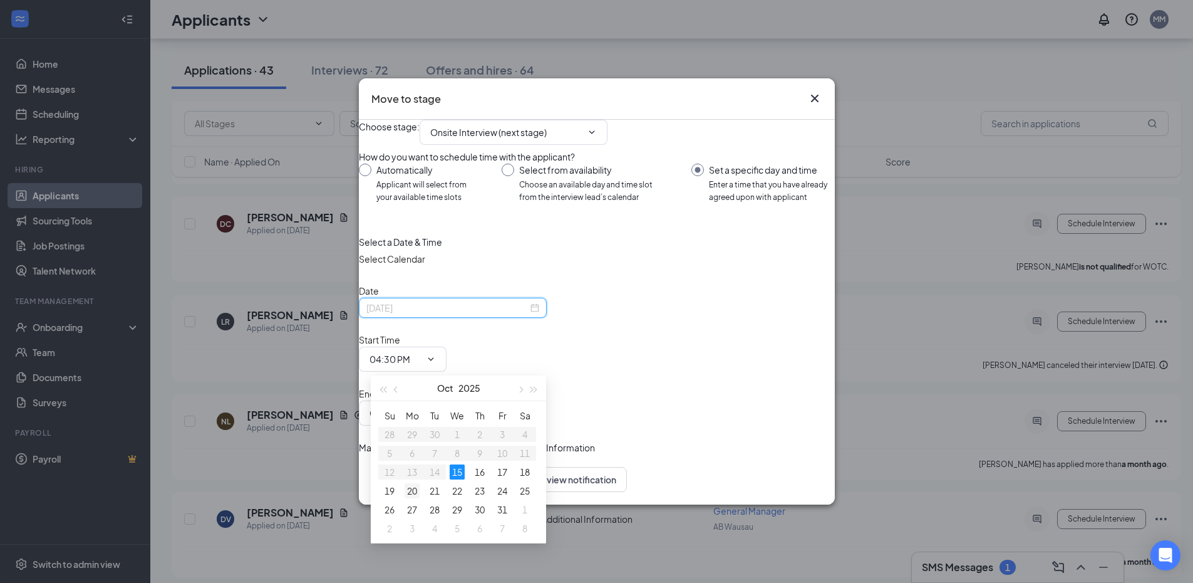
type input "[DATE]"
click at [410, 486] on div "20" at bounding box center [412, 490] width 15 height 15
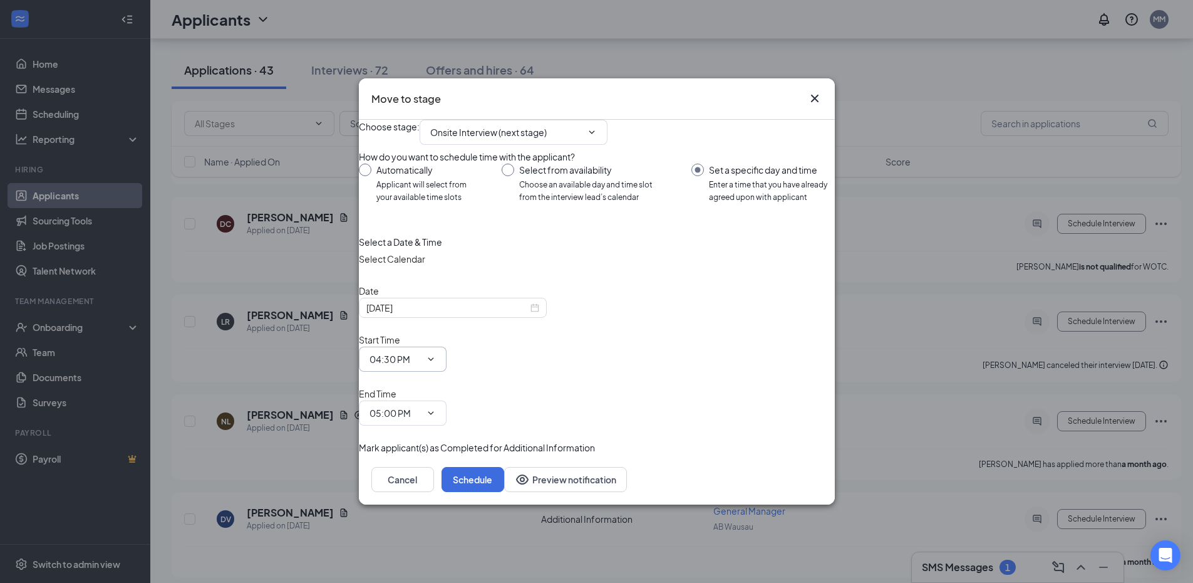
click at [421, 357] on input "04:30 PM" at bounding box center [395, 359] width 51 height 14
type input "11:00 AM"
click at [421, 406] on input "05:00 PM" at bounding box center [395, 413] width 51 height 14
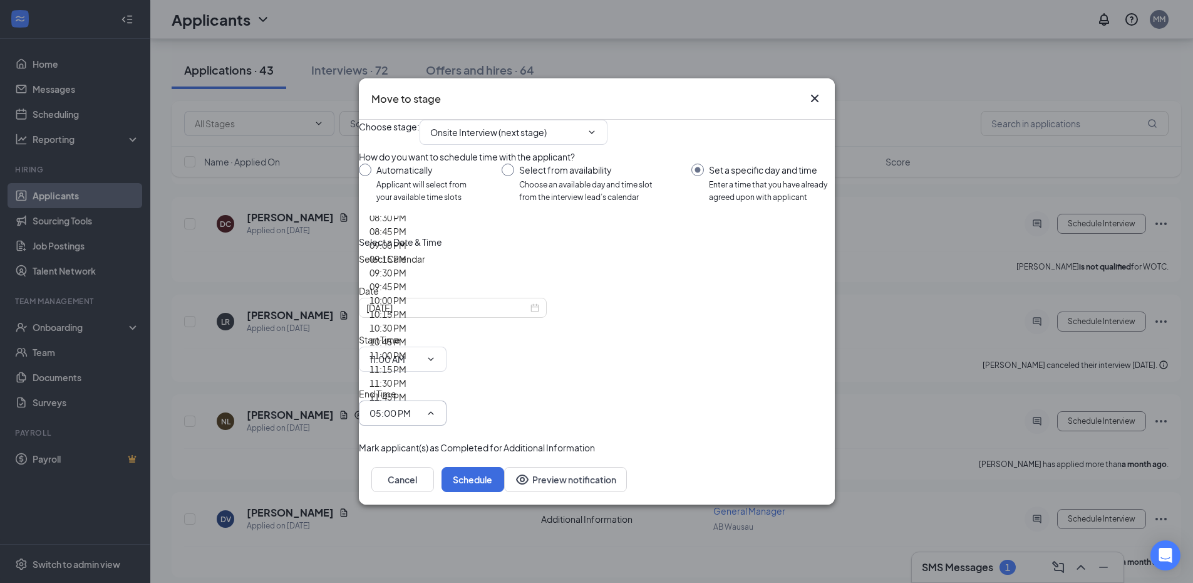
scroll to position [1253, 0]
type input "11:30 AM"
click at [504, 467] on button "Schedule" at bounding box center [473, 479] width 63 height 25
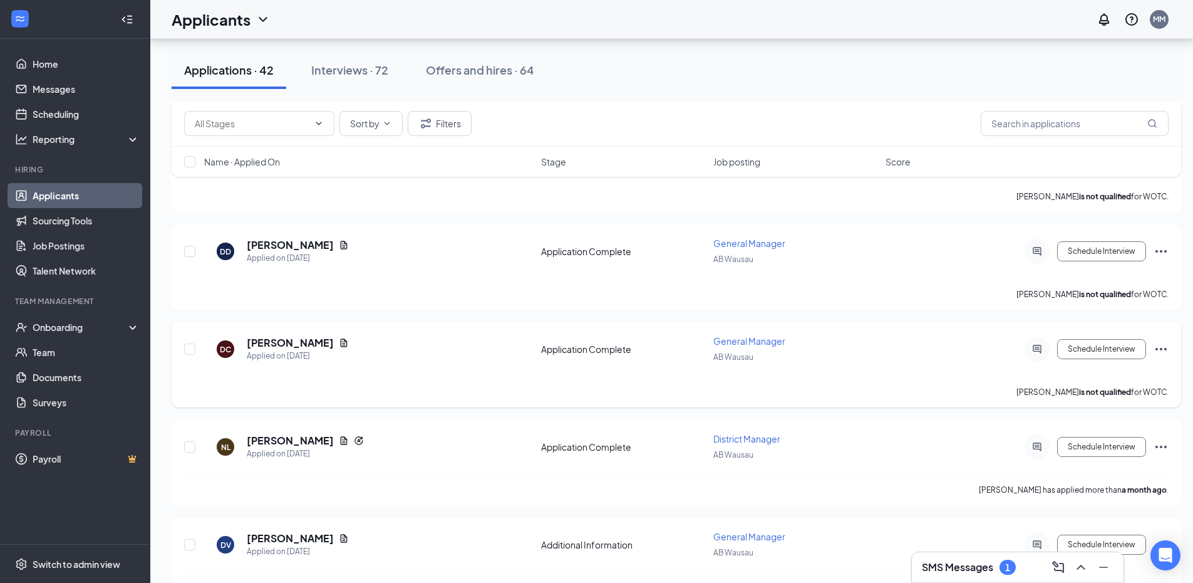
scroll to position [3706, 0]
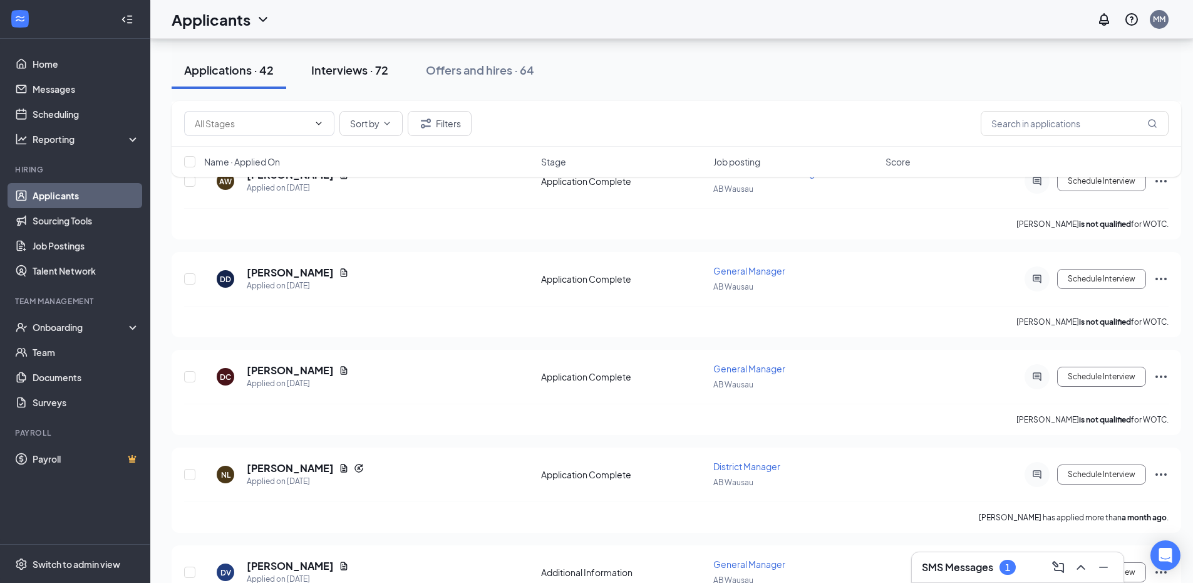
click at [376, 67] on div "Interviews · 72" at bounding box center [349, 70] width 77 height 16
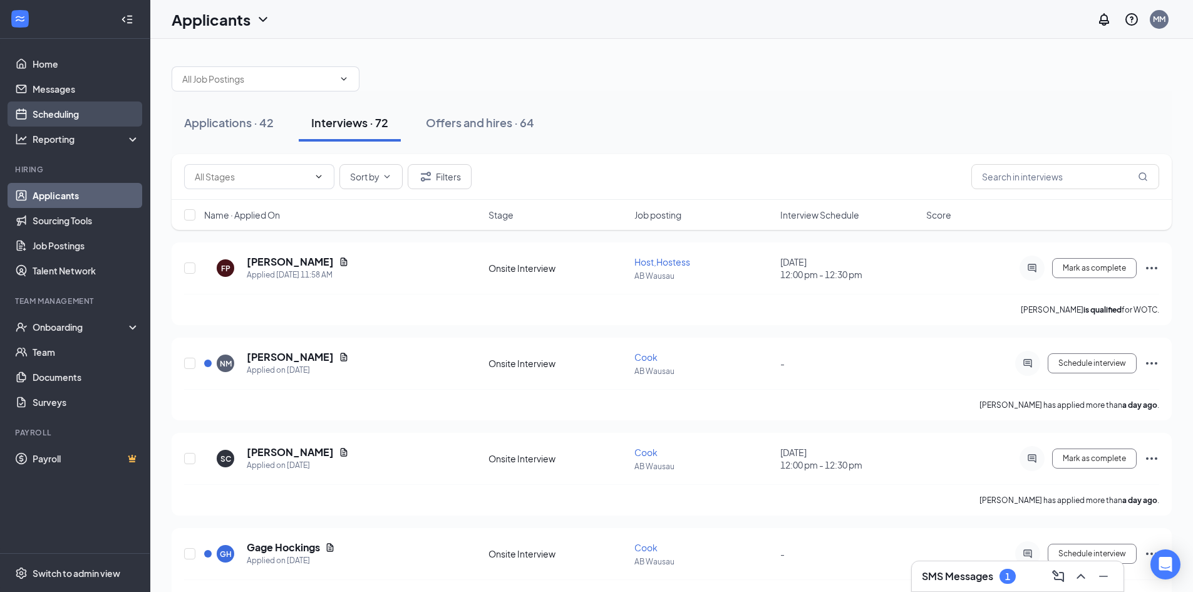
click at [83, 113] on link "Scheduling" at bounding box center [86, 113] width 107 height 25
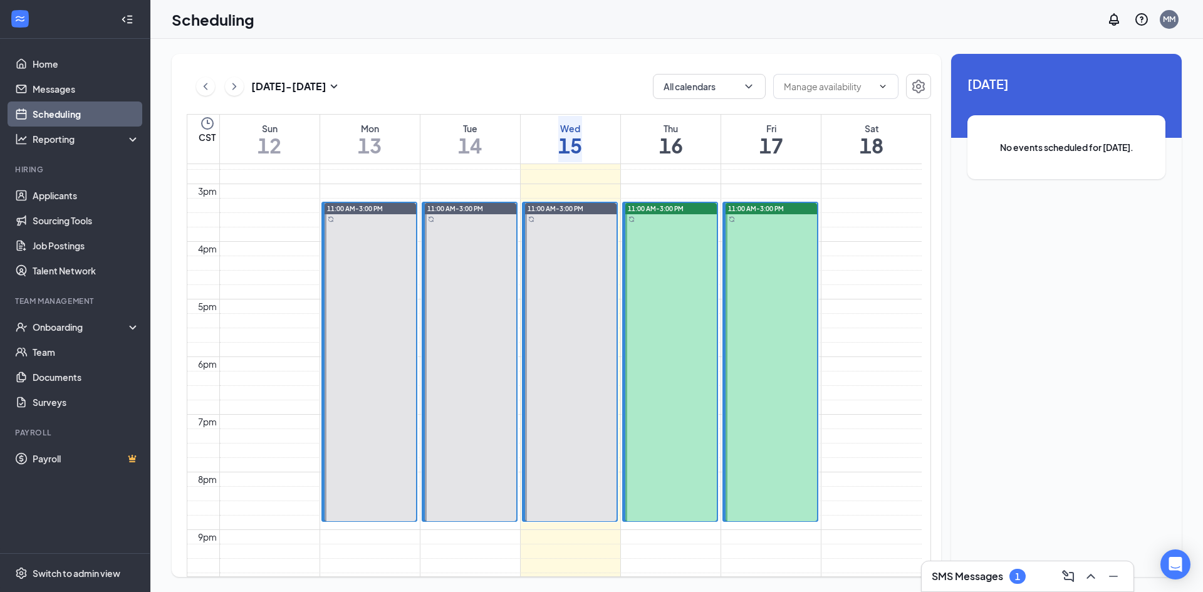
scroll to position [866, 0]
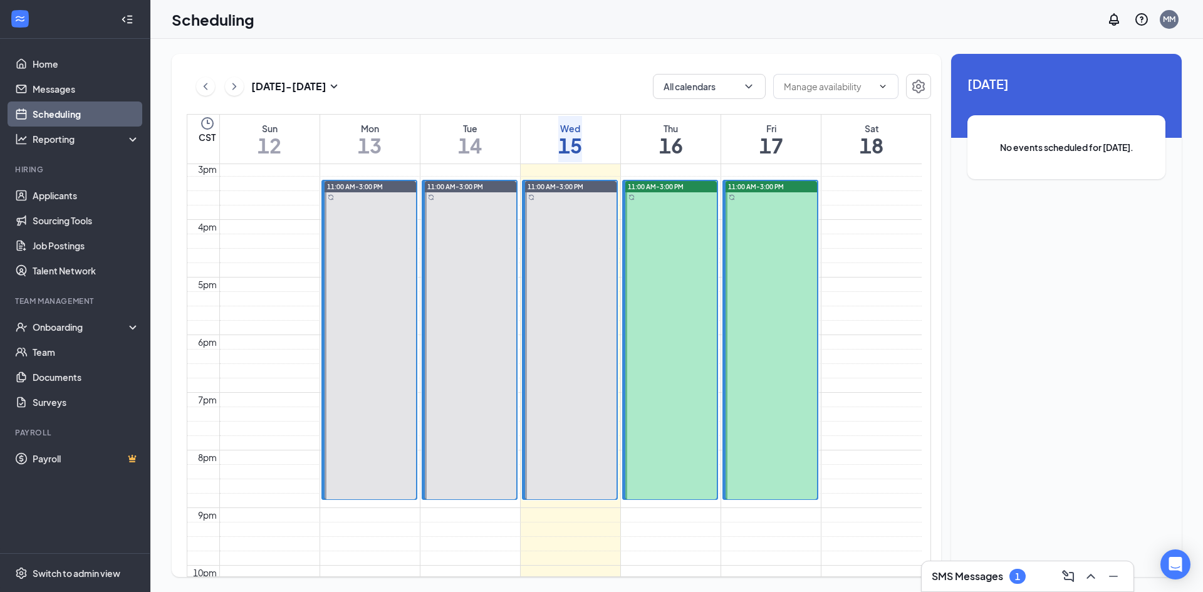
click at [659, 209] on div "1" at bounding box center [670, 208] width 91 height 9
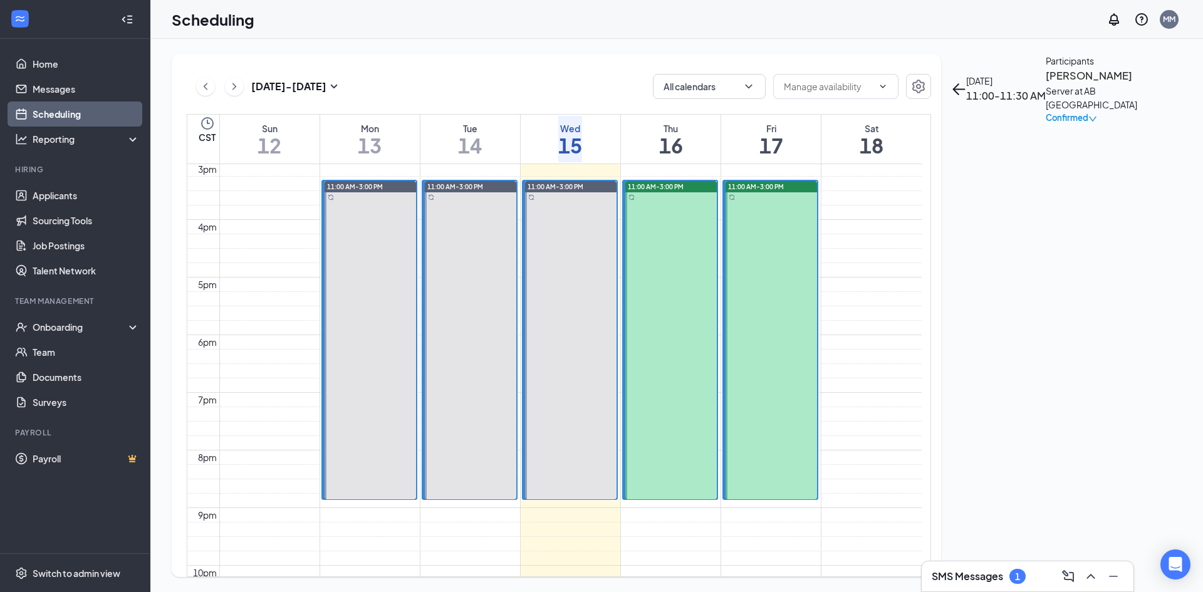
click at [663, 224] on span "12:00-12:30 PM" at bounding box center [650, 217] width 51 height 11
click at [652, 244] on span "12:30-1:00 PM" at bounding box center [648, 237] width 47 height 11
click at [656, 274] on div "1" at bounding box center [670, 270] width 91 height 9
click at [649, 285] on span "2:30-3:00 PM" at bounding box center [646, 279] width 43 height 11
click at [736, 203] on span "12:00-12:30 PM" at bounding box center [750, 197] width 51 height 11
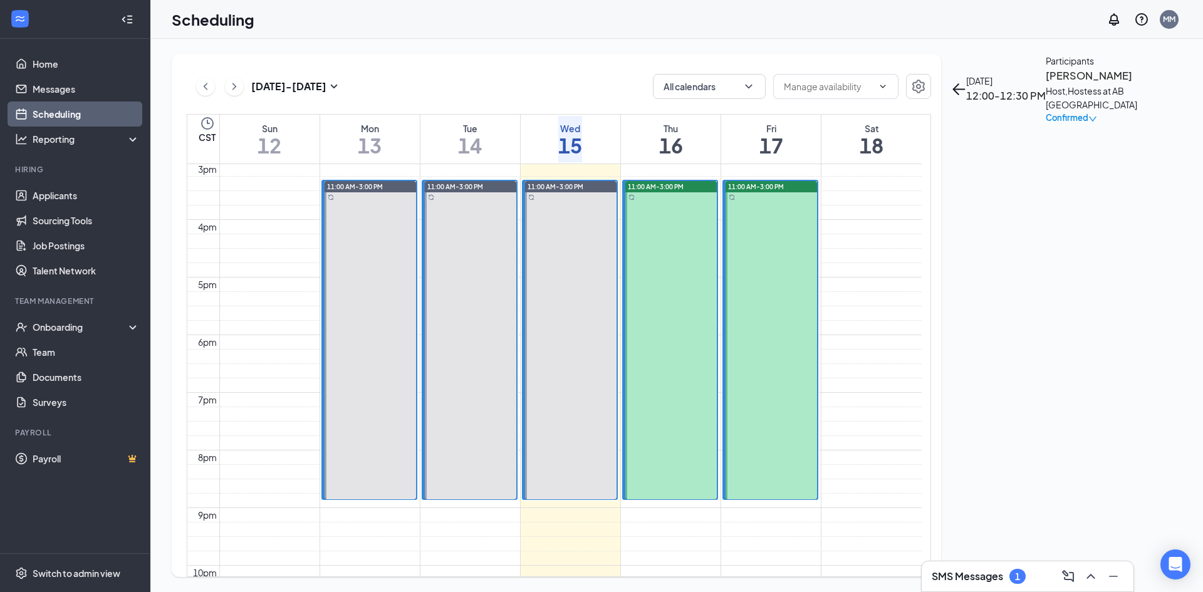
click at [752, 234] on div "1:00-1:30 PM 1" at bounding box center [770, 223] width 91 height 21
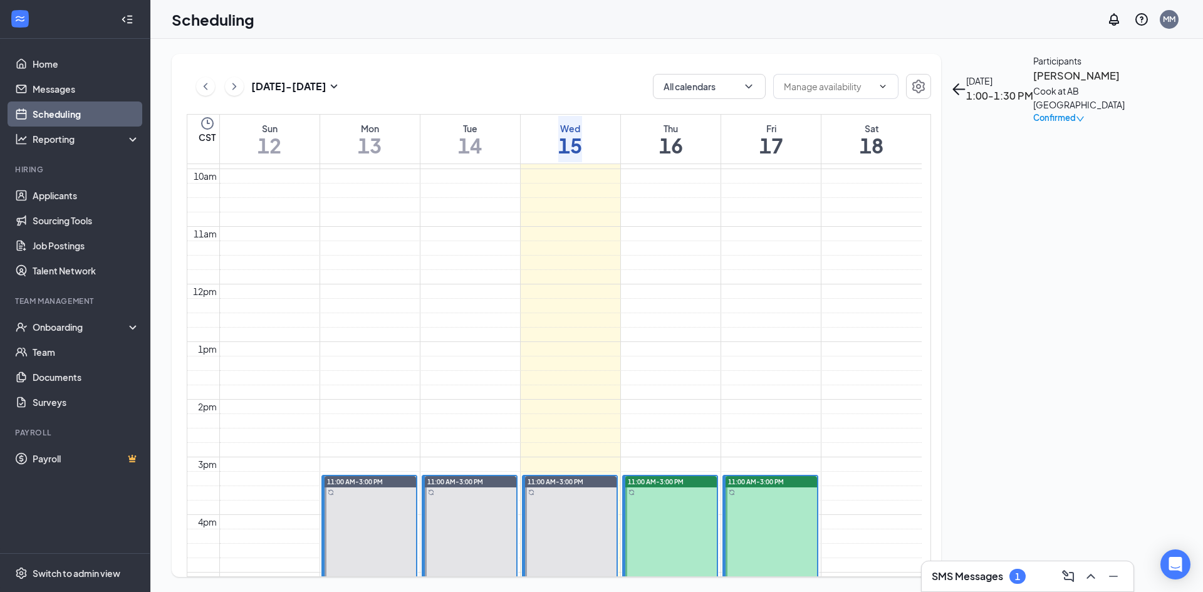
scroll to position [570, 0]
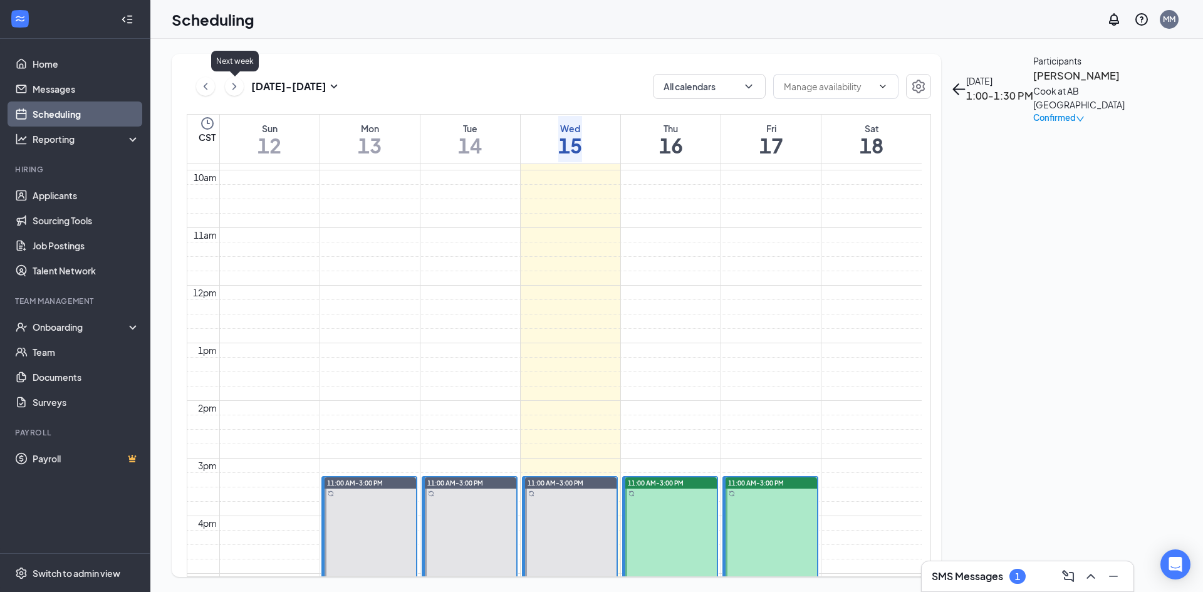
click at [234, 82] on icon "ChevronRight" at bounding box center [234, 86] width 13 height 15
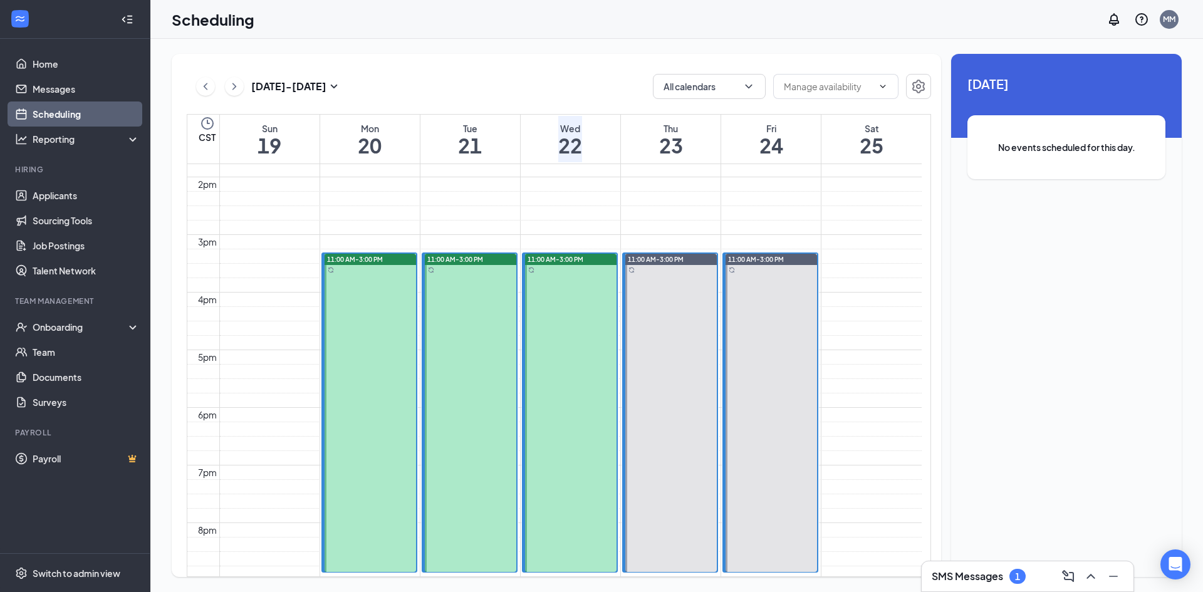
scroll to position [741, 0]
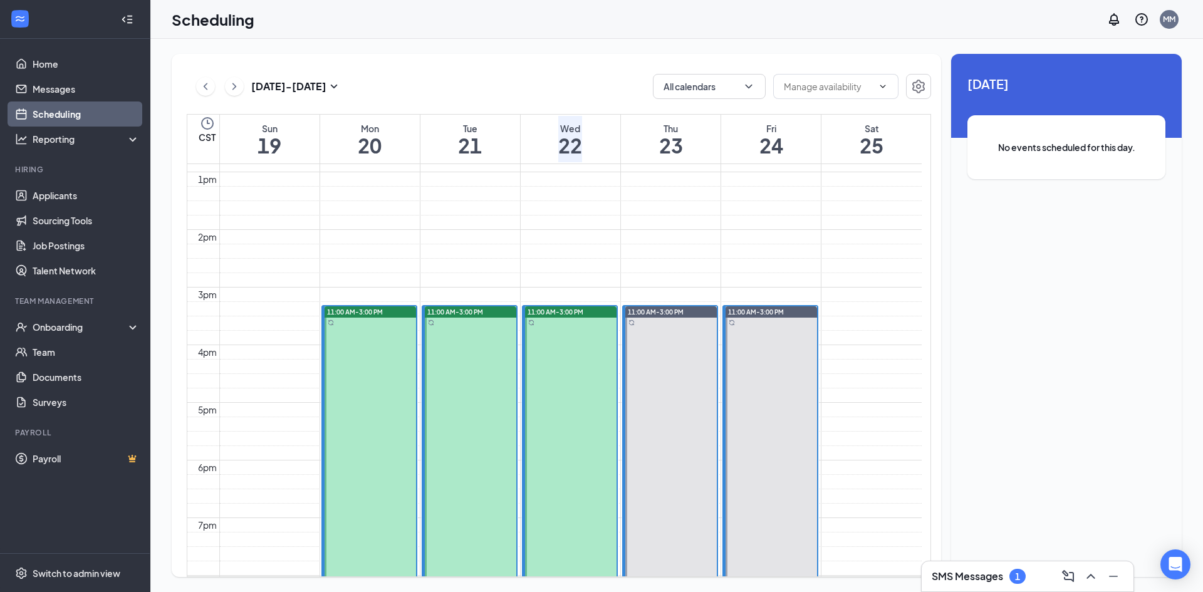
click at [374, 331] on div "1" at bounding box center [369, 333] width 91 height 9
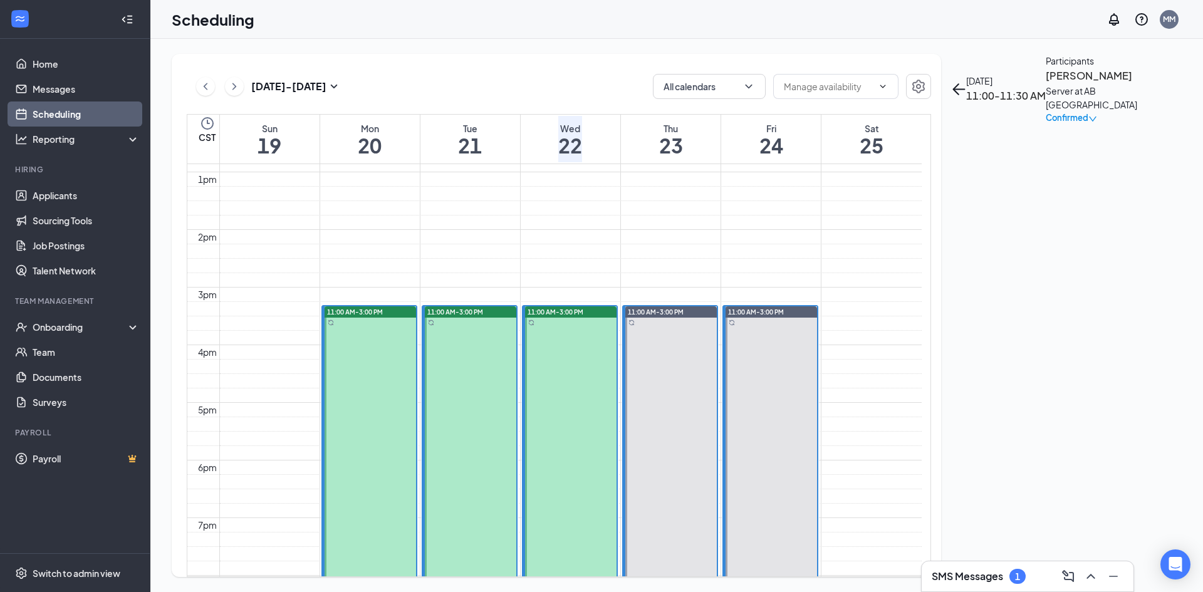
click at [362, 349] on span "12:00-12:30 PM" at bounding box center [349, 343] width 51 height 11
click at [346, 379] on div "1" at bounding box center [369, 374] width 91 height 9
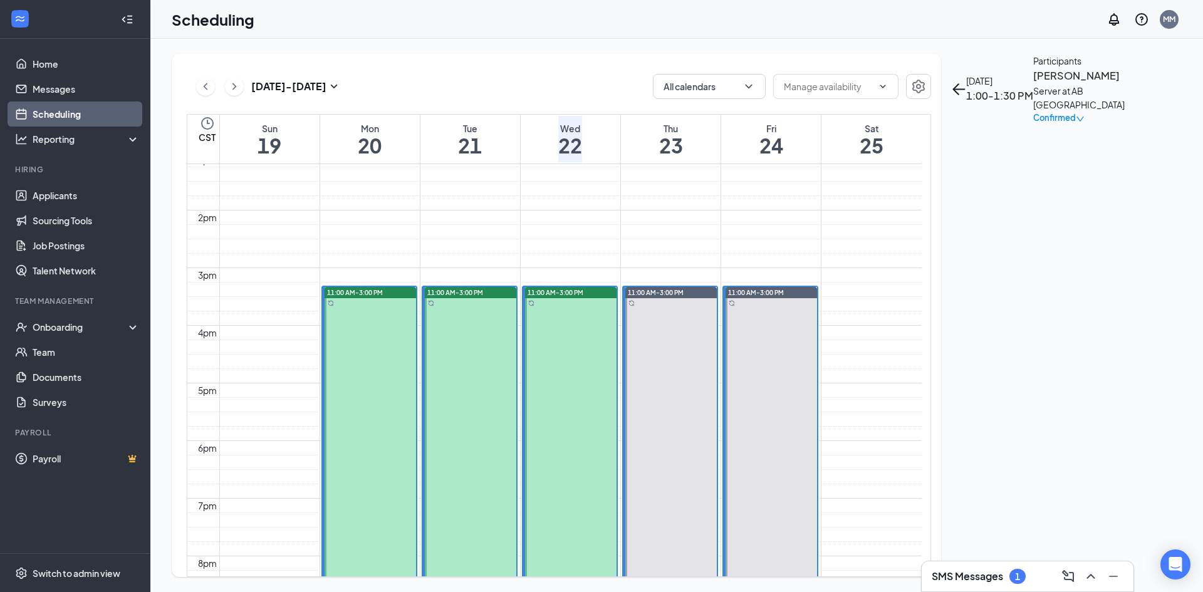
scroll to position [741, 0]
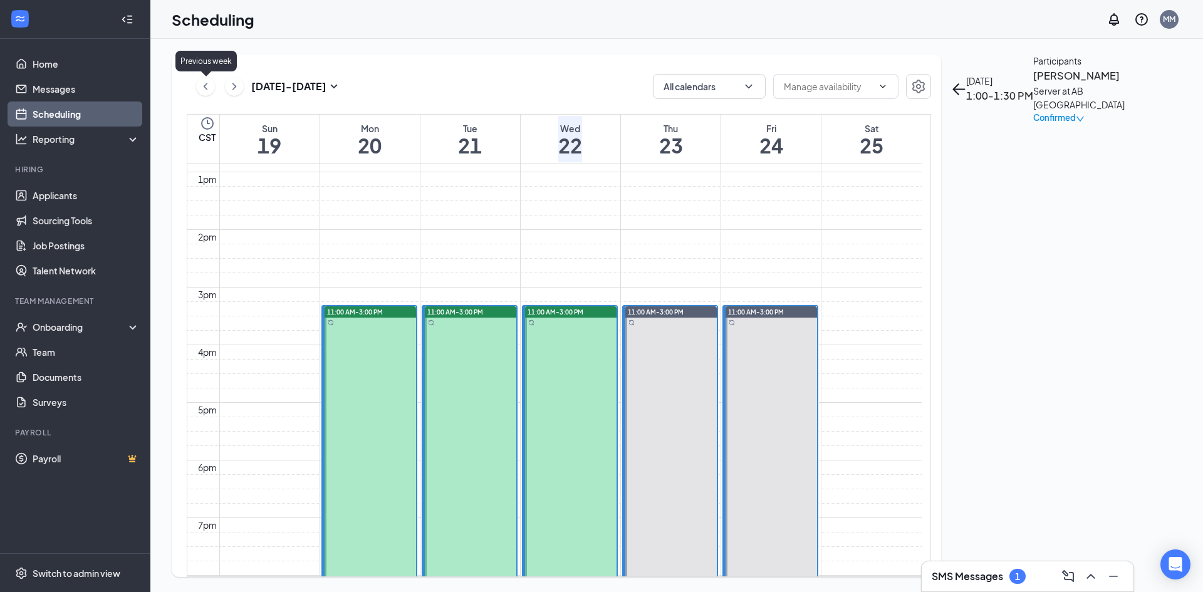
click at [205, 90] on icon "ChevronLeft" at bounding box center [205, 86] width 13 height 15
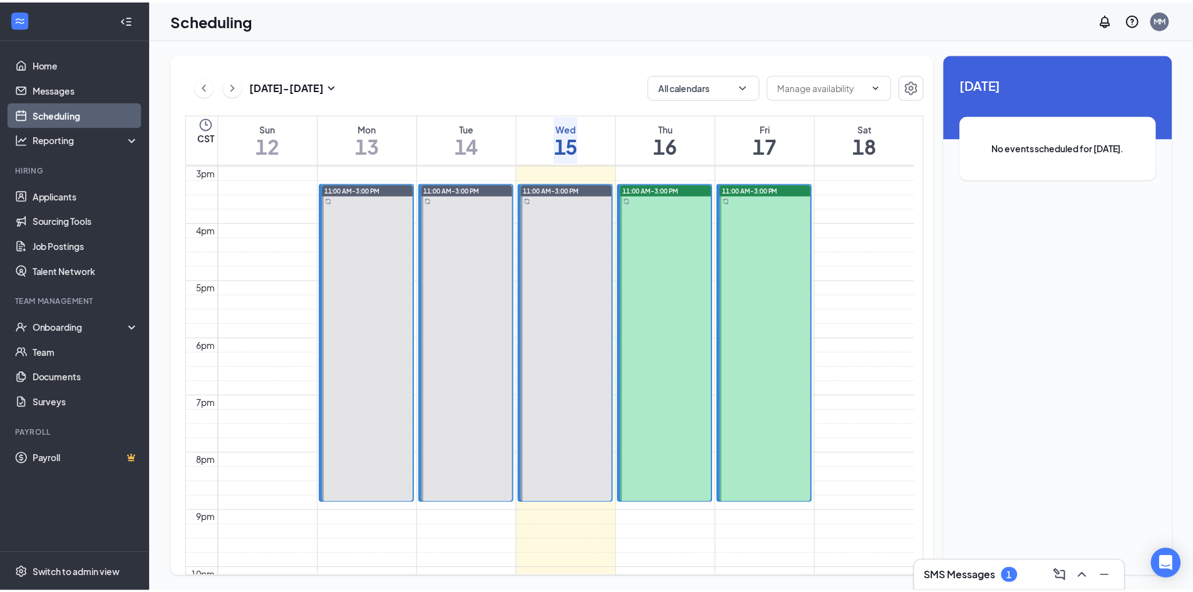
scroll to position [866, 0]
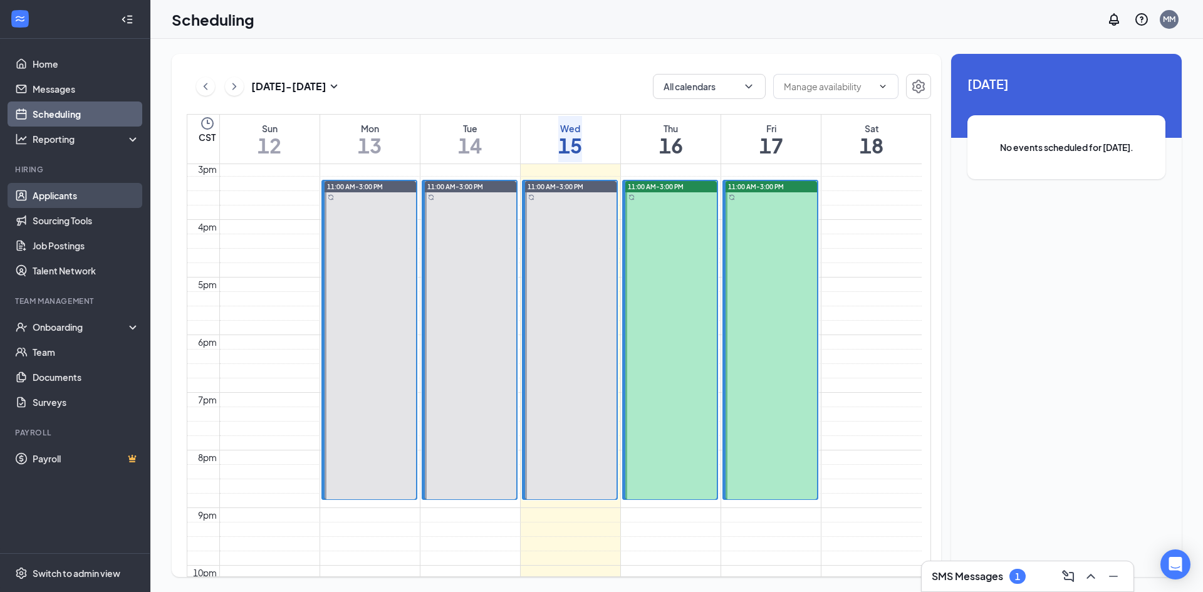
click at [76, 195] on link "Applicants" at bounding box center [86, 195] width 107 height 25
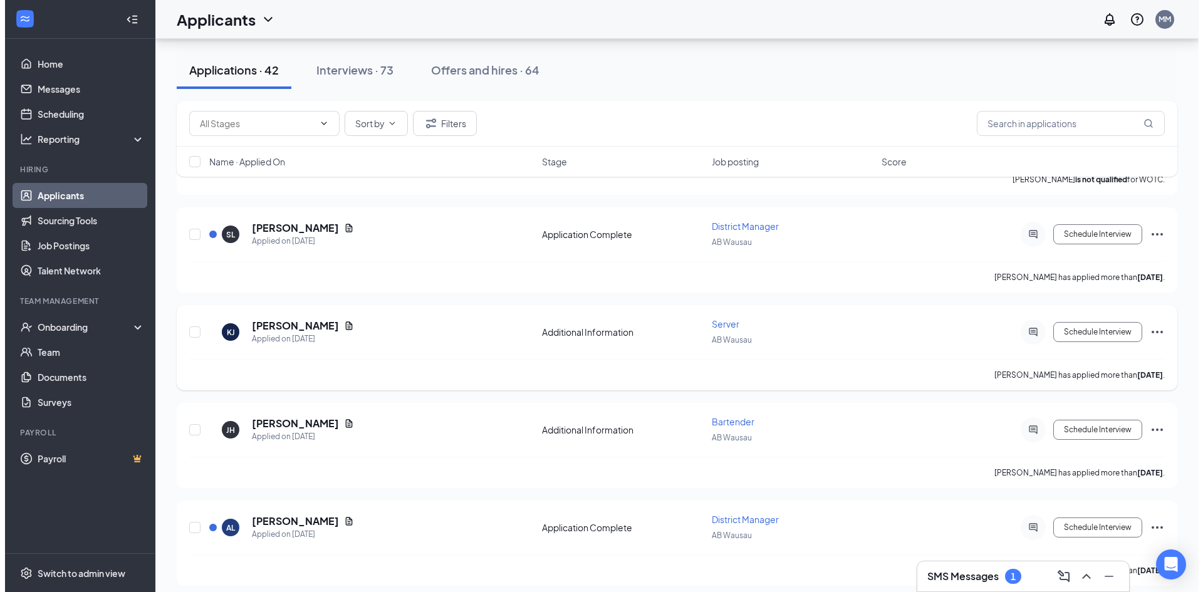
scroll to position [251, 0]
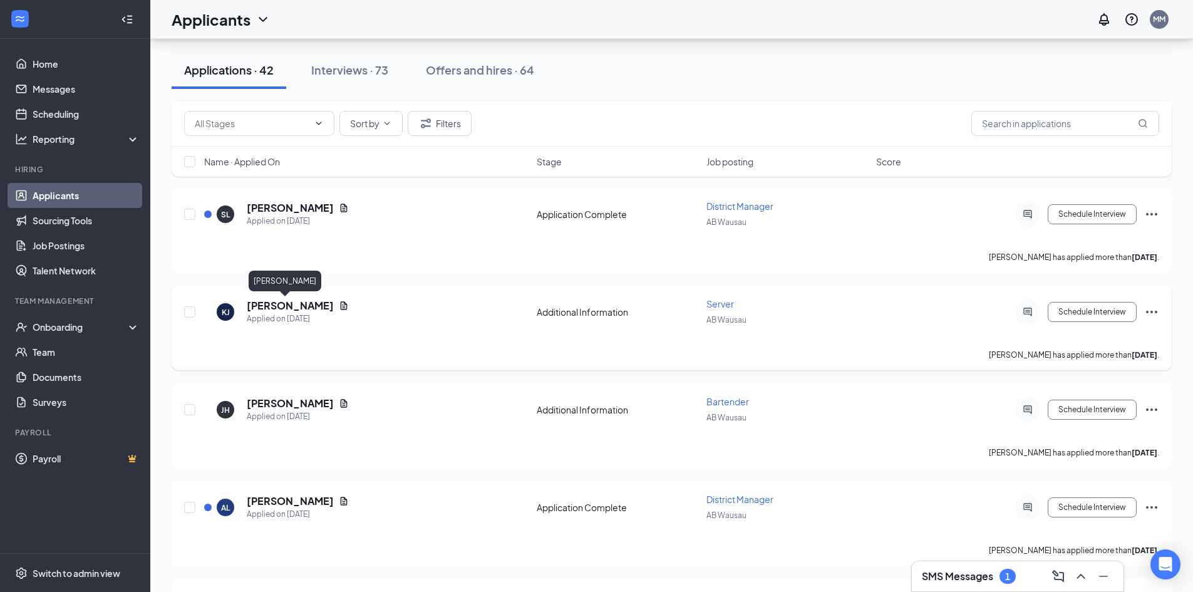
click at [253, 303] on h5 "[PERSON_NAME]" at bounding box center [290, 306] width 87 height 14
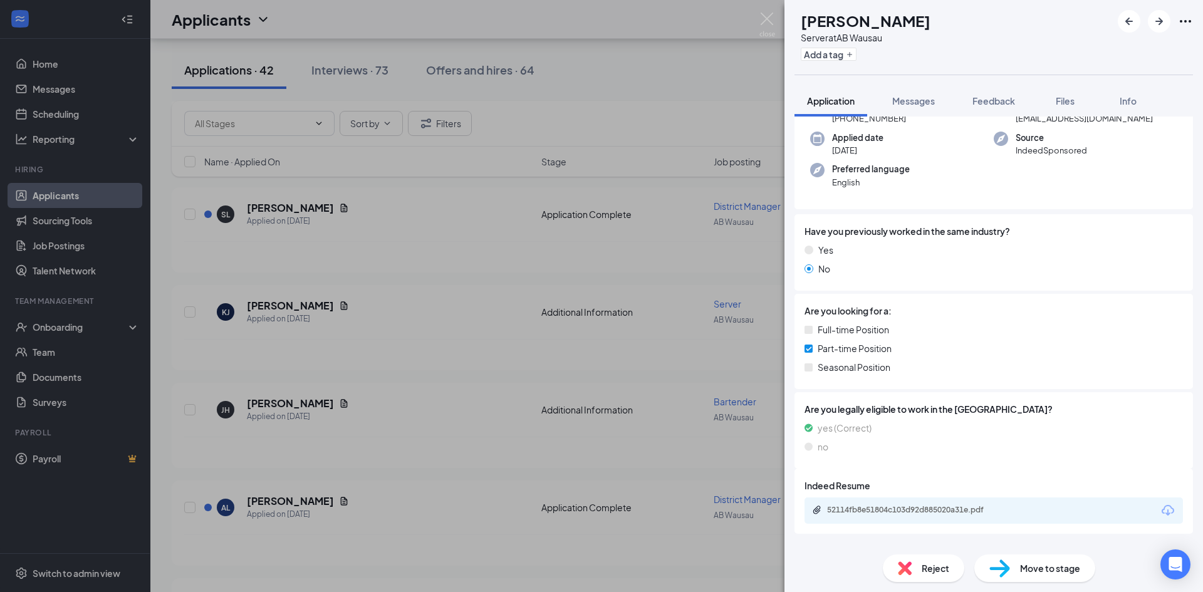
scroll to position [106, 0]
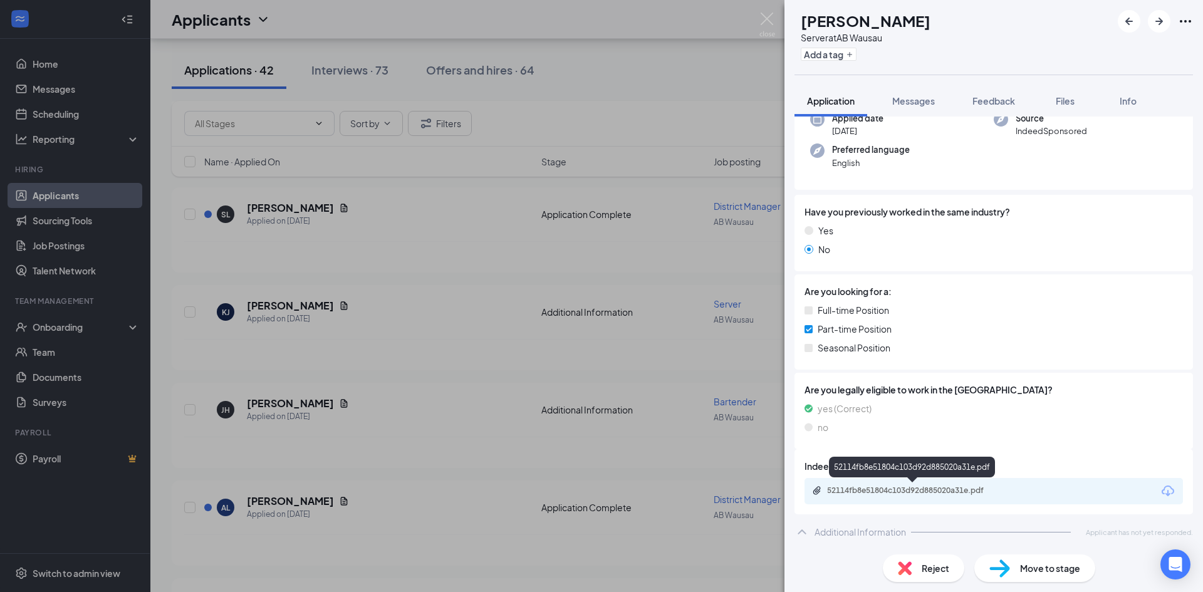
click at [927, 495] on div "52114fb8e51804c103d92d885020a31e.pdf" at bounding box center [913, 491] width 203 height 12
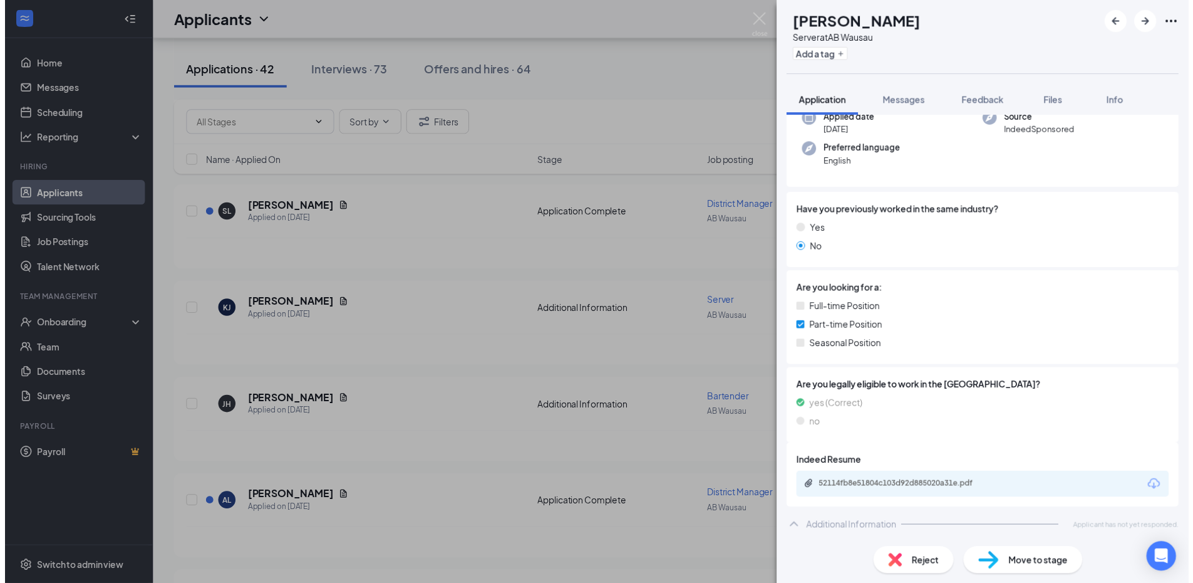
scroll to position [101, 0]
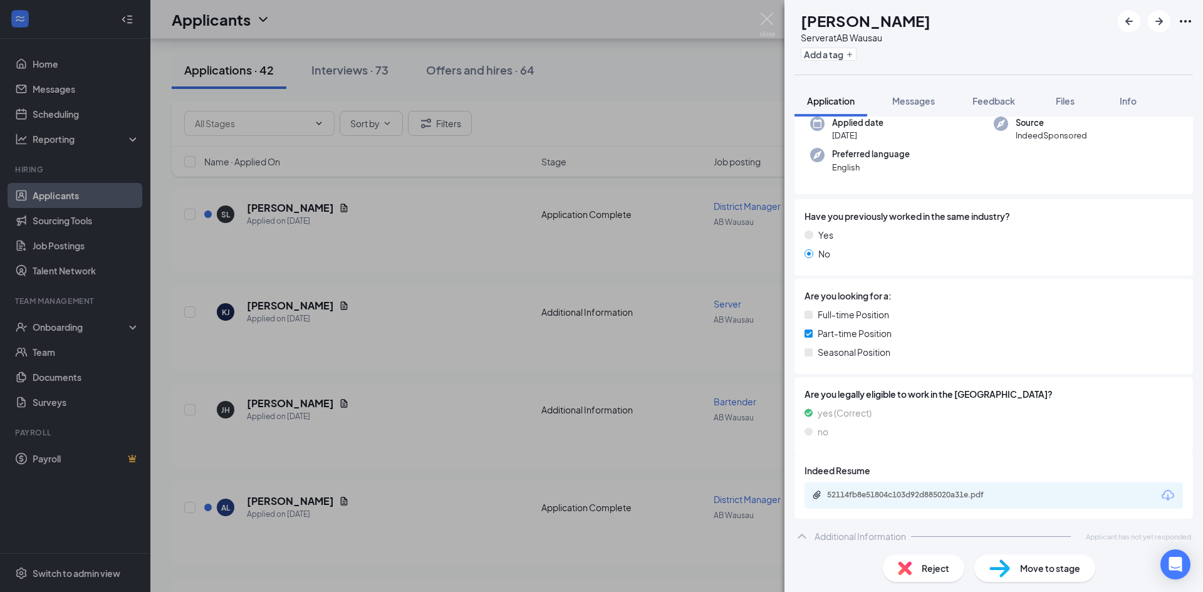
click at [428, 232] on div "[PERSON_NAME] Server at AB Wausau Add a tag Application Messages Feedback Files…" at bounding box center [601, 296] width 1203 height 592
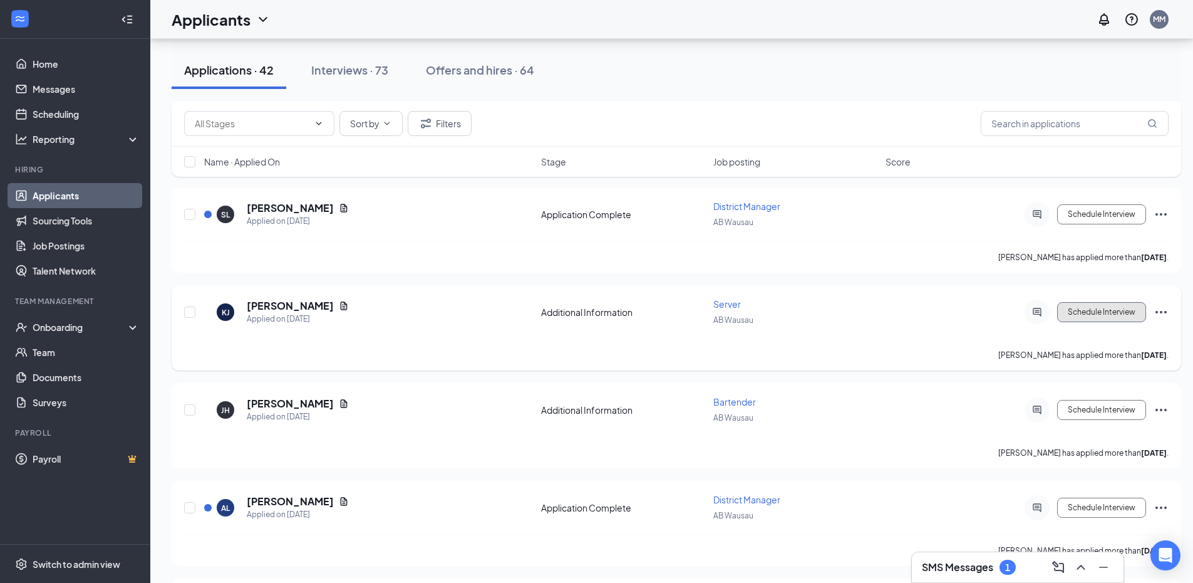
click at [1126, 310] on button "Schedule Interview" at bounding box center [1101, 312] width 89 height 20
type input "Onsite Interview (next stage)"
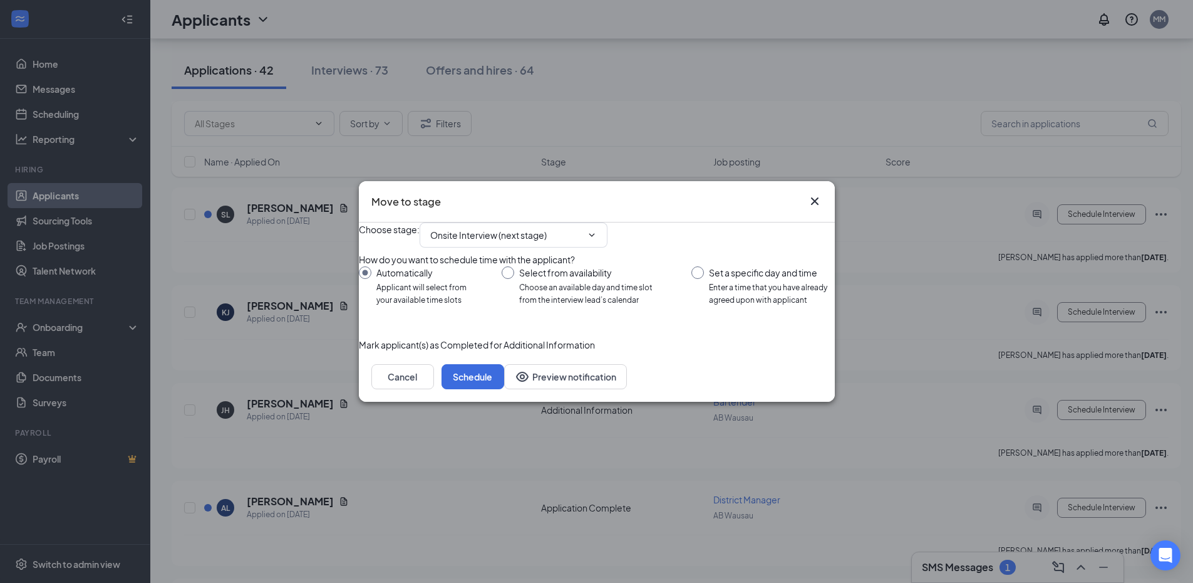
click at [692, 267] on input "Set a specific day and time Enter a time that you have already agreed upon with…" at bounding box center [763, 286] width 143 height 40
radio input "true"
radio input "false"
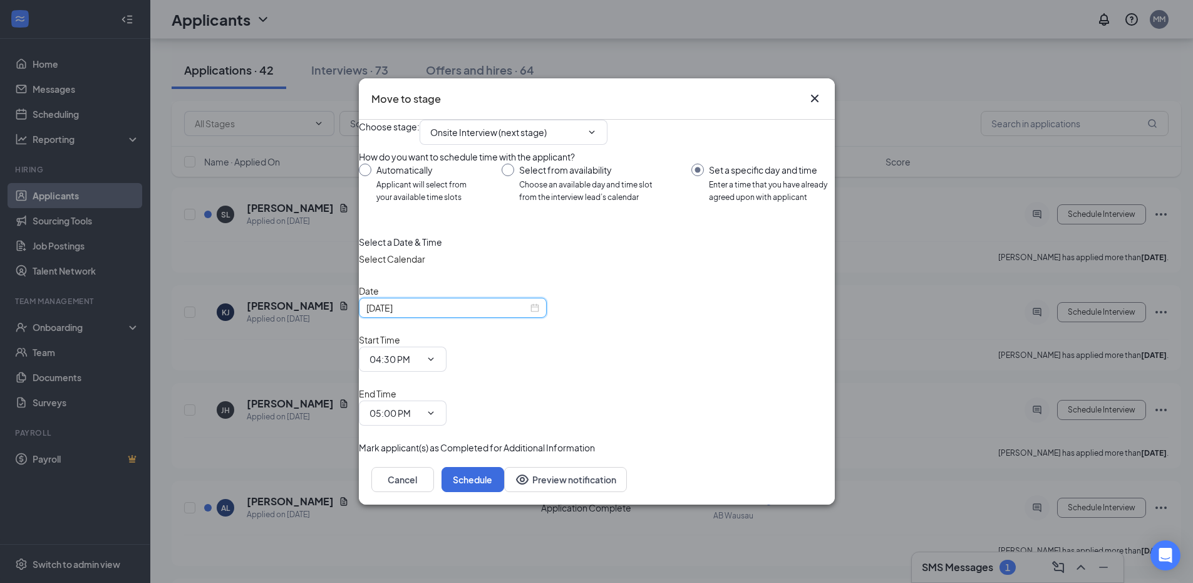
click at [450, 314] on input "[DATE]" at bounding box center [447, 308] width 162 height 14
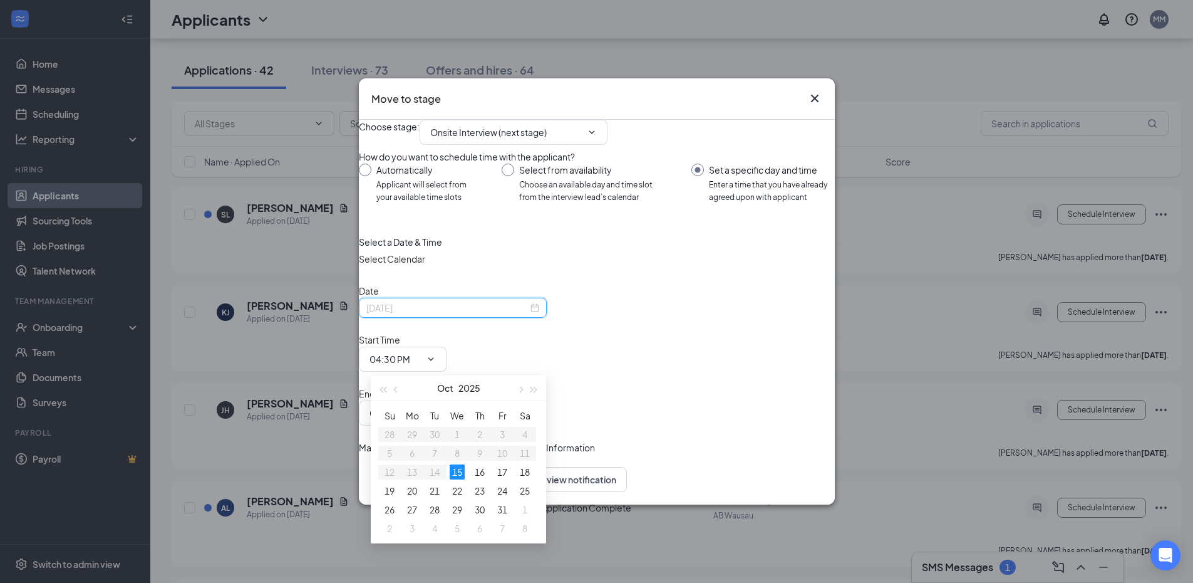
click at [500, 462] on table "Su Mo Tu We Th Fr Sa 28 29 30 1 2 3 4 5 6 7 8 9 10 11 12 13 14 15 16 17 18 19 2…" at bounding box center [457, 472] width 158 height 132
type input "[DATE]"
click at [504, 469] on div "17" at bounding box center [502, 471] width 15 height 15
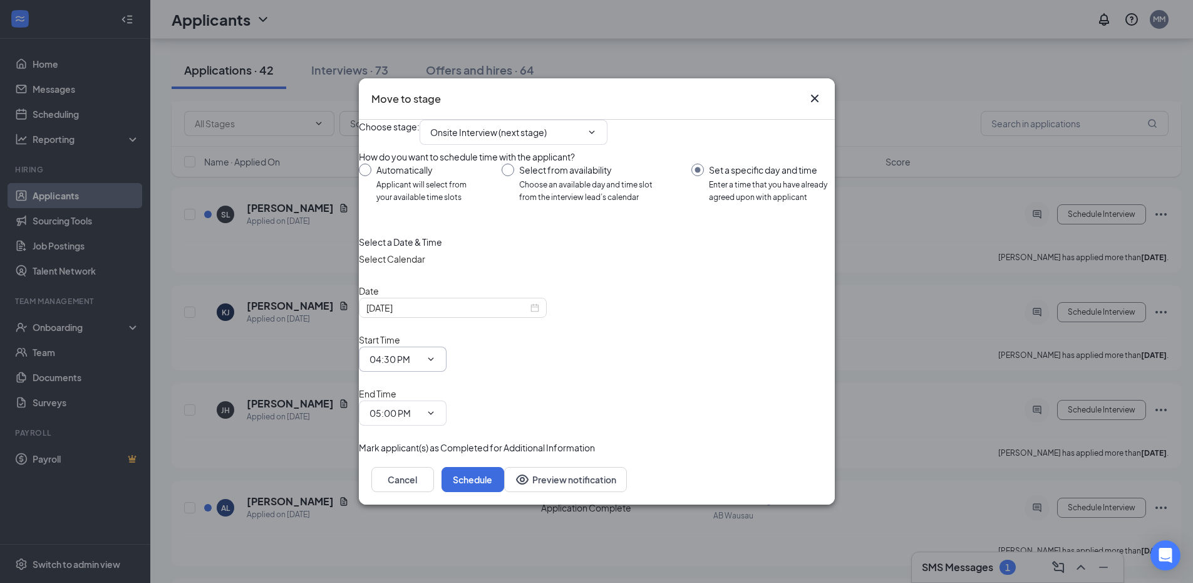
click at [436, 361] on icon "ChevronDown" at bounding box center [431, 359] width 10 height 10
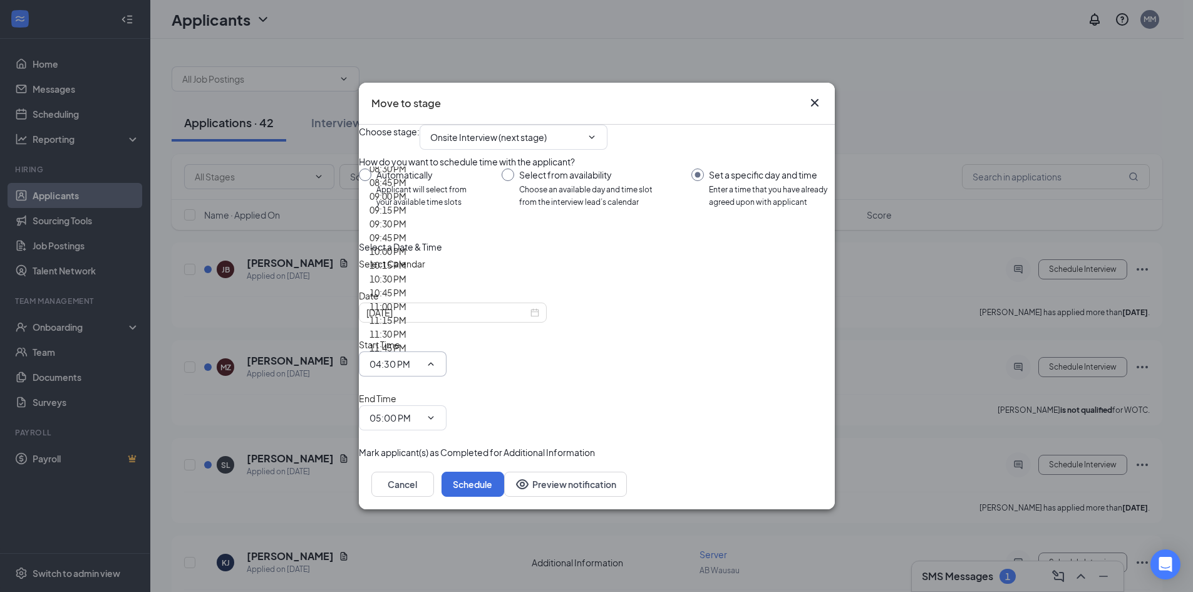
scroll to position [1263, 0]
type input "11:00 AM"
click at [421, 411] on input "05:00 PM" at bounding box center [395, 418] width 51 height 14
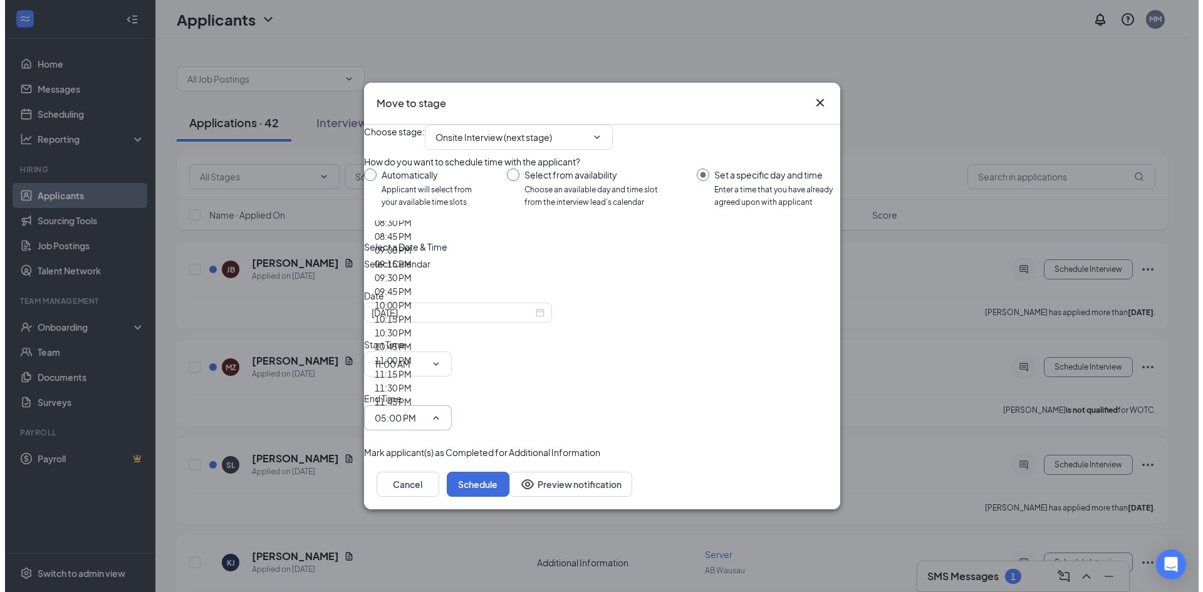
scroll to position [1253, 0]
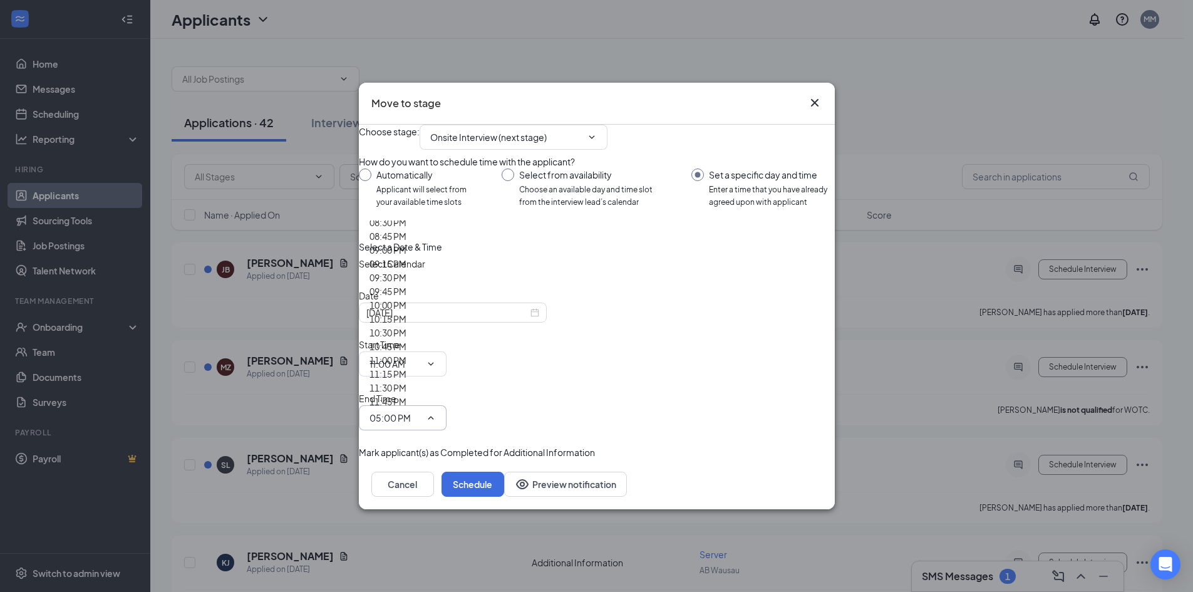
type input "11:30 AM"
click at [504, 472] on button "Schedule" at bounding box center [473, 484] width 63 height 25
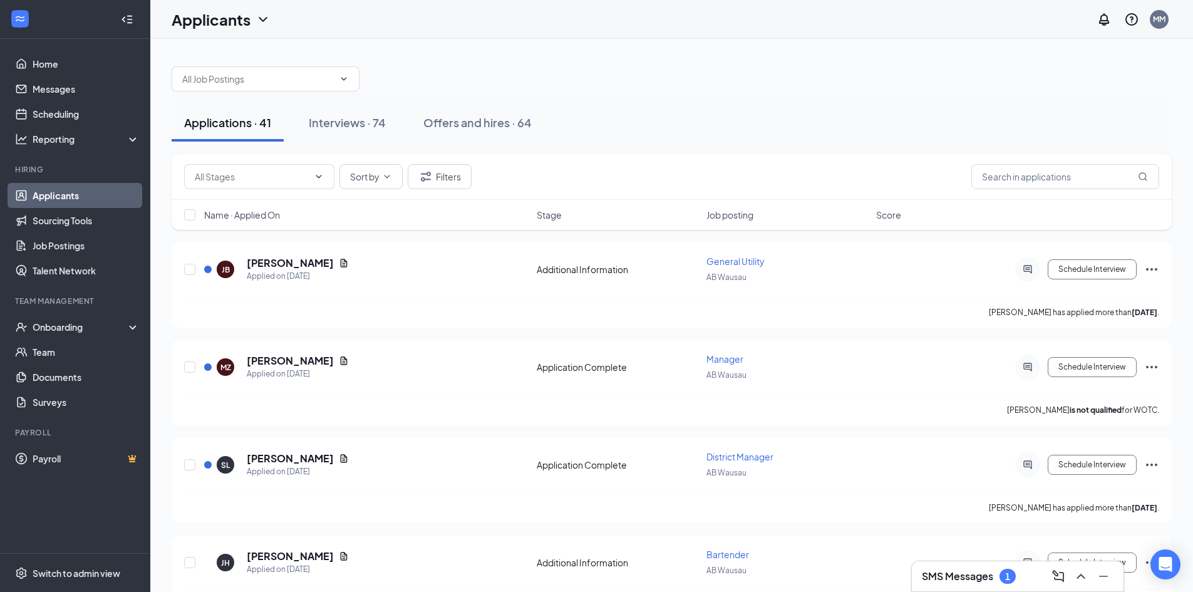
click at [651, 93] on div "Applications · 41 Interviews · 74 Offers and hires · 64" at bounding box center [672, 122] width 1000 height 63
click at [65, 109] on link "Scheduling" at bounding box center [86, 113] width 107 height 25
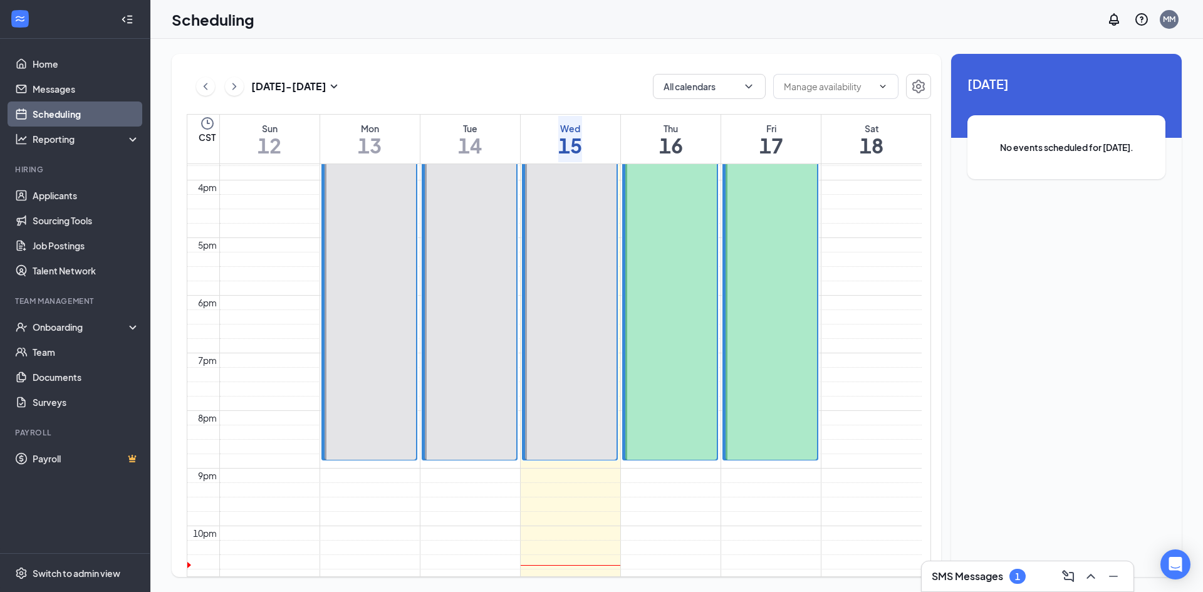
scroll to position [866, 0]
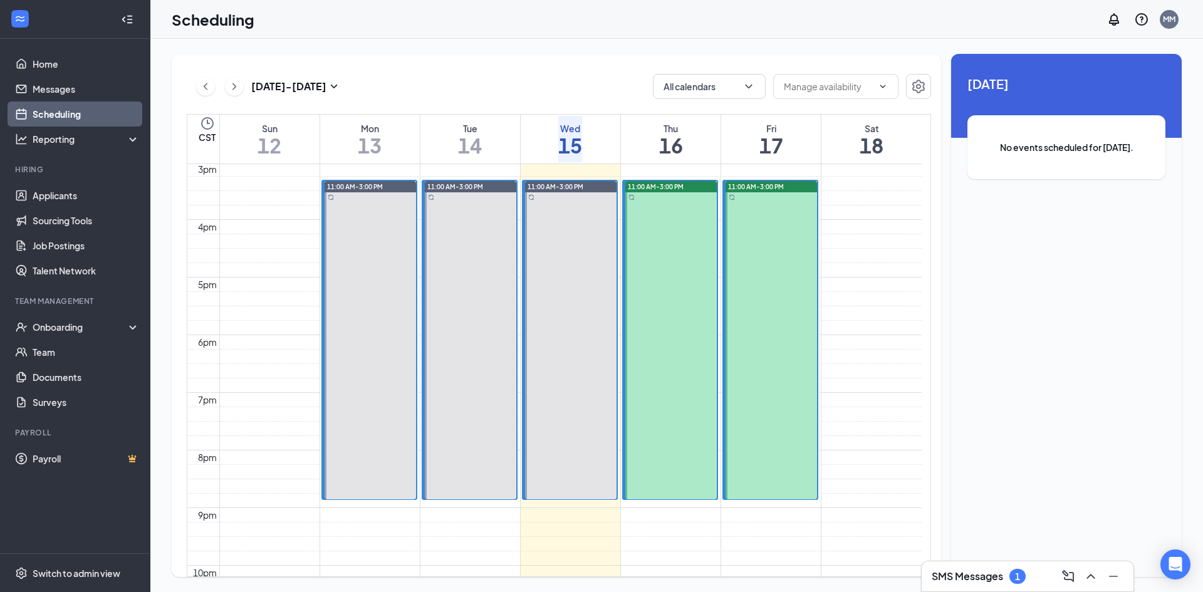
click at [557, 51] on div "[DATE] - [DATE] All calendars CST Sun 12 Mon 13 Tue 14 Wed 15 Thu 16 Fri 17 Sat…" at bounding box center [676, 315] width 1052 height 553
